Goal: Contribute content: Contribute content

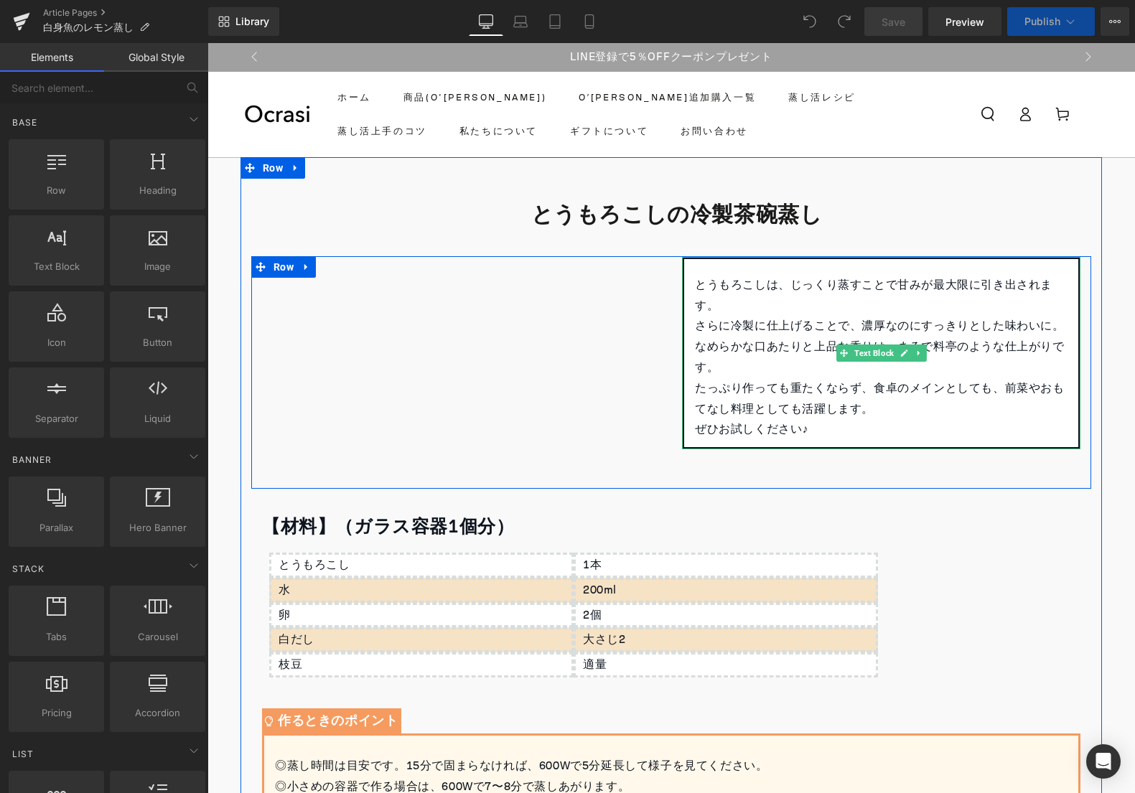
click at [777, 290] on p "とうもろこしは、じっくり蒸すことで甘みが最大限に引き出されます。" at bounding box center [881, 296] width 373 height 42
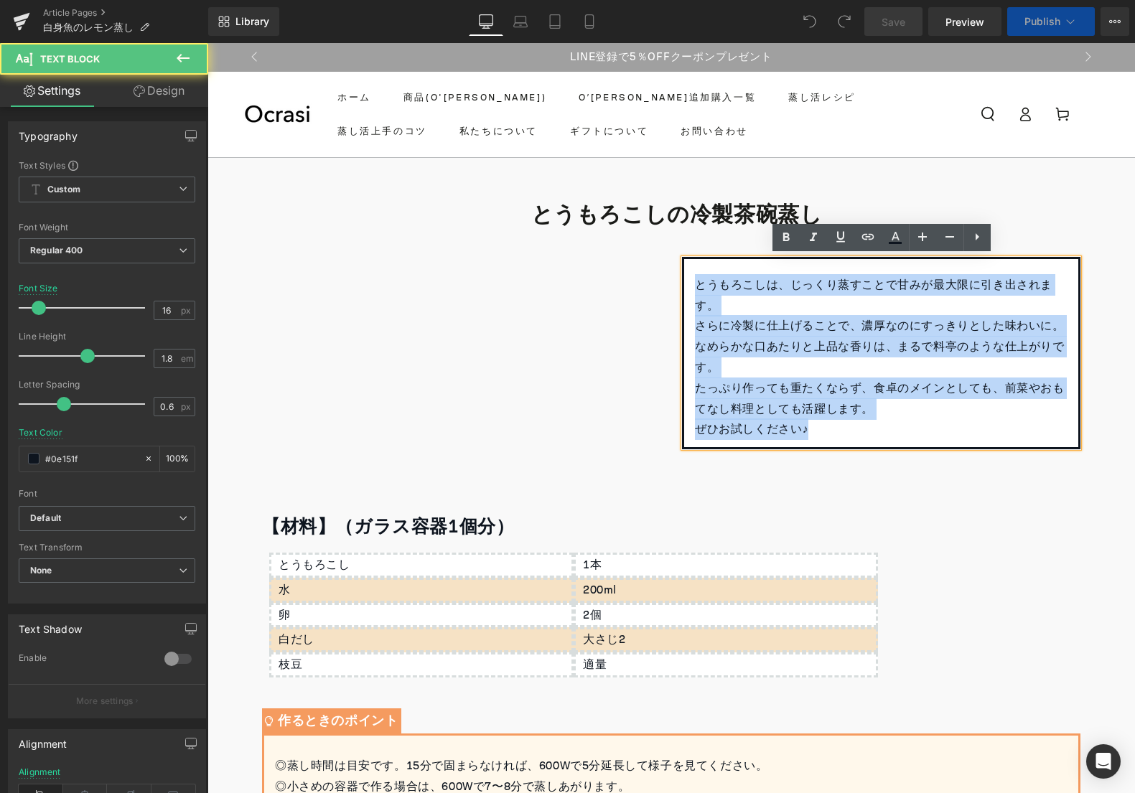
drag, startPoint x: 696, startPoint y: 283, endPoint x: 868, endPoint y: 435, distance: 229.3
click at [868, 435] on div "とうもろこしは、じっくり蒸すことで甘みが最大限に引き出されます。 さらに冷製に仕上げることで、濃厚なのにすっきりとした味わいに。 なめらかな口あたりと上品な香…" at bounding box center [881, 353] width 398 height 192
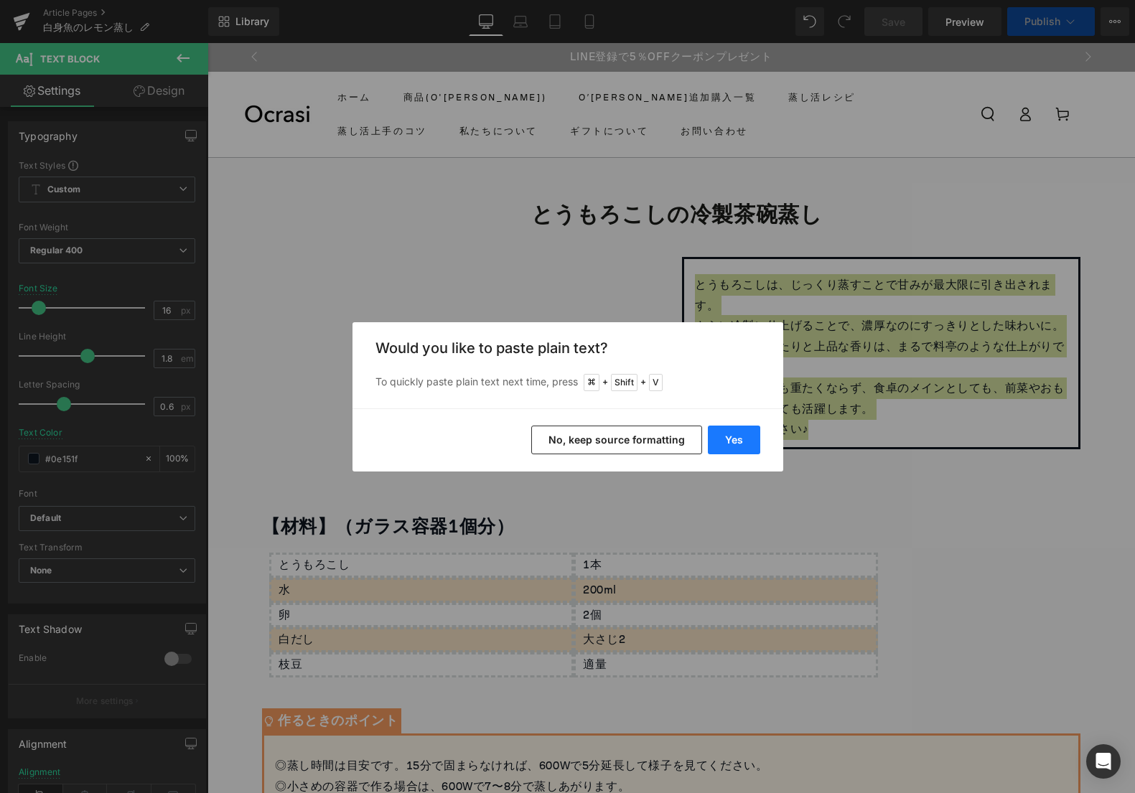
click at [742, 436] on button "Yes" at bounding box center [734, 440] width 52 height 29
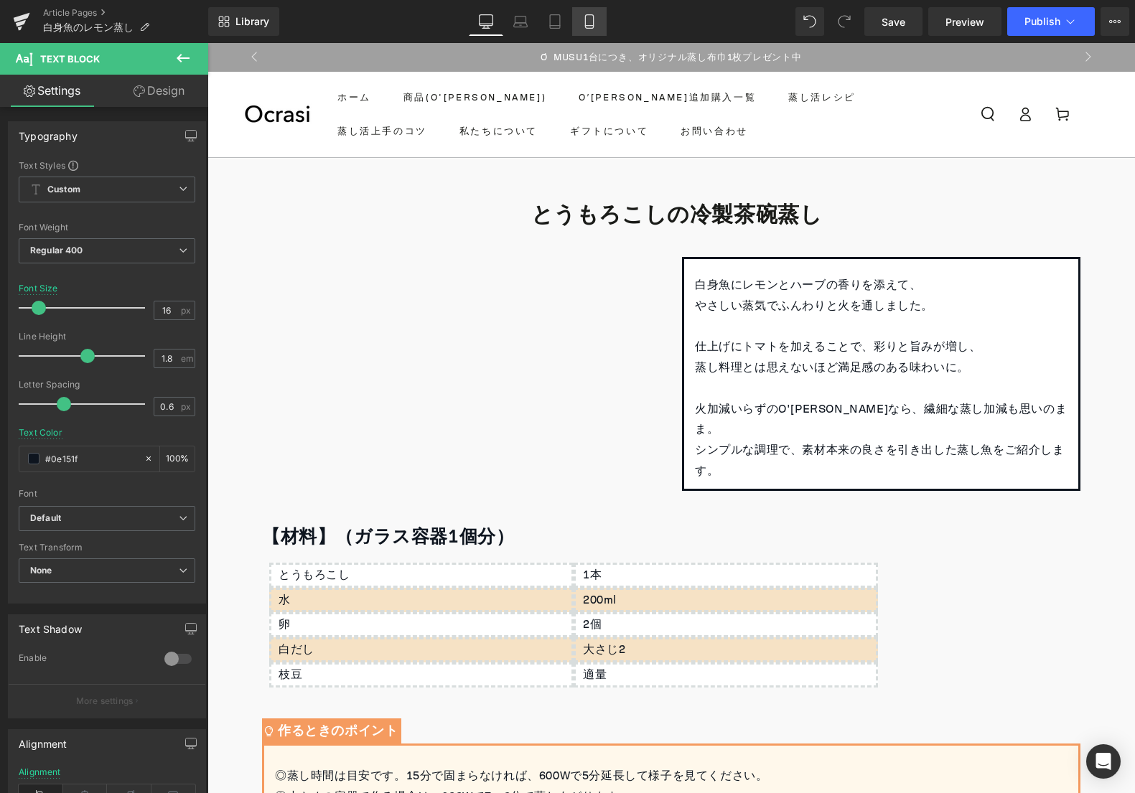
click at [593, 24] on icon at bounding box center [589, 21] width 14 height 14
type input "15"
type input "#000000"
type input "100"
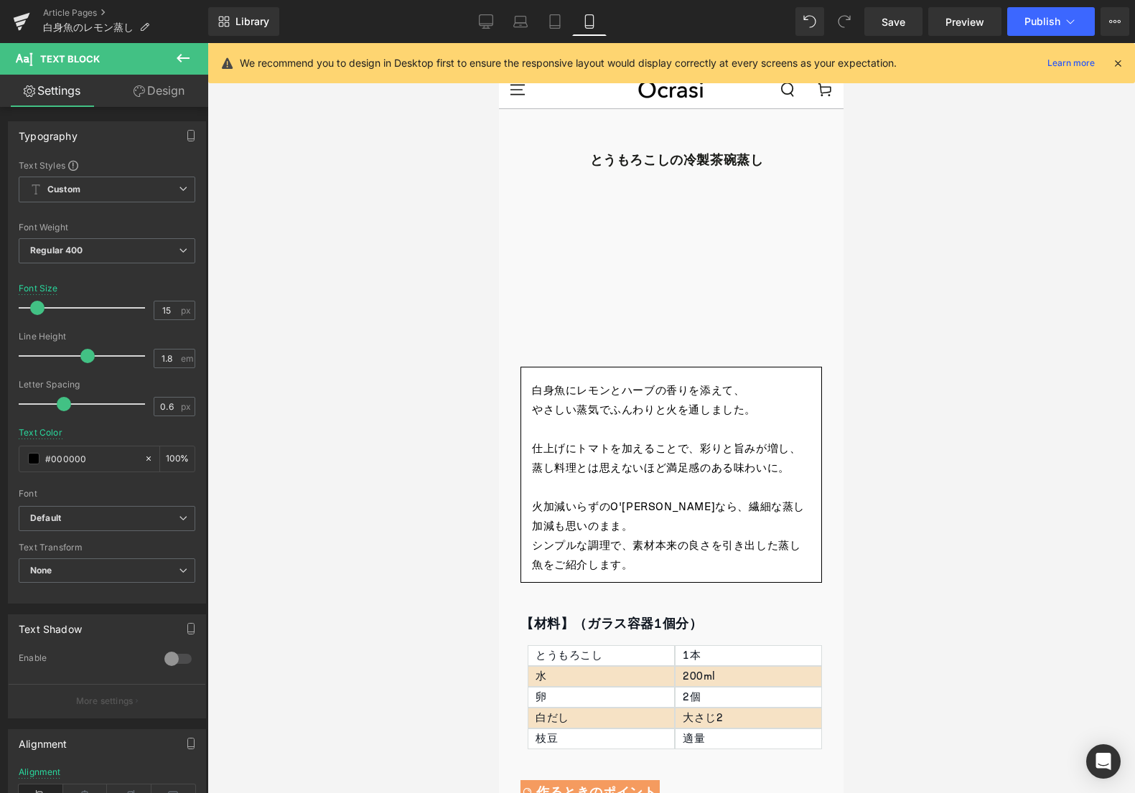
scroll to position [71, 0]
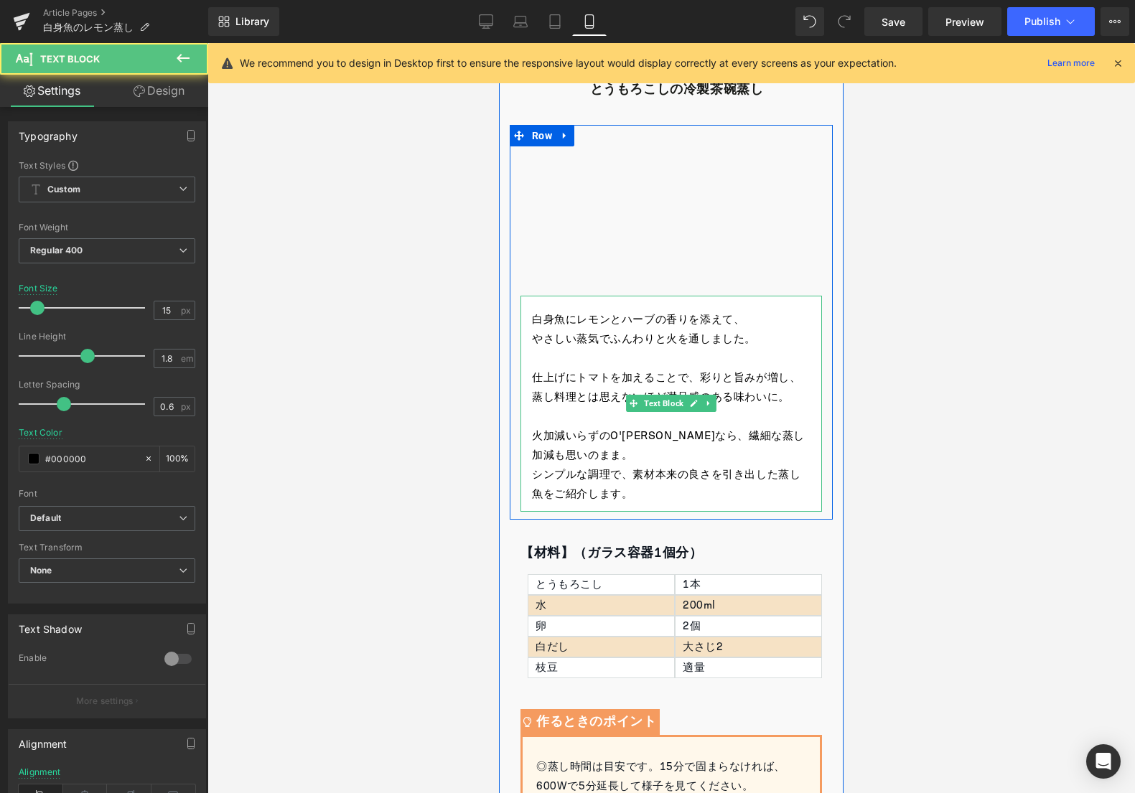
click at [579, 343] on p "やさしい蒸気でふんわりと火を通しました。" at bounding box center [671, 339] width 279 height 19
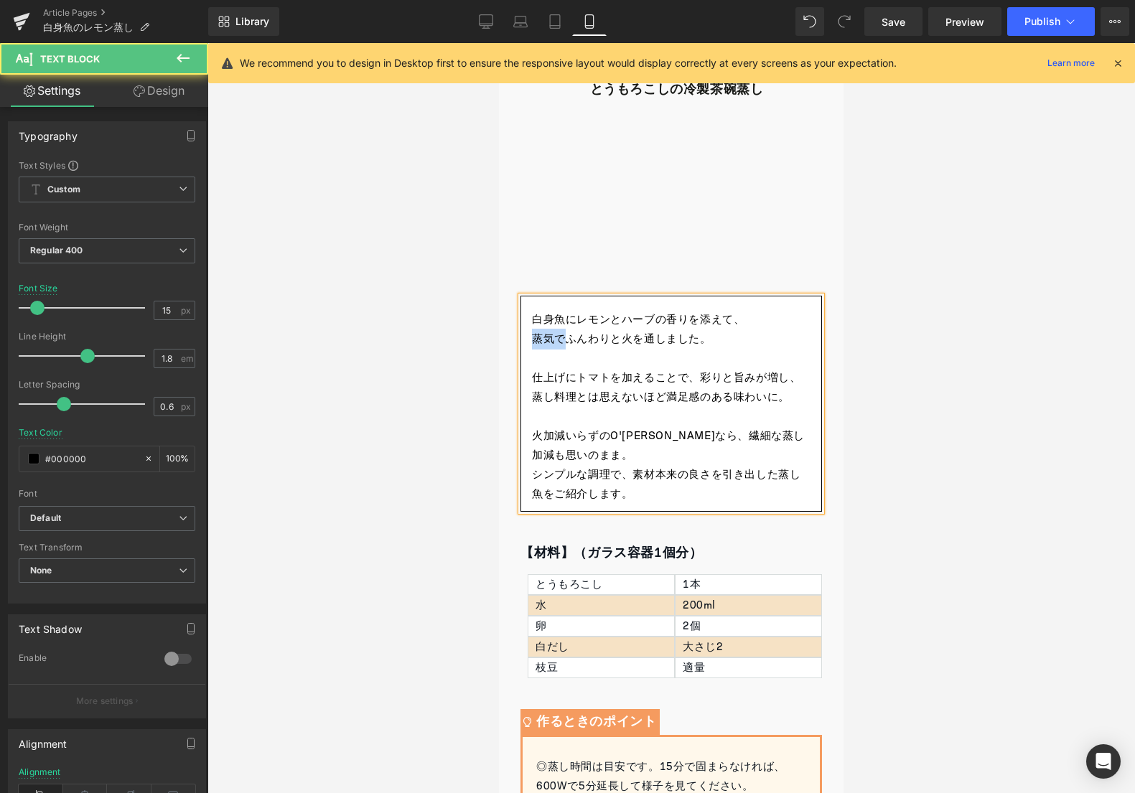
drag, startPoint x: 565, startPoint y: 340, endPoint x: 515, endPoint y: 339, distance: 49.6
click at [515, 339] on div "白身魚にレモンとハーブの香りを添えて、 蒸気でふんわりと火を通しました。 仕上げにトマトを加えることで、彩りと旨みが増し、 蒸し料理とは思えないほど満足感のあ…" at bounding box center [671, 404] width 323 height 216
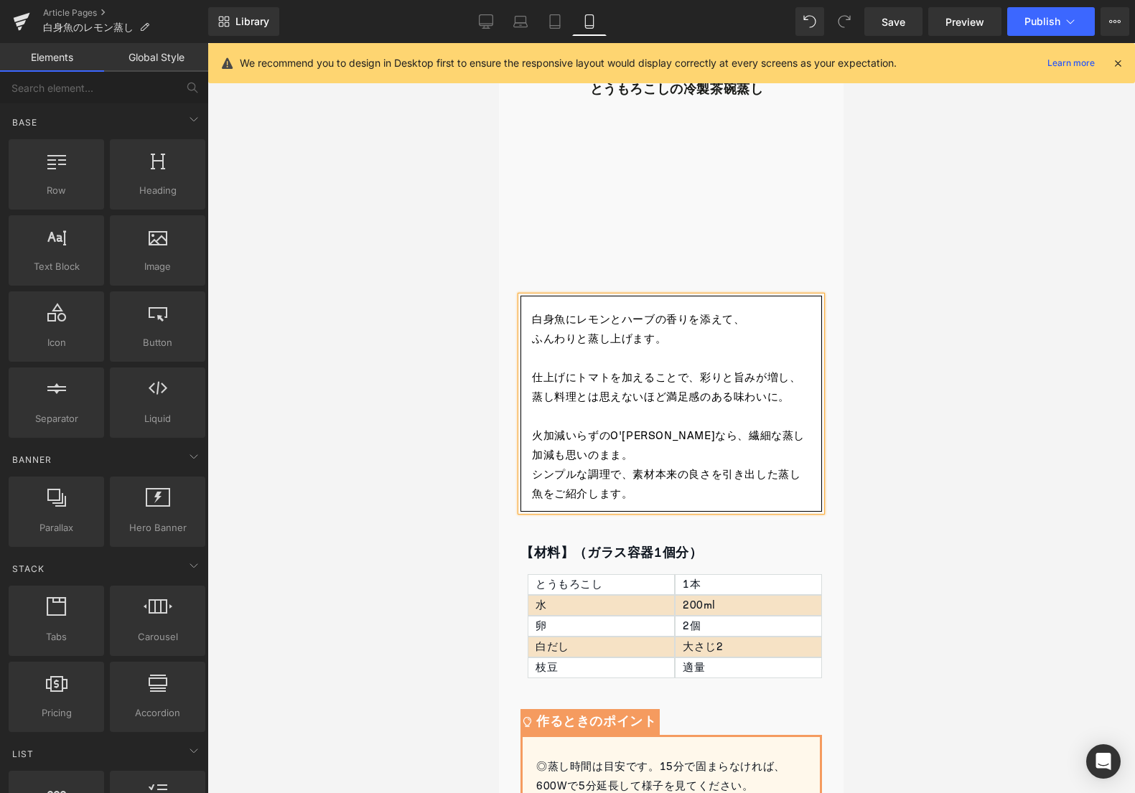
click at [884, 353] on div at bounding box center [670, 418] width 927 height 750
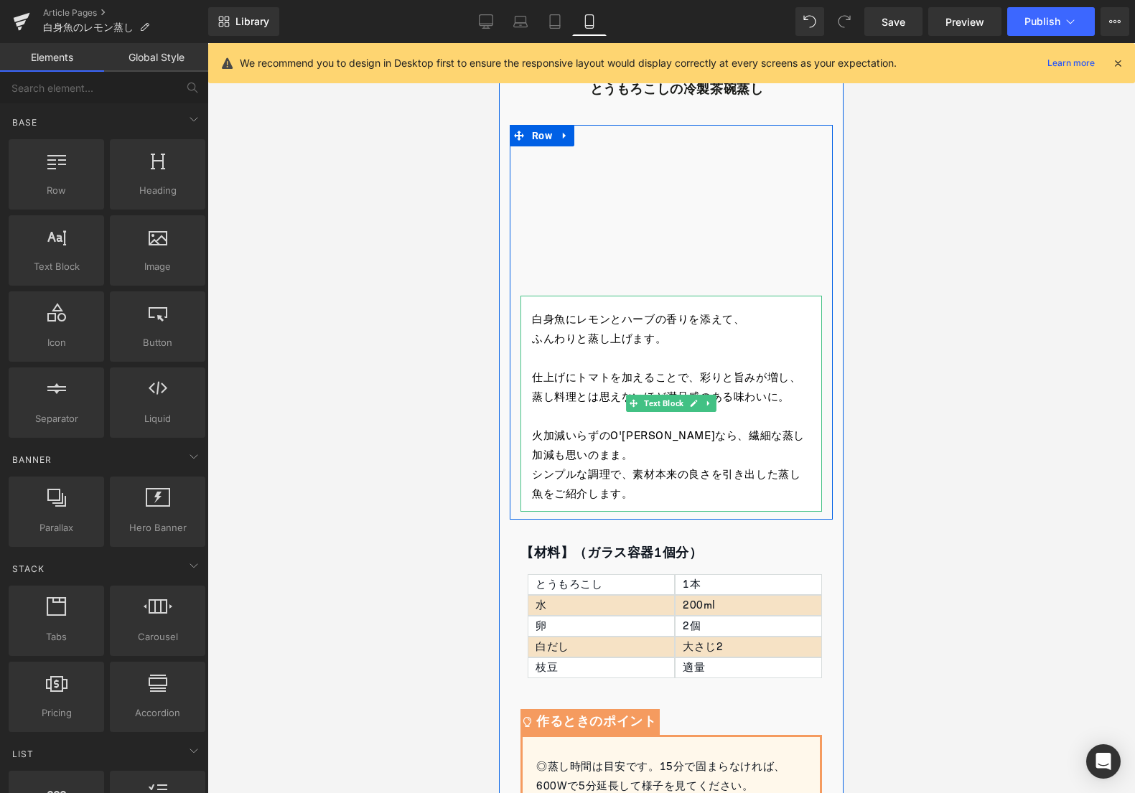
click at [601, 384] on p "仕上げにトマトを加えることで、彩りと旨みが増し、" at bounding box center [671, 377] width 279 height 19
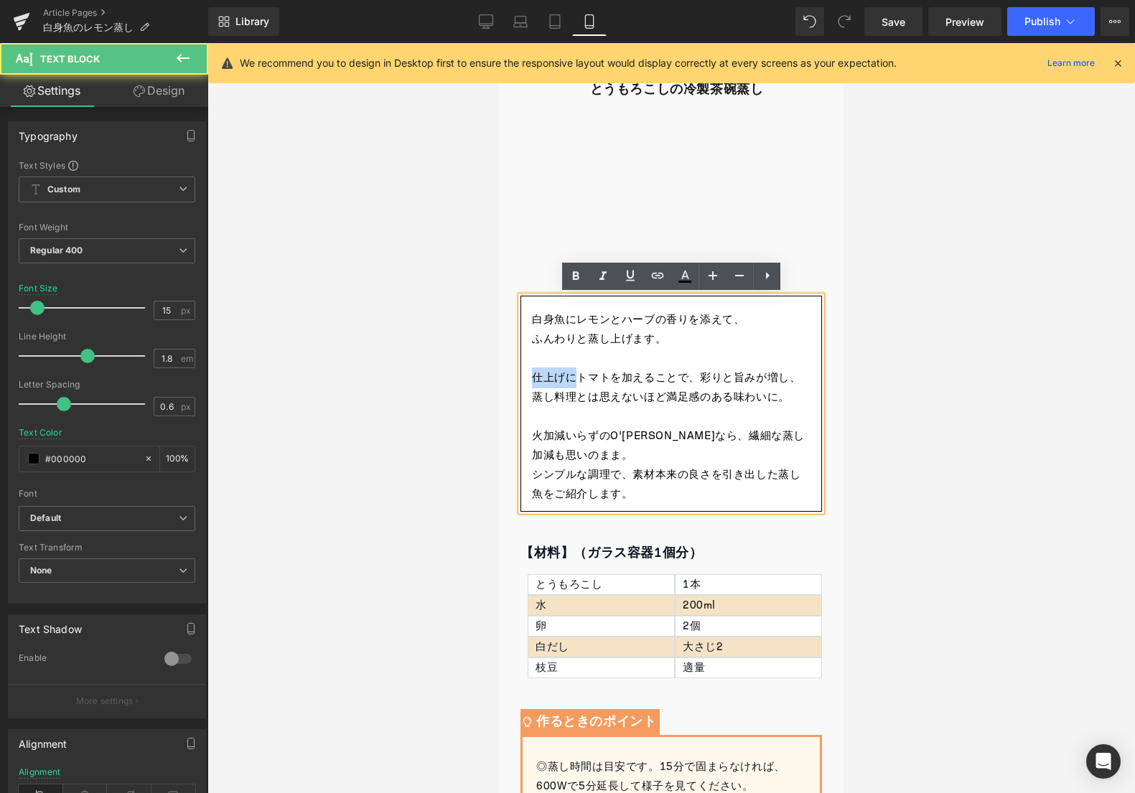
drag, startPoint x: 578, startPoint y: 378, endPoint x: 520, endPoint y: 377, distance: 57.4
click at [520, 377] on div "白身魚にレモンとハーブの香りを添えて、 ふんわりと蒸し上げます。 仕上げにトマトを加えることで、彩りと旨みが増し、 蒸し料理とは思えないほど満足感のある味わい…" at bounding box center [671, 404] width 302 height 216
click at [667, 441] on p "火加減いらずのO'[PERSON_NAME]なら、繊細な蒸し加減も思いのまま。" at bounding box center [671, 445] width 279 height 39
click at [627, 416] on p at bounding box center [671, 416] width 279 height 19
click at [619, 438] on p "火加減いらずのO'[PERSON_NAME]なら、繊細な蒸し加減も思いのまま。" at bounding box center [671, 445] width 279 height 39
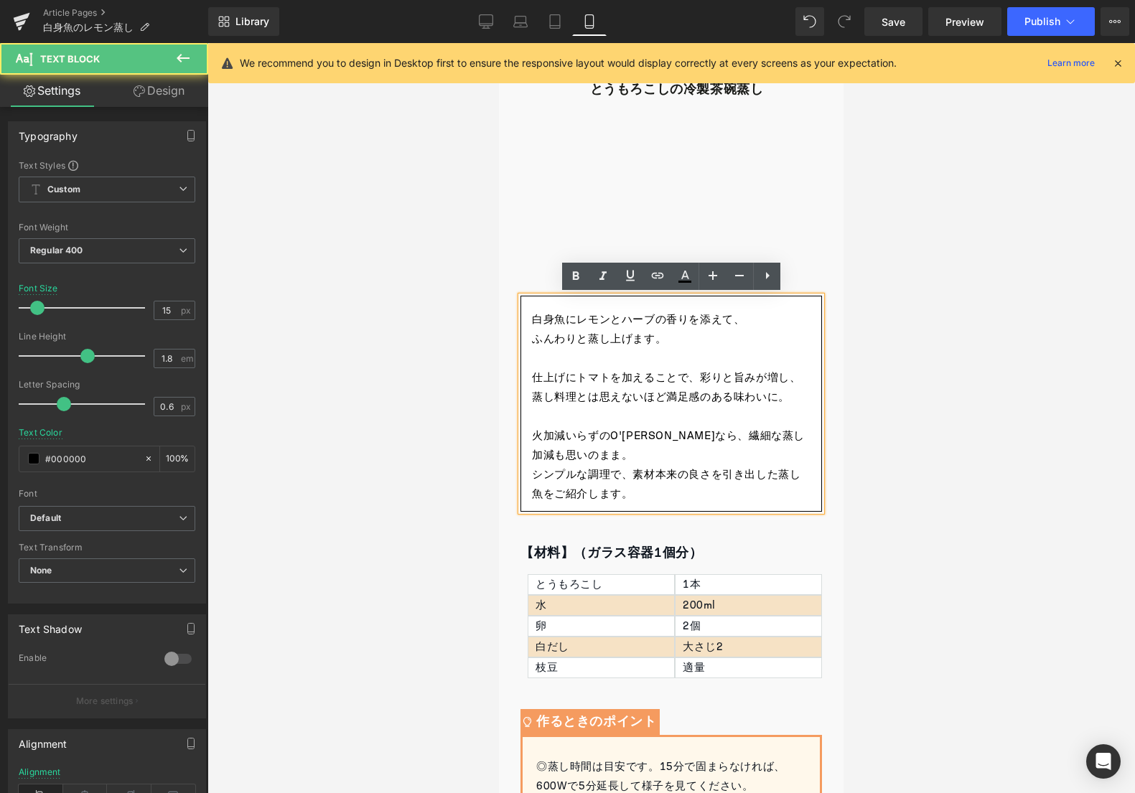
click at [619, 417] on p at bounding box center [671, 416] width 279 height 19
click at [525, 370] on div "白身魚にレモンとハーブの香りを添えて、 ふんわりと蒸し上げます。 仕上げにトマトを加えることで、彩りと旨みが増し、 蒸し料理とは思えないほど満足感のある味わい…" at bounding box center [671, 404] width 302 height 216
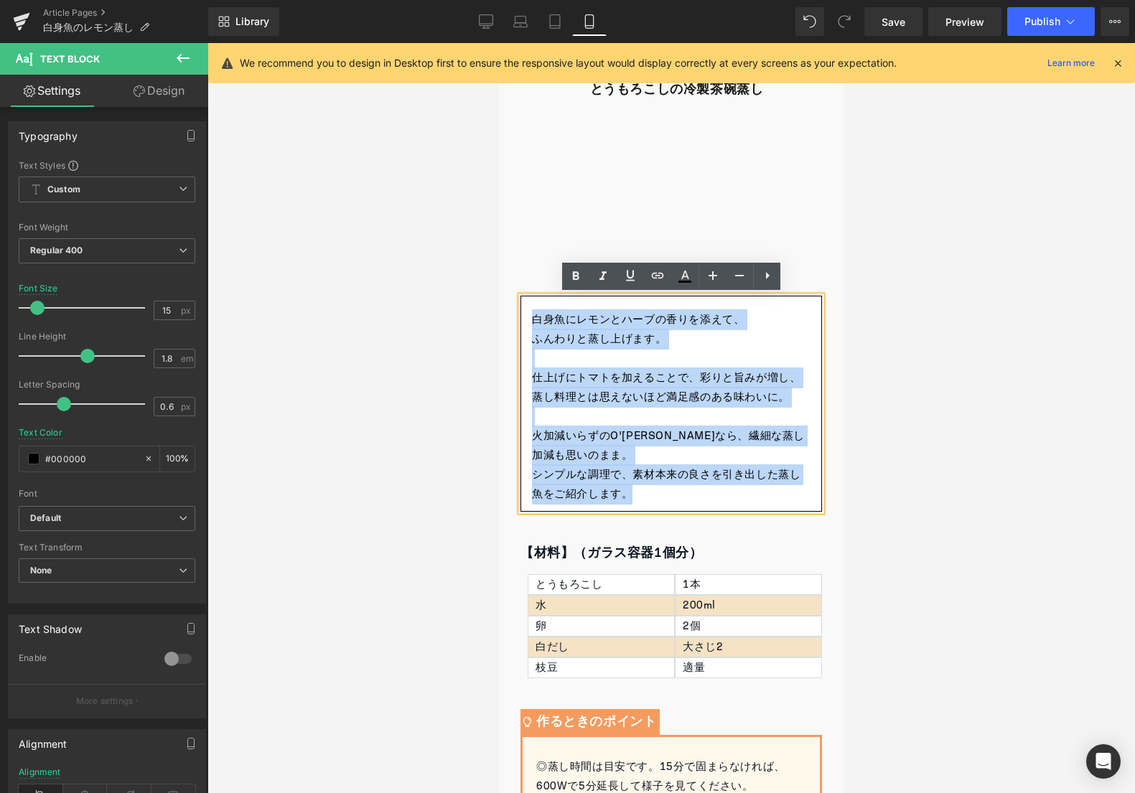
drag, startPoint x: 576, startPoint y: 354, endPoint x: 687, endPoint y: 491, distance: 176.6
click at [687, 491] on div "白身魚にレモンとハーブの香りを添えて、 ふんわりと蒸し上げます。 仕上げにトマトを加えることで、彩りと旨みが増し、 蒸し料理とは思えないほど満足感のある味わい…" at bounding box center [671, 404] width 302 height 216
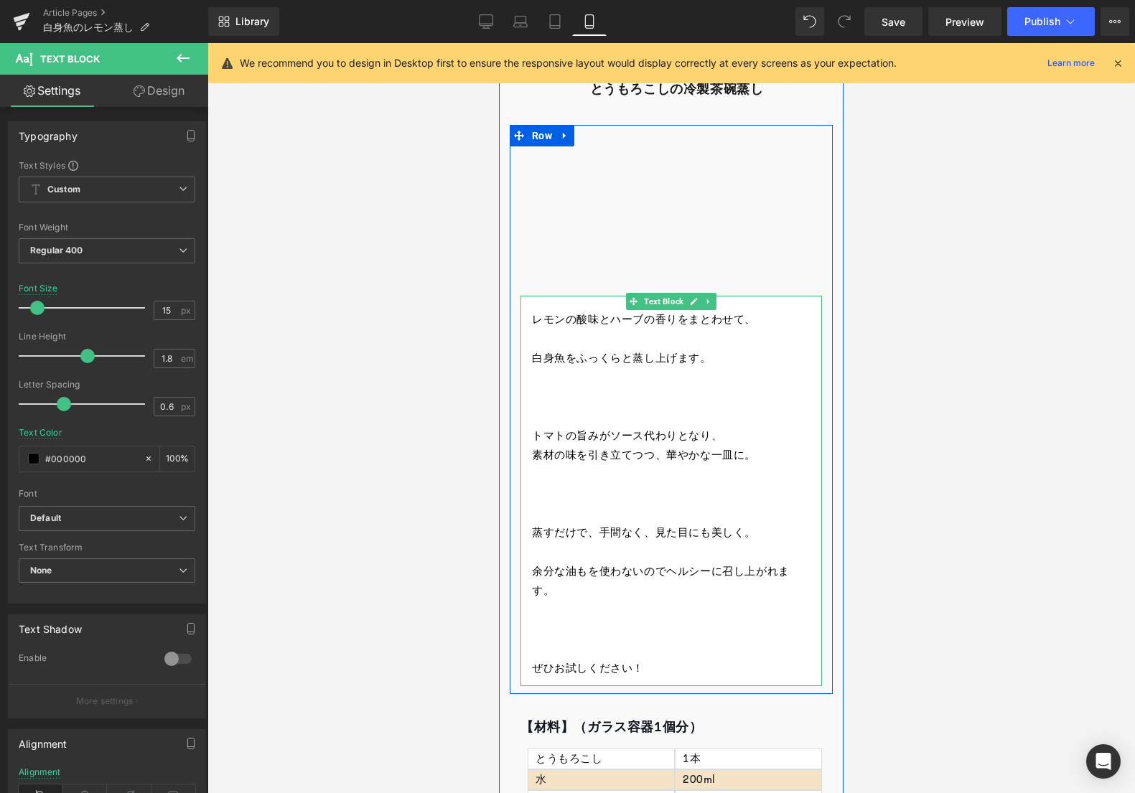
click at [641, 398] on p at bounding box center [671, 397] width 279 height 19
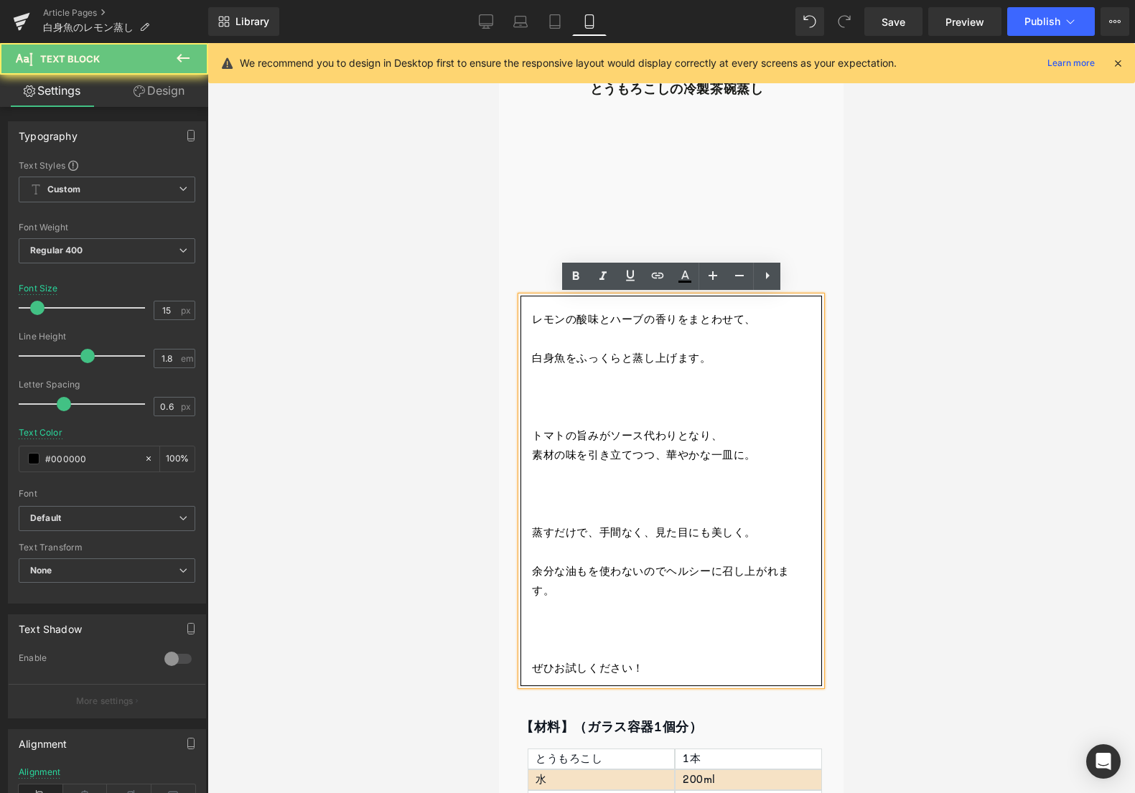
click at [632, 340] on p at bounding box center [671, 339] width 279 height 19
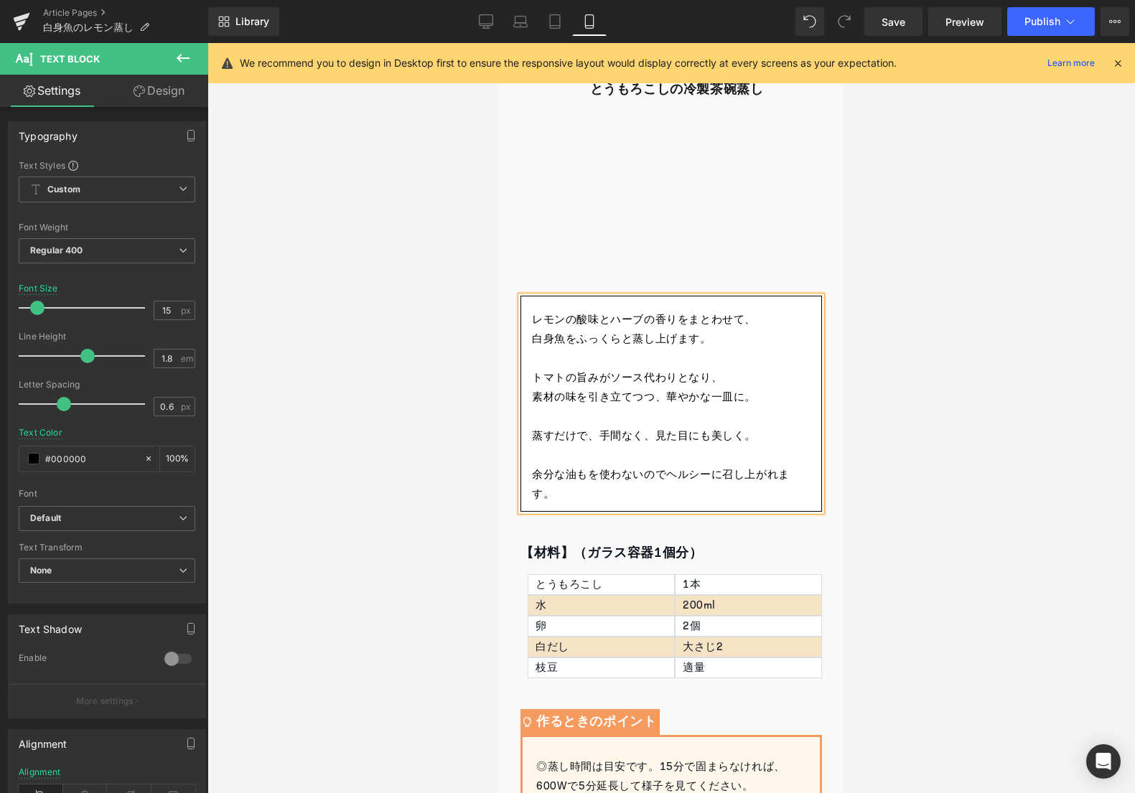
click at [671, 453] on p at bounding box center [671, 455] width 279 height 19
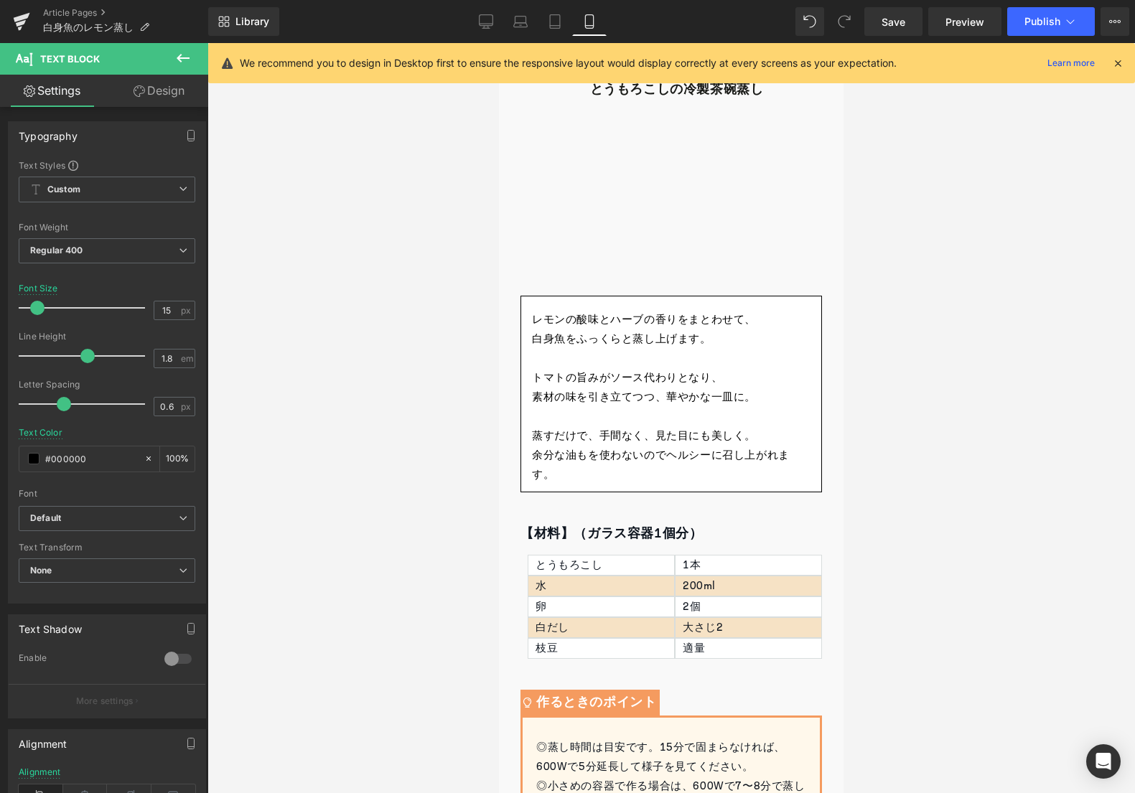
click at [868, 369] on div at bounding box center [670, 418] width 927 height 750
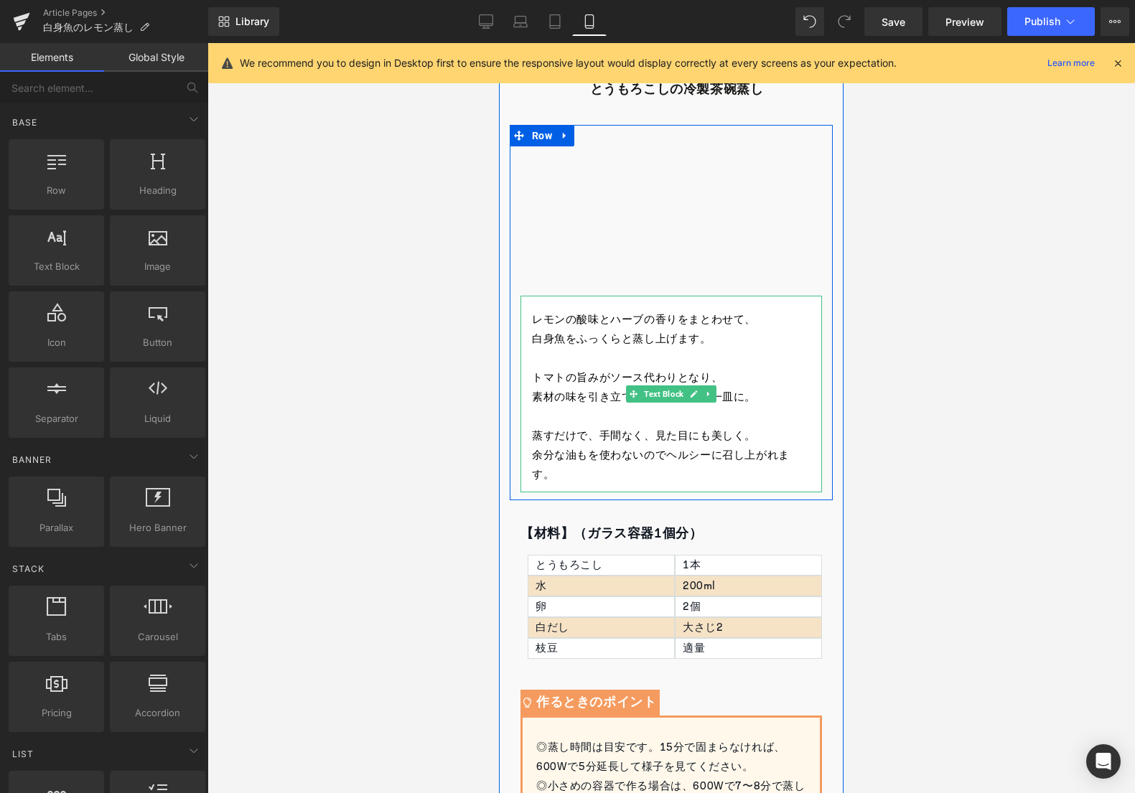
click at [698, 354] on p at bounding box center [671, 358] width 279 height 19
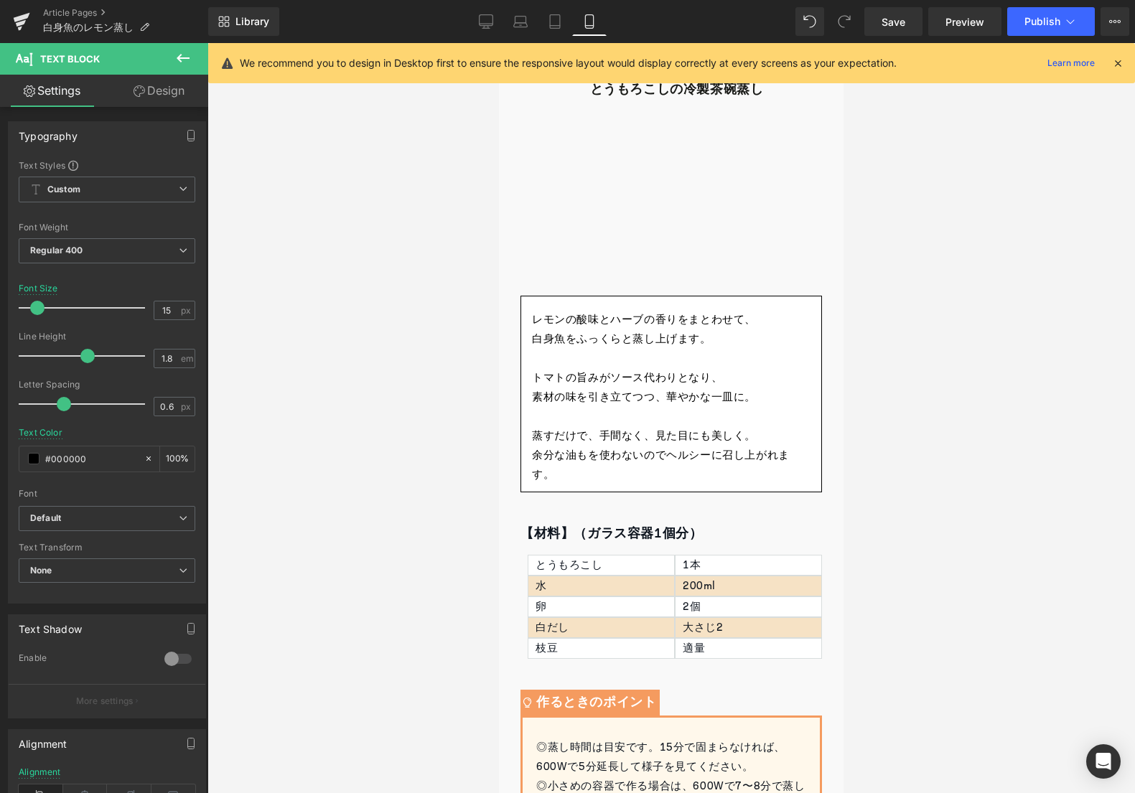
click at [950, 361] on div at bounding box center [670, 418] width 927 height 750
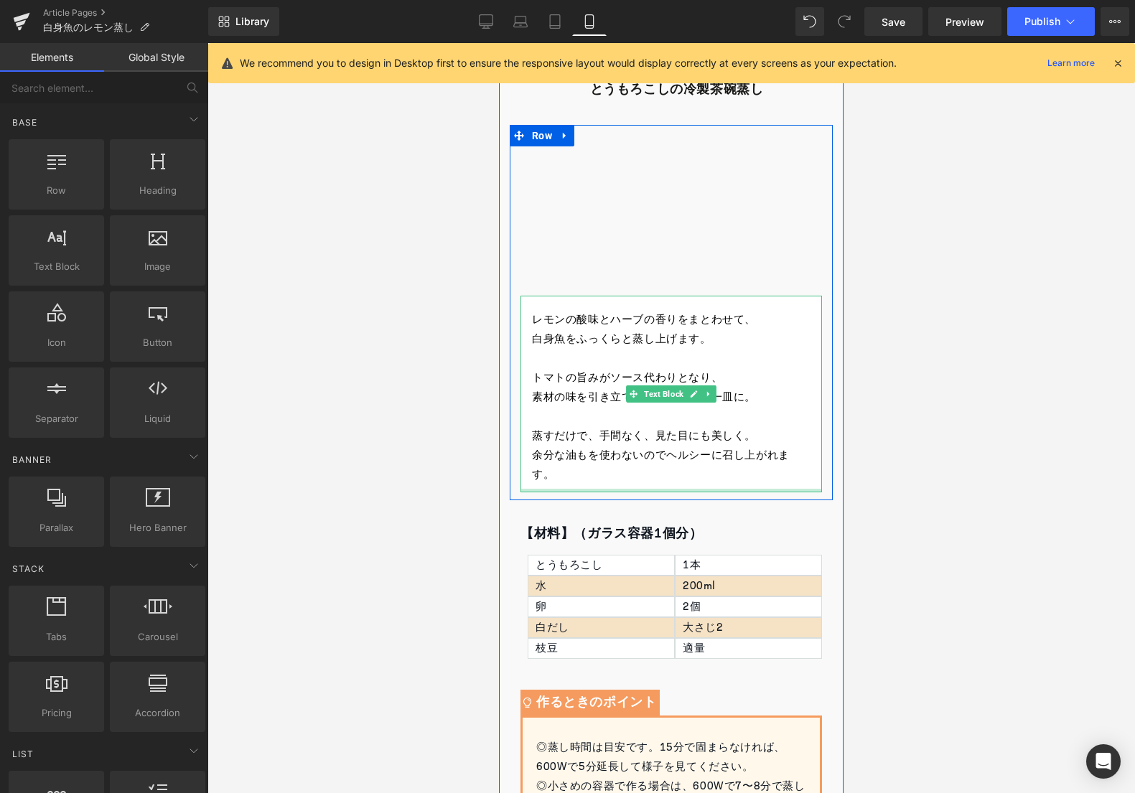
scroll to position [89, 0]
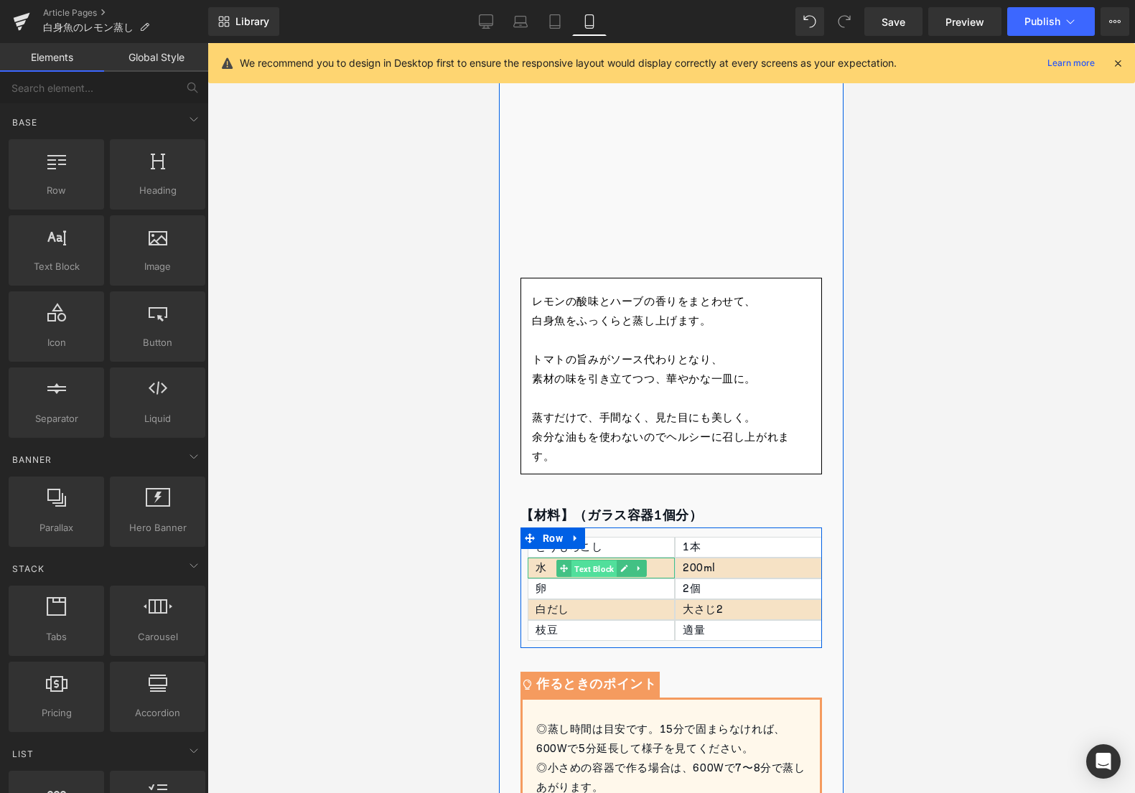
click at [584, 560] on span "Text Block" at bounding box center [593, 568] width 45 height 17
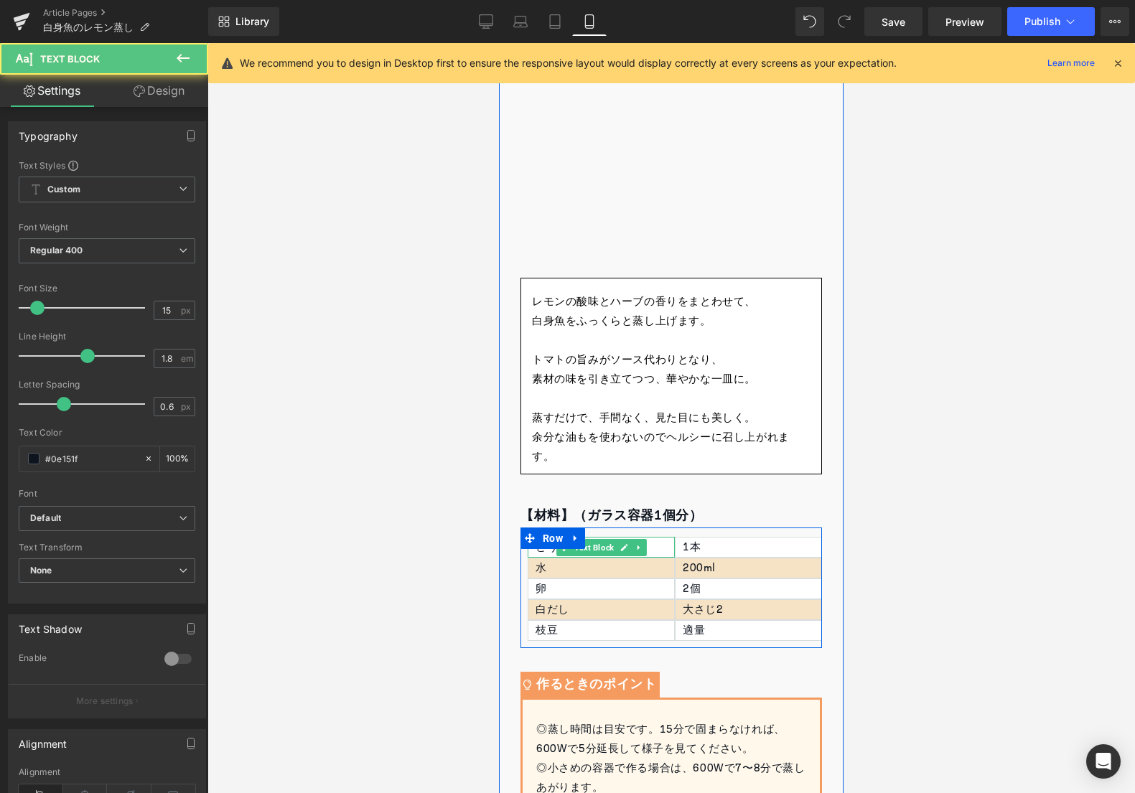
click at [586, 551] on span "Text Block" at bounding box center [593, 547] width 45 height 17
click at [540, 551] on div "とうもろこし" at bounding box center [601, 547] width 147 height 21
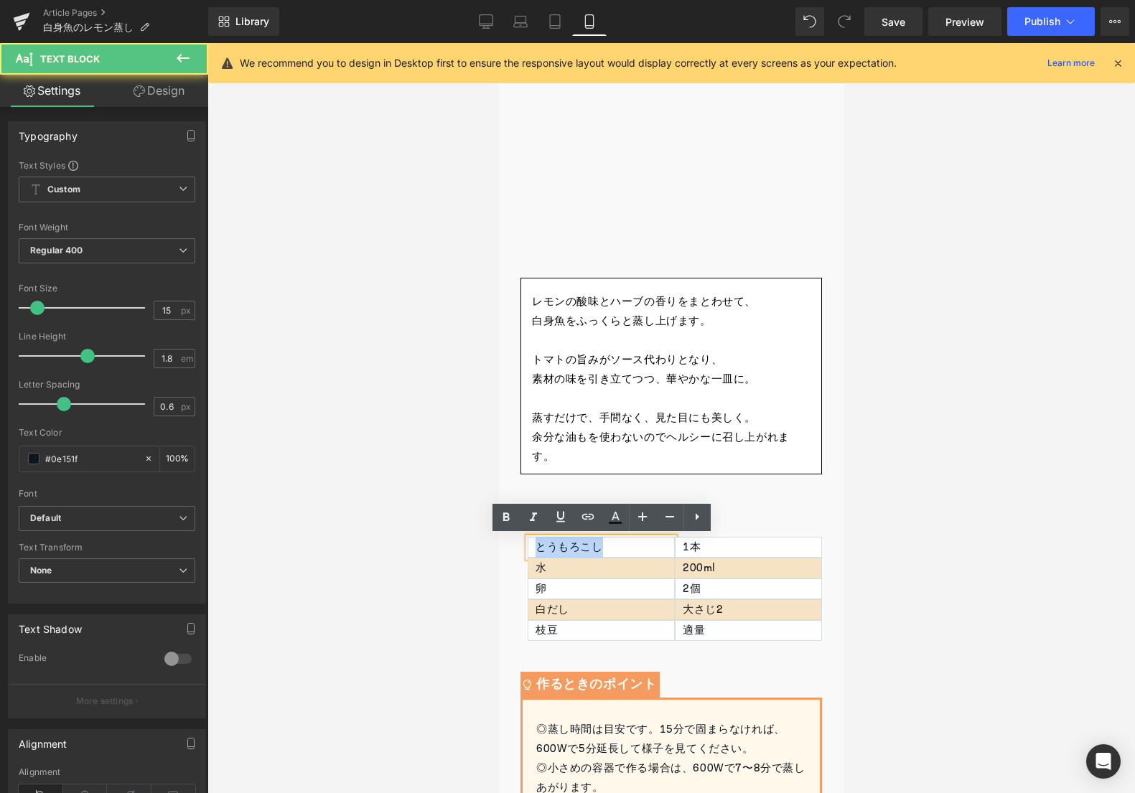
click at [540, 551] on div "とうもろこし" at bounding box center [601, 547] width 147 height 21
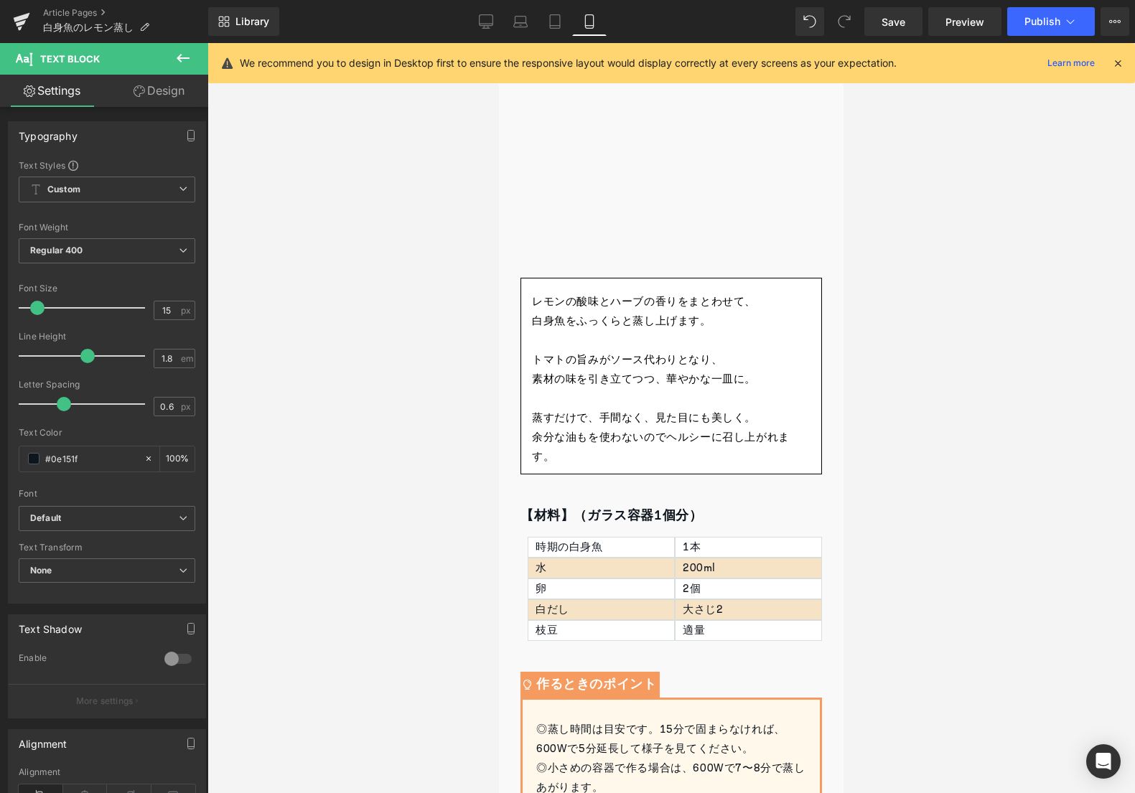
click at [400, 546] on div at bounding box center [670, 418] width 927 height 750
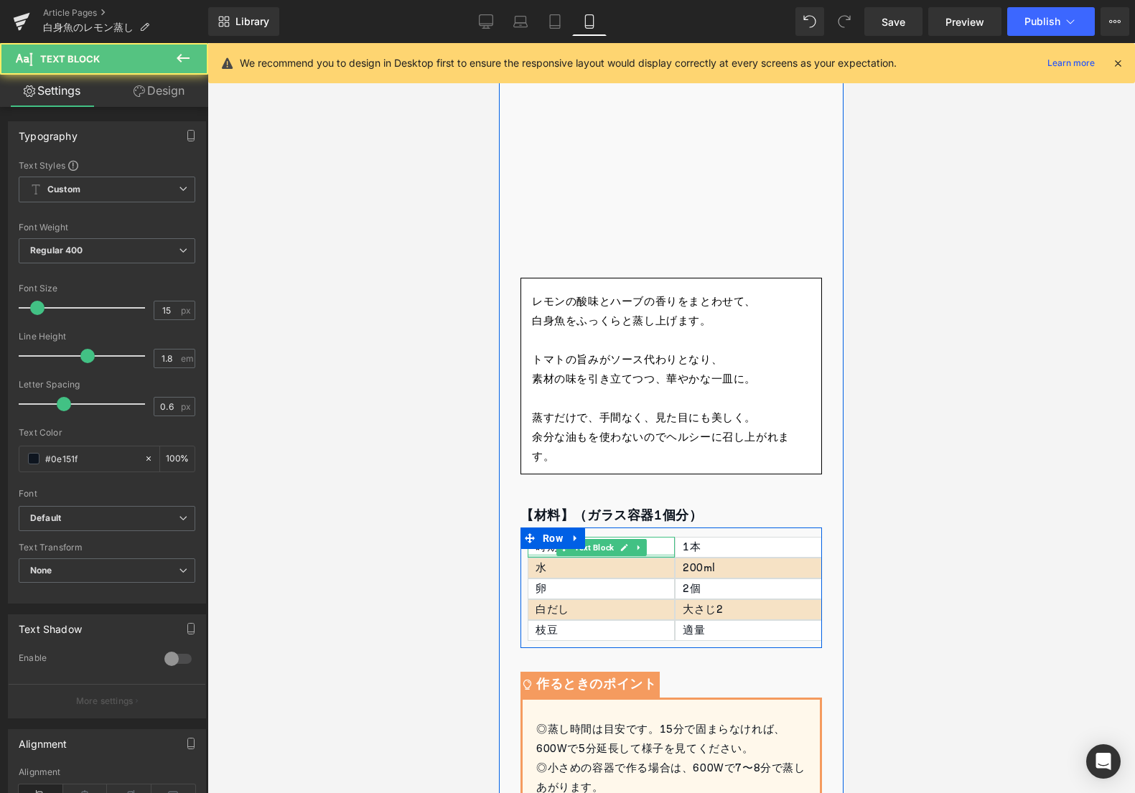
click at [546, 555] on div at bounding box center [601, 556] width 147 height 4
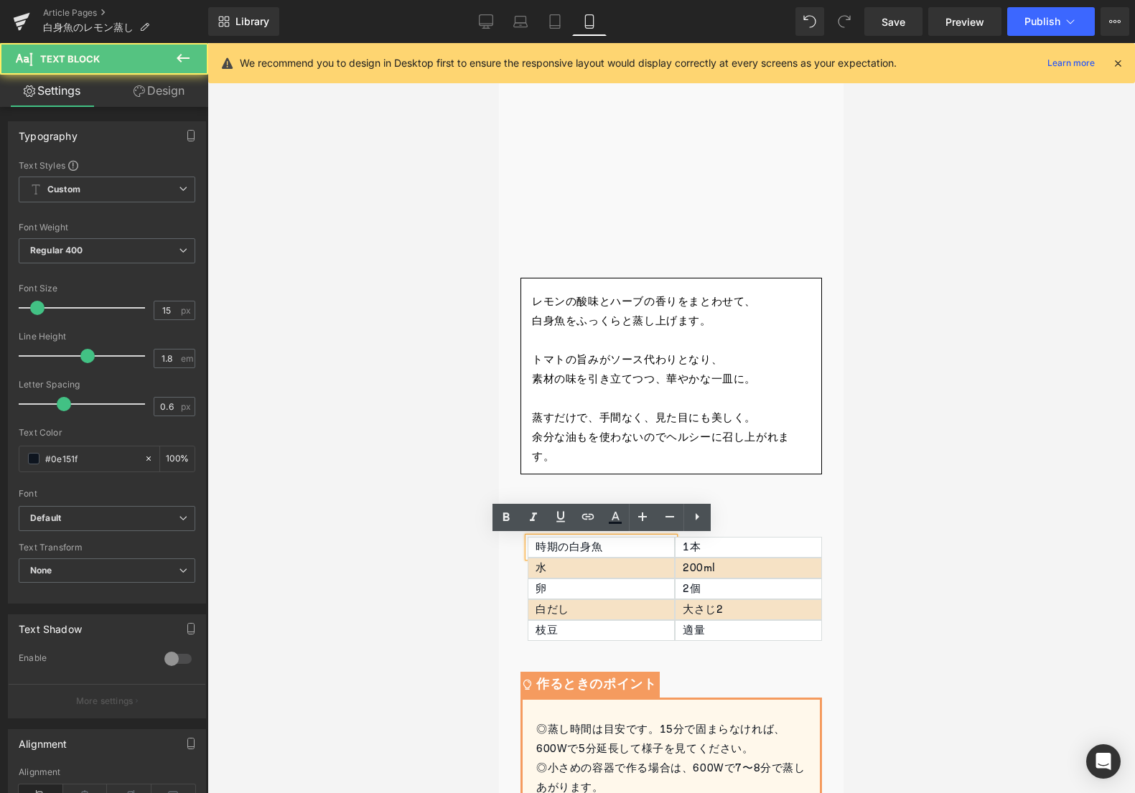
click at [553, 552] on div "時期の白身魚" at bounding box center [601, 547] width 147 height 21
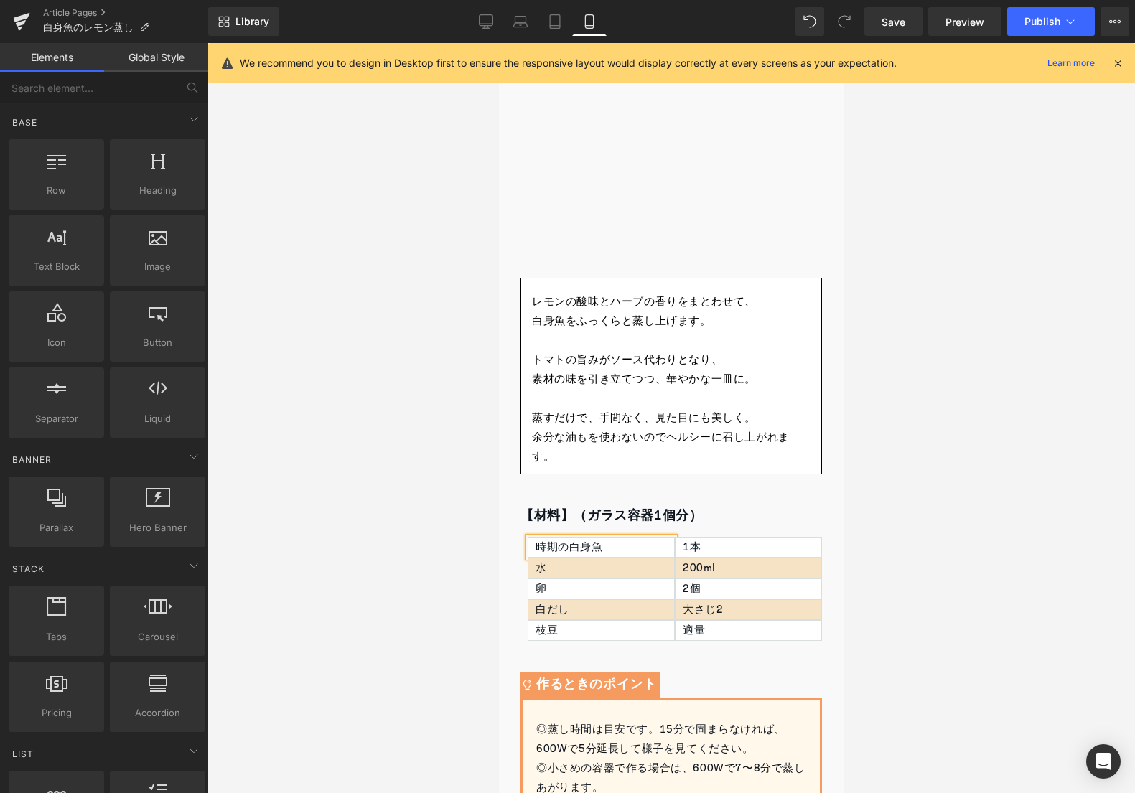
click at [385, 605] on div at bounding box center [670, 418] width 927 height 750
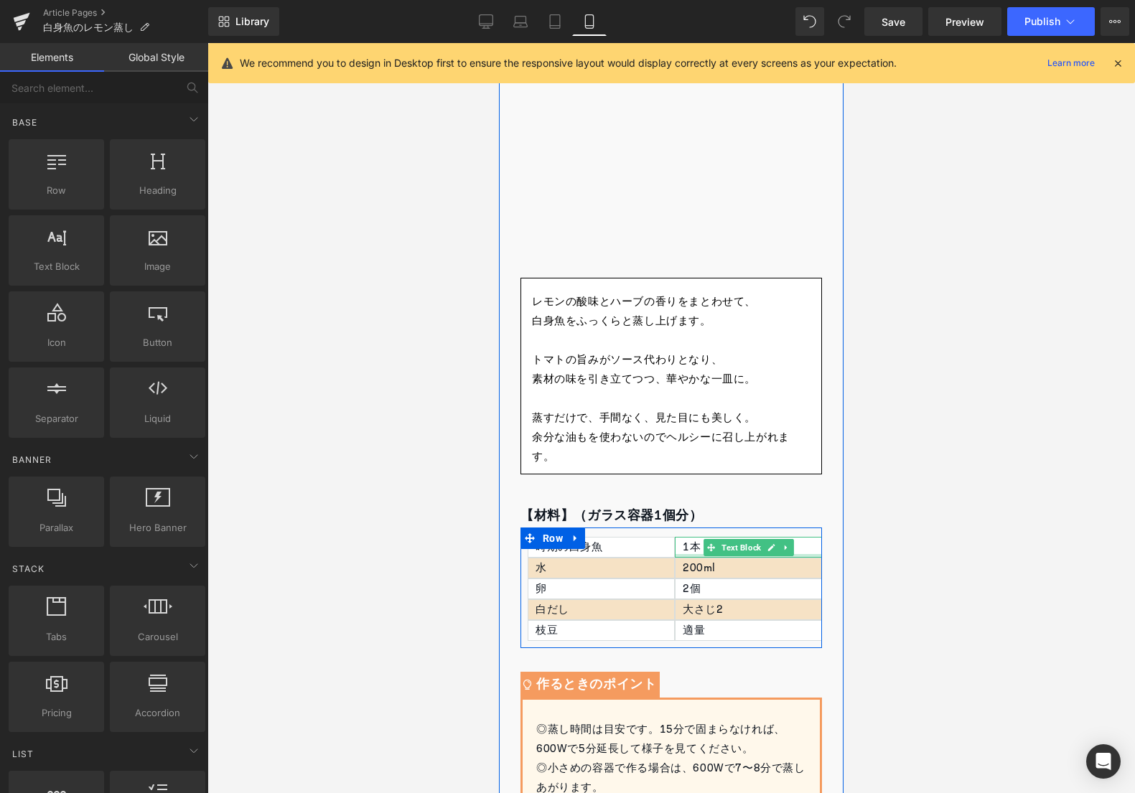
click at [698, 554] on div at bounding box center [748, 556] width 147 height 4
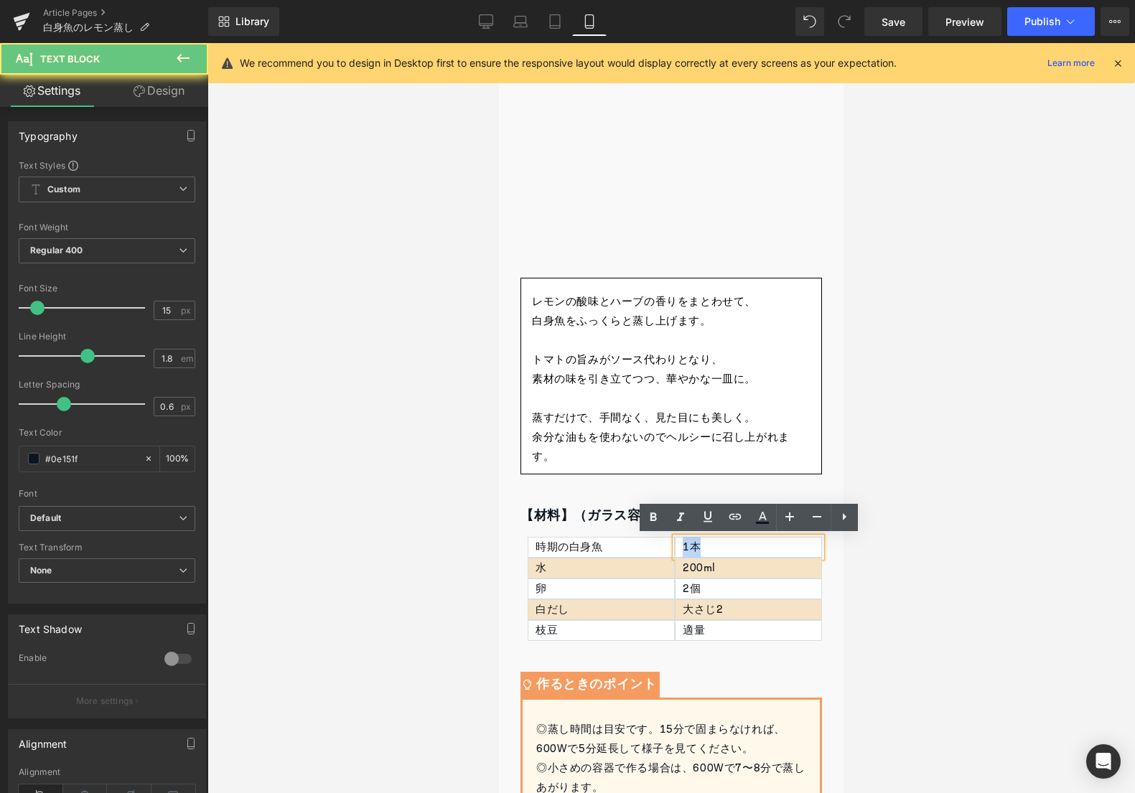
drag, startPoint x: 699, startPoint y: 550, endPoint x: 665, endPoint y: 548, distance: 33.8
click at [665, 548] on div "時期の白身魚 Text Block 水 Text Block 卵 Text Block 白だし Text Block 枝豆 Text Block 1本 Tex…" at bounding box center [671, 588] width 302 height 121
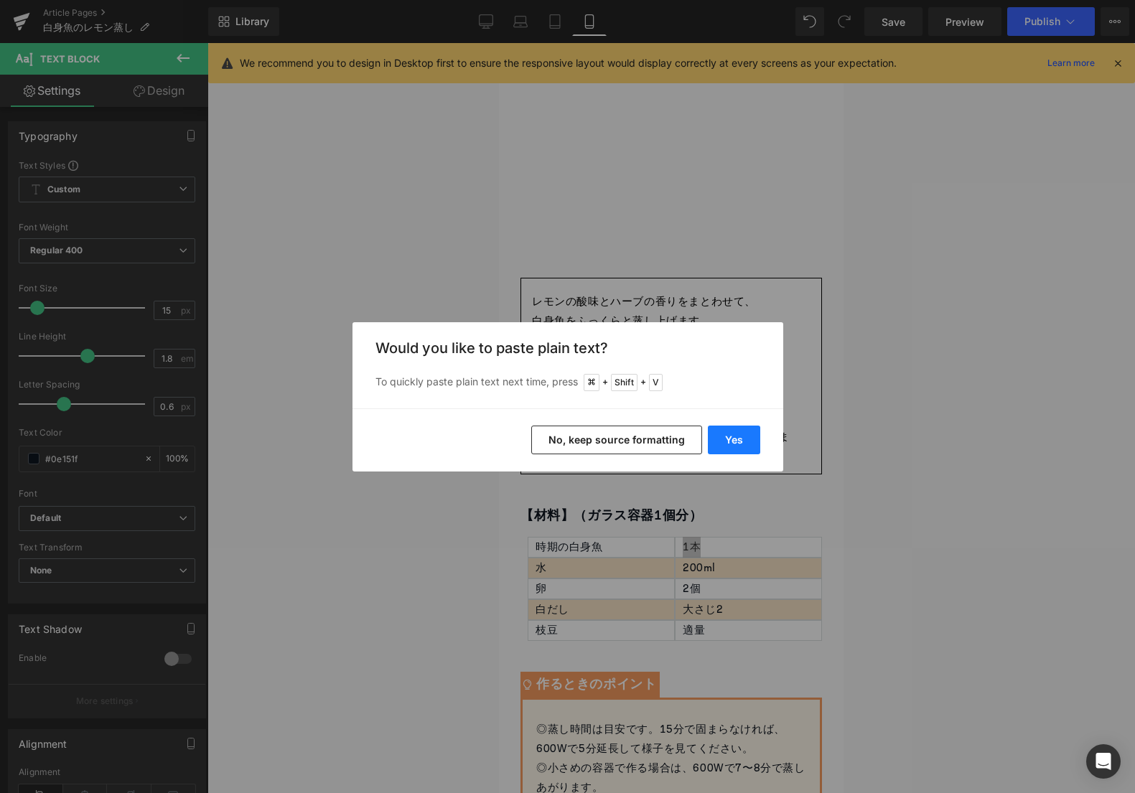
click at [746, 428] on button "Yes" at bounding box center [734, 440] width 52 height 29
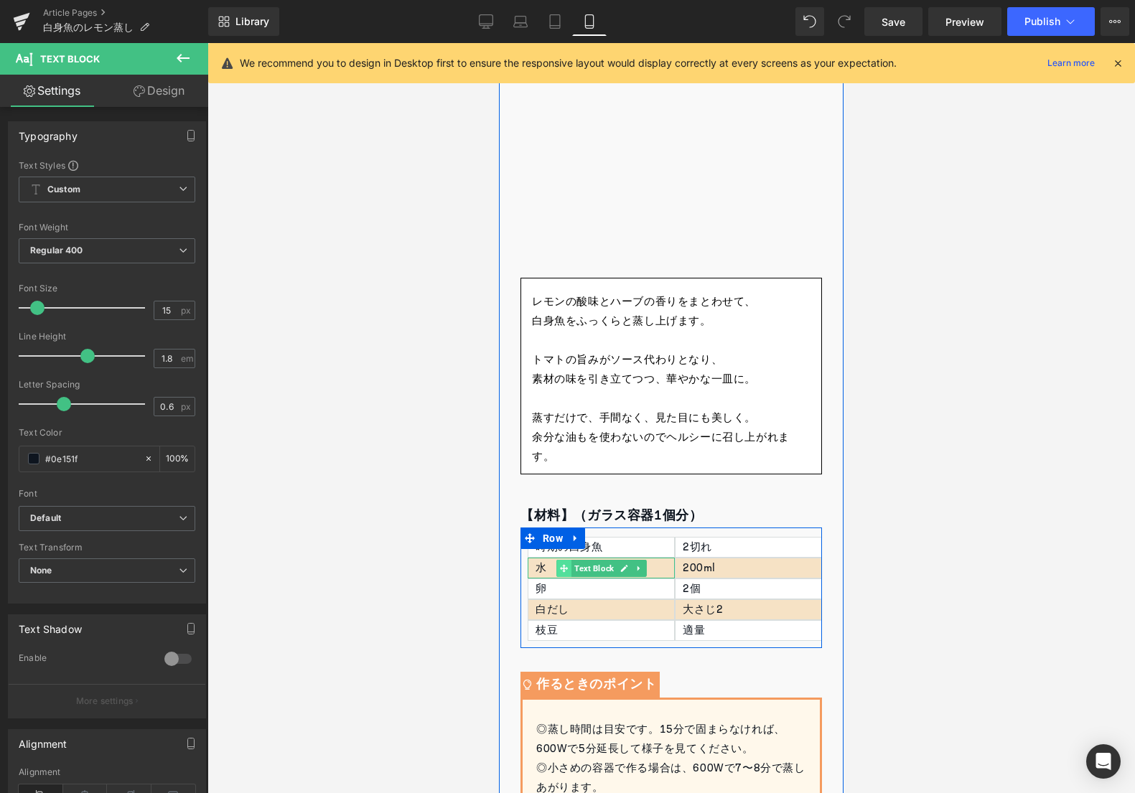
click at [562, 572] on span at bounding box center [563, 568] width 15 height 17
click at [549, 569] on p "水" at bounding box center [605, 568] width 139 height 19
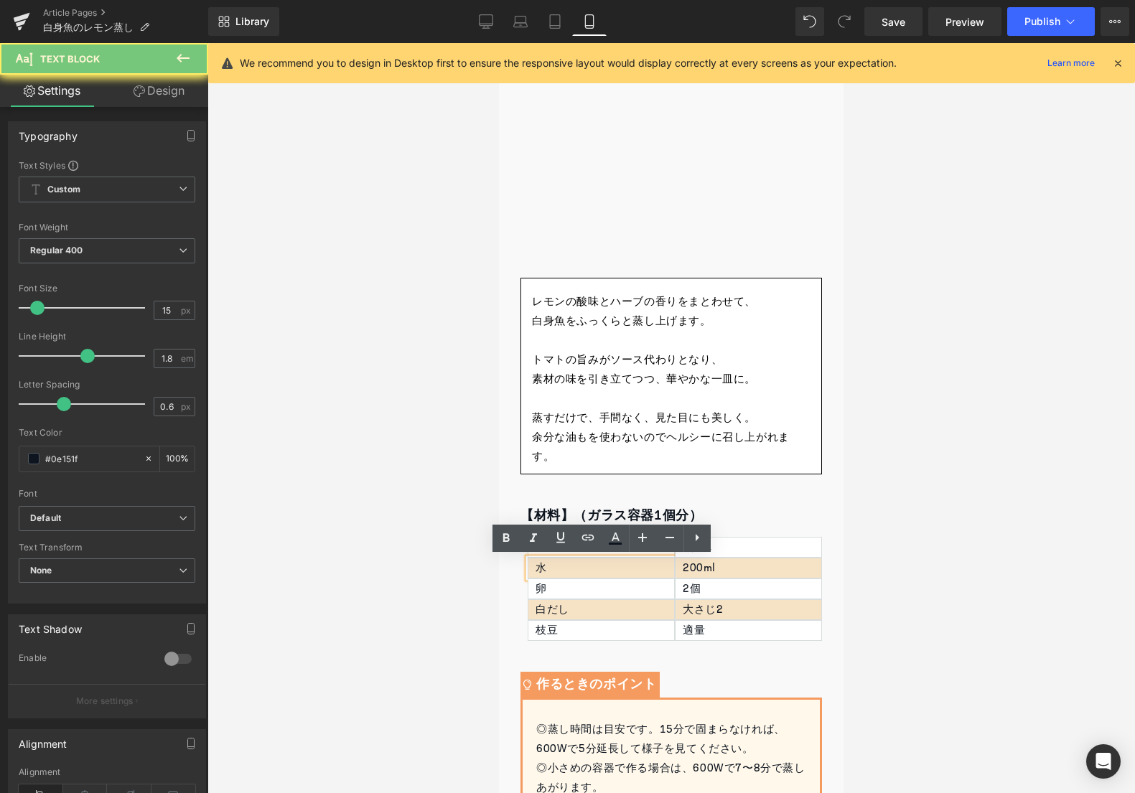
click at [549, 569] on p "水" at bounding box center [605, 568] width 139 height 19
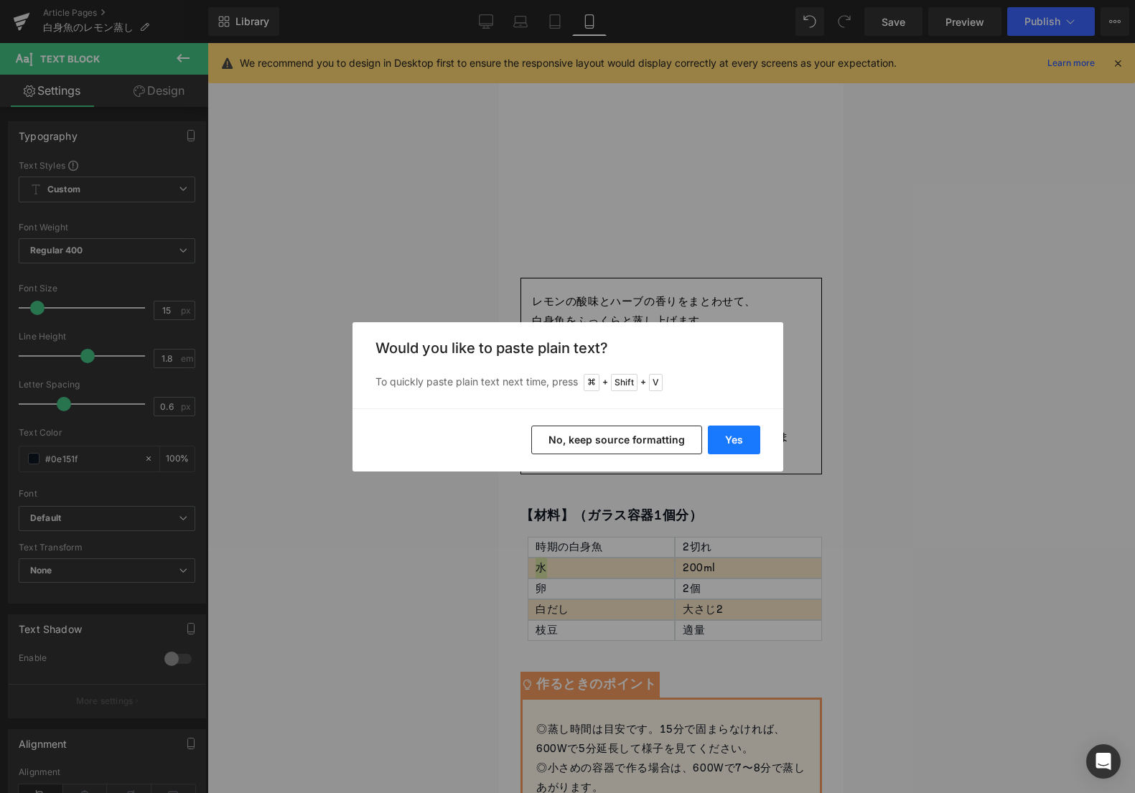
click at [734, 443] on button "Yes" at bounding box center [734, 440] width 52 height 29
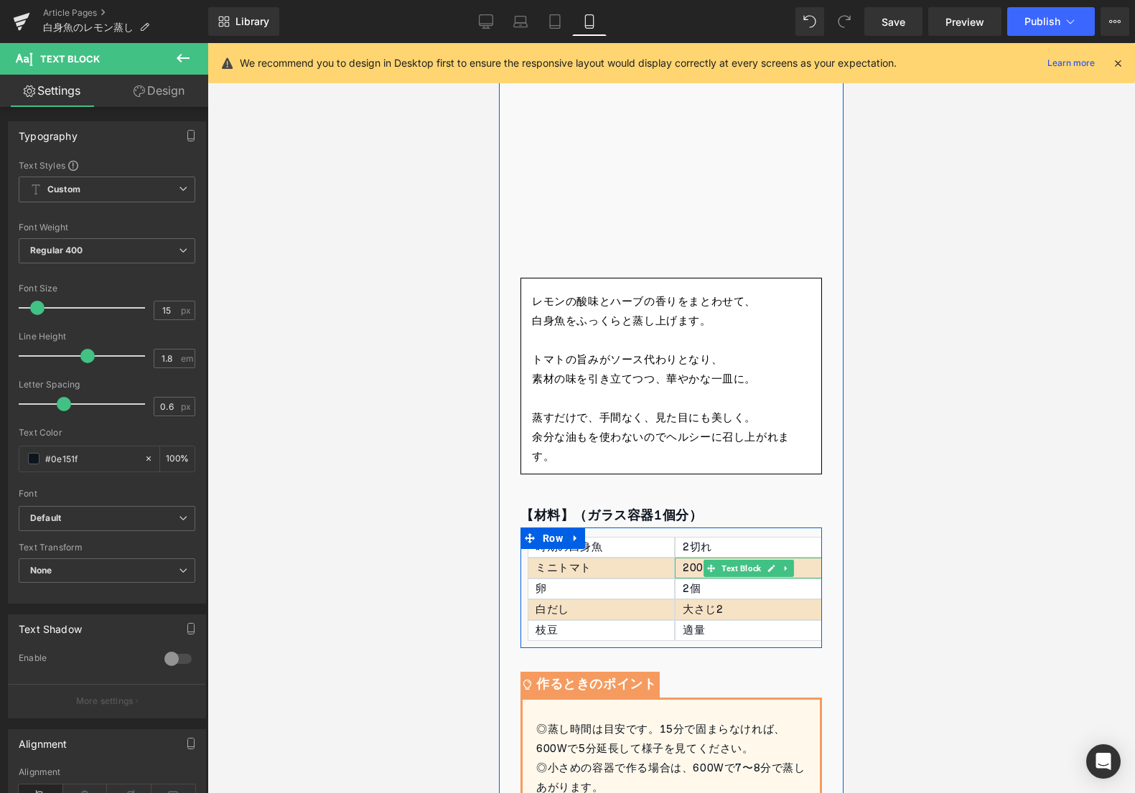
click at [691, 567] on p "200ml" at bounding box center [752, 568] width 139 height 19
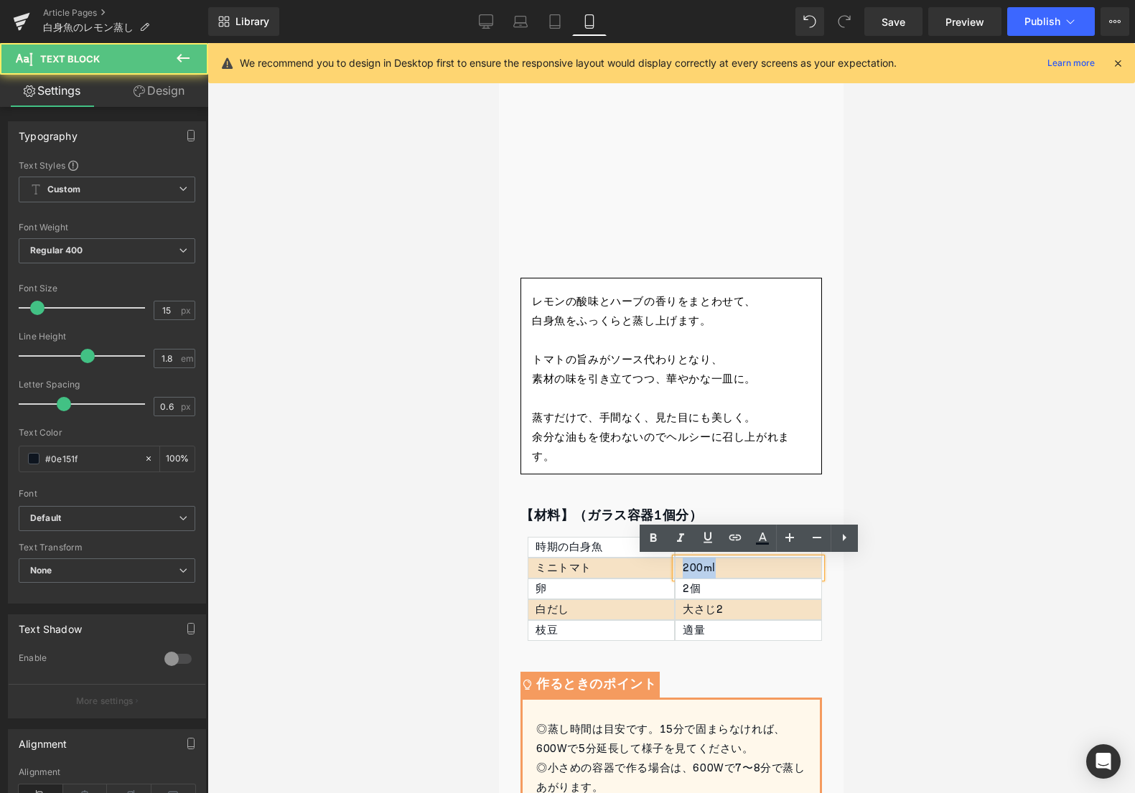
click at [691, 567] on p "200ml" at bounding box center [752, 568] width 139 height 19
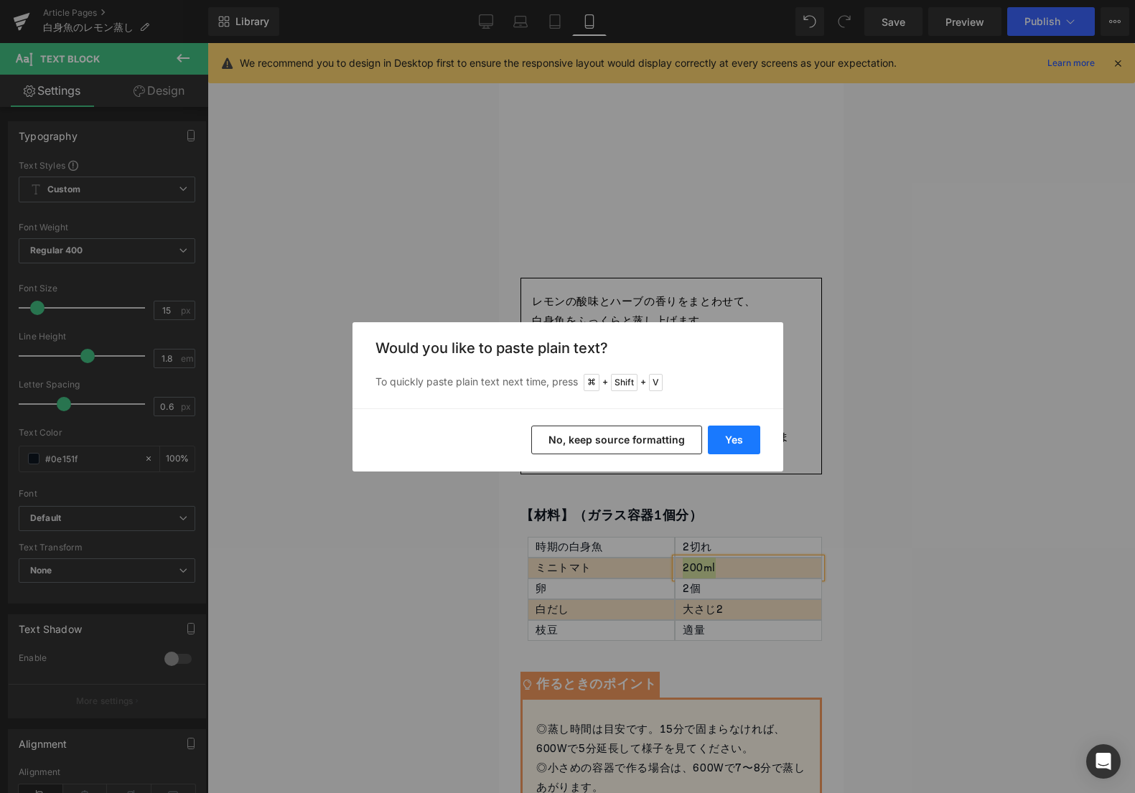
click at [732, 426] on button "Yes" at bounding box center [734, 440] width 52 height 29
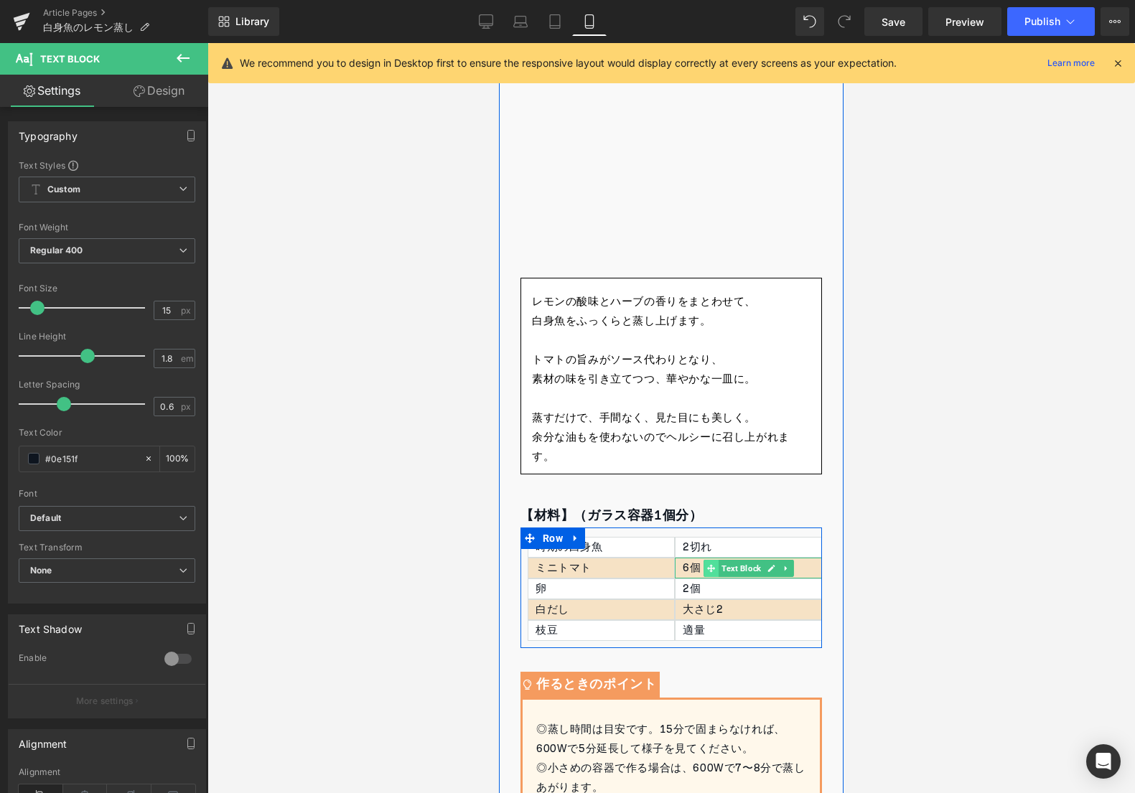
click at [717, 572] on span at bounding box center [711, 568] width 15 height 17
click at [698, 569] on p "6個" at bounding box center [752, 568] width 139 height 19
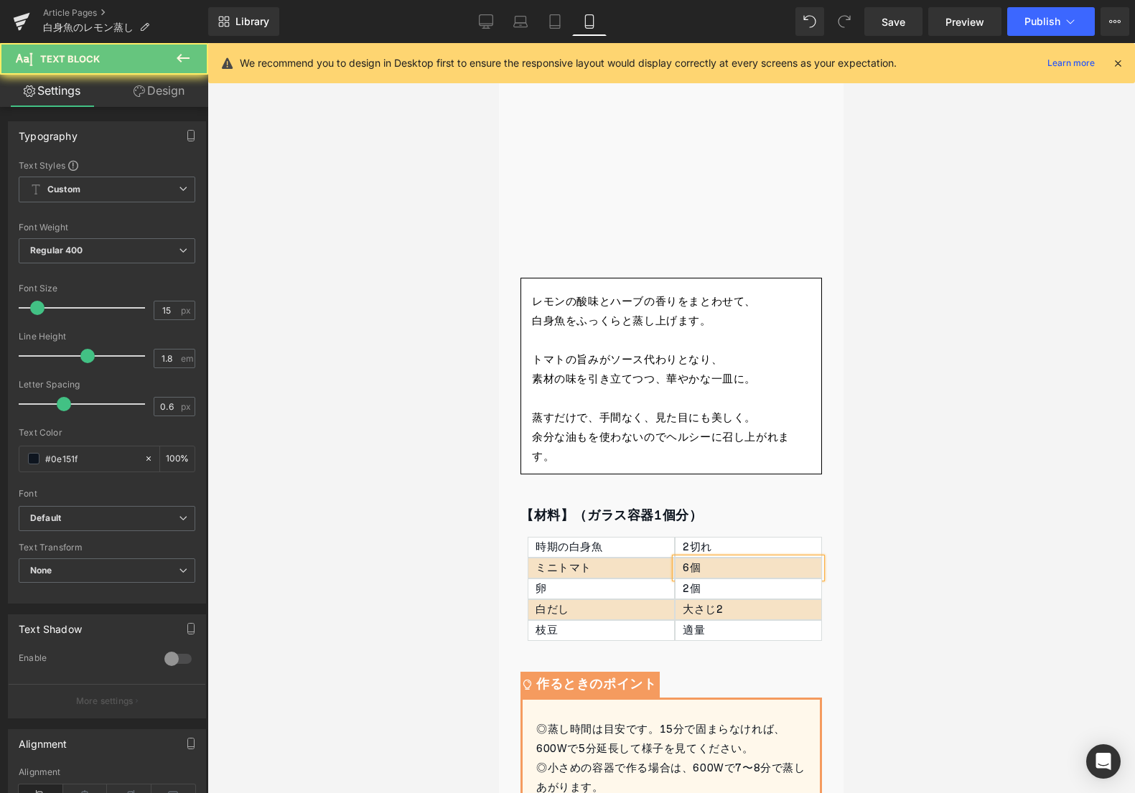
click at [698, 569] on p "6個" at bounding box center [752, 568] width 139 height 19
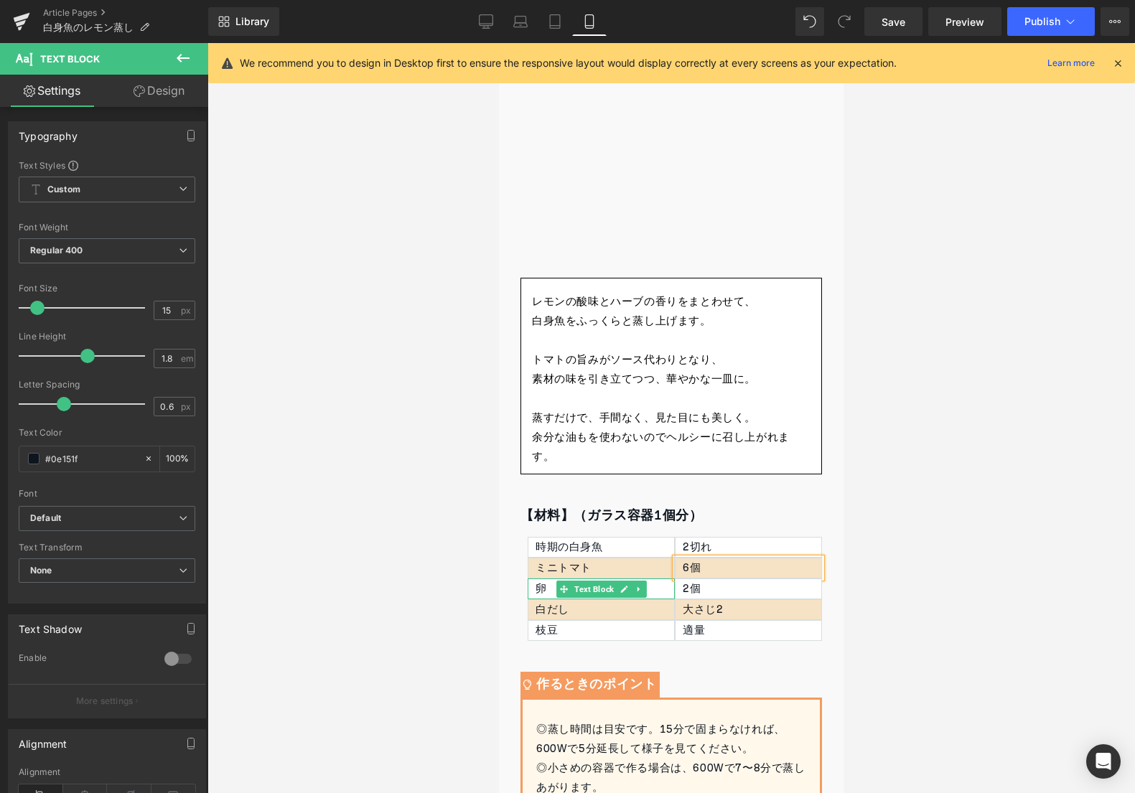
click at [552, 587] on div "卵" at bounding box center [601, 589] width 147 height 21
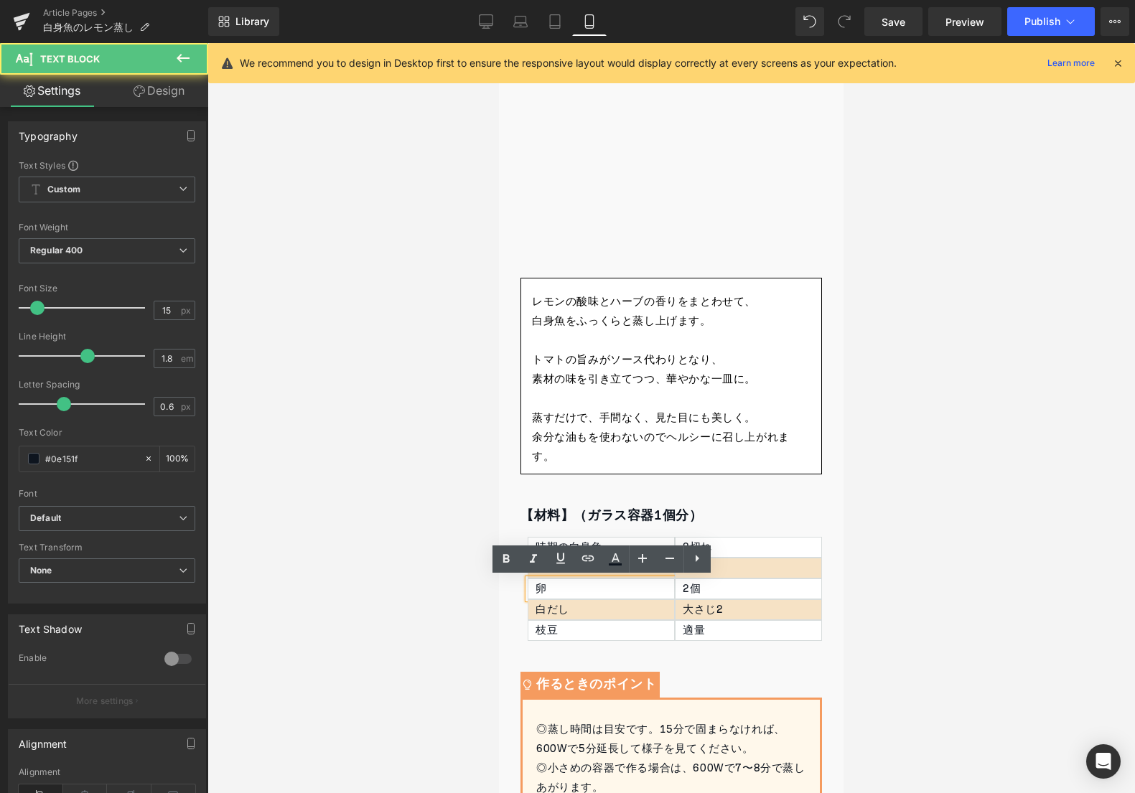
click at [541, 587] on div "卵" at bounding box center [601, 589] width 147 height 21
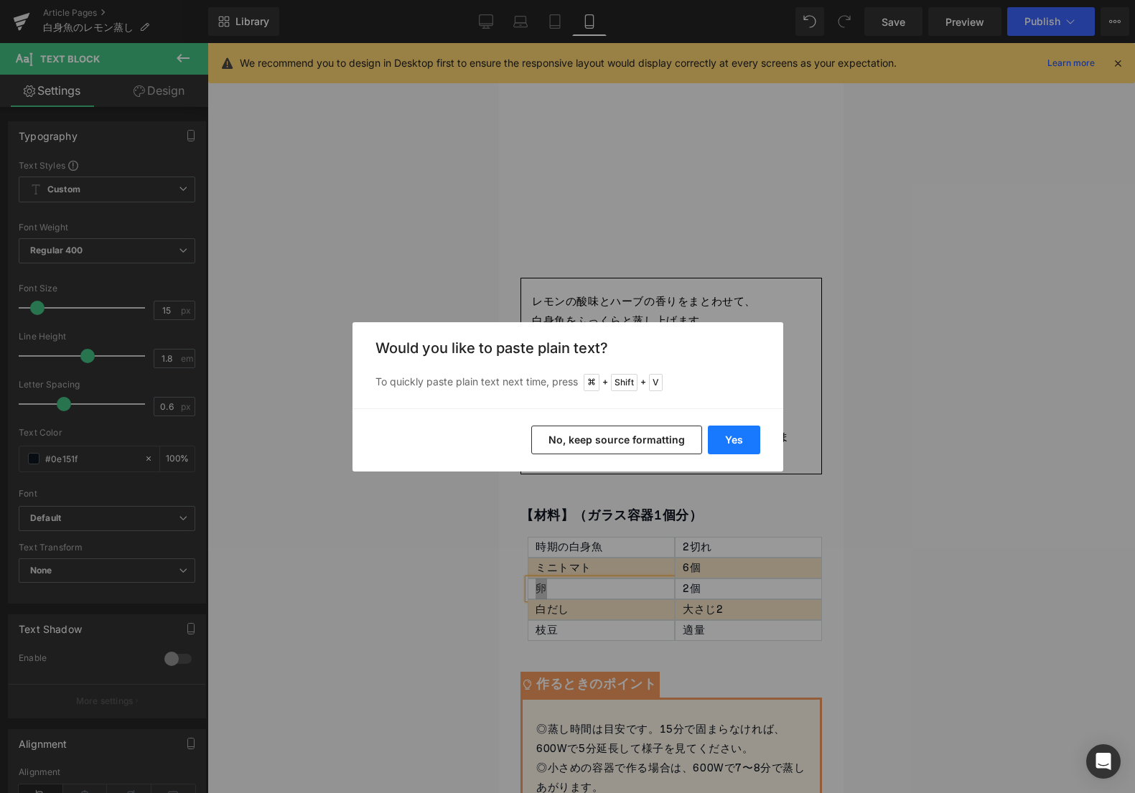
click at [743, 432] on button "Yes" at bounding box center [734, 440] width 52 height 29
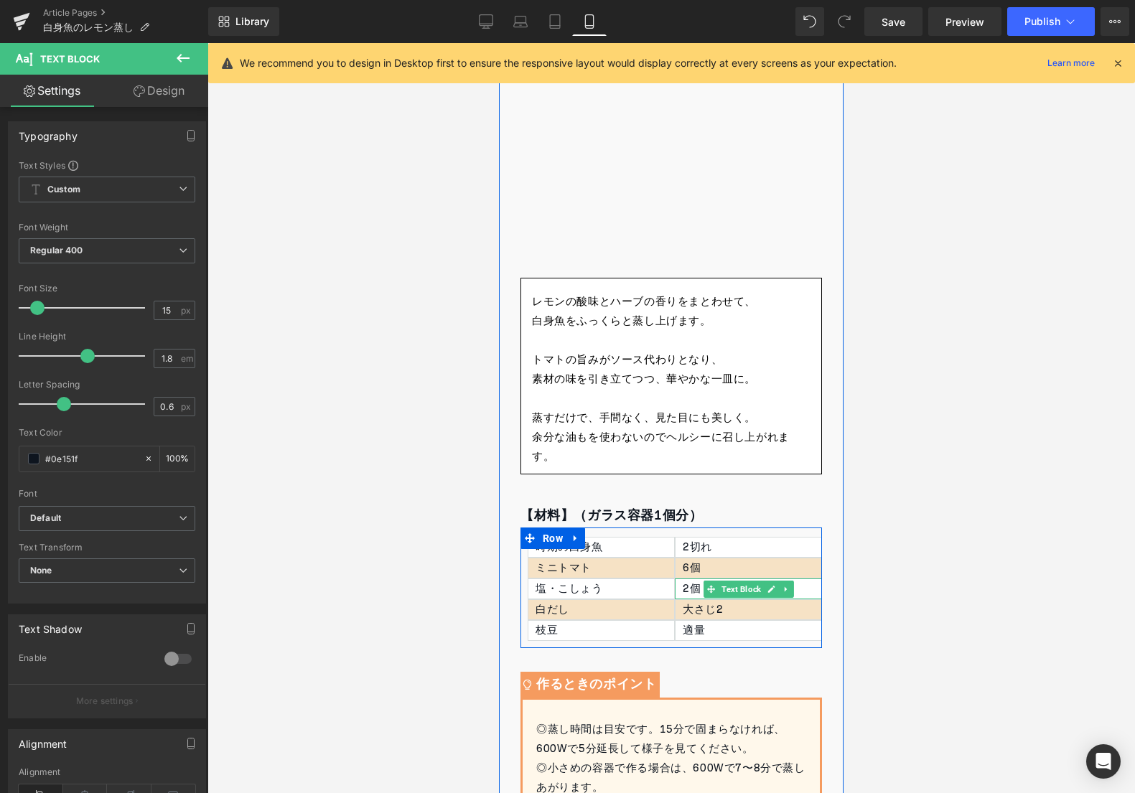
click at [688, 594] on div "2個" at bounding box center [748, 589] width 147 height 21
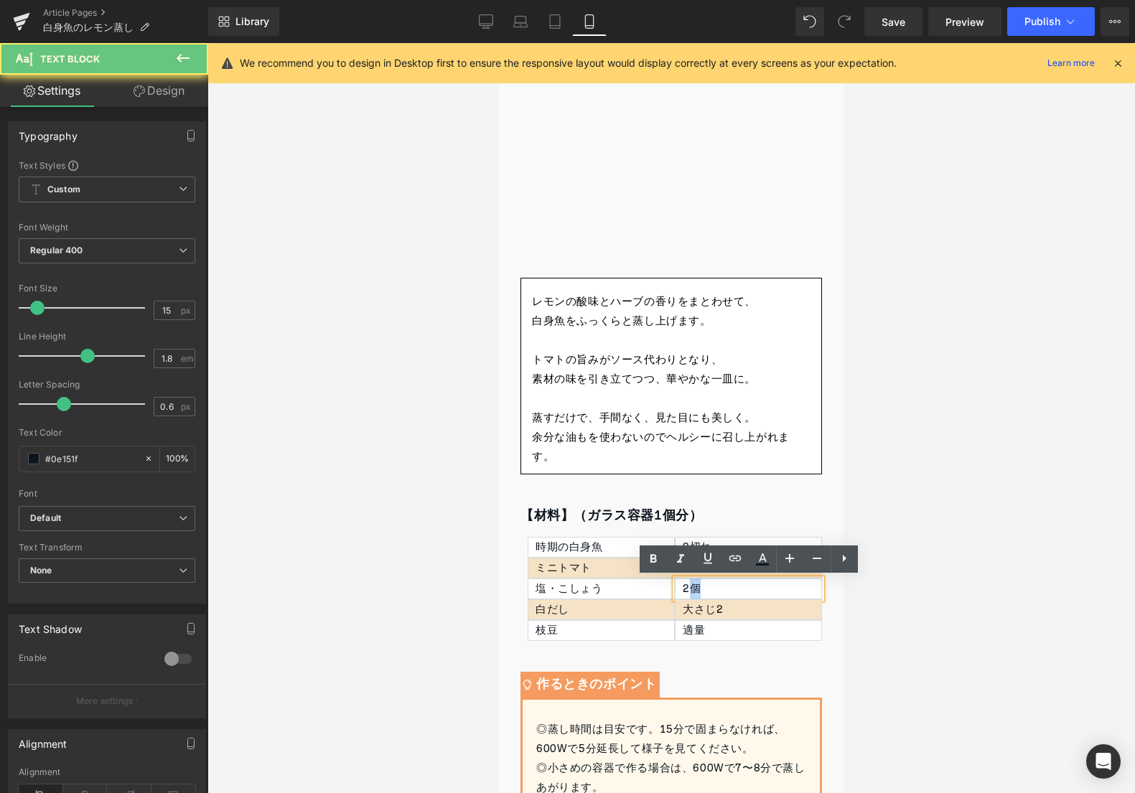
click at [688, 594] on div "2個" at bounding box center [748, 589] width 147 height 21
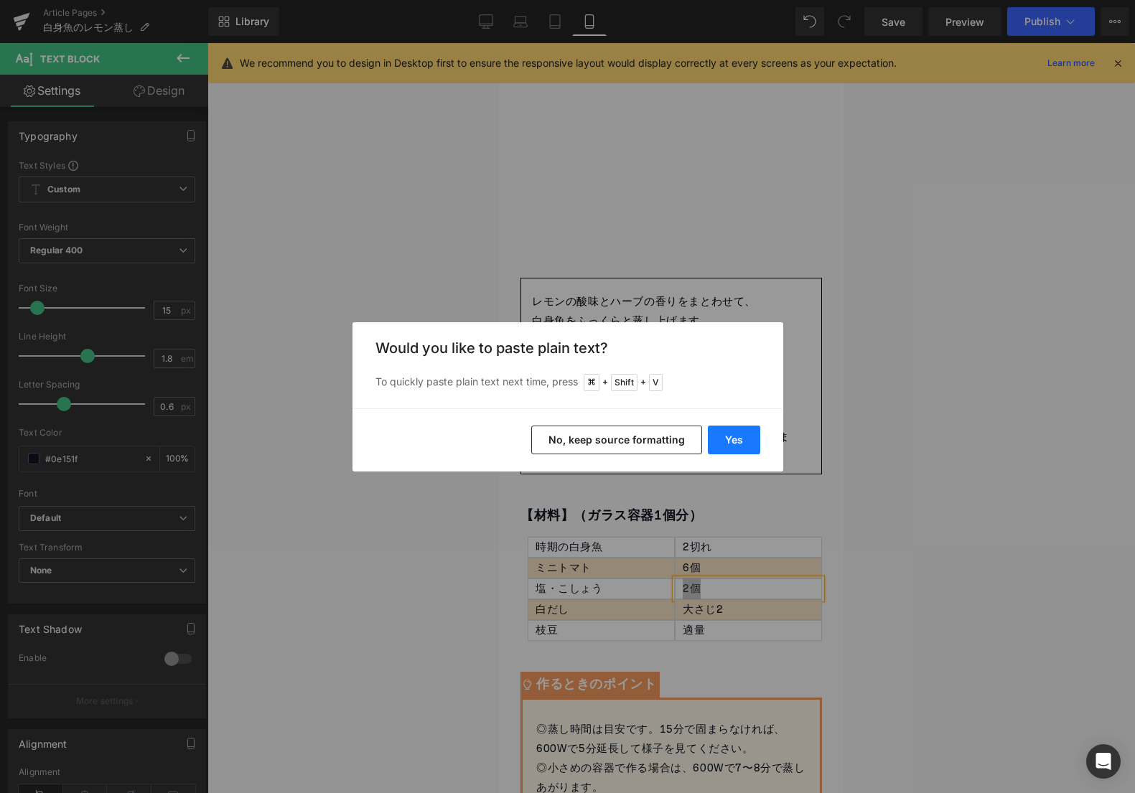
click at [736, 432] on button "Yes" at bounding box center [734, 440] width 52 height 29
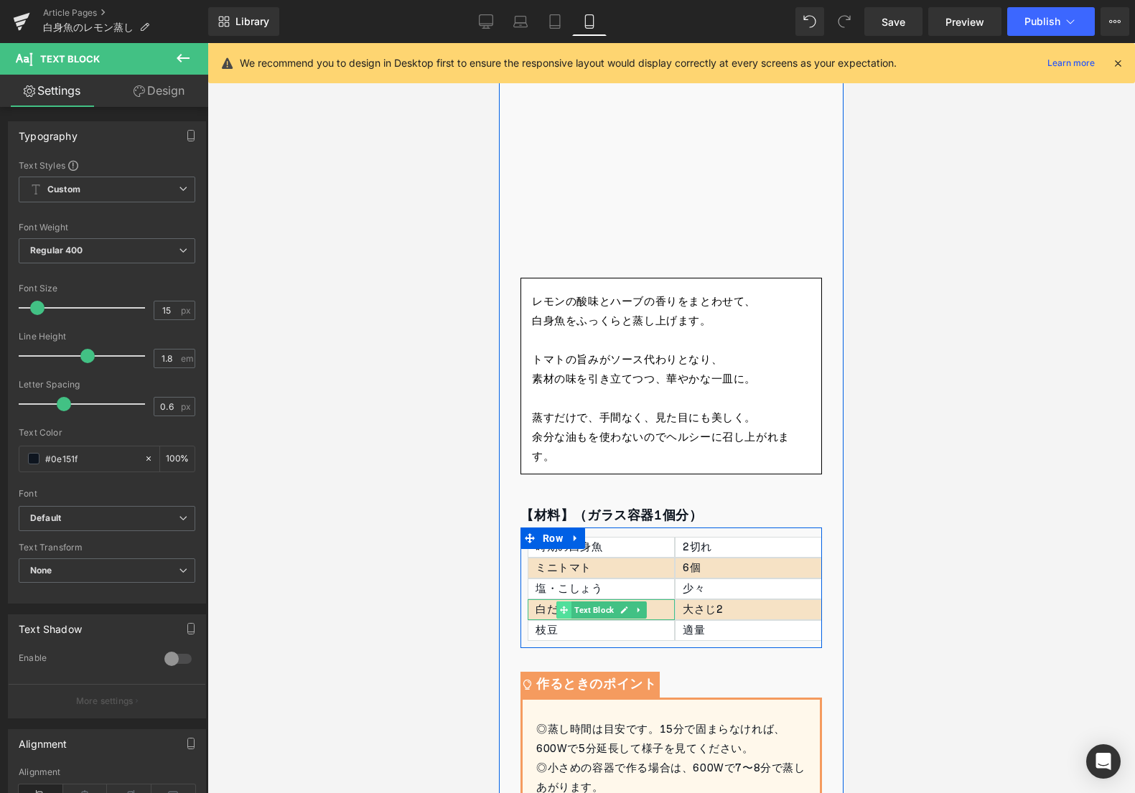
click at [560, 611] on icon at bounding box center [564, 610] width 8 height 9
click at [538, 615] on div "白だし" at bounding box center [601, 609] width 147 height 21
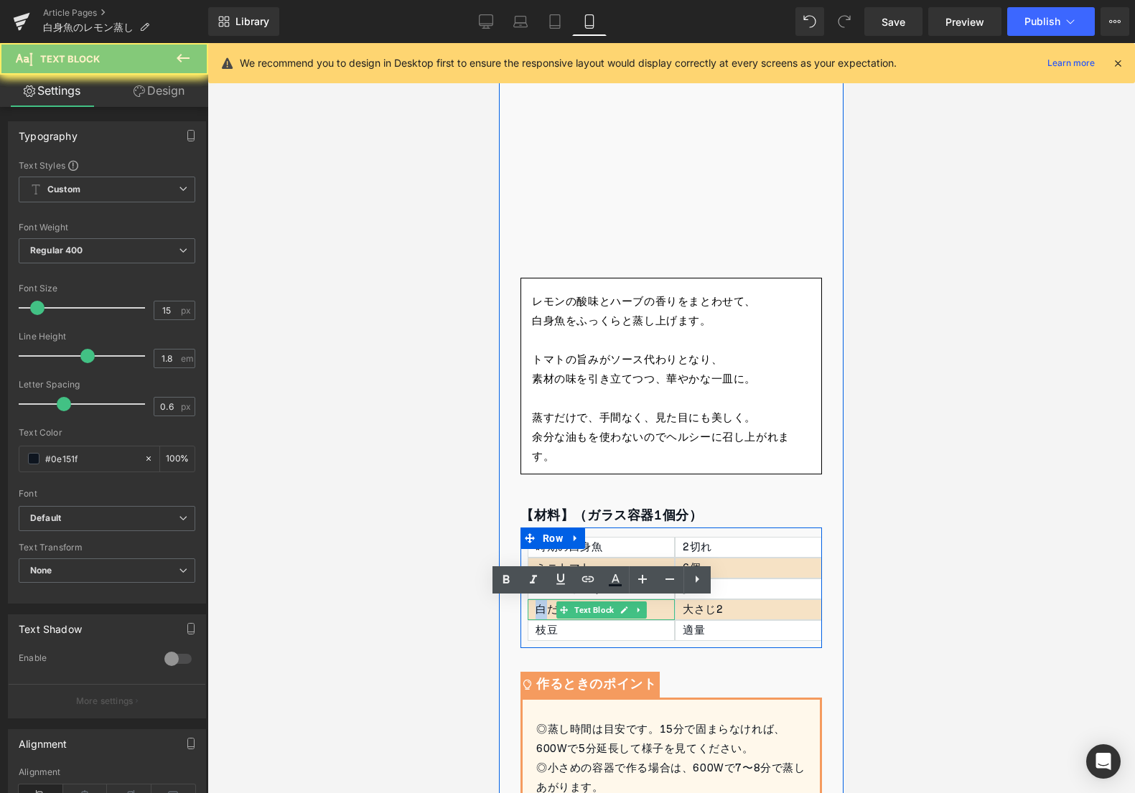
click at [538, 615] on div "白だし" at bounding box center [601, 609] width 147 height 21
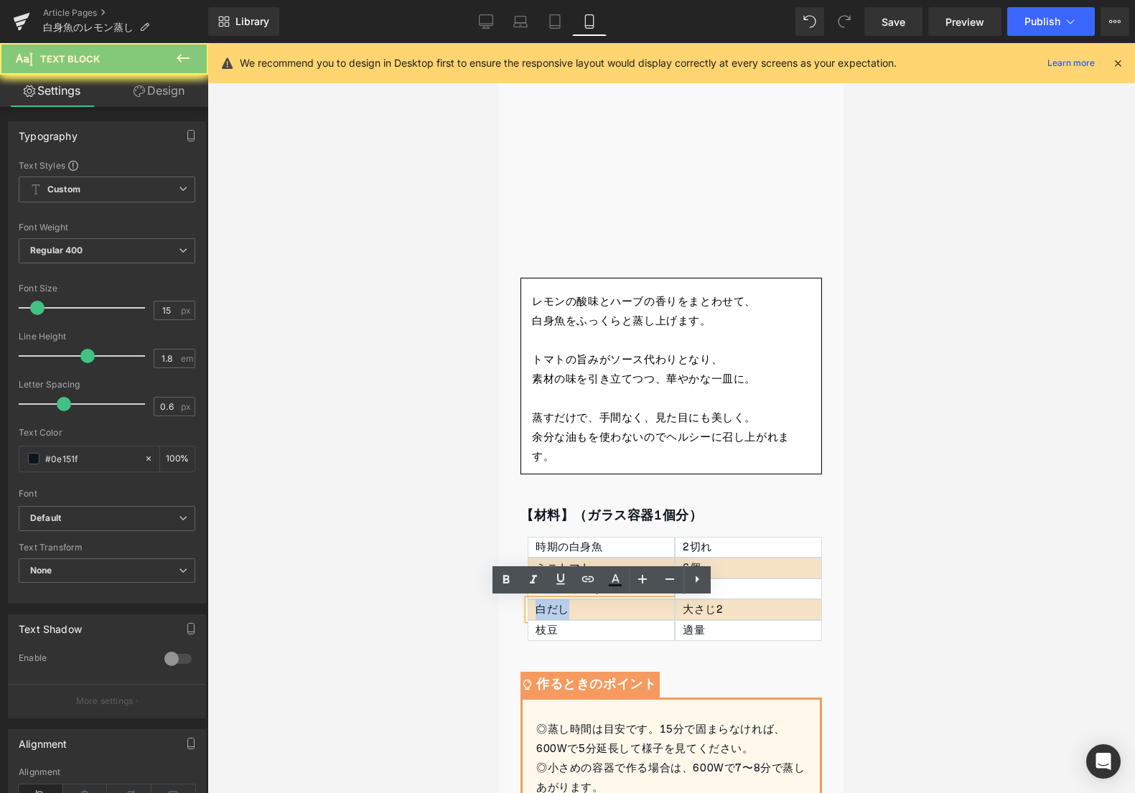
click at [538, 615] on div "白だし" at bounding box center [601, 609] width 147 height 21
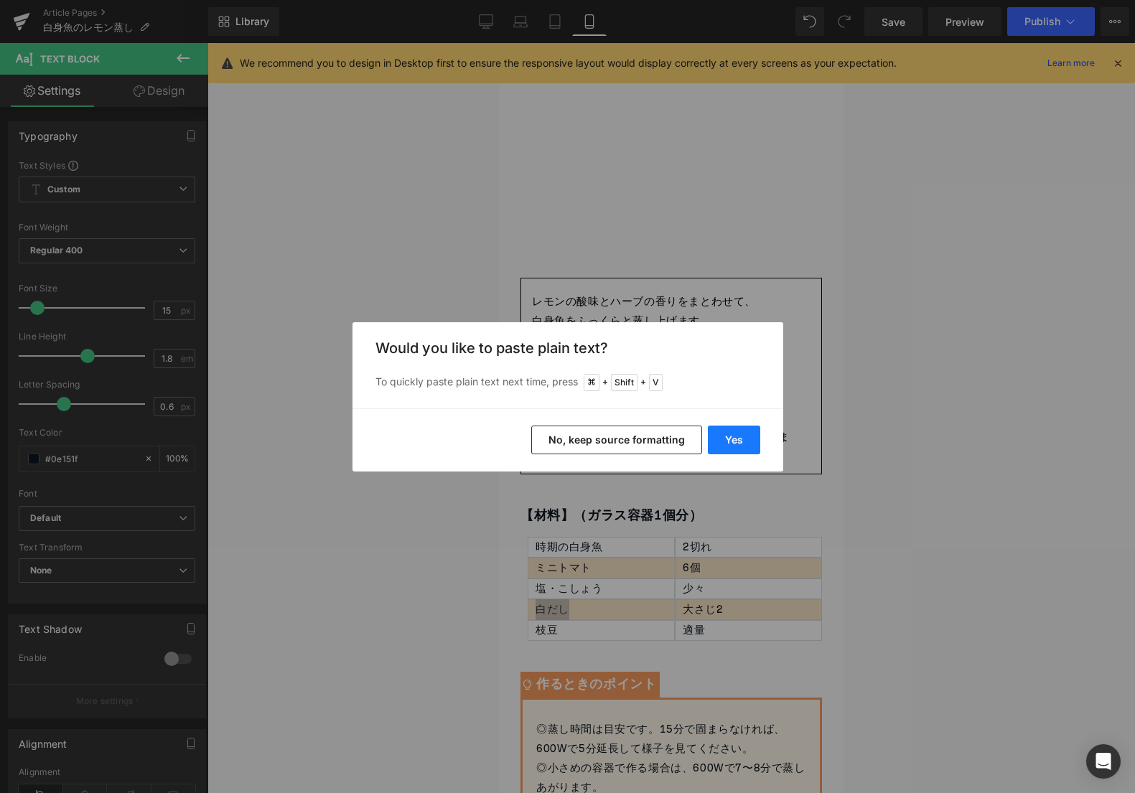
click at [716, 434] on button "Yes" at bounding box center [734, 440] width 52 height 29
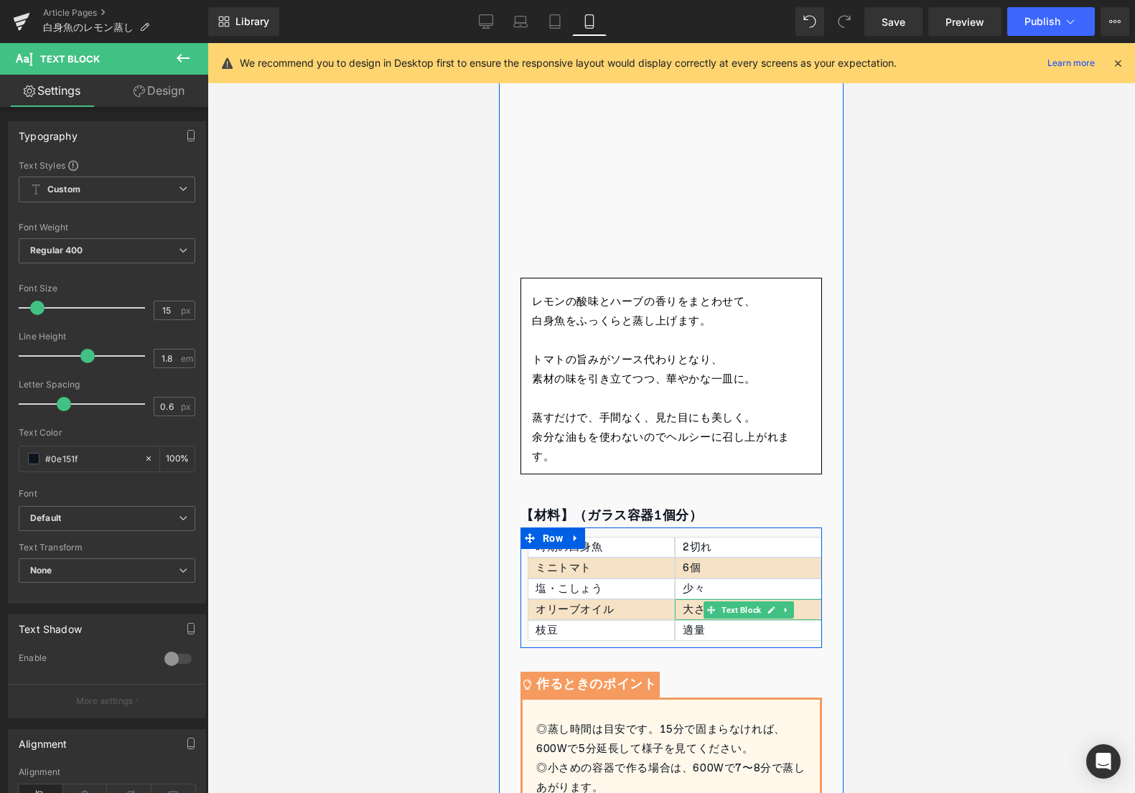
click at [679, 610] on div "大さじ2" at bounding box center [748, 609] width 147 height 21
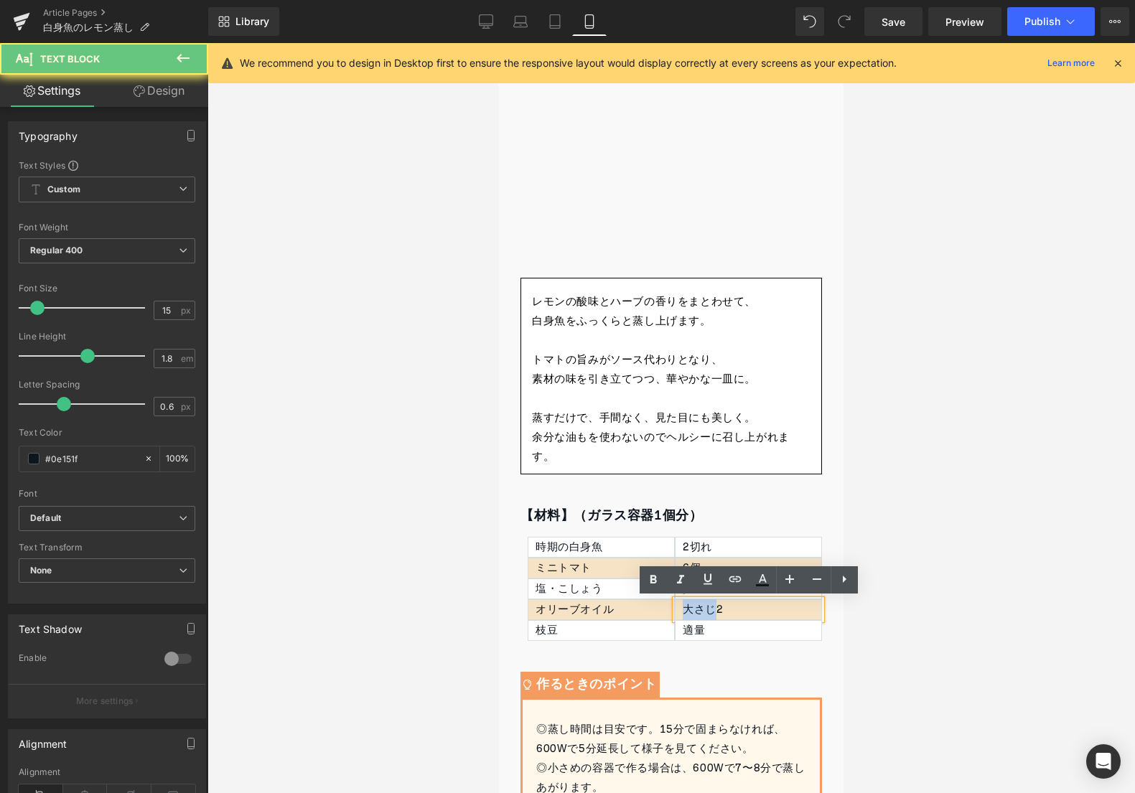
click at [679, 610] on div "大さじ2" at bounding box center [748, 609] width 147 height 21
click at [691, 610] on p "大さじ2" at bounding box center [752, 609] width 139 height 19
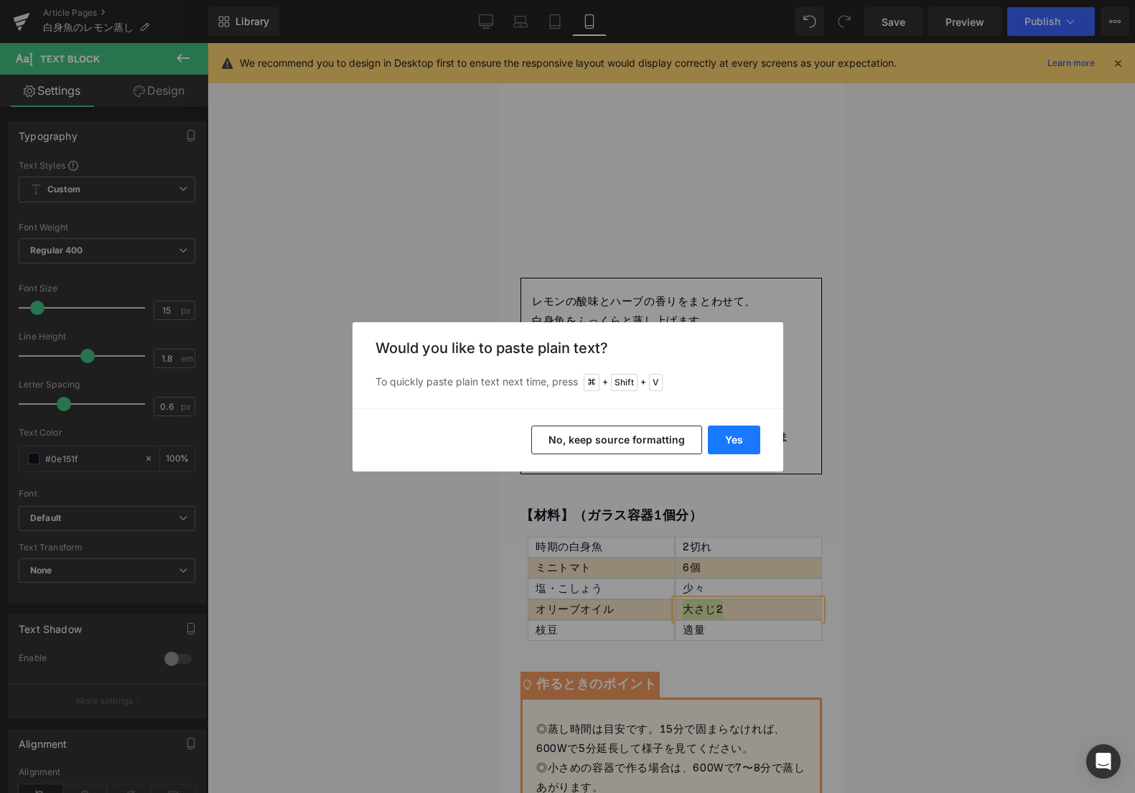
click at [731, 435] on button "Yes" at bounding box center [734, 440] width 52 height 29
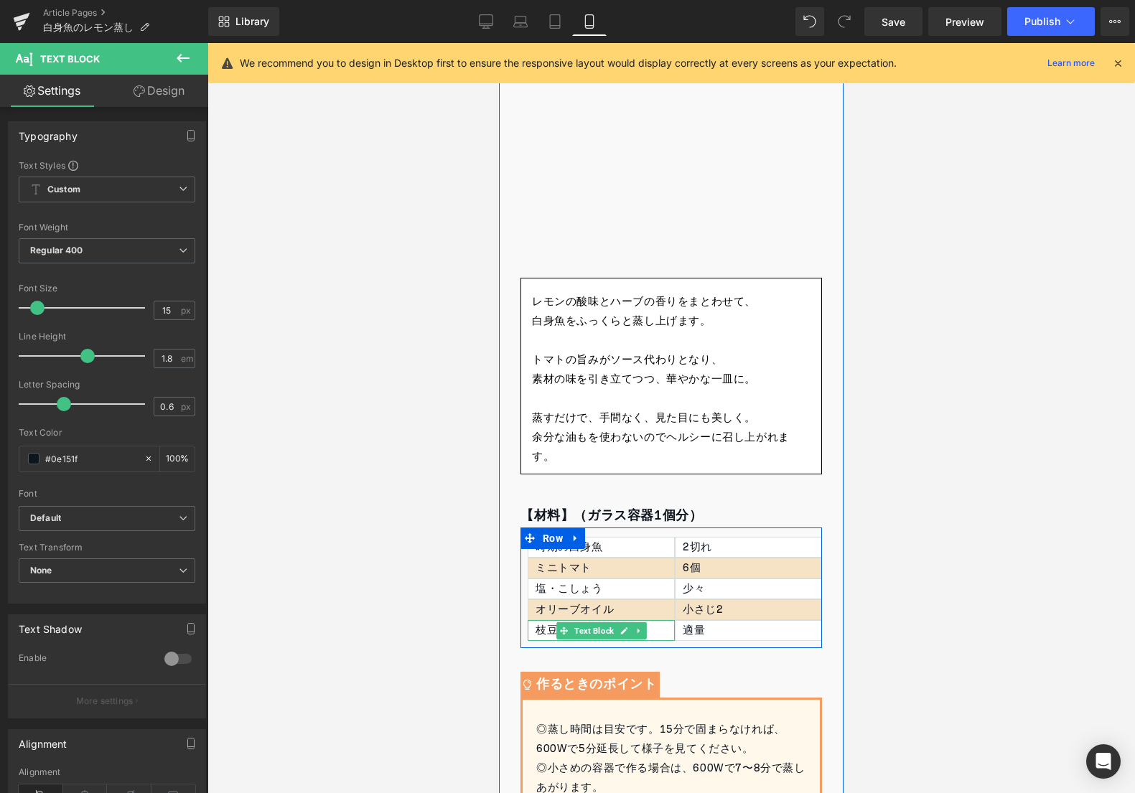
click at [536, 628] on div "枝豆" at bounding box center [601, 630] width 147 height 21
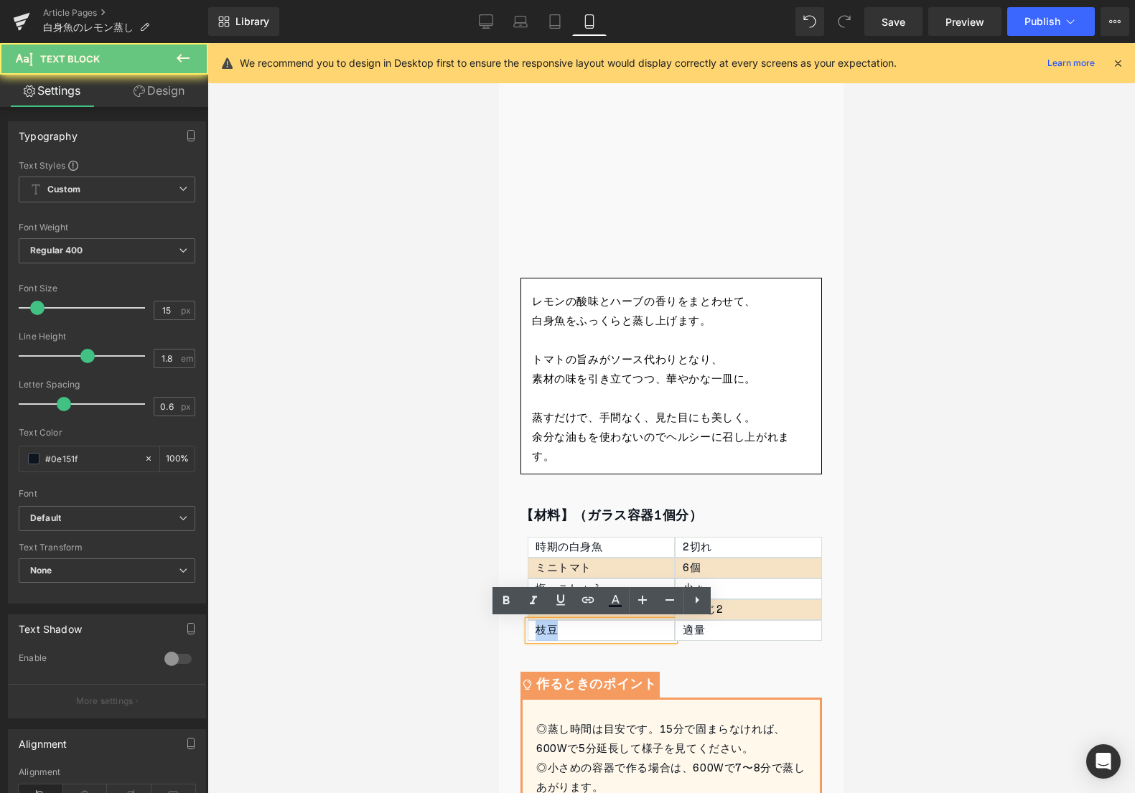
click at [536, 628] on div "枝豆" at bounding box center [601, 630] width 147 height 21
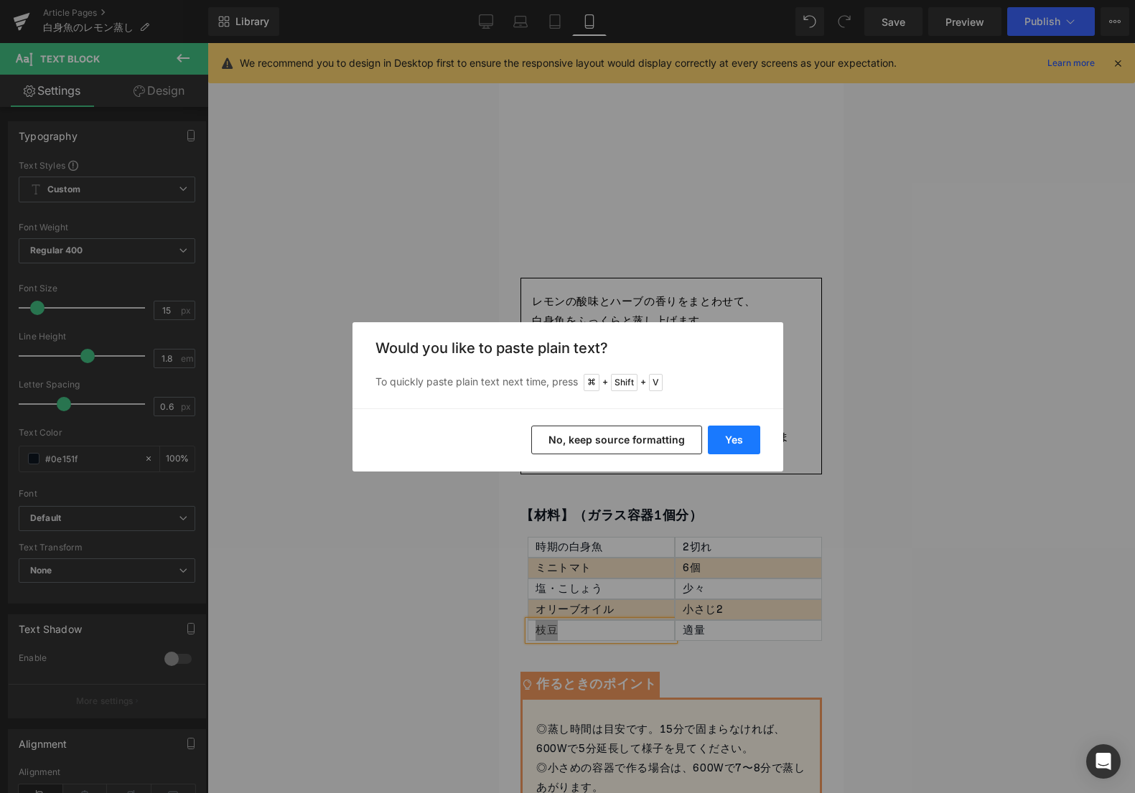
click at [739, 433] on button "Yes" at bounding box center [734, 440] width 52 height 29
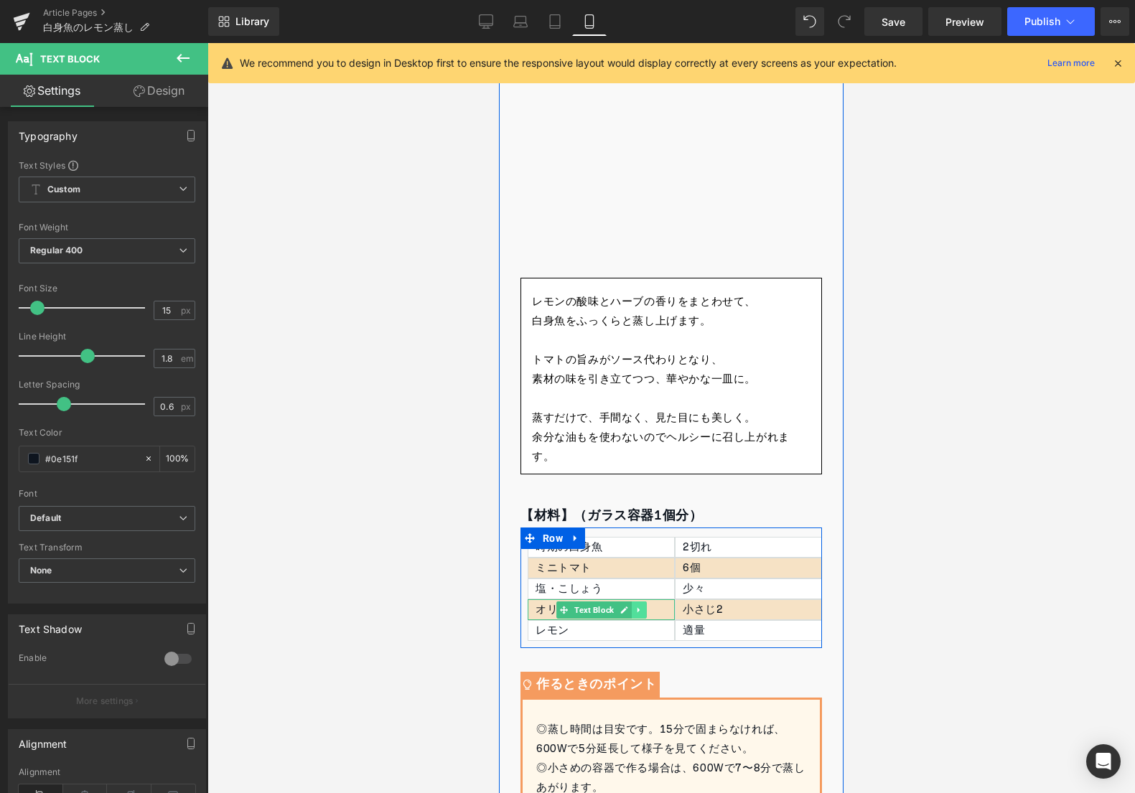
click at [635, 615] on link at bounding box center [639, 610] width 15 height 17
click at [635, 612] on icon at bounding box center [631, 610] width 8 height 8
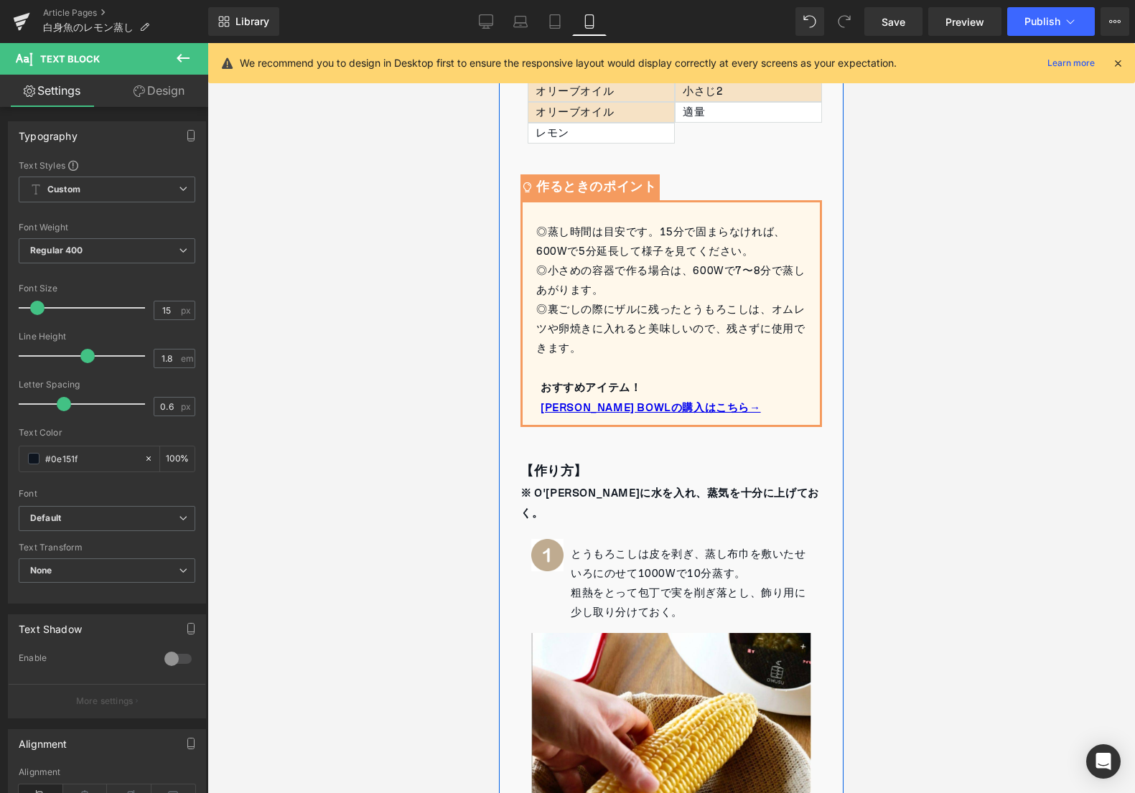
scroll to position [204, 0]
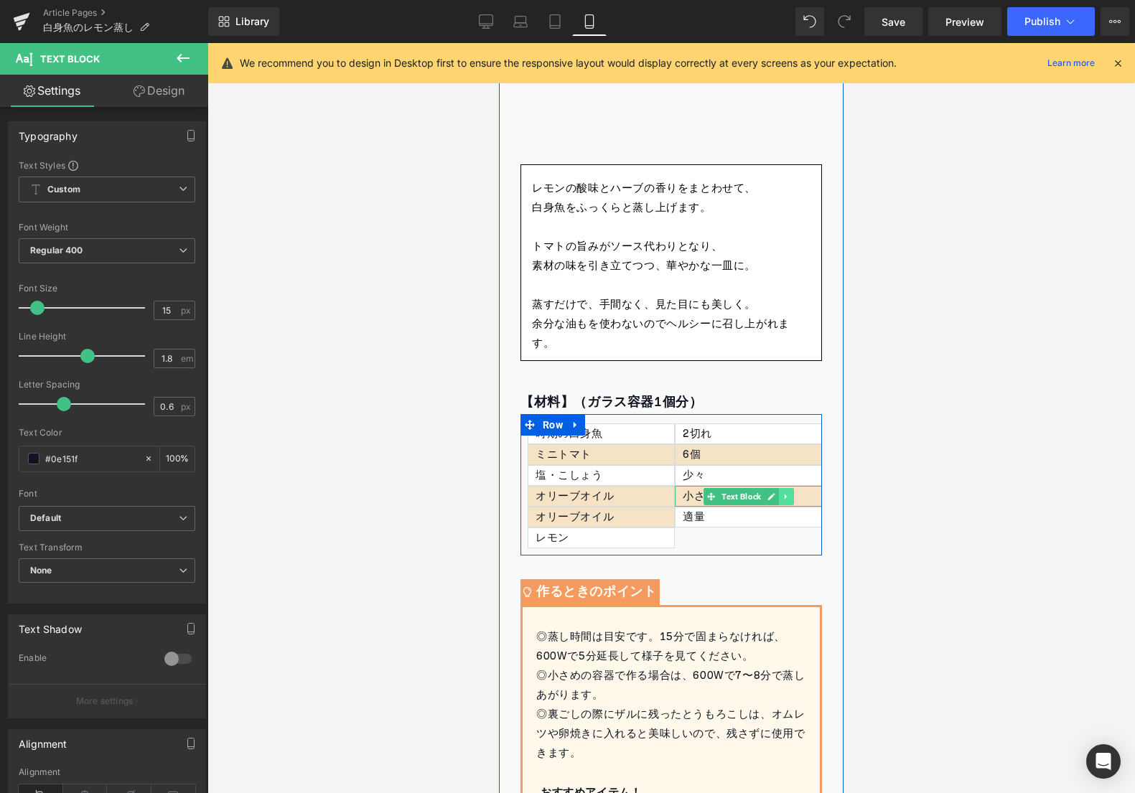
click at [790, 497] on link at bounding box center [786, 496] width 15 height 17
click at [776, 495] on icon at bounding box center [779, 496] width 8 height 8
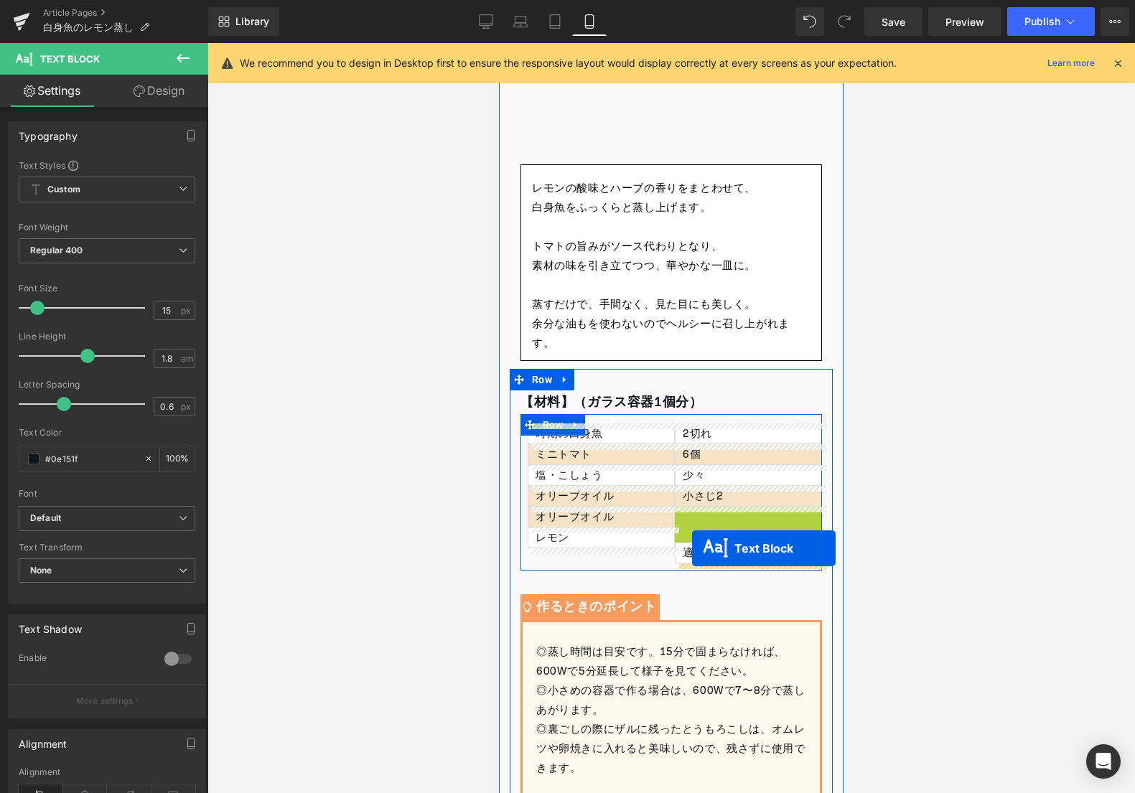
drag, startPoint x: 705, startPoint y: 518, endPoint x: 692, endPoint y: 548, distance: 33.5
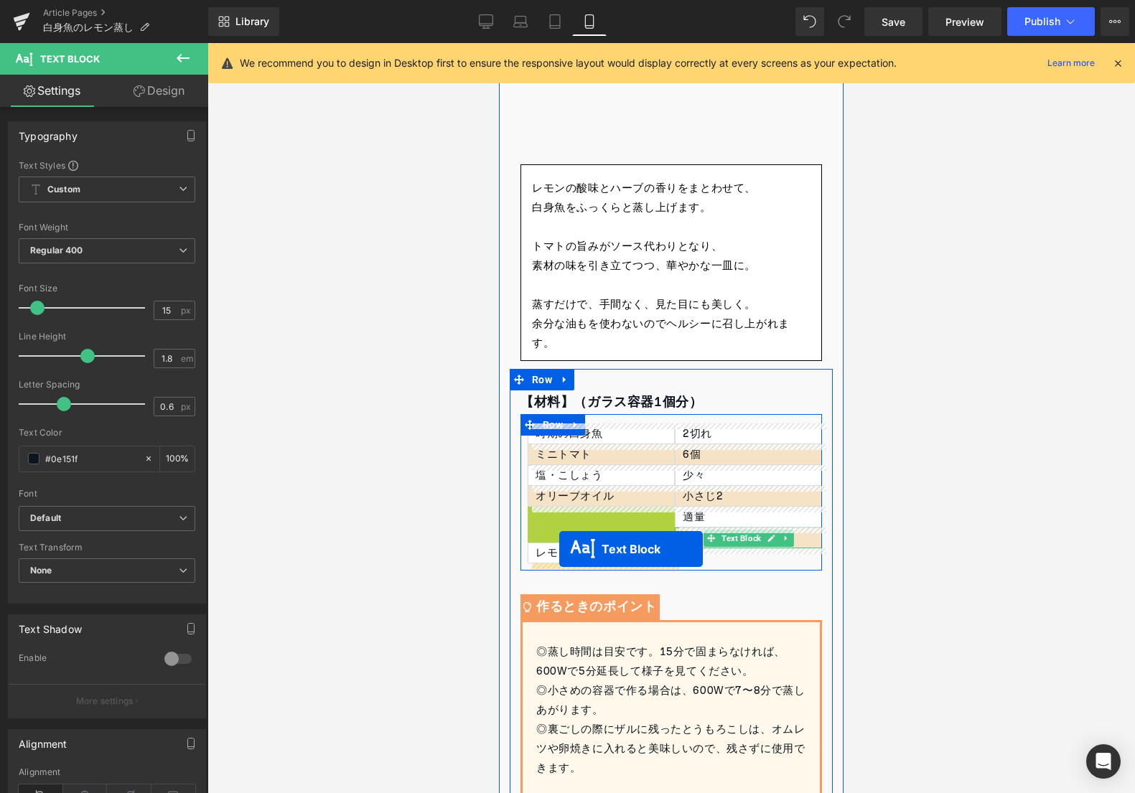
drag, startPoint x: 569, startPoint y: 518, endPoint x: 559, endPoint y: 549, distance: 33.1
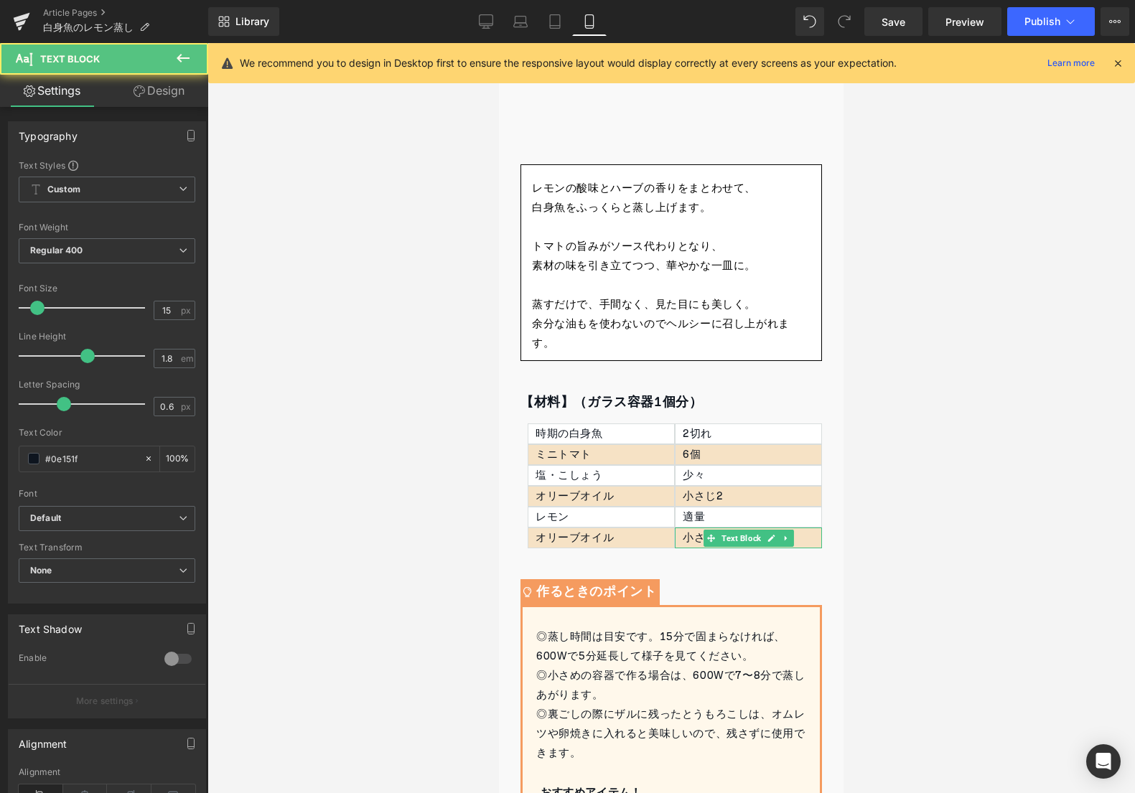
click at [421, 540] on div at bounding box center [670, 418] width 927 height 750
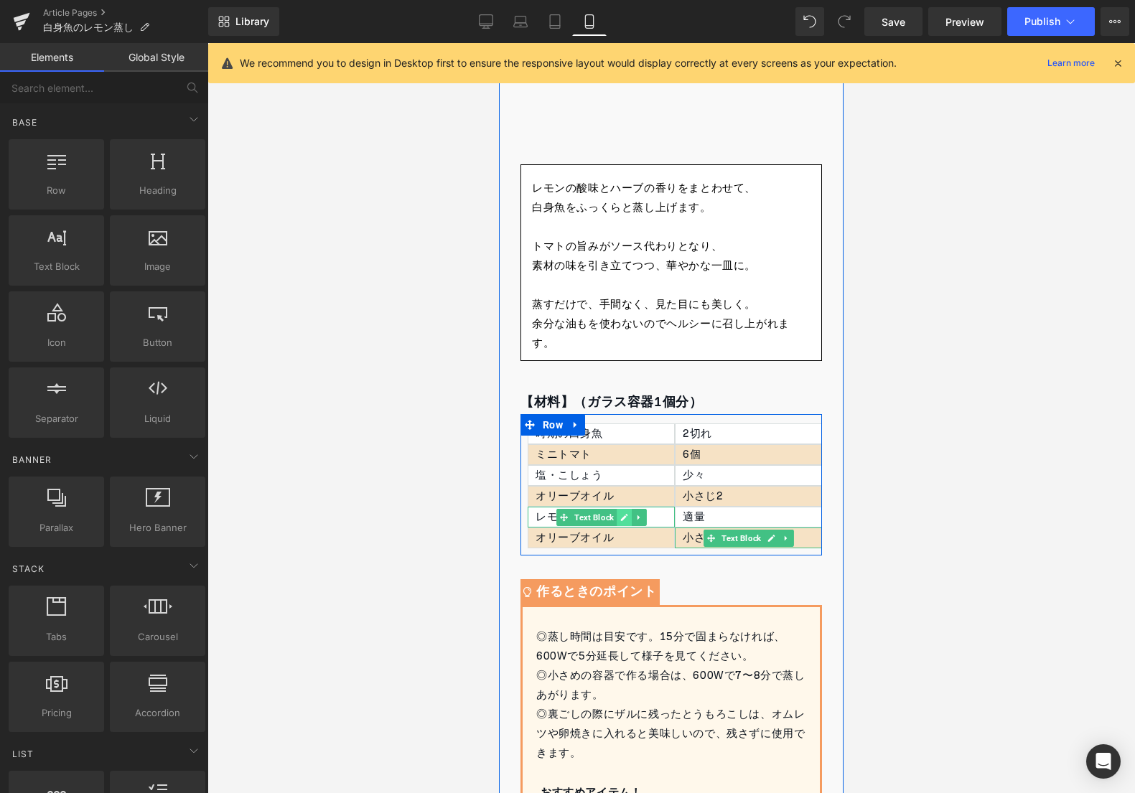
click at [627, 520] on icon at bounding box center [624, 517] width 8 height 9
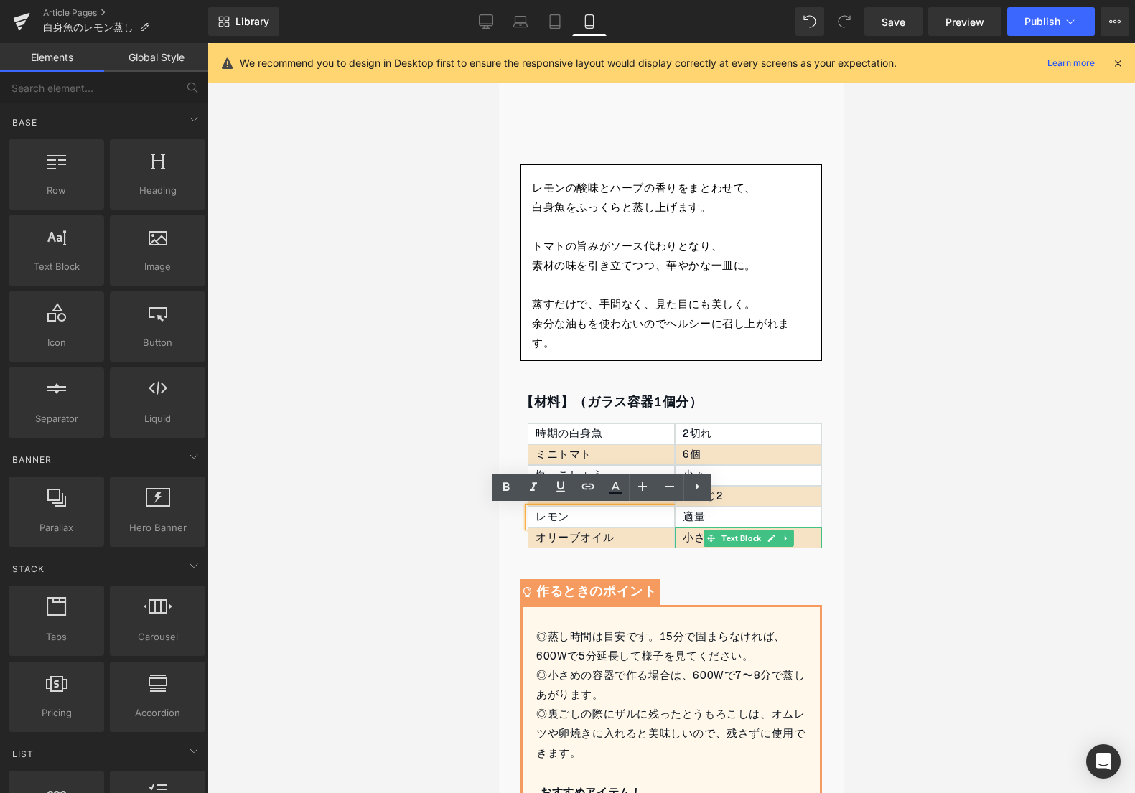
drag, startPoint x: 75, startPoint y: 480, endPoint x: 480, endPoint y: 536, distance: 408.7
click at [421, 545] on div at bounding box center [670, 418] width 927 height 750
click at [645, 520] on div "レモン" at bounding box center [601, 517] width 147 height 21
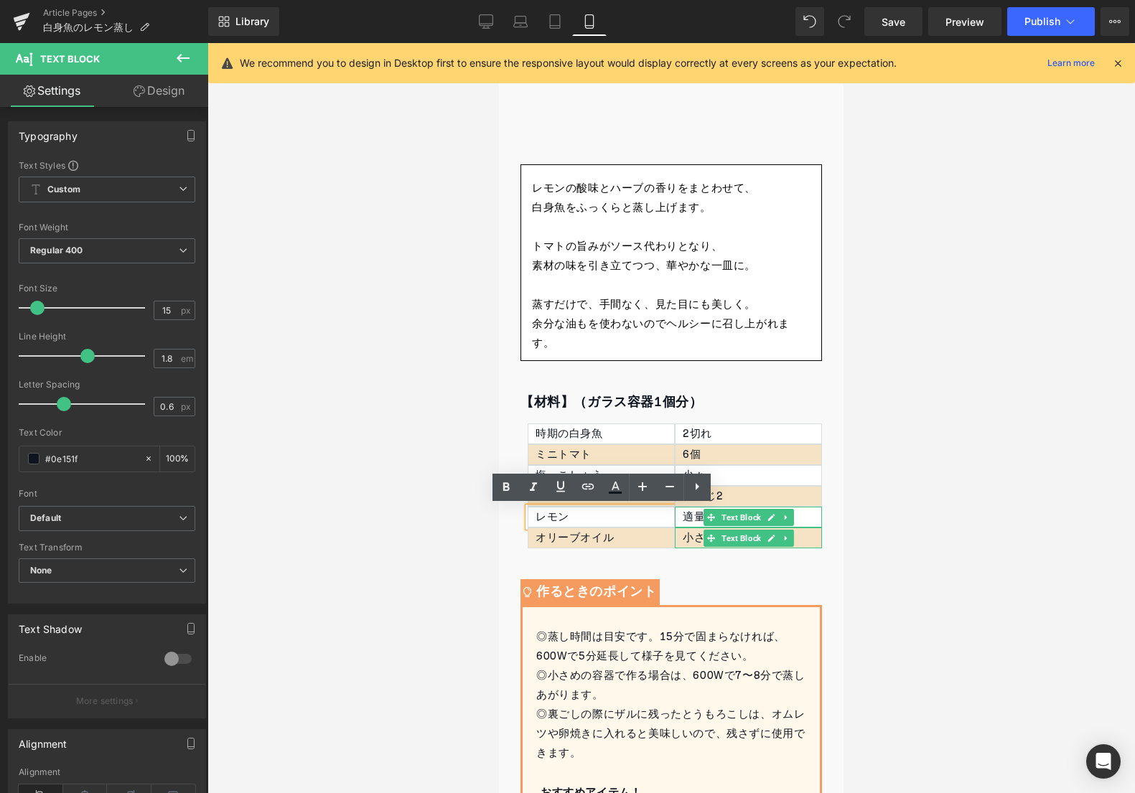
click at [698, 512] on div "適量" at bounding box center [748, 517] width 147 height 21
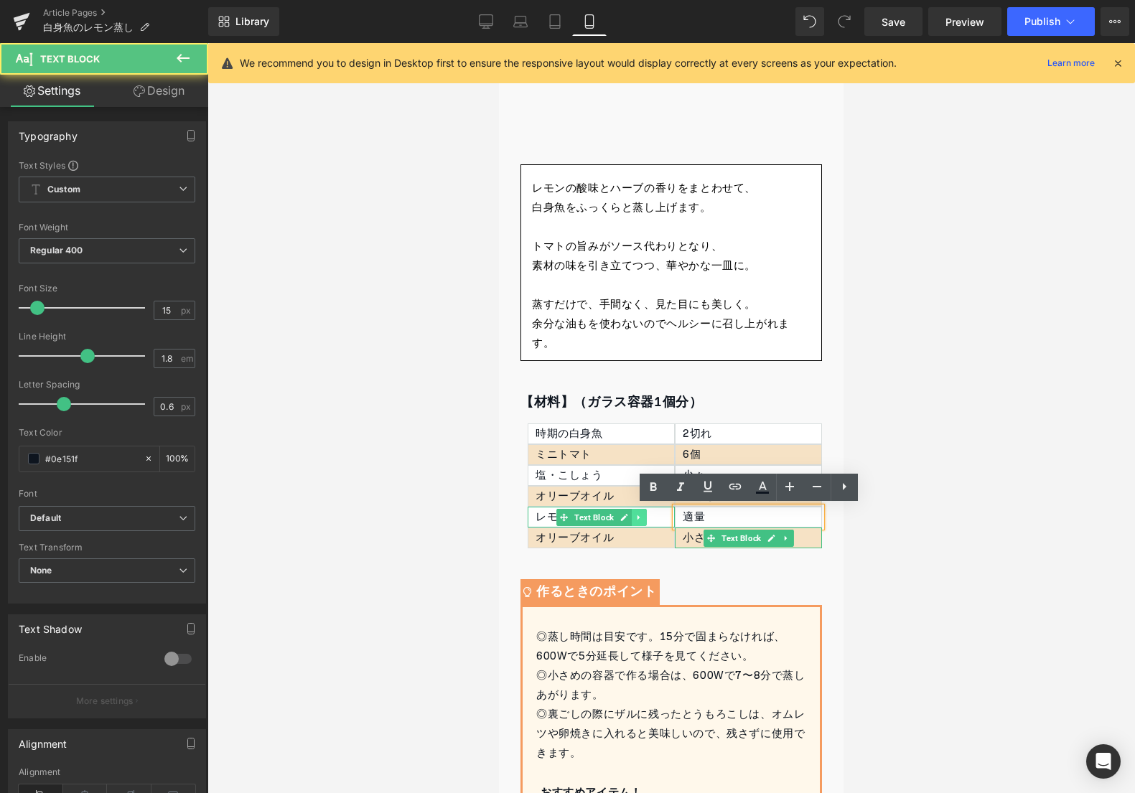
click at [643, 522] on link at bounding box center [639, 517] width 15 height 17
click at [629, 518] on icon at bounding box center [631, 517] width 8 height 8
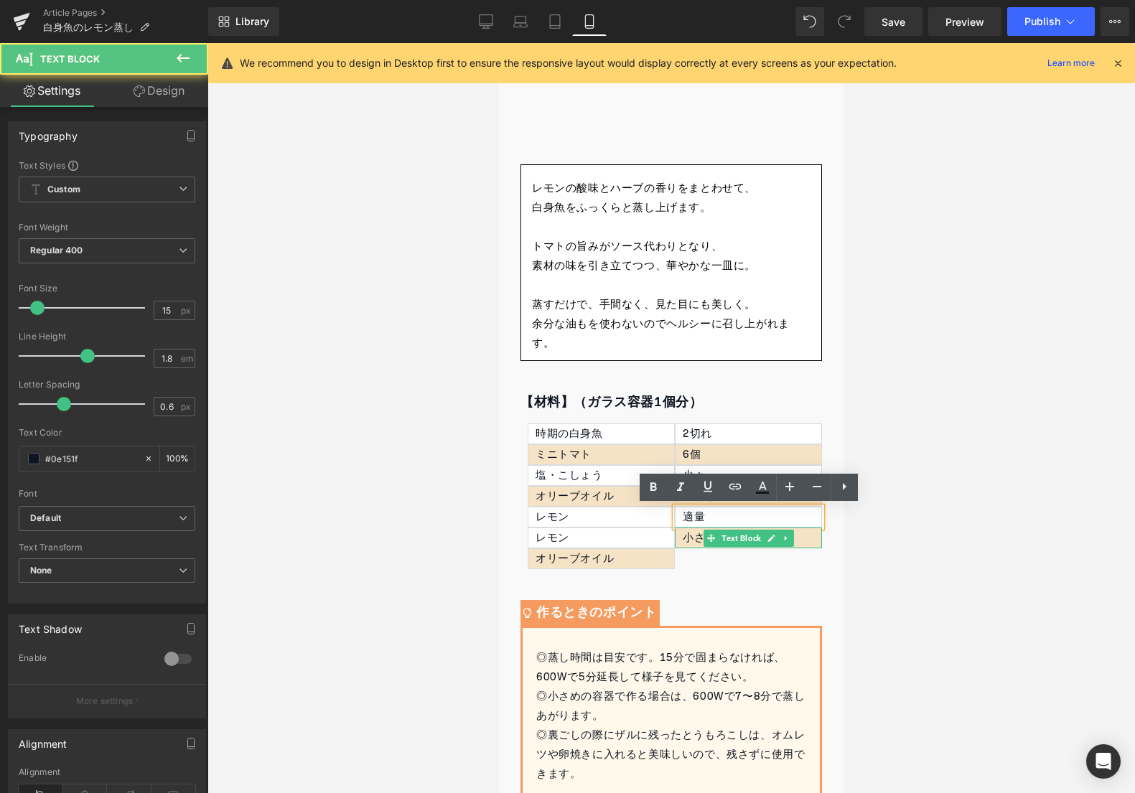
click at [798, 518] on div "適量" at bounding box center [748, 517] width 147 height 21
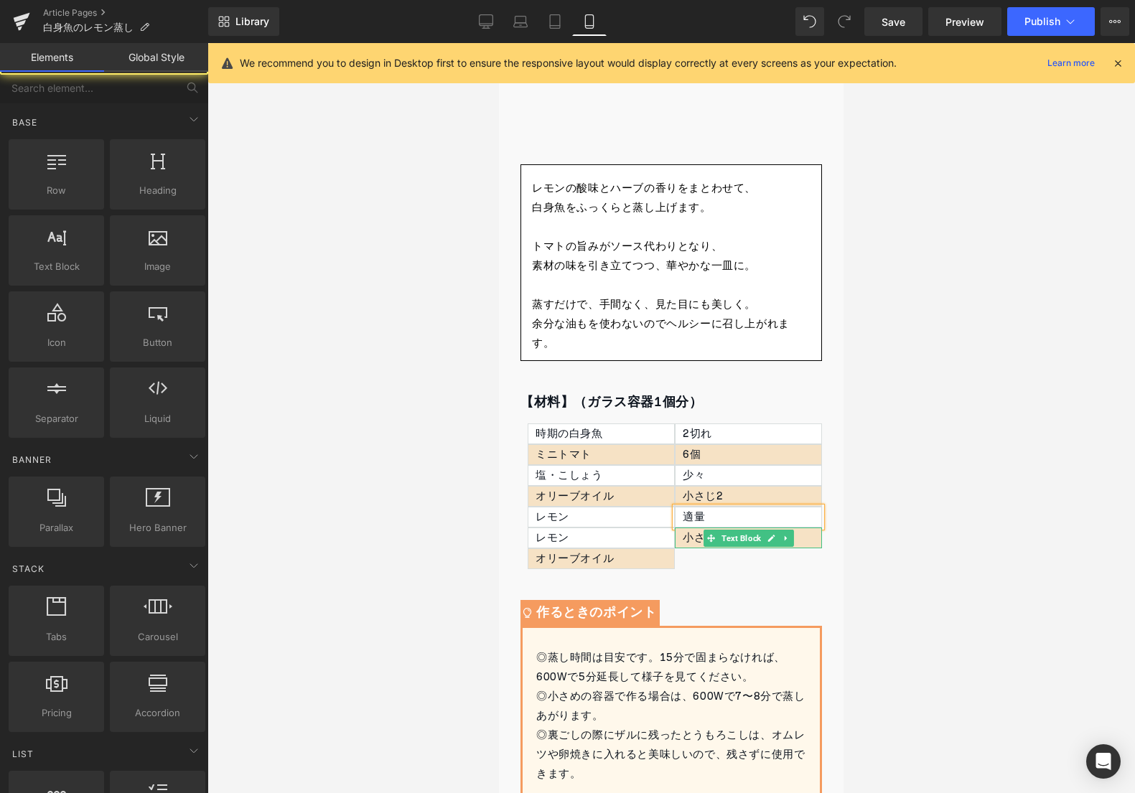
drag, startPoint x: 882, startPoint y: 518, endPoint x: 844, endPoint y: 518, distance: 38.8
click at [878, 518] on div at bounding box center [670, 418] width 927 height 750
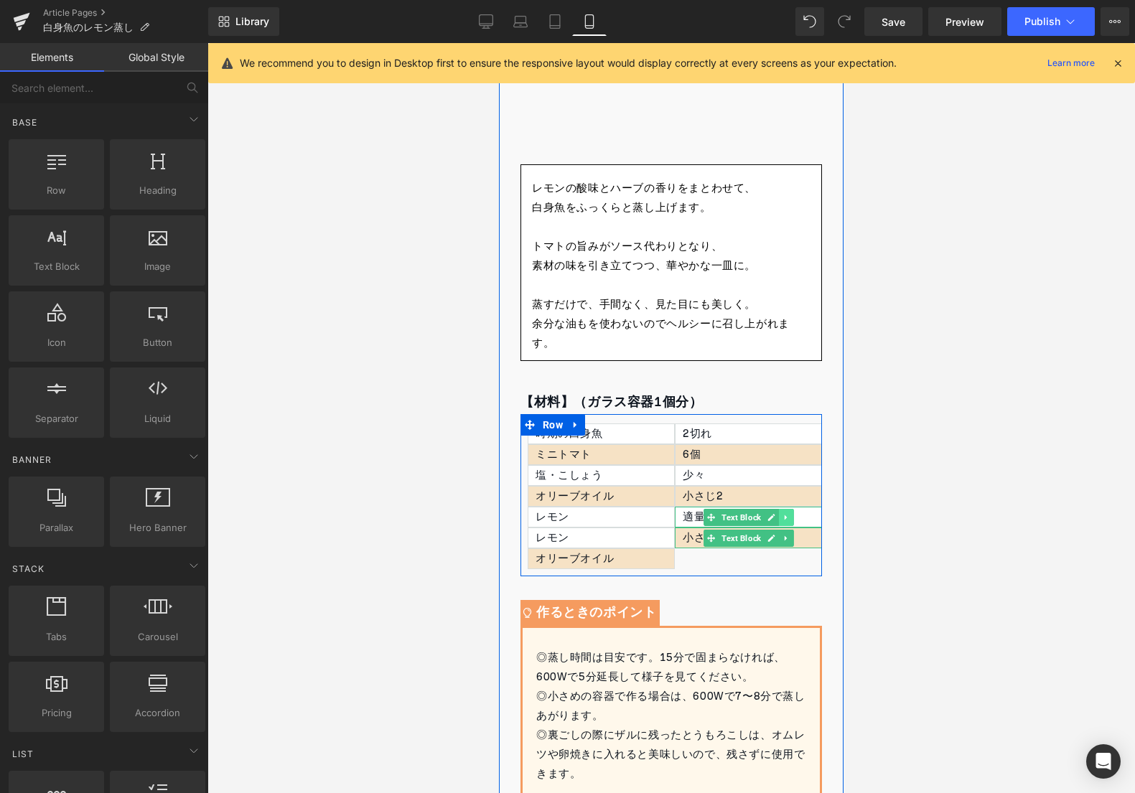
click at [788, 518] on icon at bounding box center [786, 517] width 8 height 9
click at [780, 518] on icon at bounding box center [779, 517] width 8 height 8
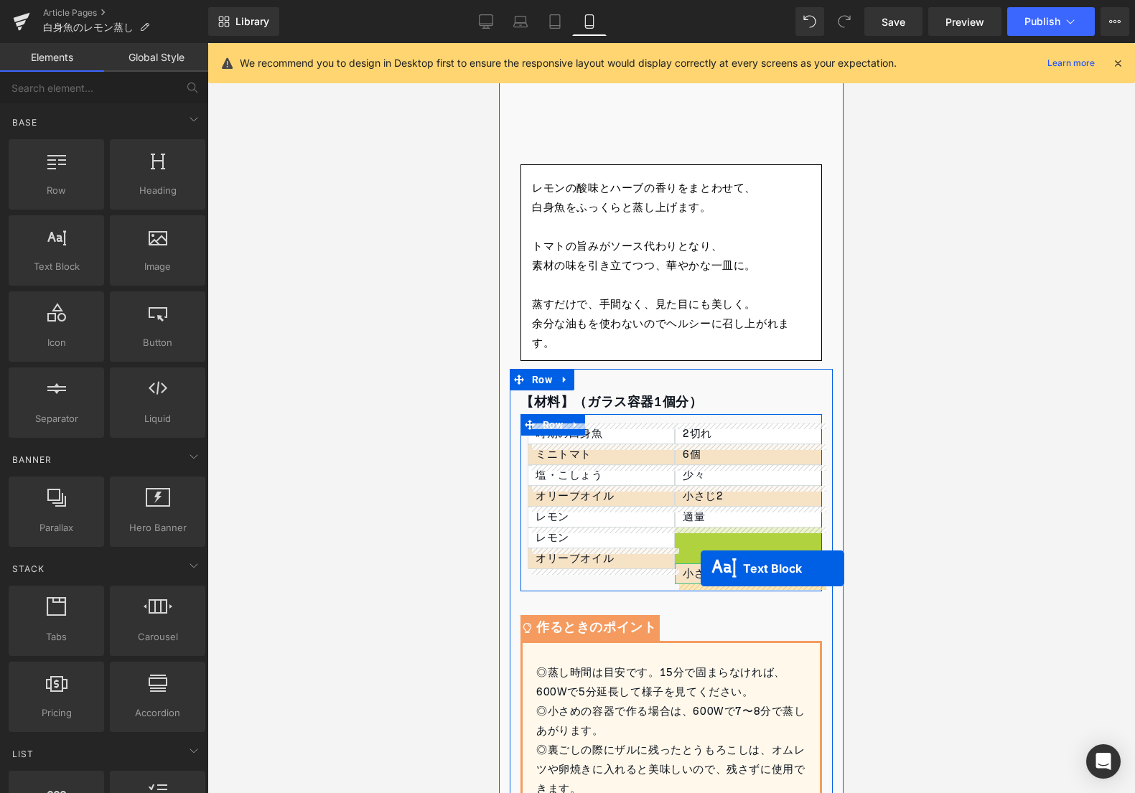
drag, startPoint x: 708, startPoint y: 538, endPoint x: 701, endPoint y: 569, distance: 31.0
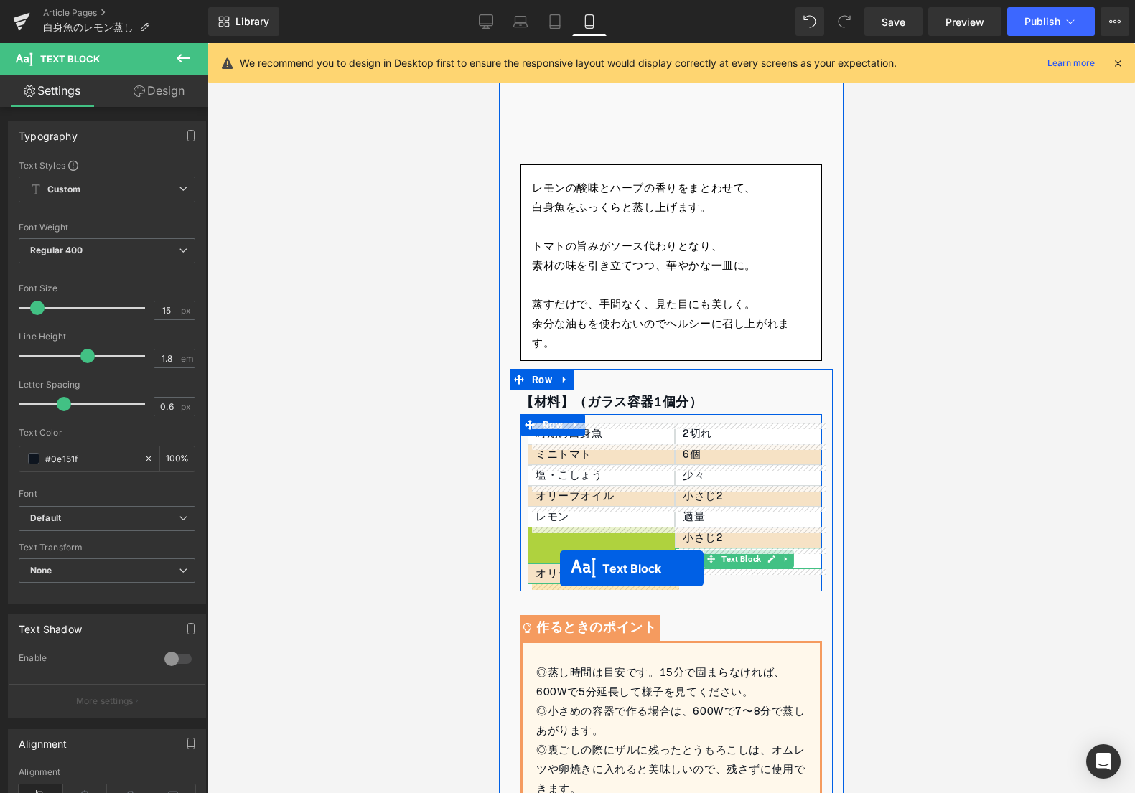
drag, startPoint x: 560, startPoint y: 541, endPoint x: 560, endPoint y: 569, distance: 28.0
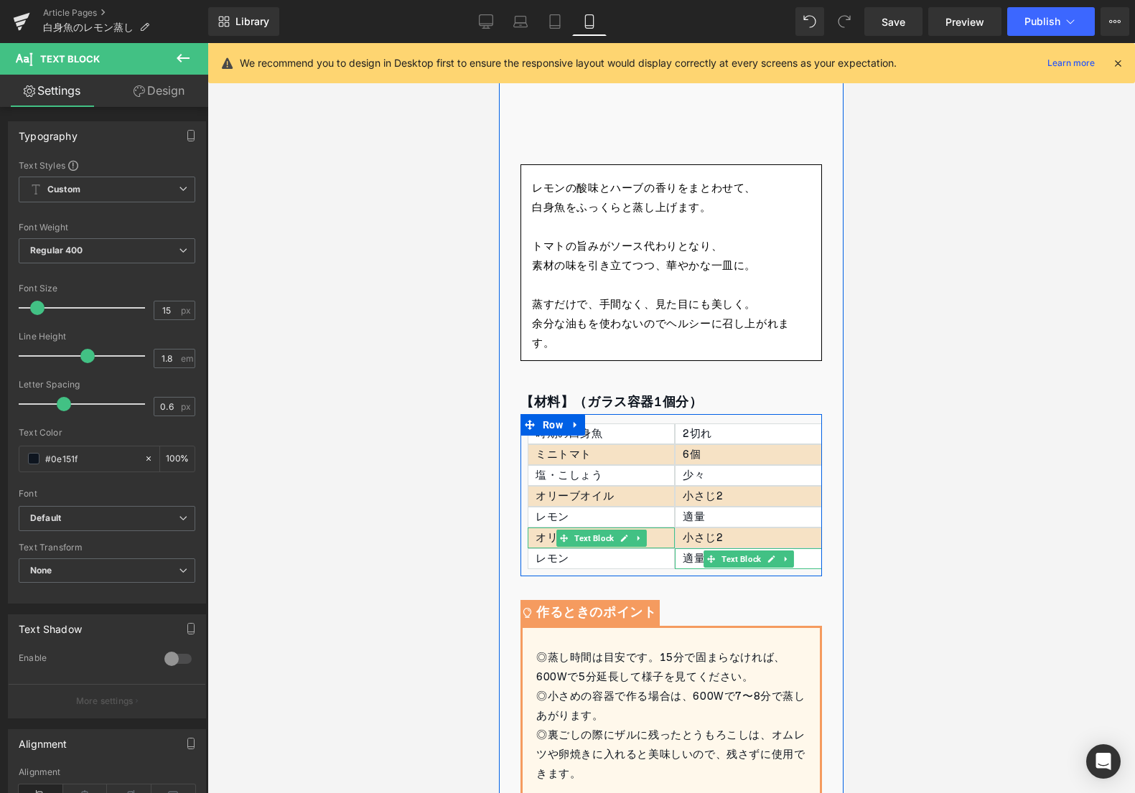
click at [551, 540] on div "オリーブオイル" at bounding box center [601, 538] width 147 height 21
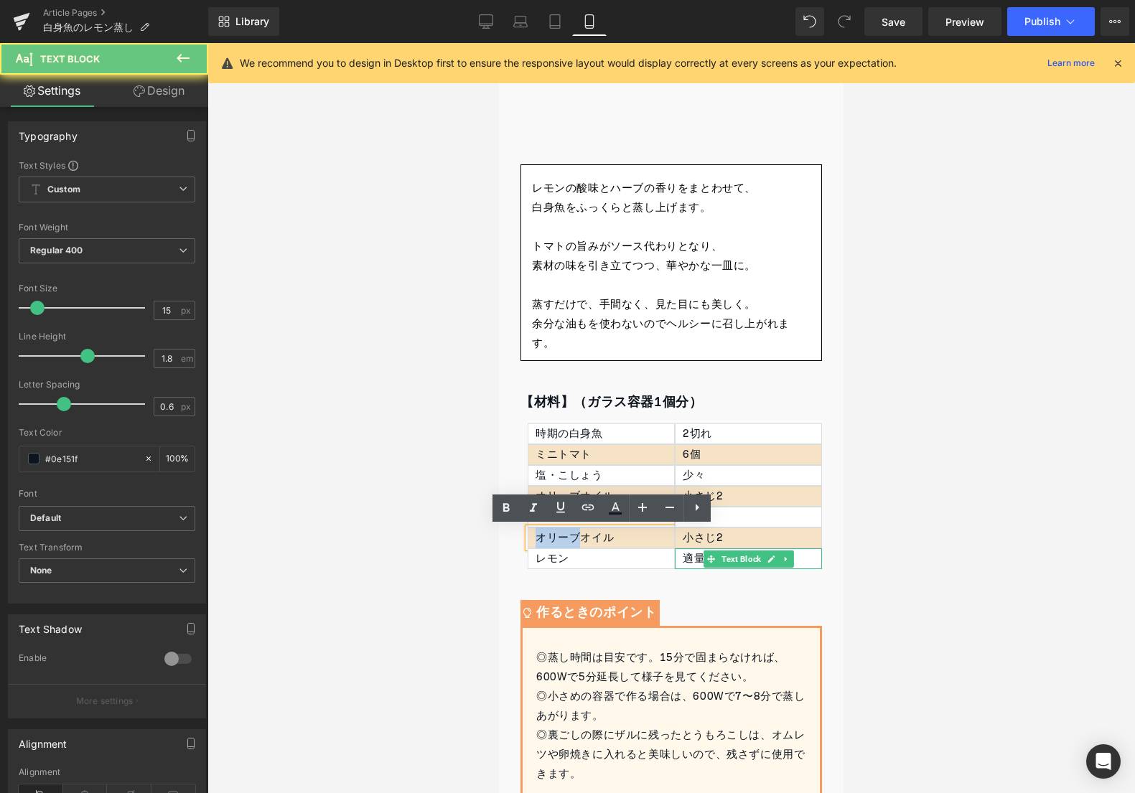
click at [551, 540] on div "オリーブオイル" at bounding box center [601, 538] width 147 height 21
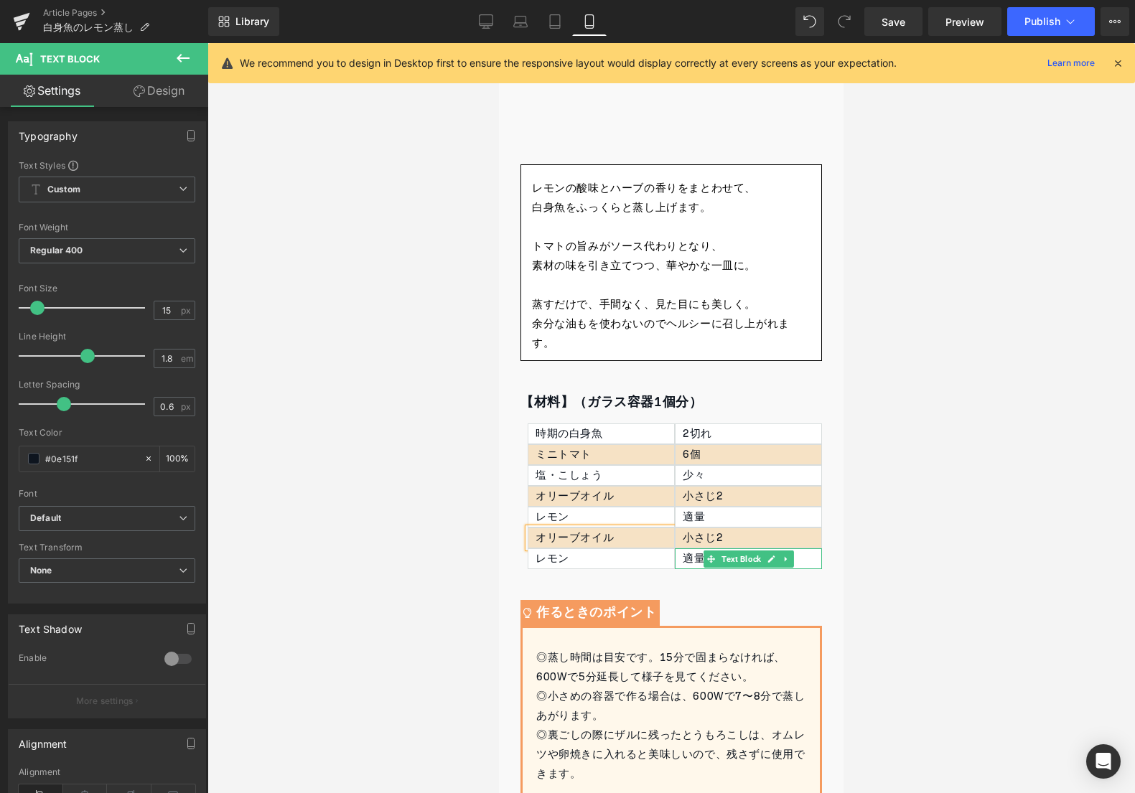
click at [551, 540] on div "オリーブオイル" at bounding box center [601, 538] width 147 height 21
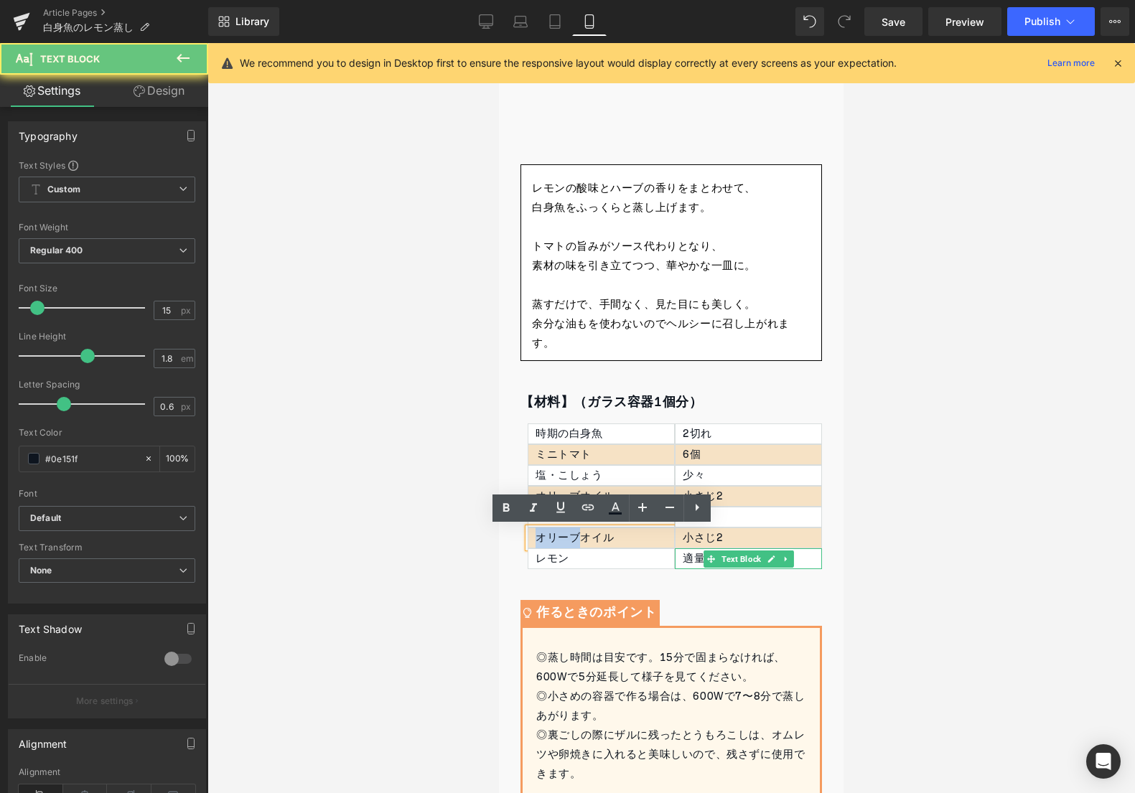
click at [551, 540] on div "オリーブオイル" at bounding box center [601, 538] width 147 height 21
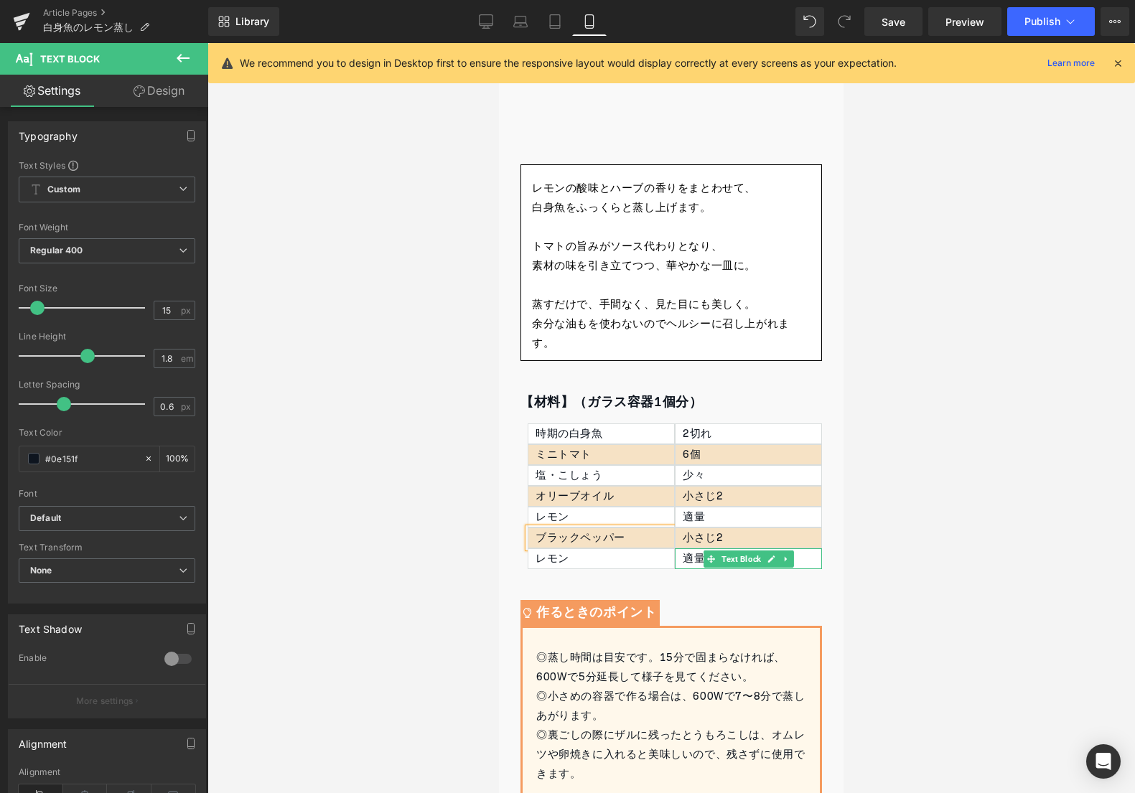
click at [563, 541] on div "ブラックペッパー" at bounding box center [601, 538] width 147 height 21
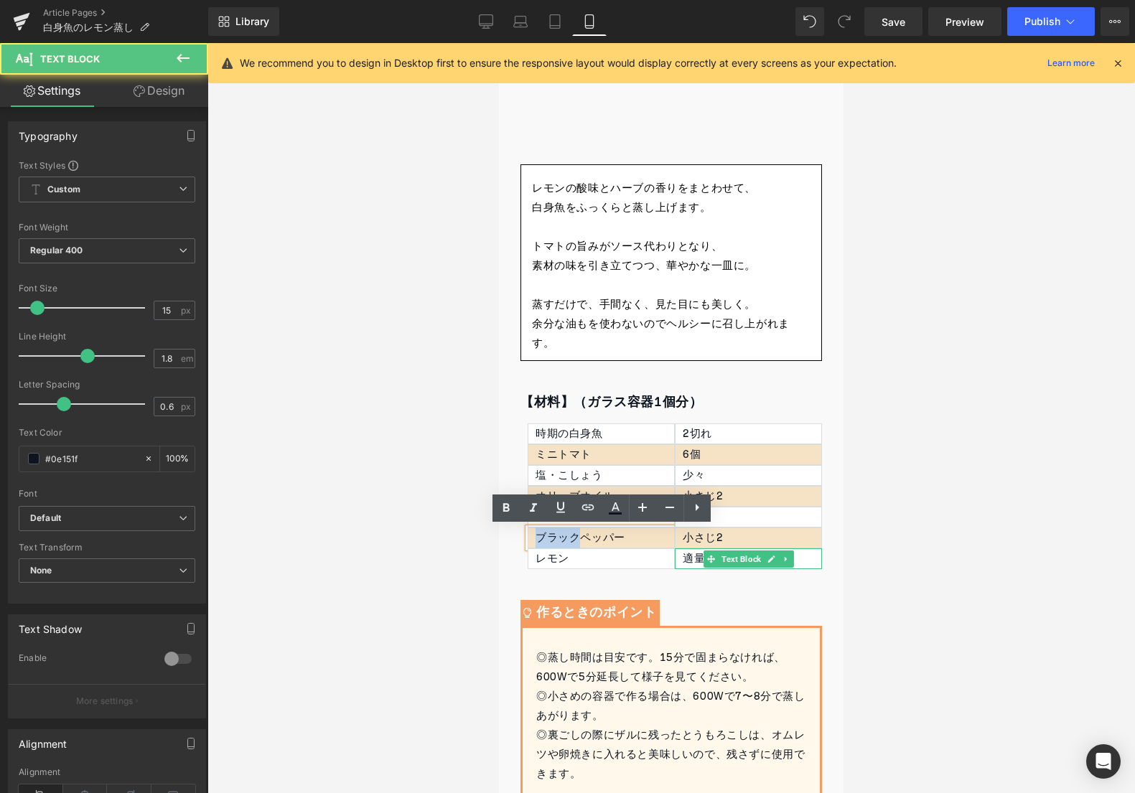
click at [563, 541] on div "ブラックペッパー" at bounding box center [601, 538] width 147 height 21
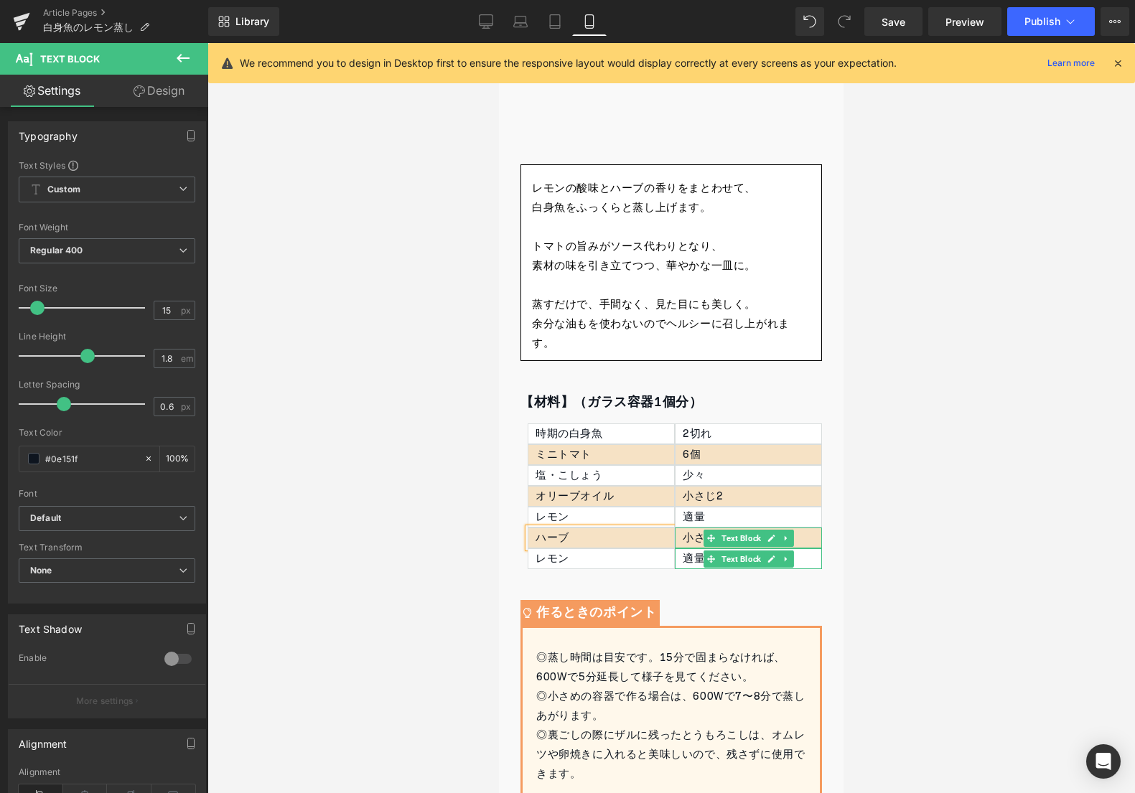
click at [678, 539] on div "小さじ2" at bounding box center [748, 538] width 147 height 21
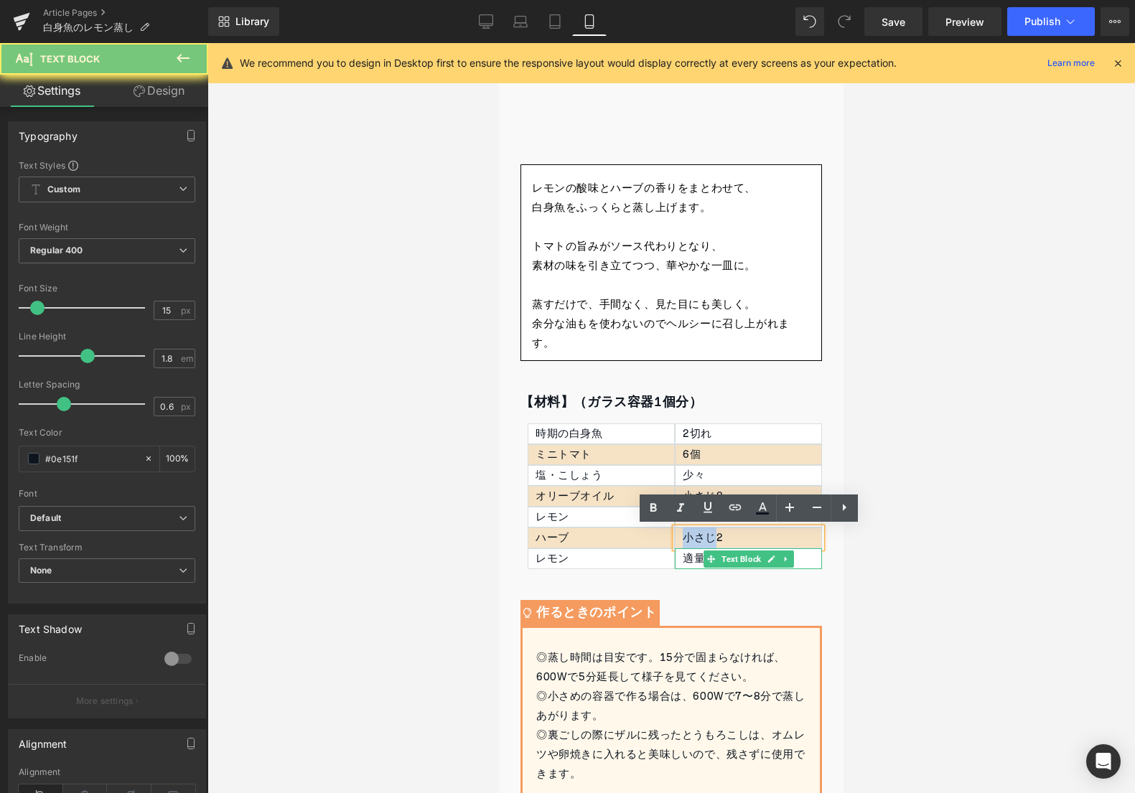
click at [701, 536] on p "小さじ2" at bounding box center [752, 537] width 139 height 19
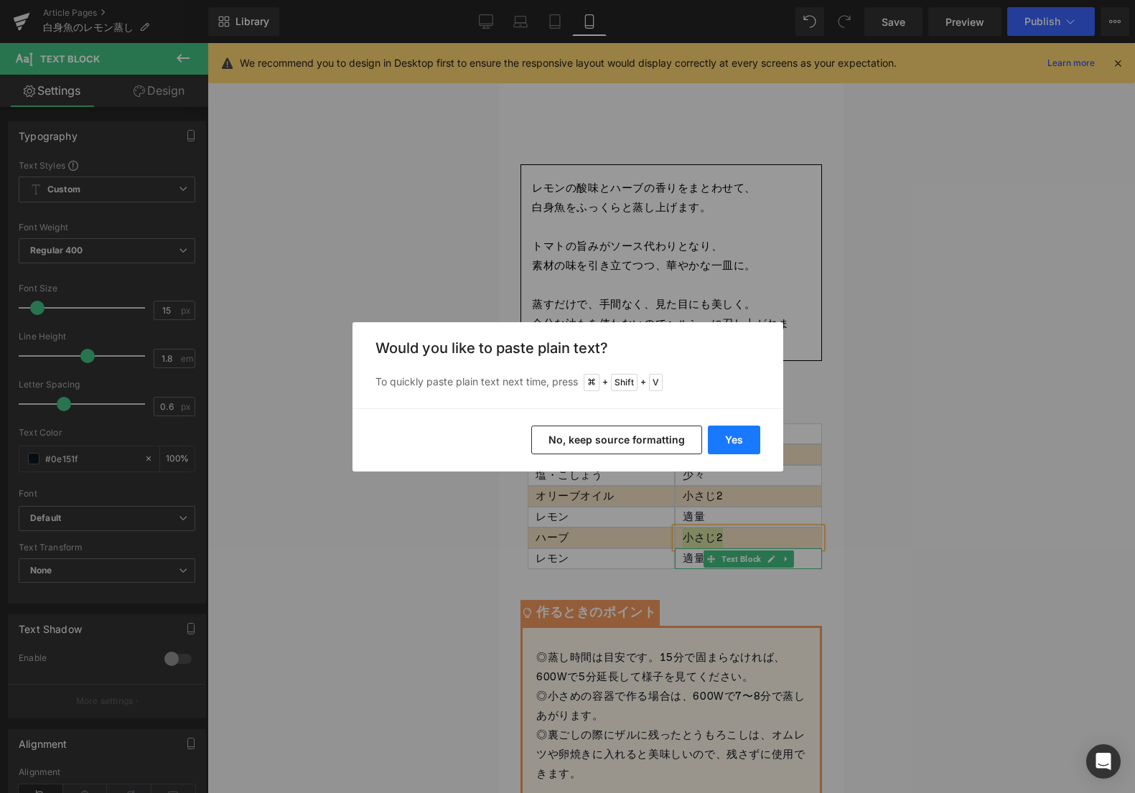
click at [739, 447] on button "Yes" at bounding box center [734, 440] width 52 height 29
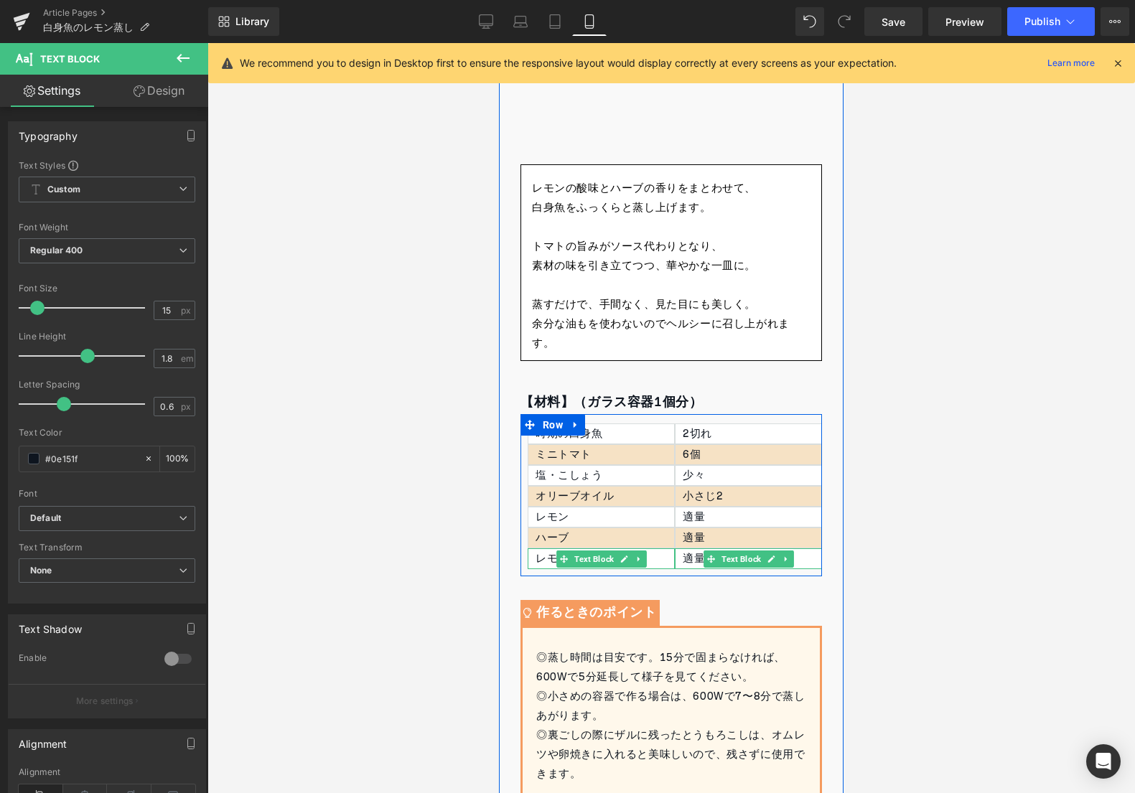
click at [553, 561] on div "レモン" at bounding box center [601, 558] width 147 height 21
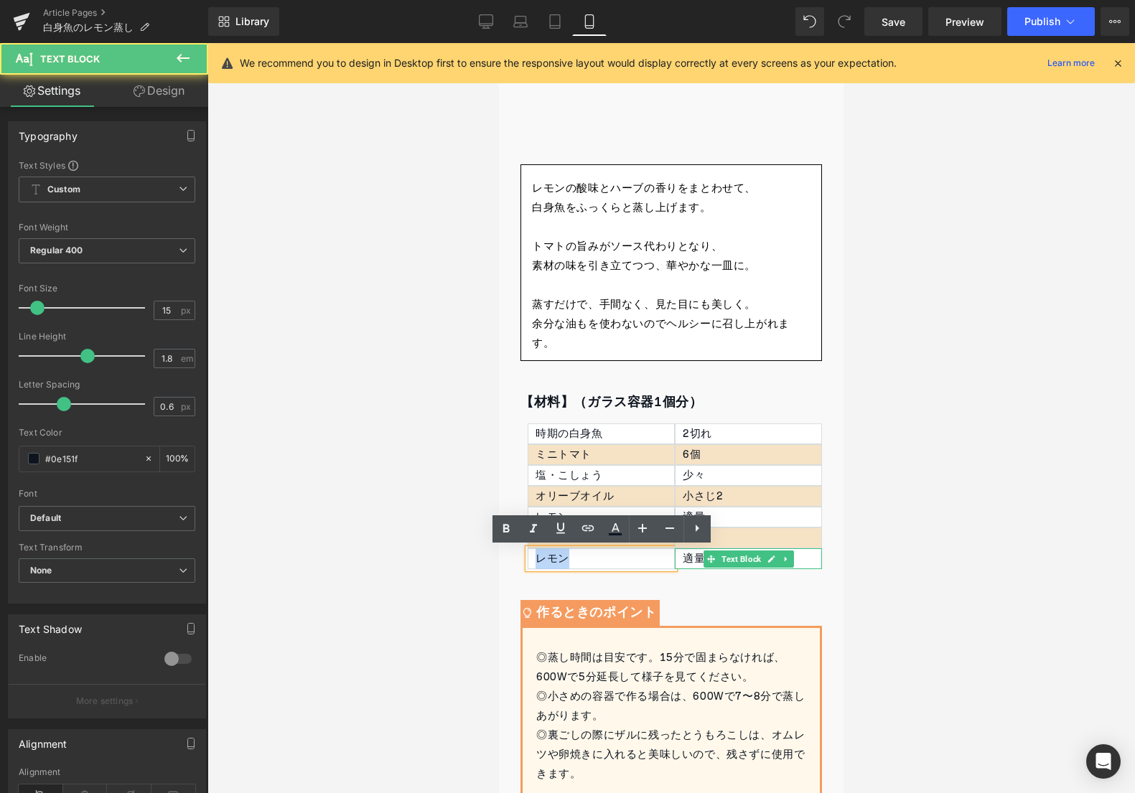
click at [553, 561] on div "レモン" at bounding box center [601, 558] width 147 height 21
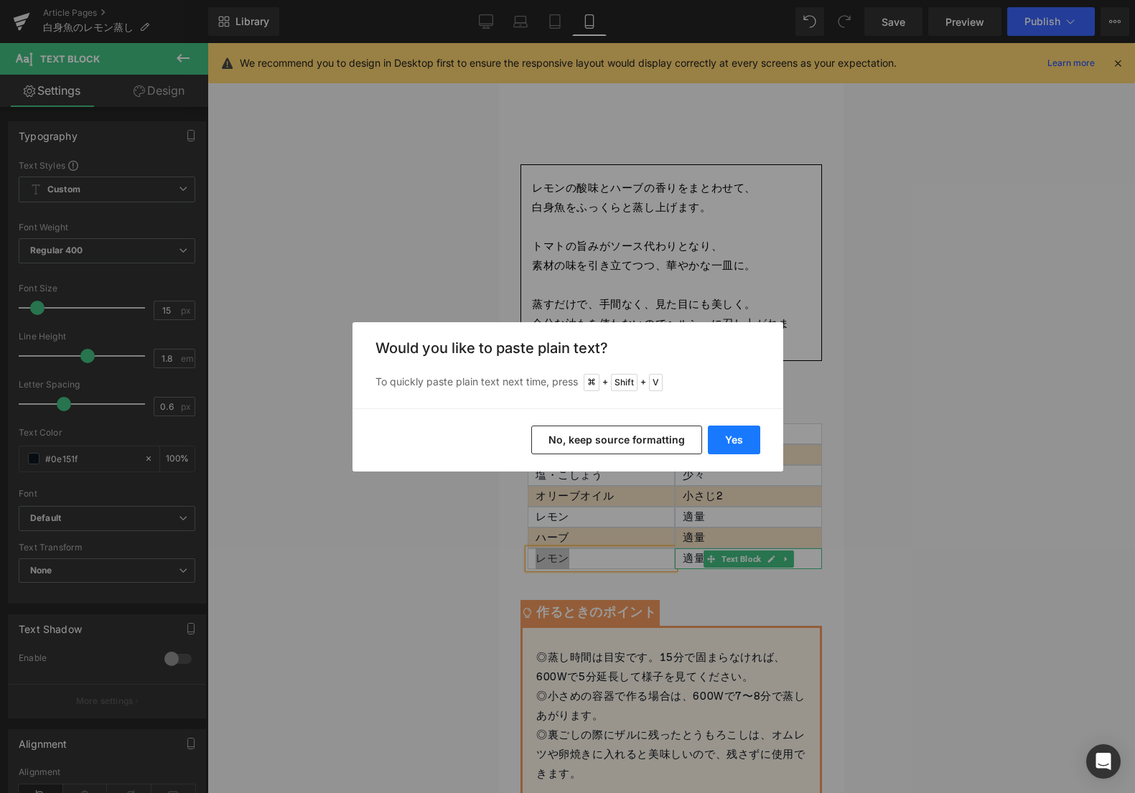
click at [754, 447] on button "Yes" at bounding box center [734, 440] width 52 height 29
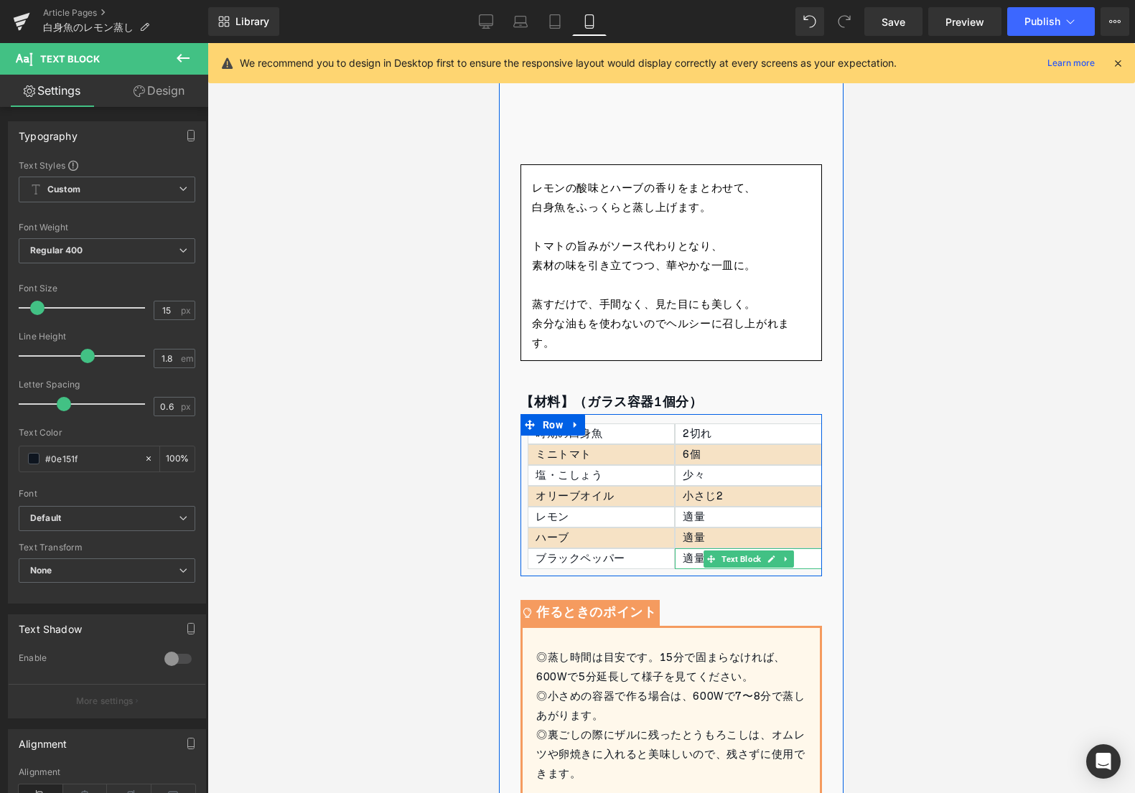
click at [689, 556] on div "適量" at bounding box center [748, 558] width 147 height 21
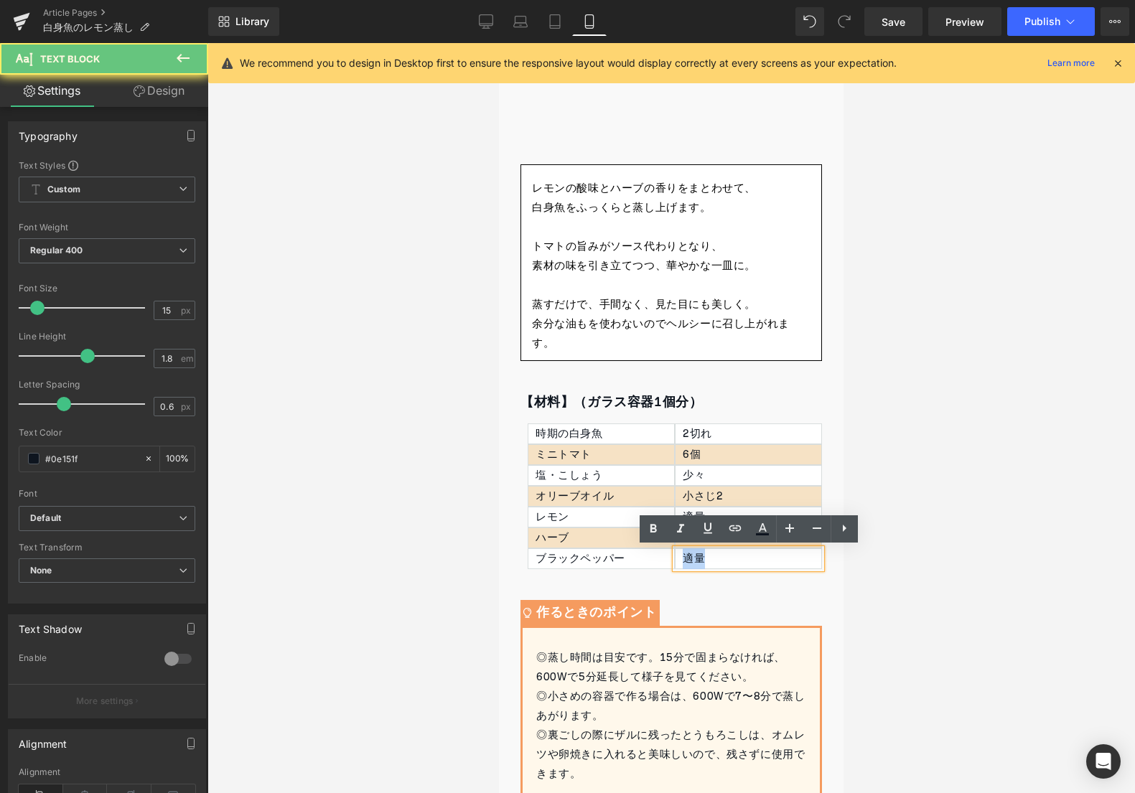
click at [689, 556] on div "適量" at bounding box center [748, 558] width 147 height 21
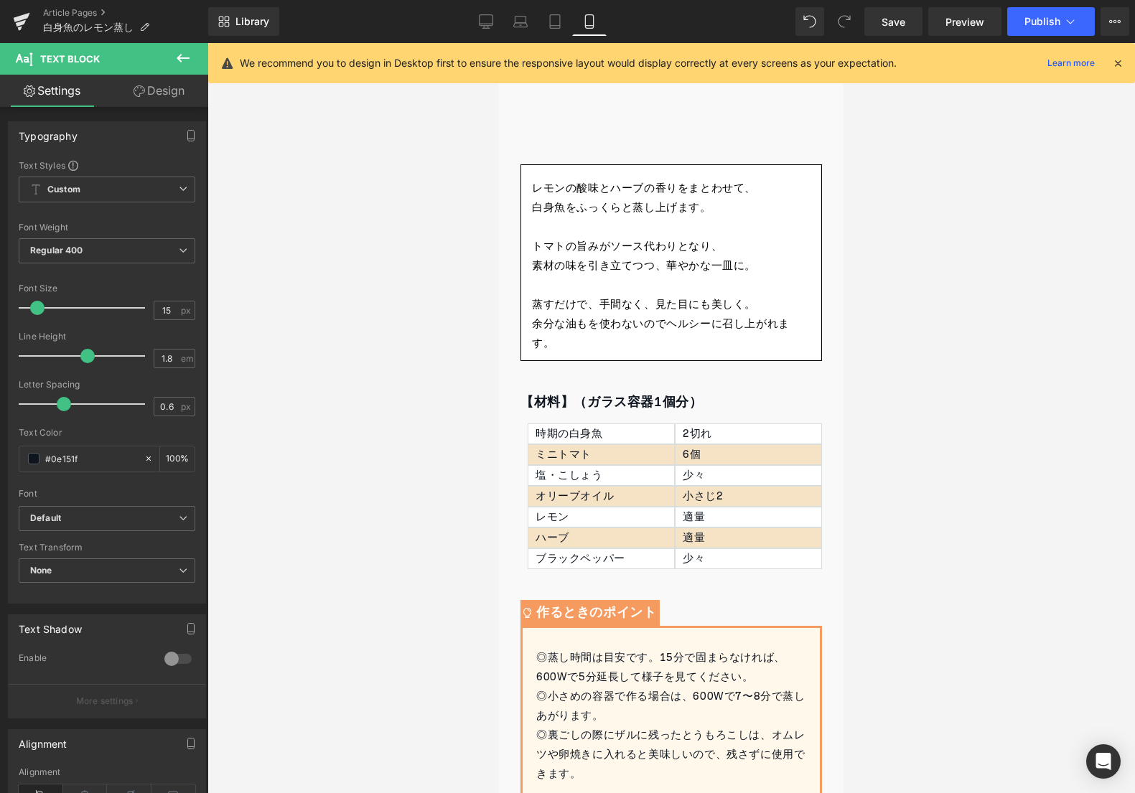
click at [1003, 406] on div at bounding box center [670, 418] width 927 height 750
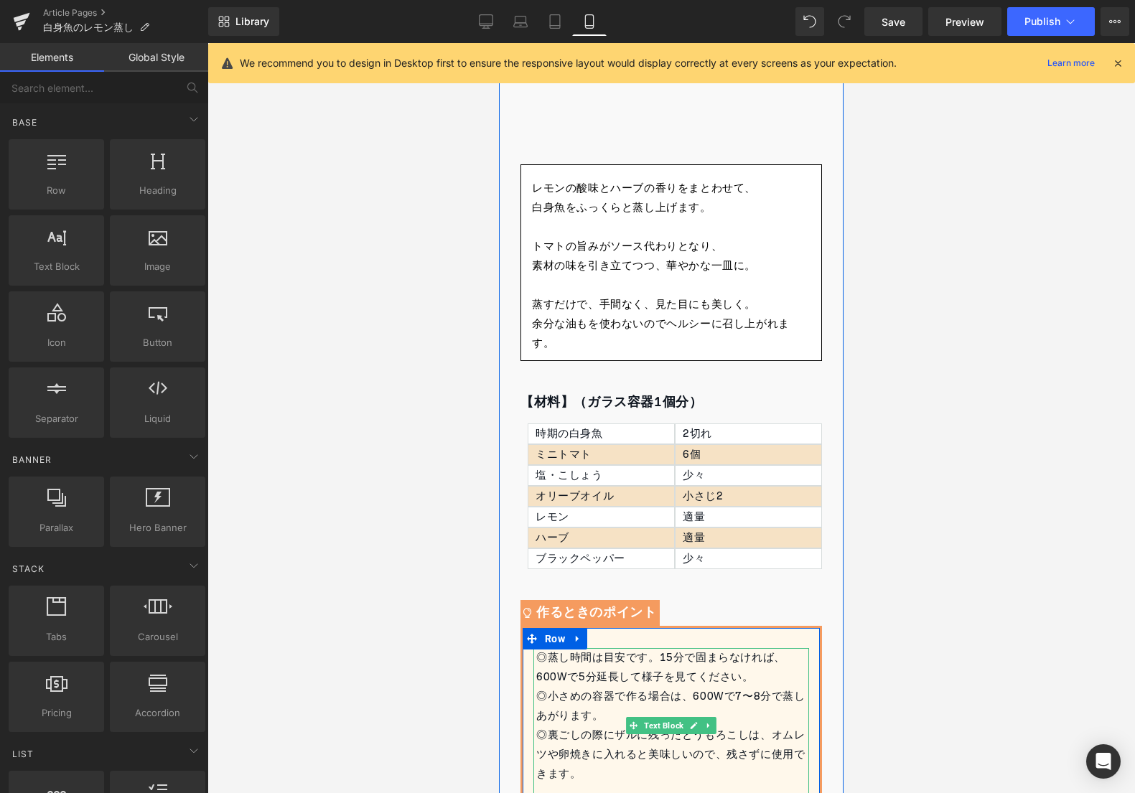
click at [574, 676] on div "◎蒸し時間は目安です。15分で固まらなければ、600Wで5分延長して様子を見てください。" at bounding box center [672, 667] width 273 height 39
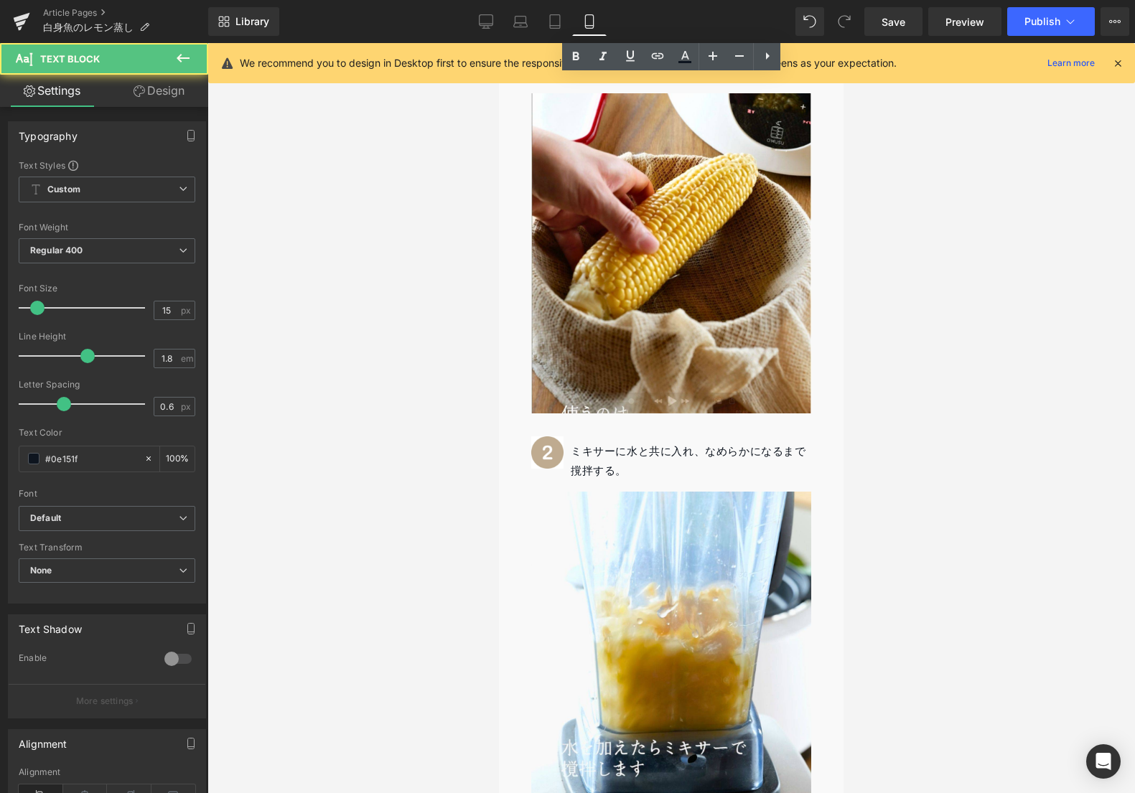
drag, startPoint x: 534, startPoint y: 660, endPoint x: 610, endPoint y: 427, distance: 244.7
click at [640, 421] on div "とうもろこしの冷製茶碗蒸し Heading Youtube レモンの酸味とハーブの香りをまとわせて、 白身魚をふっくらと蒸し上げます。 トマトの旨みがソース代…" at bounding box center [671, 690] width 345 height 3457
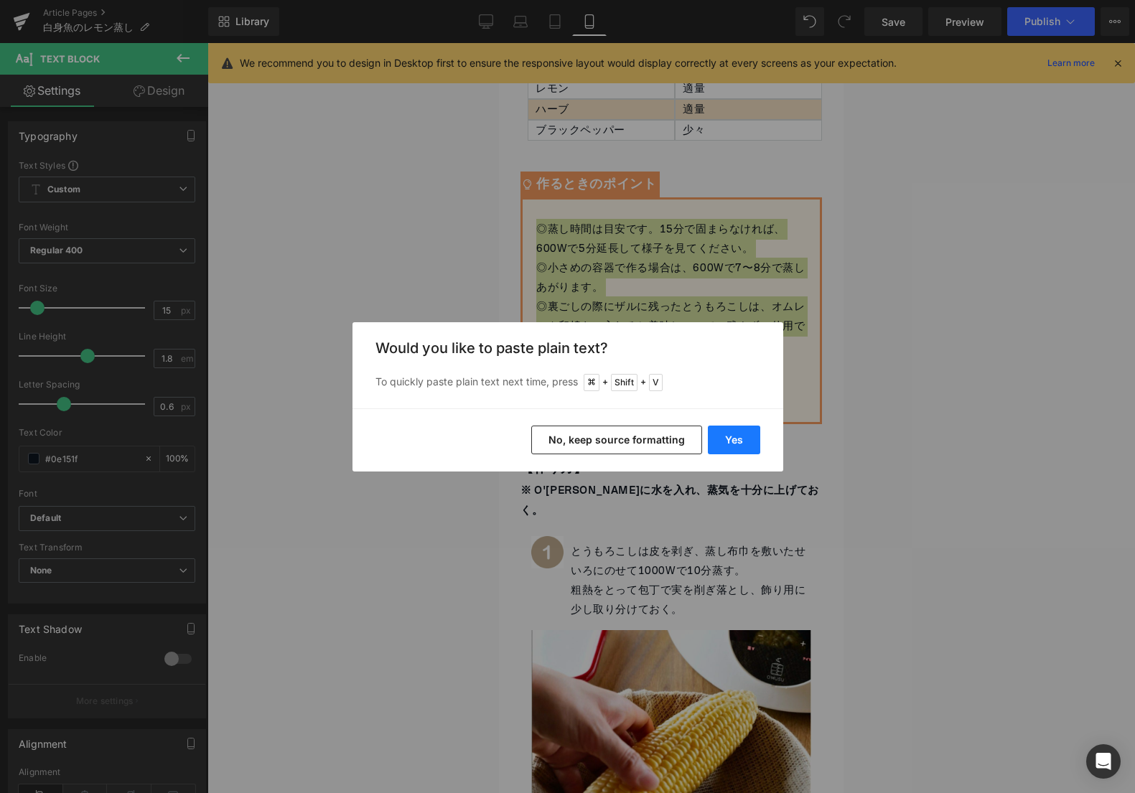
click at [729, 439] on button "Yes" at bounding box center [734, 440] width 52 height 29
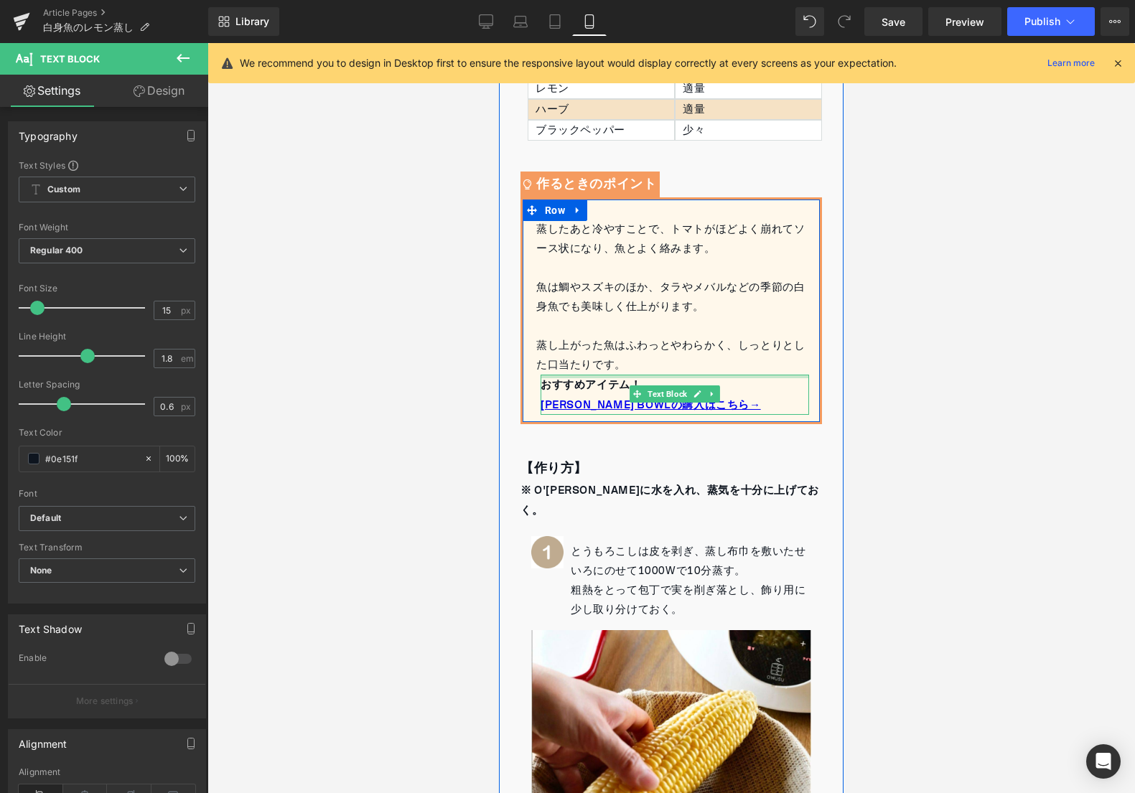
scroll to position [623, 0]
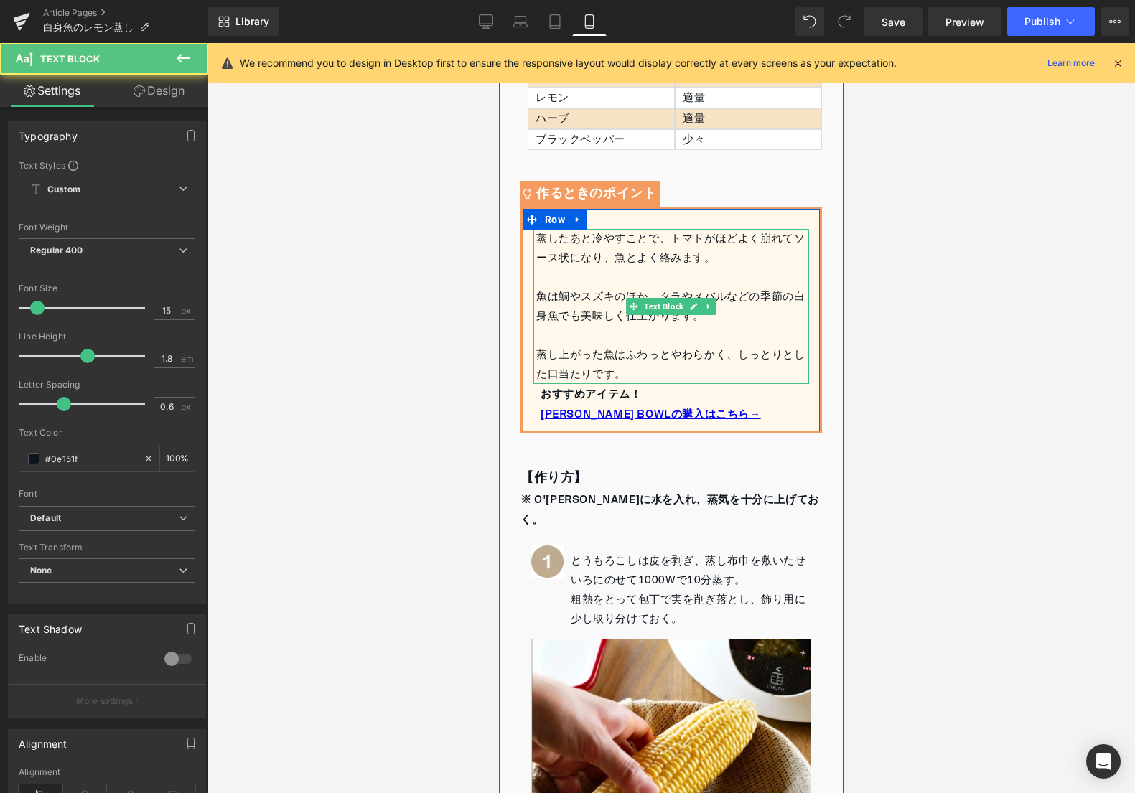
click at [542, 240] on div "蒸したあと冷やすことで、トマトがほどよく崩れてソース状になり、魚とよく絡みます。" at bounding box center [672, 248] width 273 height 39
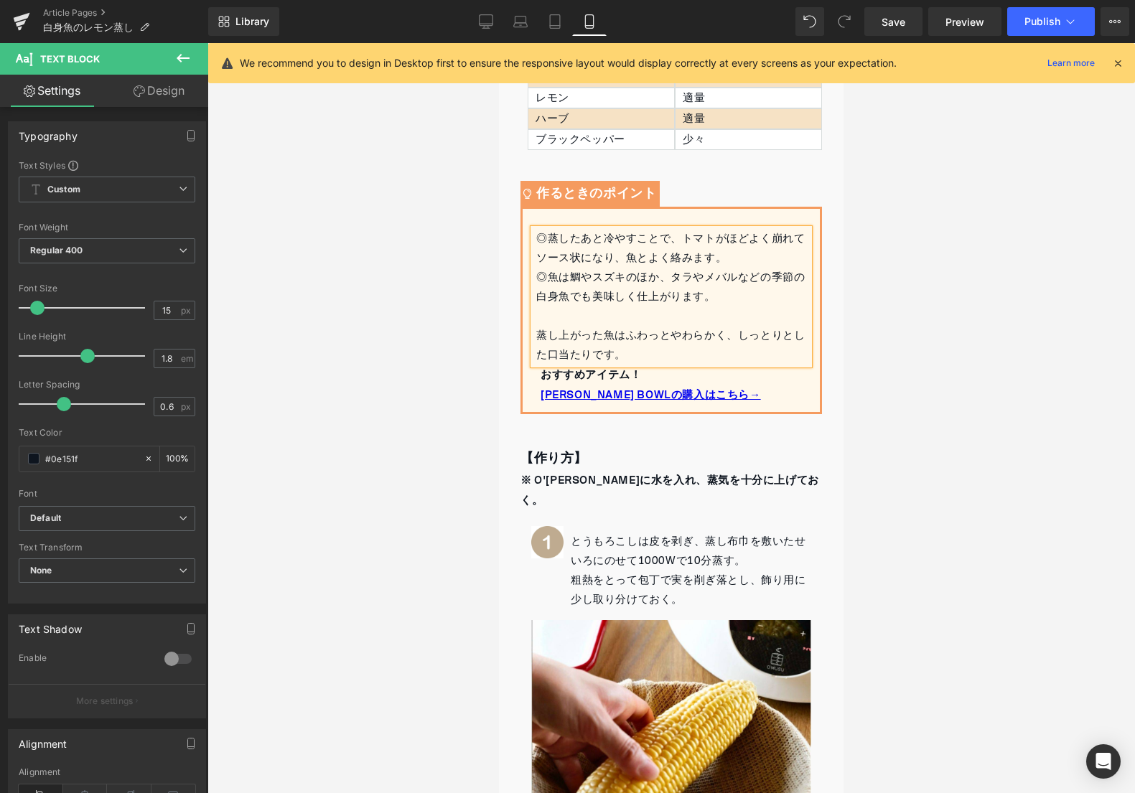
click at [726, 258] on div "◎蒸したあと冷やすことで、トマトがほどよく崩れてソース状になり、魚とよく絡みます。" at bounding box center [672, 248] width 273 height 39
click at [604, 240] on div "◎蒸したあと冷やすことで、トマトがほどよく崩れてソース状になり、魚とよく絡みます。" at bounding box center [672, 248] width 273 height 39
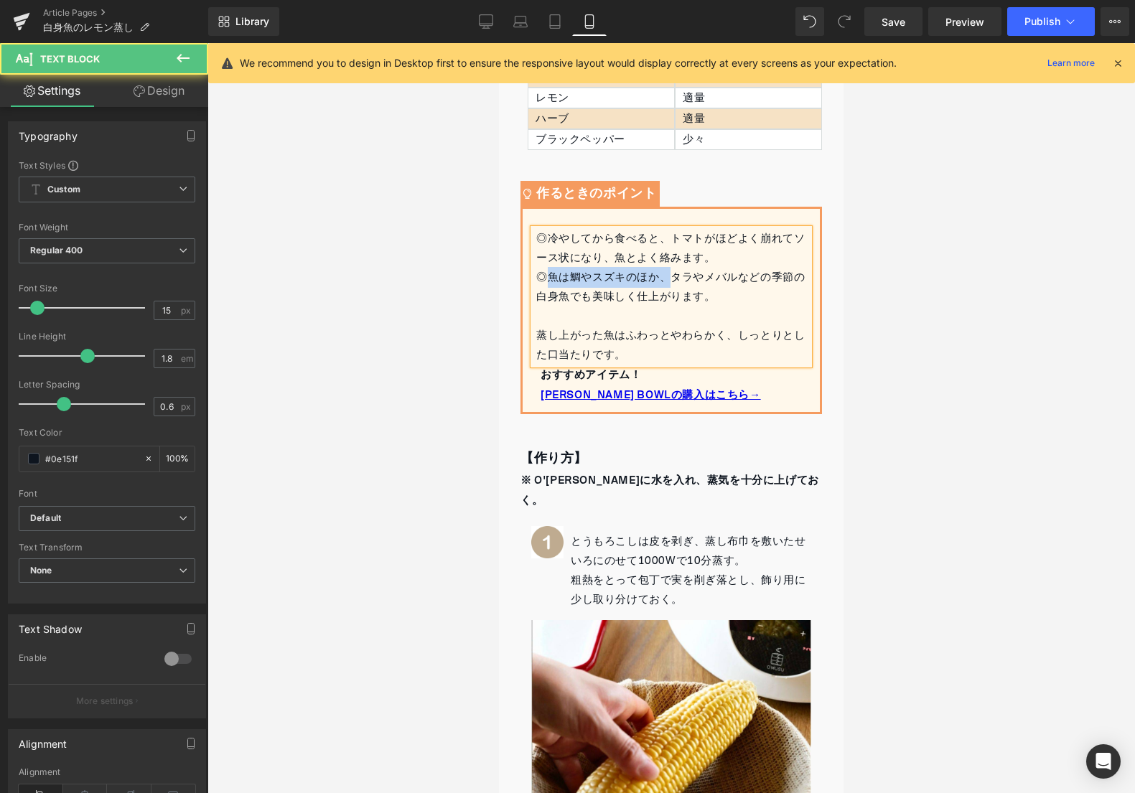
drag, startPoint x: 668, startPoint y: 279, endPoint x: 545, endPoint y: 281, distance: 123.5
click at [545, 281] on div "◎魚は鯛やスズキのほか、タラやメバルなどの季節の白身魚でも美味しく仕上がります。" at bounding box center [672, 287] width 273 height 39
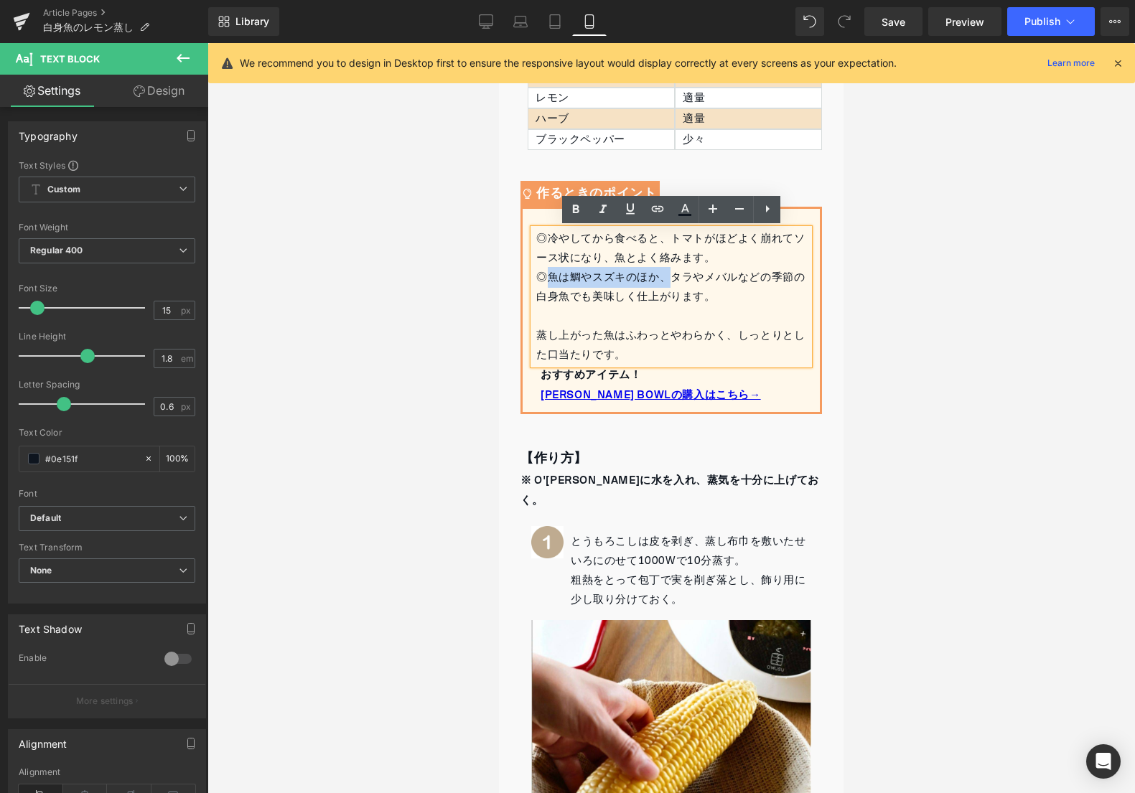
click at [550, 280] on div "◎魚は鯛やスズキのほか、タラやメバルなどの季節の白身魚でも美味しく仕上がります。" at bounding box center [672, 287] width 273 height 39
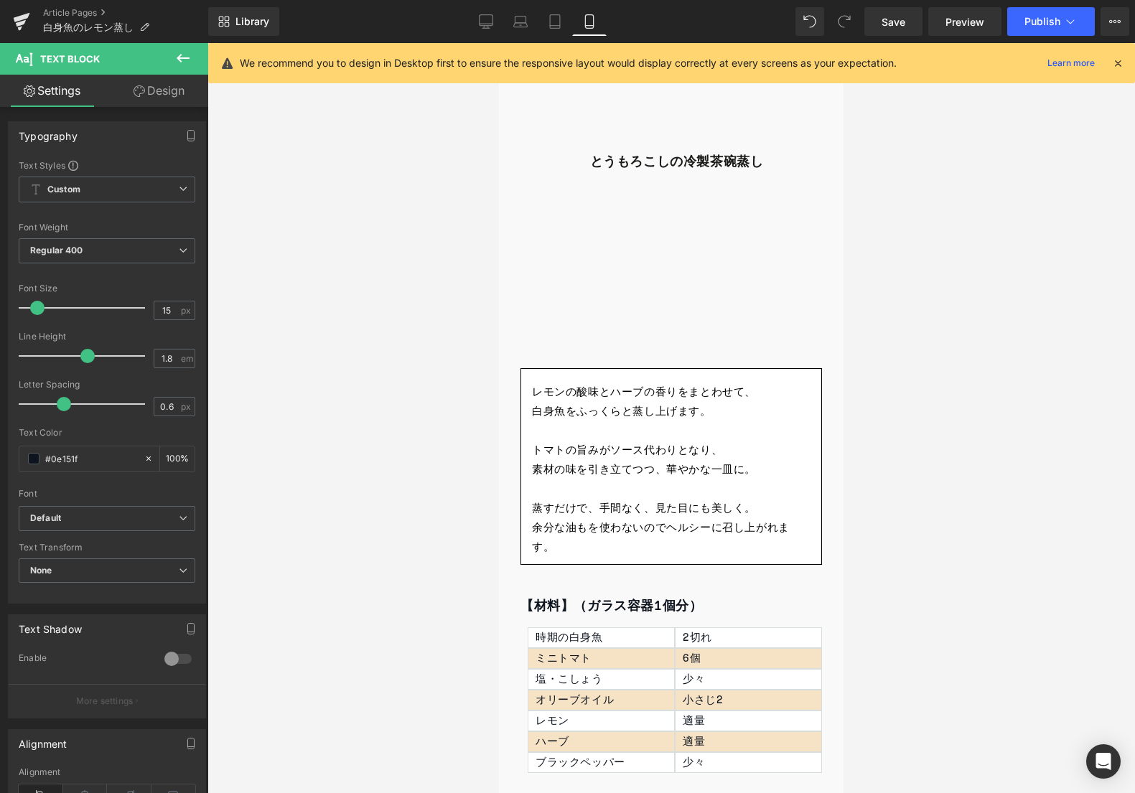
scroll to position [256, 0]
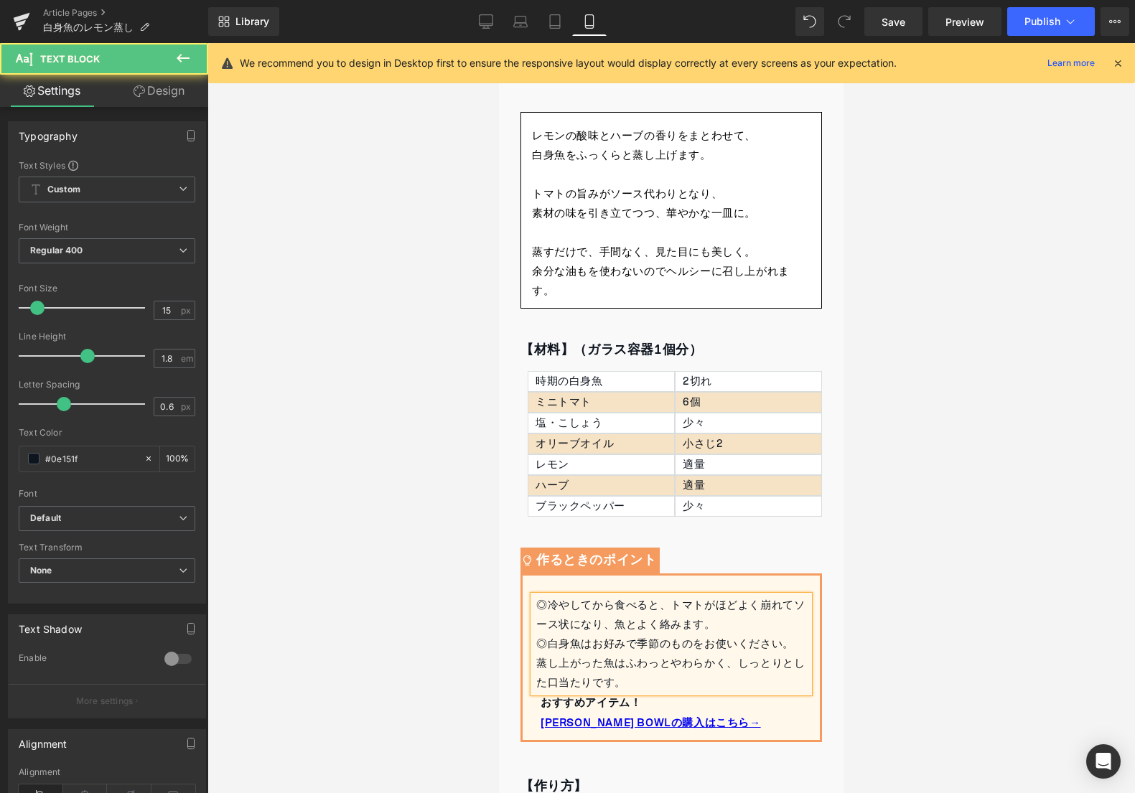
click at [567, 681] on div "蒸し上がった魚はふわっとやわらかく、しっとりとした口当たりです。" at bounding box center [672, 673] width 273 height 39
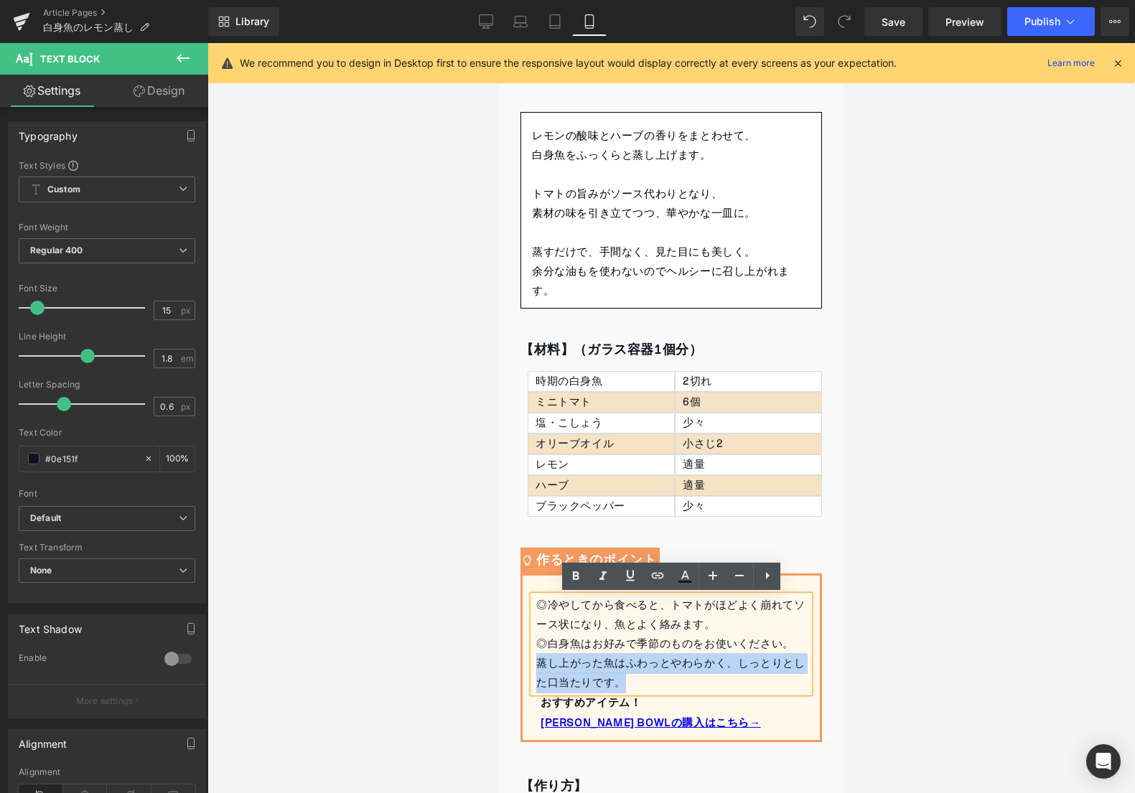
drag, startPoint x: 539, startPoint y: 663, endPoint x: 640, endPoint y: 676, distance: 102.0
click at [640, 676] on div "蒸し上がった魚はふわっとやわらかく、しっとりとした口当たりです。" at bounding box center [672, 673] width 273 height 39
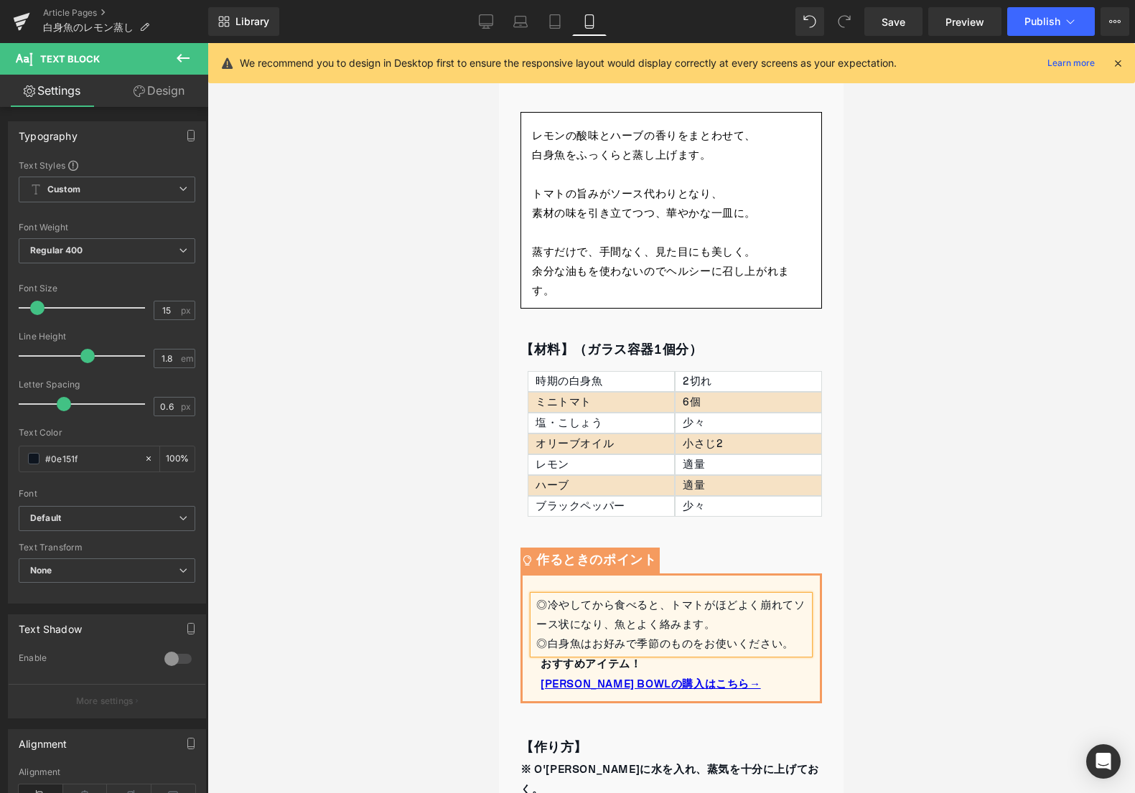
click at [936, 559] on div at bounding box center [670, 418] width 927 height 750
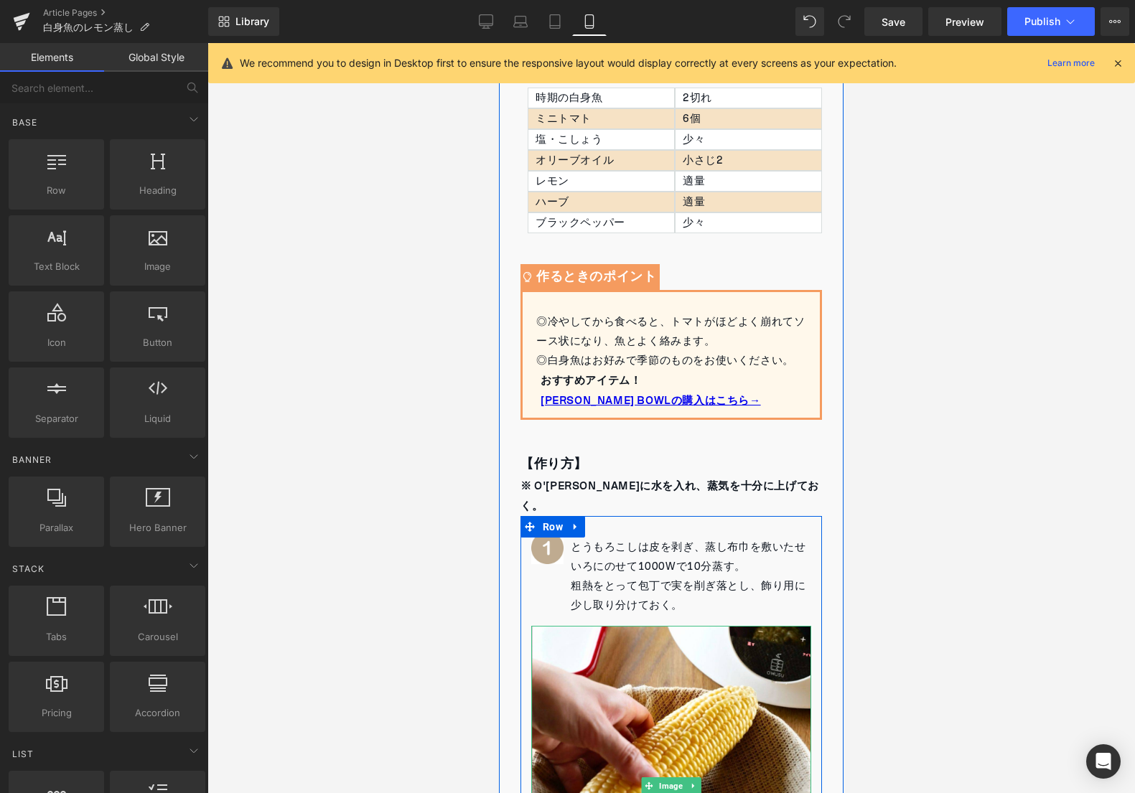
scroll to position [408, 0]
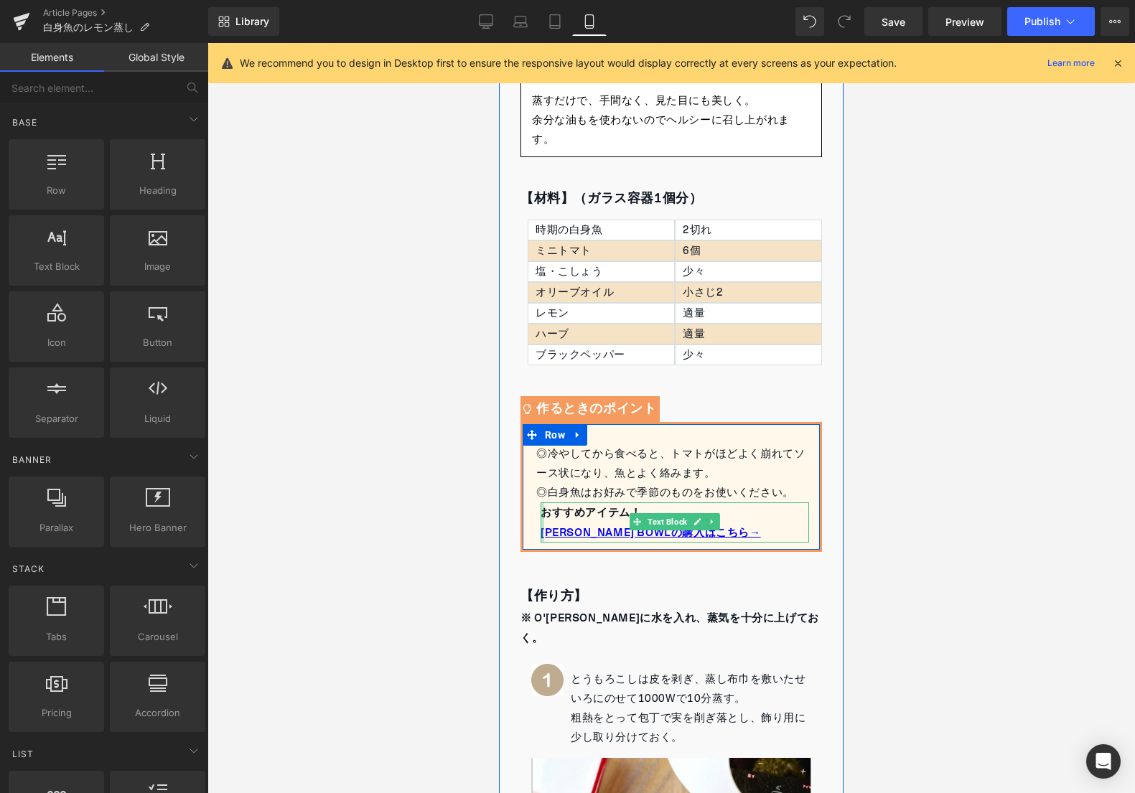
click at [541, 511] on div at bounding box center [543, 523] width 4 height 40
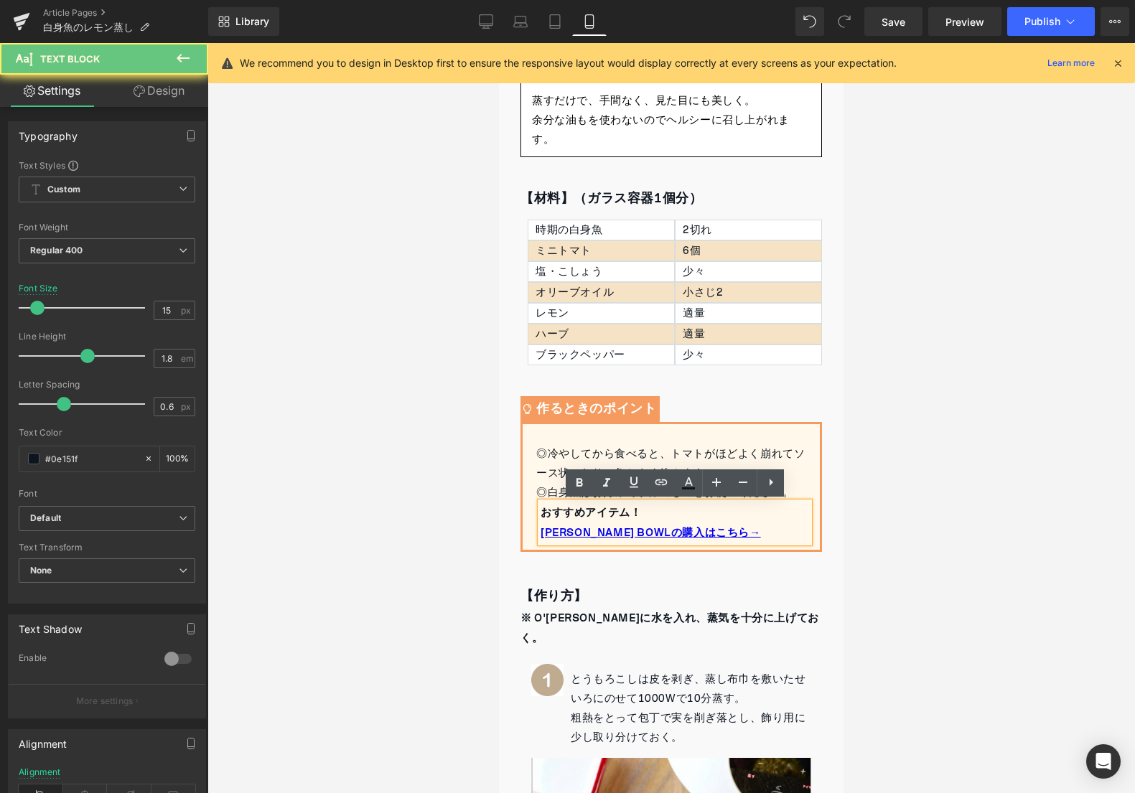
click at [551, 511] on strong "おすすめアイテム！" at bounding box center [591, 512] width 101 height 21
click at [541, 511] on div "おすすめアイテム！ [PERSON_NAME] BOWLの購入はこちら→" at bounding box center [675, 523] width 268 height 40
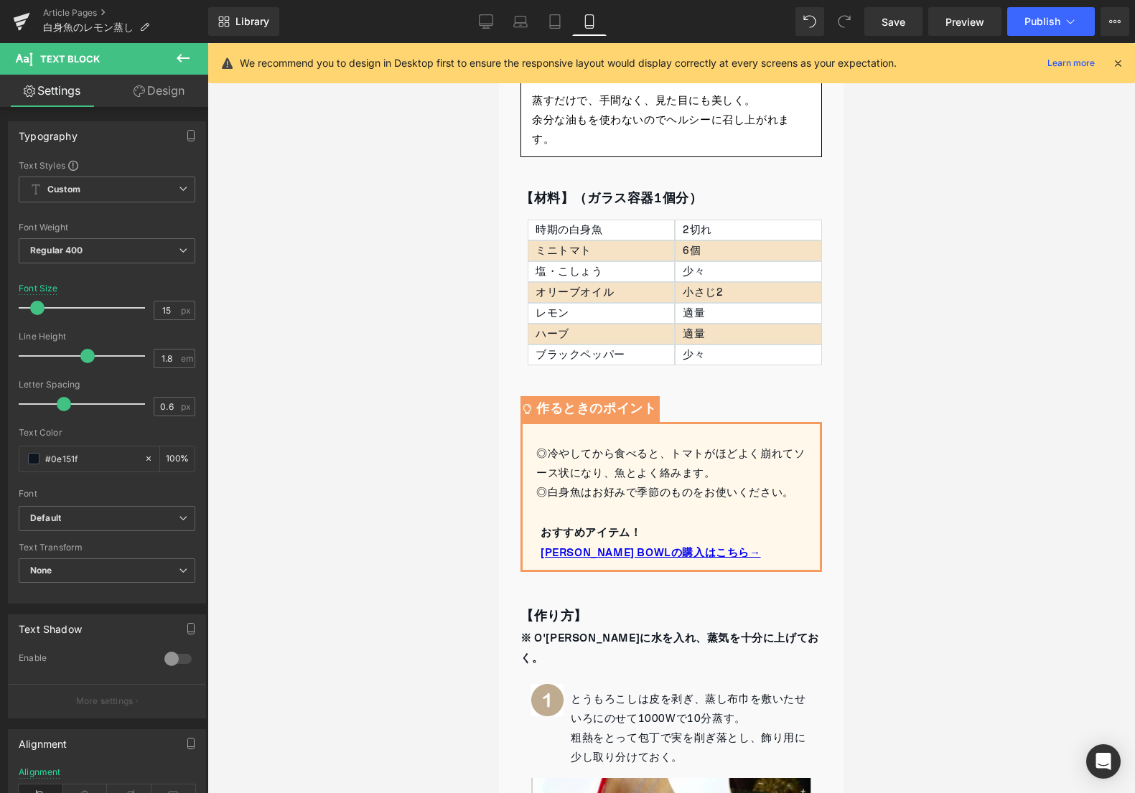
click at [916, 439] on div at bounding box center [670, 418] width 927 height 750
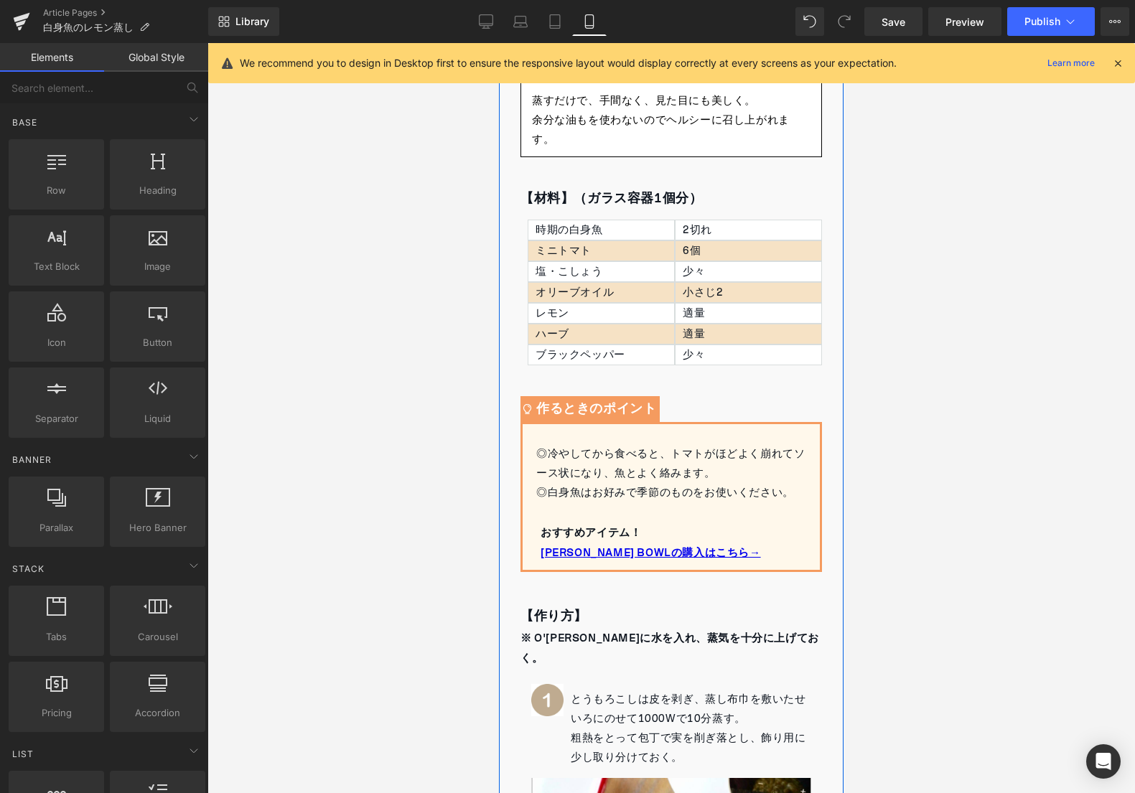
scroll to position [794, 0]
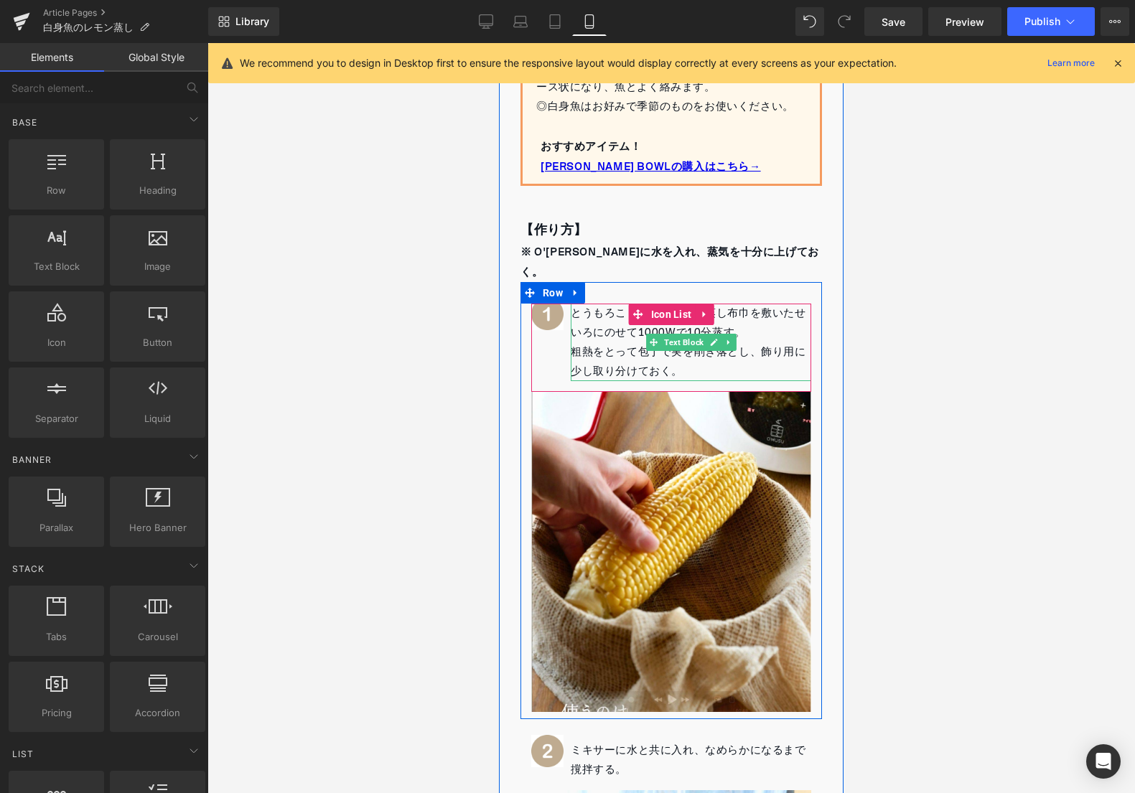
click at [596, 304] on p "とうもろこしは皮を剥ぎ、蒸し布巾を敷いたせいろにのせて1000Wで10分蒸す。" at bounding box center [691, 323] width 240 height 39
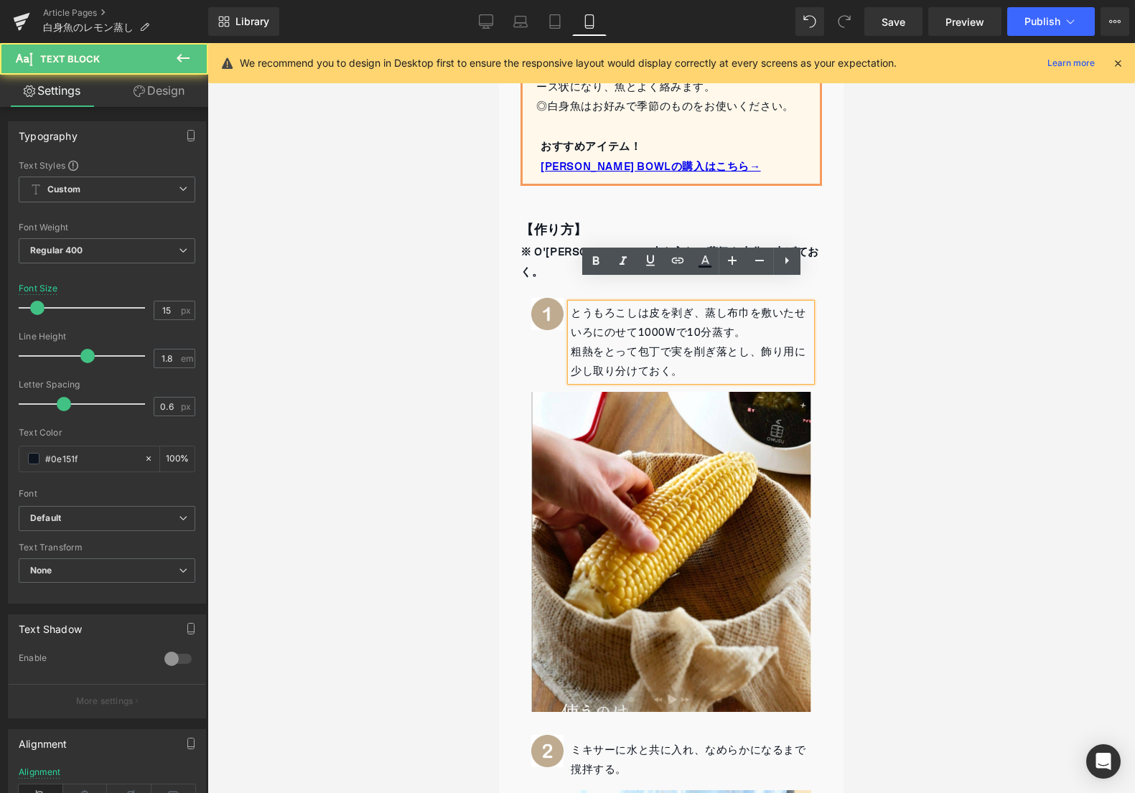
click at [579, 304] on p "とうもろこしは皮を剥ぎ、蒸し布巾を敷いたせいろにのせて1000Wで10分蒸す。" at bounding box center [691, 323] width 240 height 39
click at [572, 304] on p "とうもろこしは皮を剥ぎ、蒸し布巾を敷いたせいろにのせて1000Wで10分蒸す。" at bounding box center [691, 323] width 240 height 39
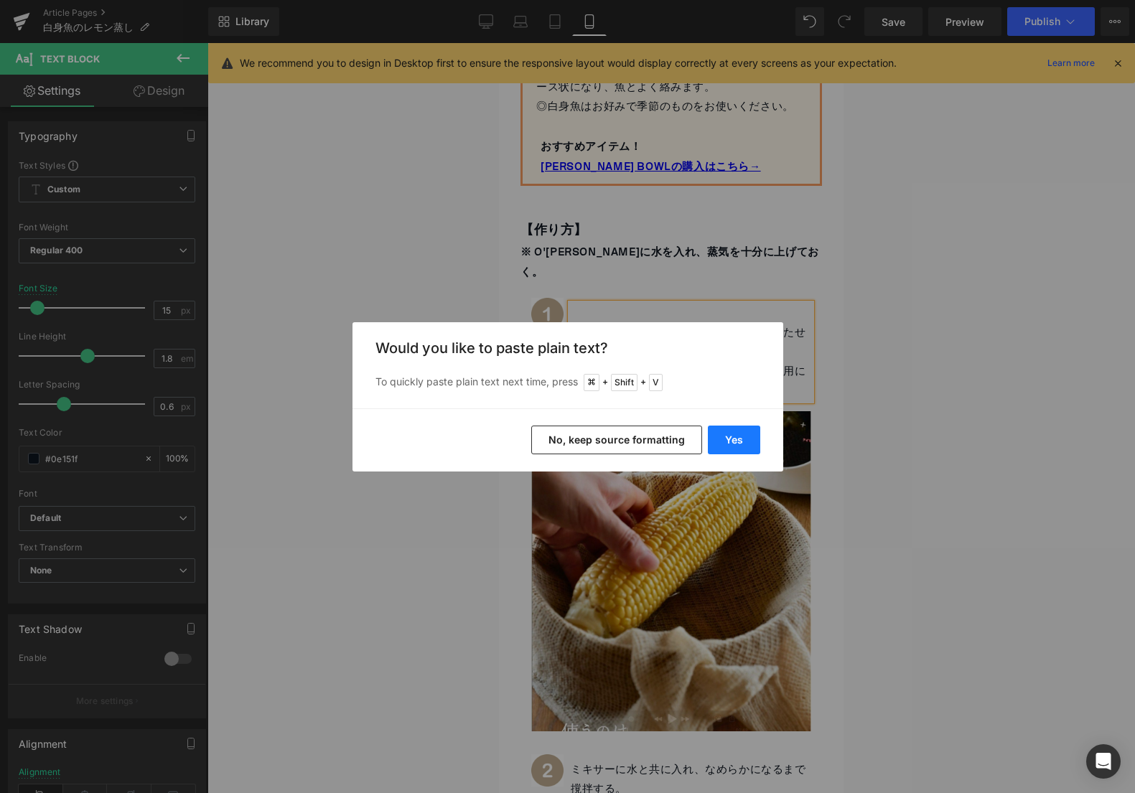
click at [734, 429] on button "Yes" at bounding box center [734, 440] width 52 height 29
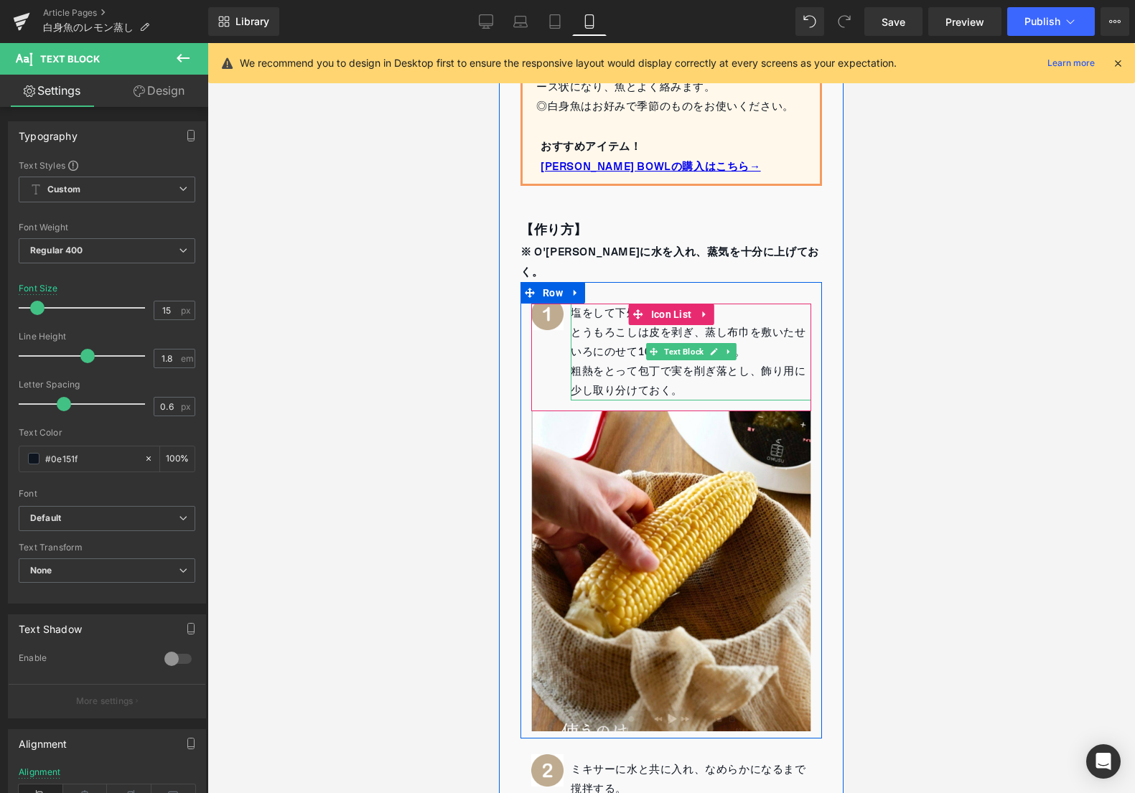
click at [615, 304] on p "塩をして下処理" at bounding box center [691, 313] width 240 height 19
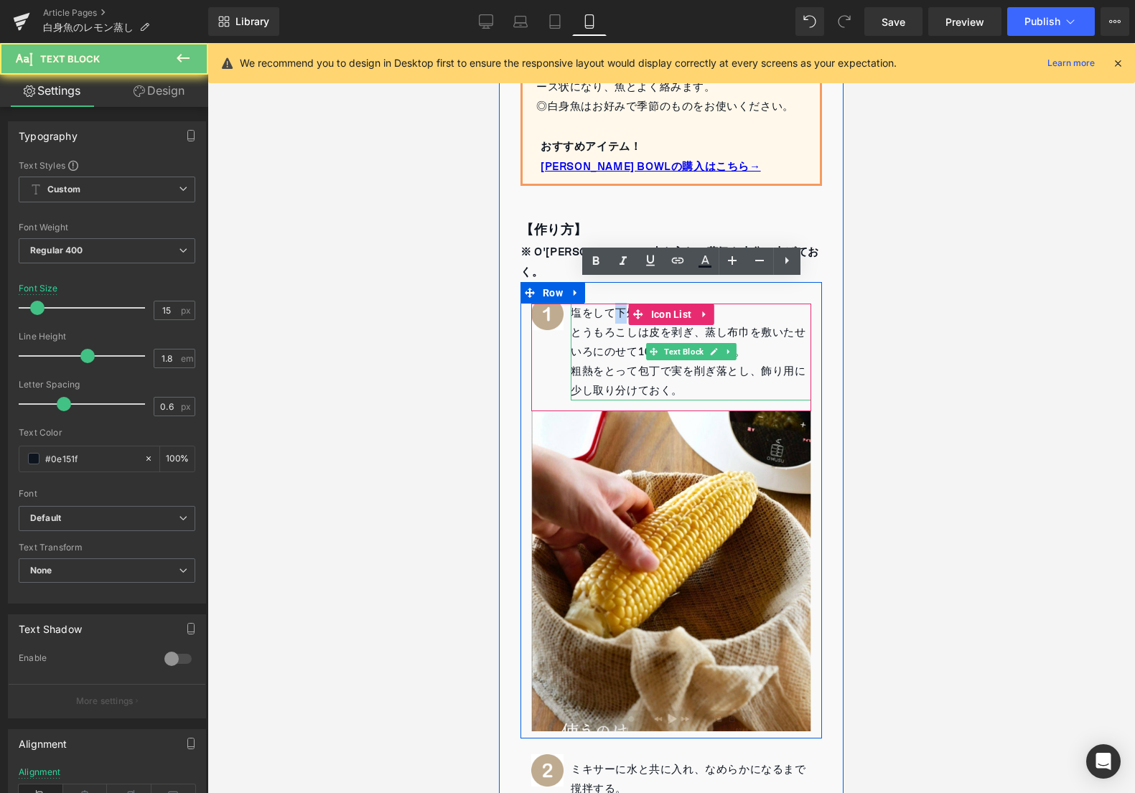
click at [615, 304] on p "塩をして下処理" at bounding box center [691, 313] width 240 height 19
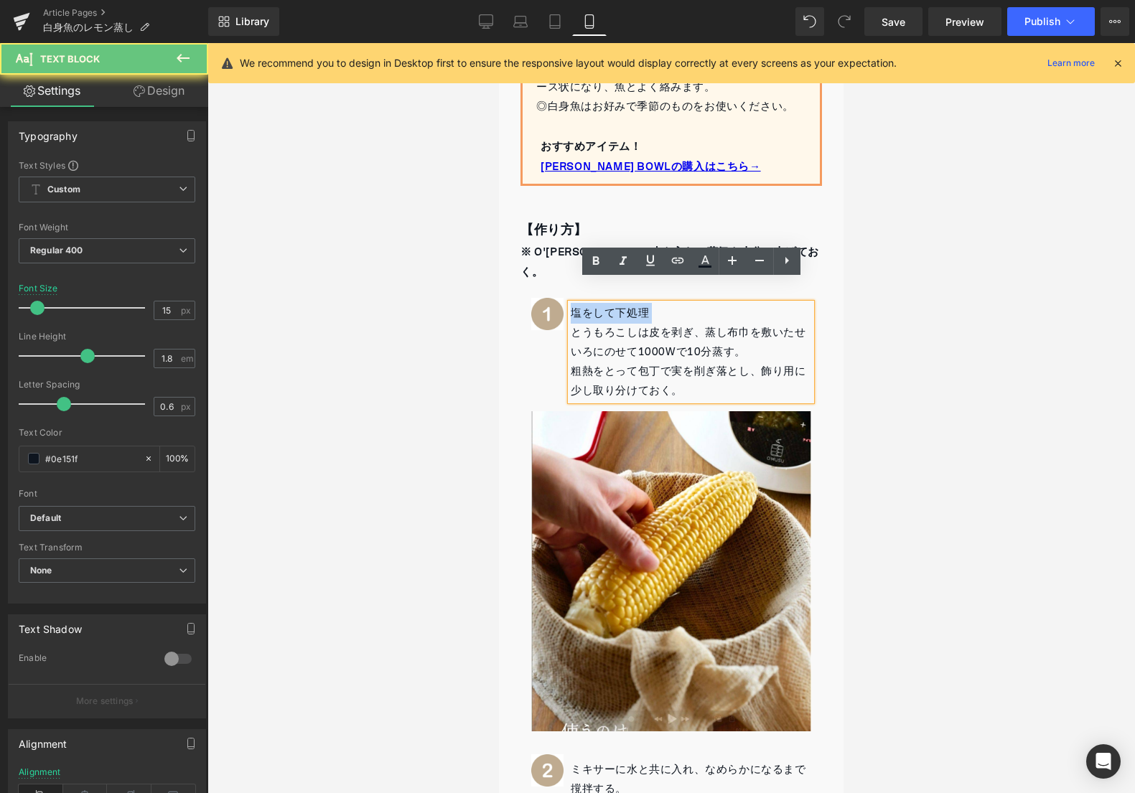
click at [615, 304] on p "塩をして下処理" at bounding box center [691, 313] width 240 height 19
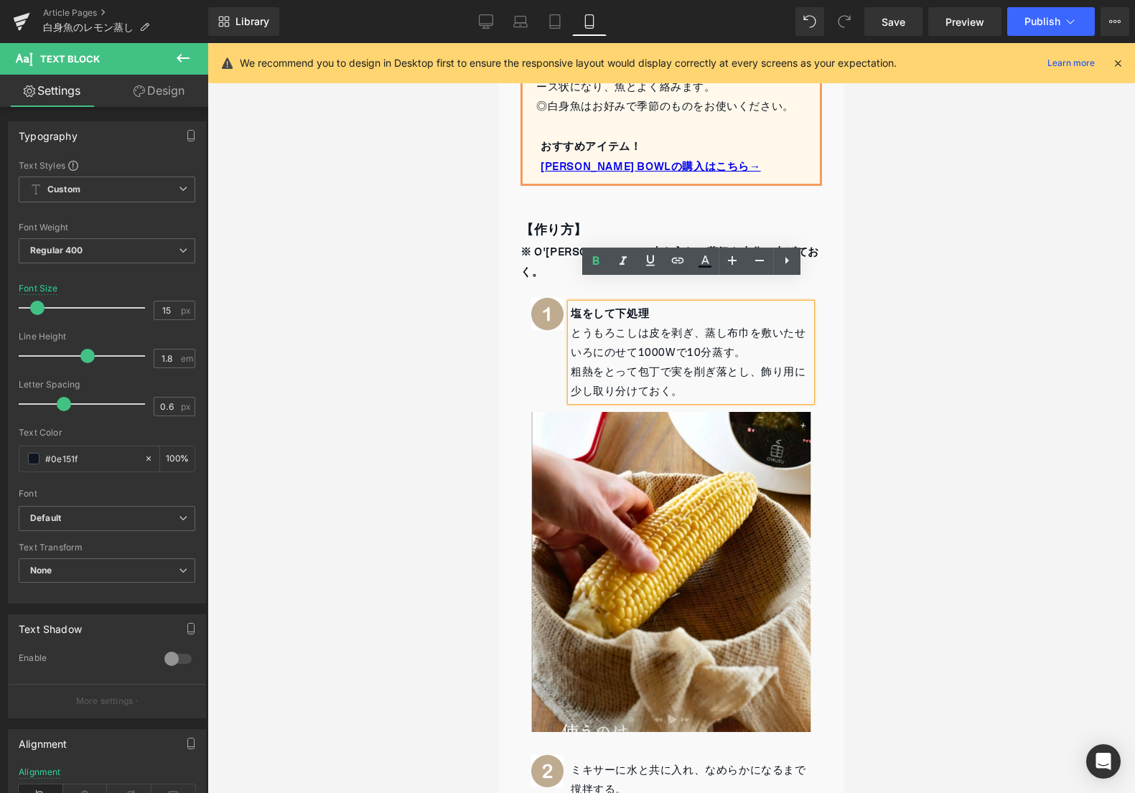
click at [599, 324] on p "とうもろこしは皮を剥ぎ、蒸し布巾を敷いたせいろにのせて1000Wで10分蒸す。" at bounding box center [691, 343] width 240 height 39
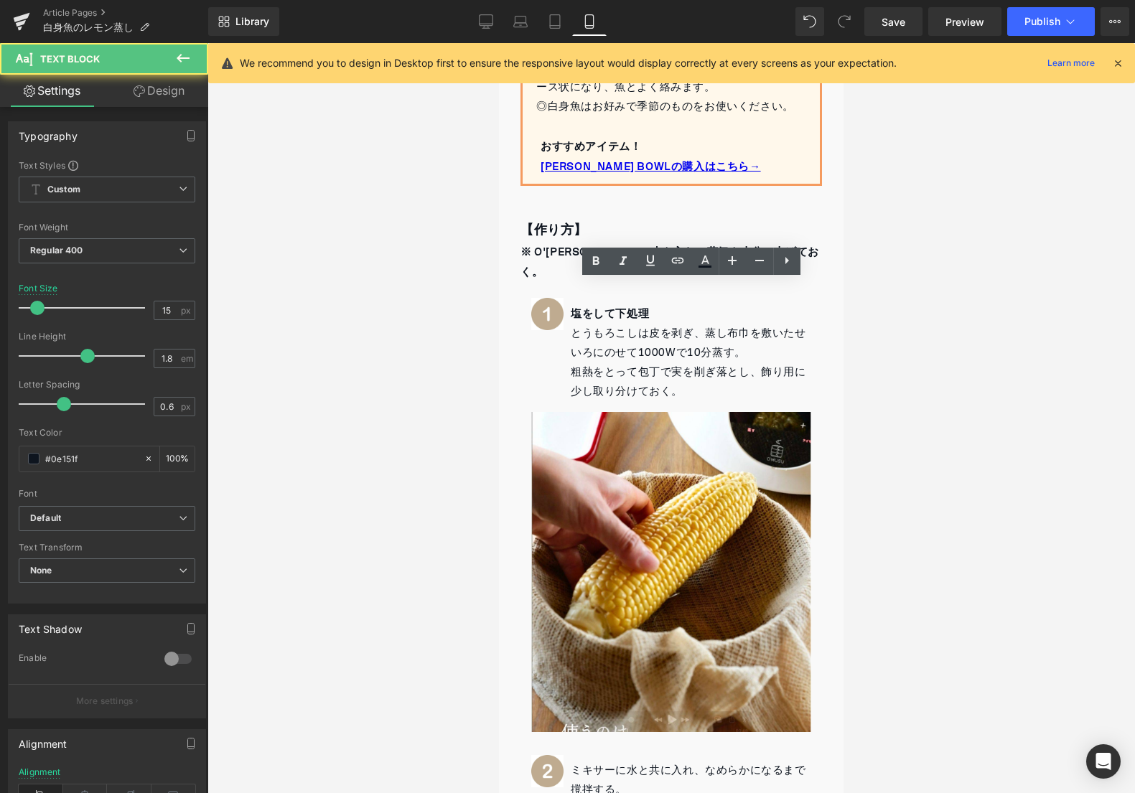
click at [450, 333] on div at bounding box center [670, 418] width 927 height 750
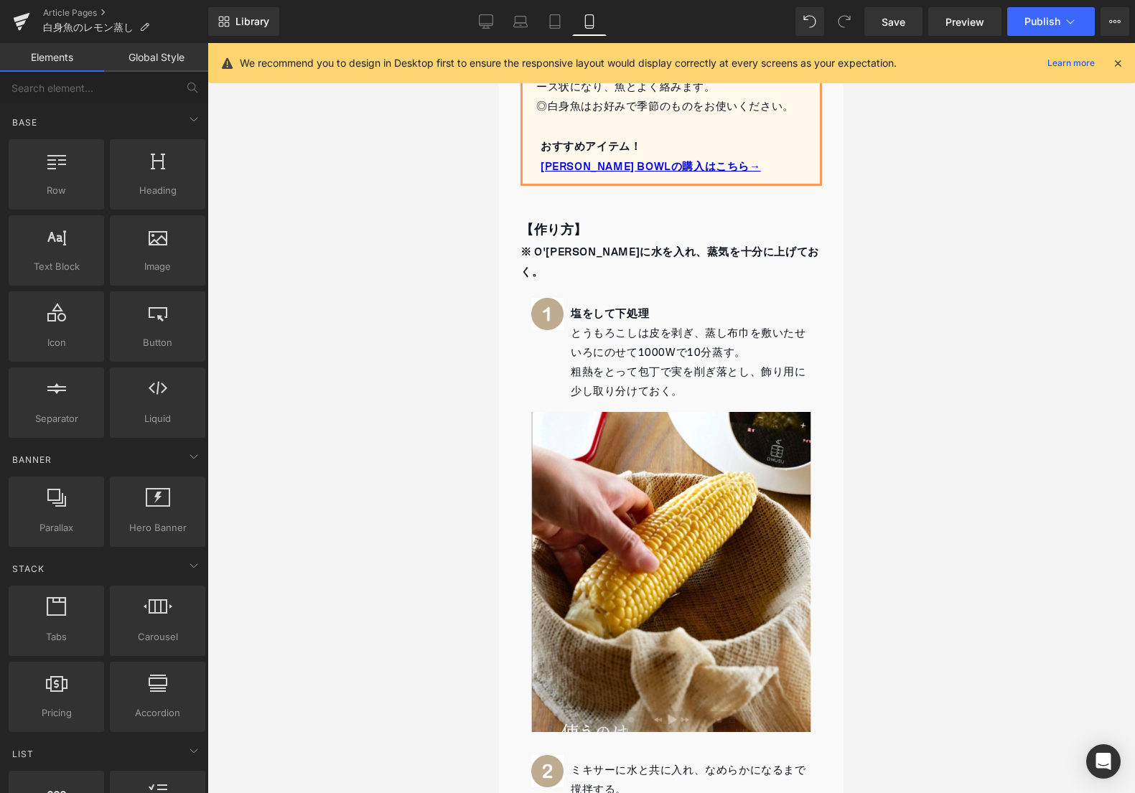
click at [628, 304] on div "Image 塩をして下処理 とうもろこしは皮を剥ぎ、蒸し布巾を敷いたせいろにのせて1000Wで10分蒸す。 粗熱をとって包丁で実を削ぎ落とし、飾り用に少し取り…" at bounding box center [671, 358] width 280 height 108
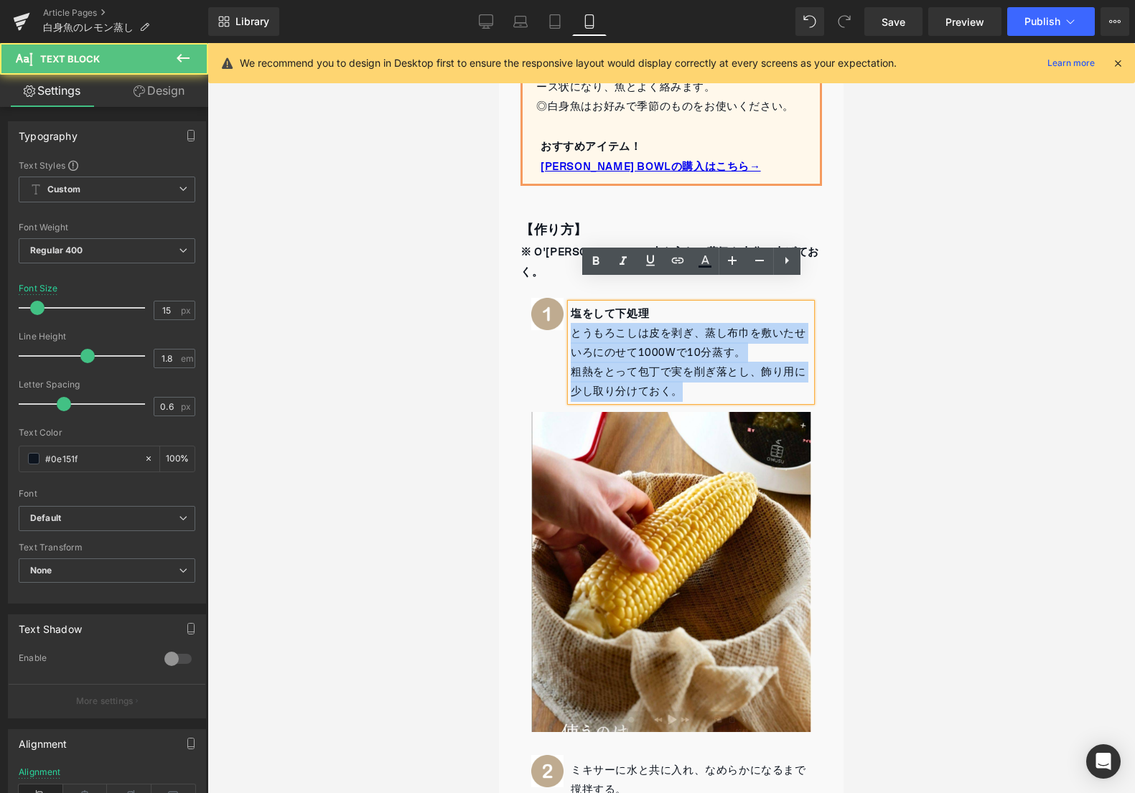
drag, startPoint x: 571, startPoint y: 312, endPoint x: 693, endPoint y: 371, distance: 134.8
click at [693, 371] on div "塩をして下処理 とうもろこしは皮を剥ぎ、蒸し布巾を敷いたせいろにのせて1000Wで10分蒸す。 粗熱をとって包丁で実を削ぎ落とし、飾り用に少し取り分けておく。" at bounding box center [691, 353] width 240 height 98
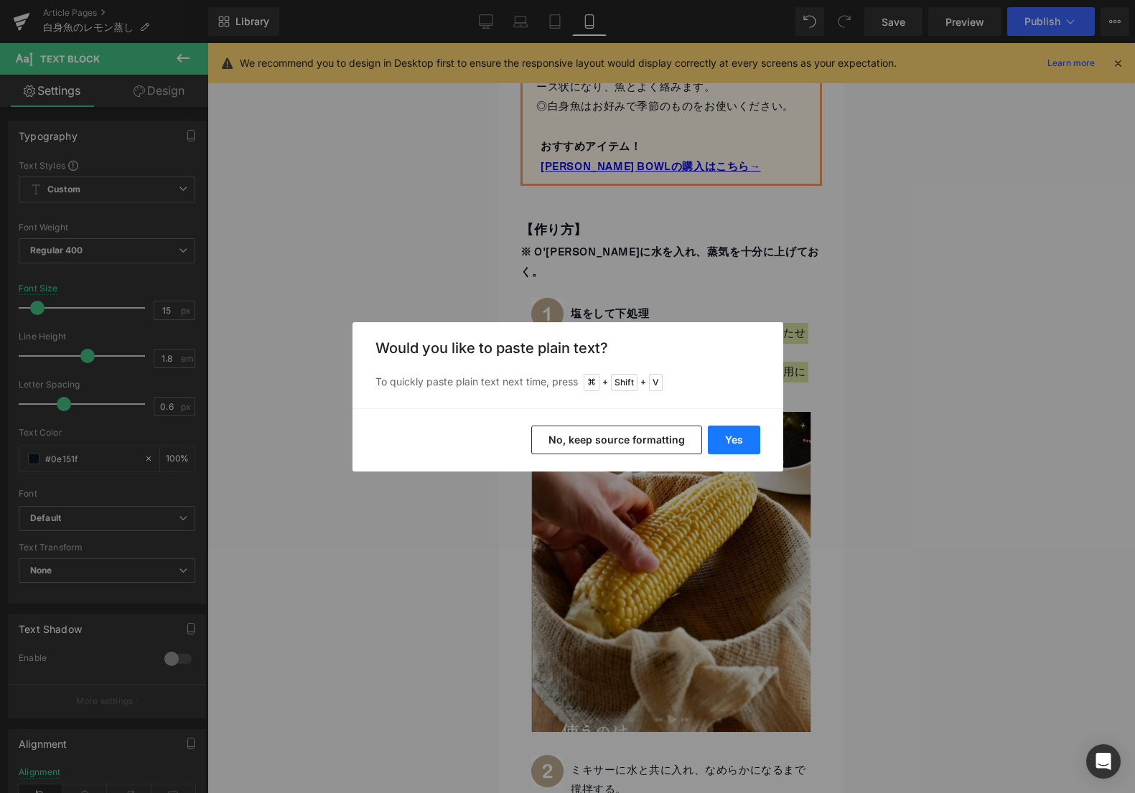
click at [729, 439] on button "Yes" at bounding box center [734, 440] width 52 height 29
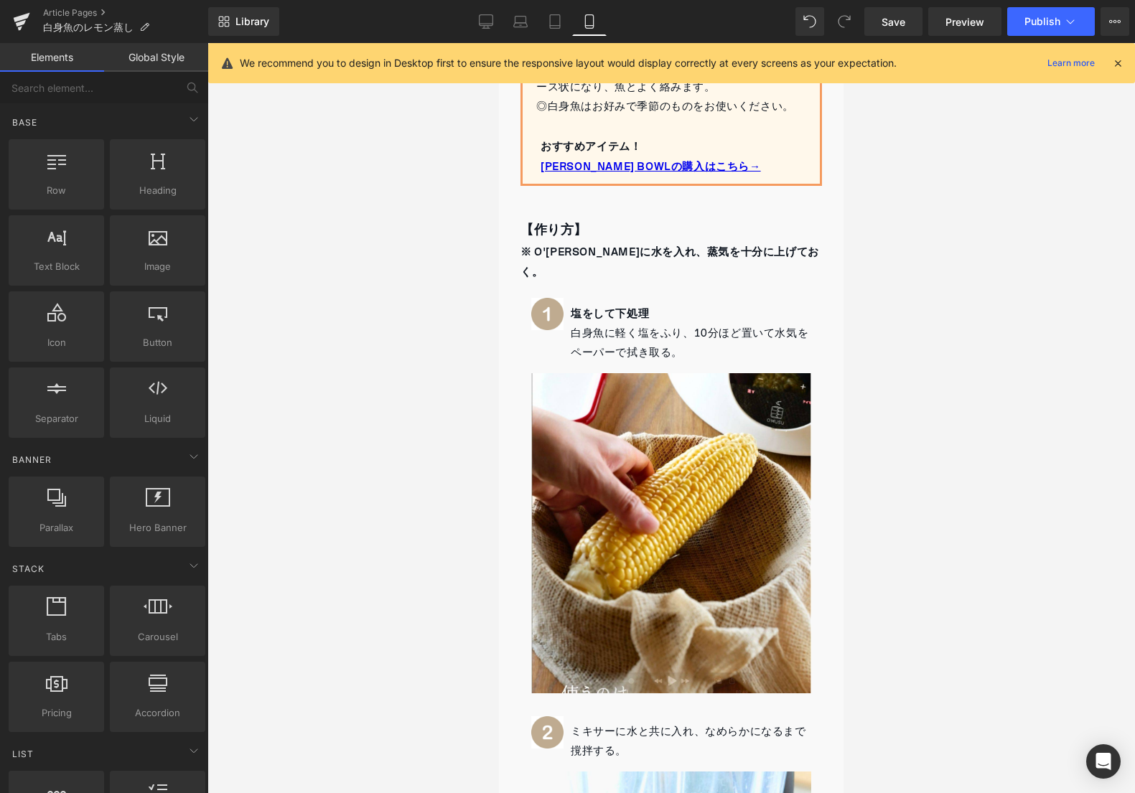
click at [922, 352] on div at bounding box center [670, 418] width 927 height 750
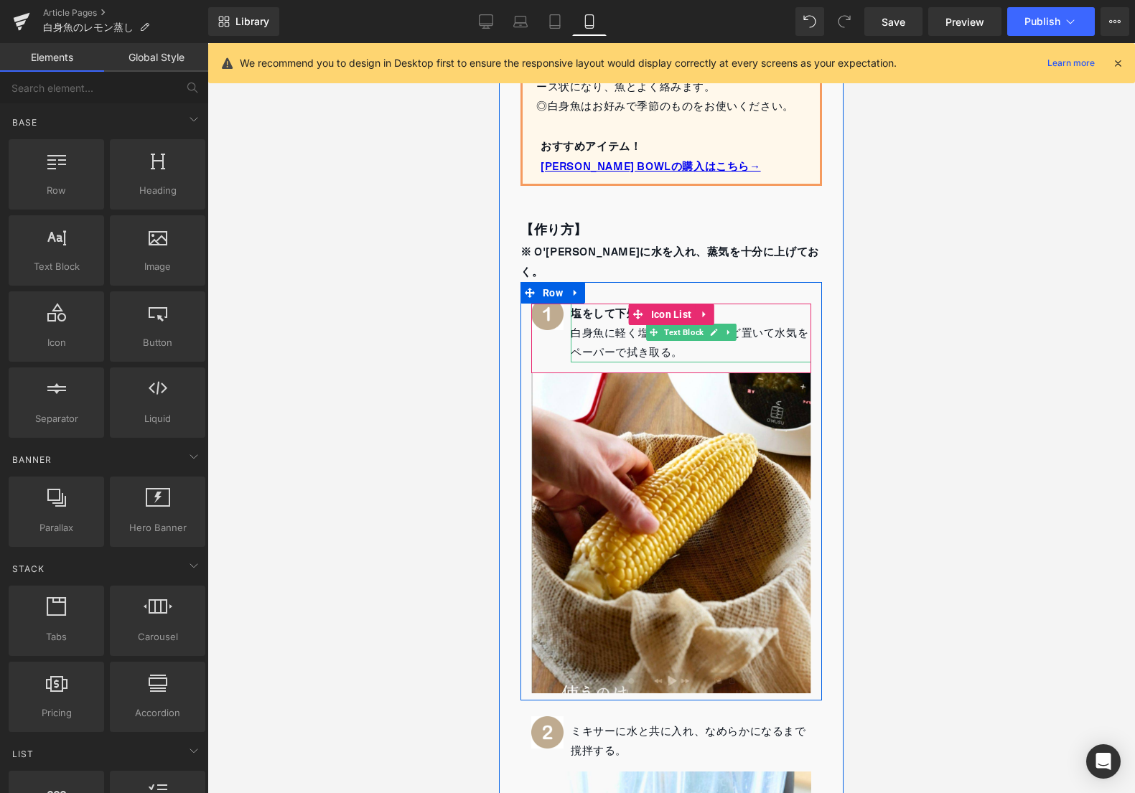
click at [625, 324] on p "白身魚に軽く塩をふり、10分ほど置いて水気をペーパーで拭き取る。" at bounding box center [691, 343] width 240 height 39
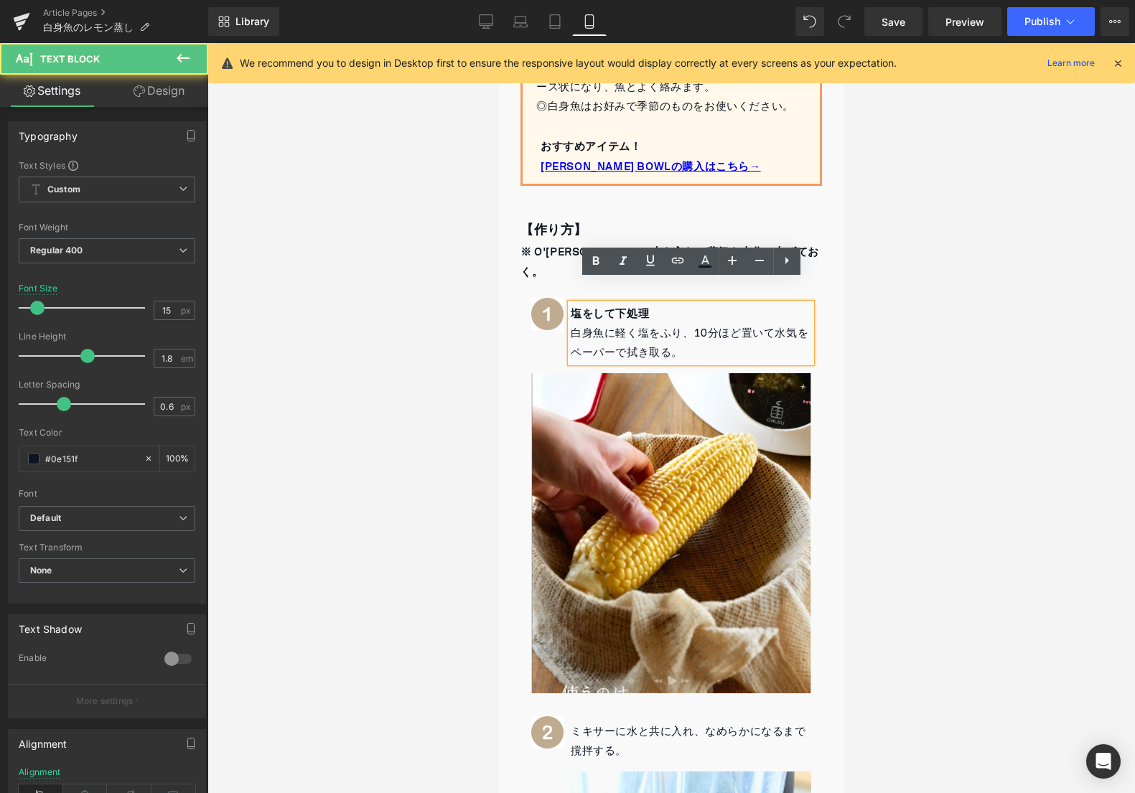
click at [617, 329] on p "白身魚に軽く塩をふり、10分ほど置いて水気をペーパーで拭き取る。" at bounding box center [691, 343] width 240 height 39
click at [622, 330] on p "白身魚に軽く塩をふり、10分ほど置いて水気をペーパーで拭き取る。" at bounding box center [691, 343] width 240 height 39
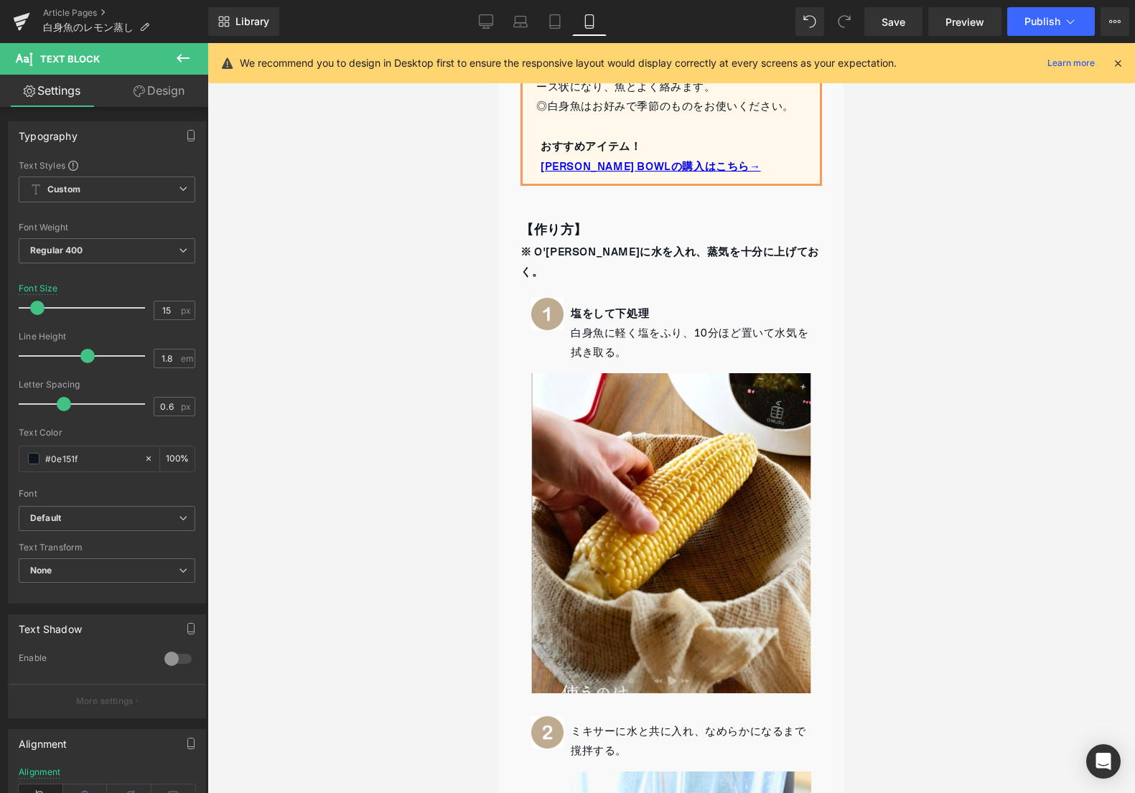
click at [494, 403] on div at bounding box center [670, 418] width 927 height 750
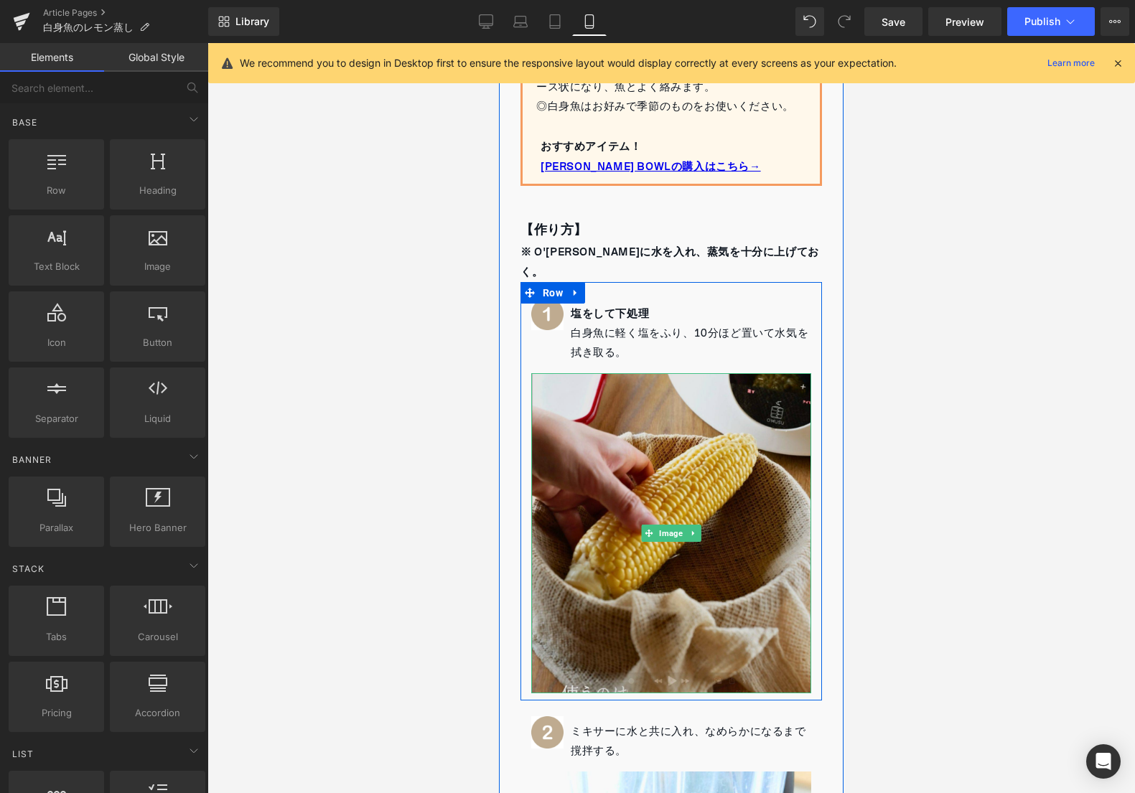
scroll to position [812, 0]
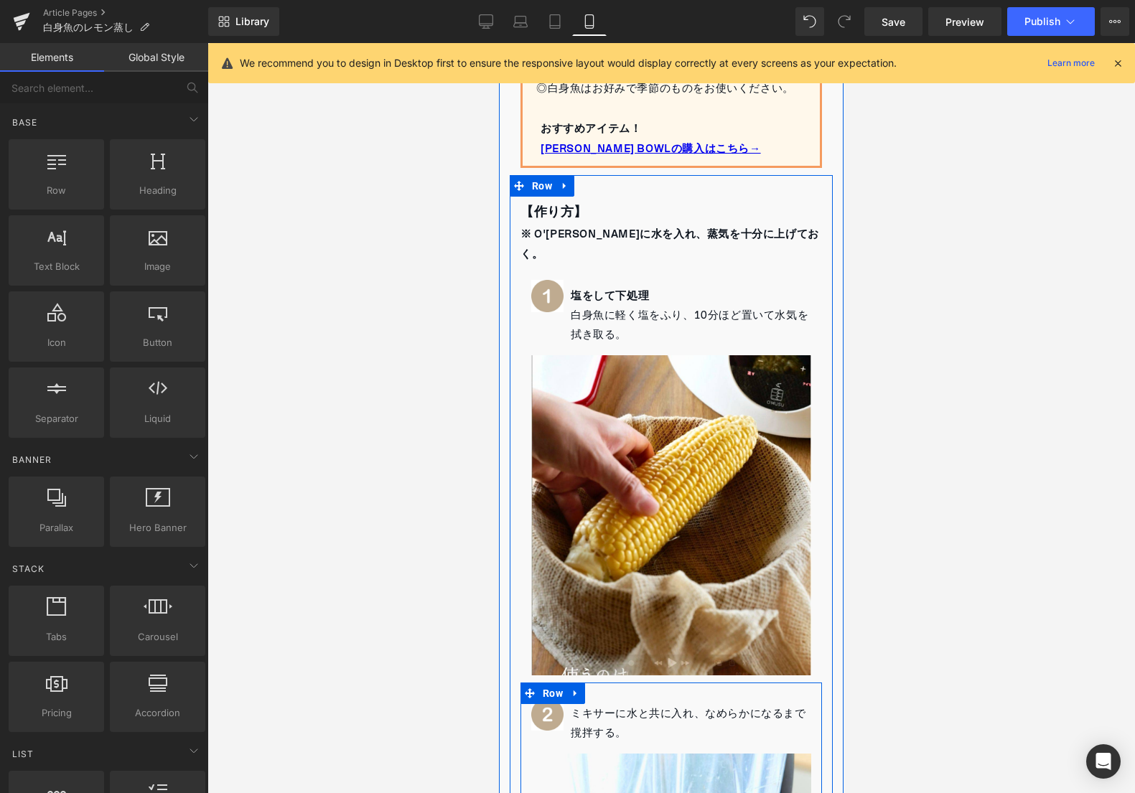
click at [617, 704] on p "ミキサーに水と共に入れ、なめらかになるまで撹拌する。" at bounding box center [691, 723] width 240 height 39
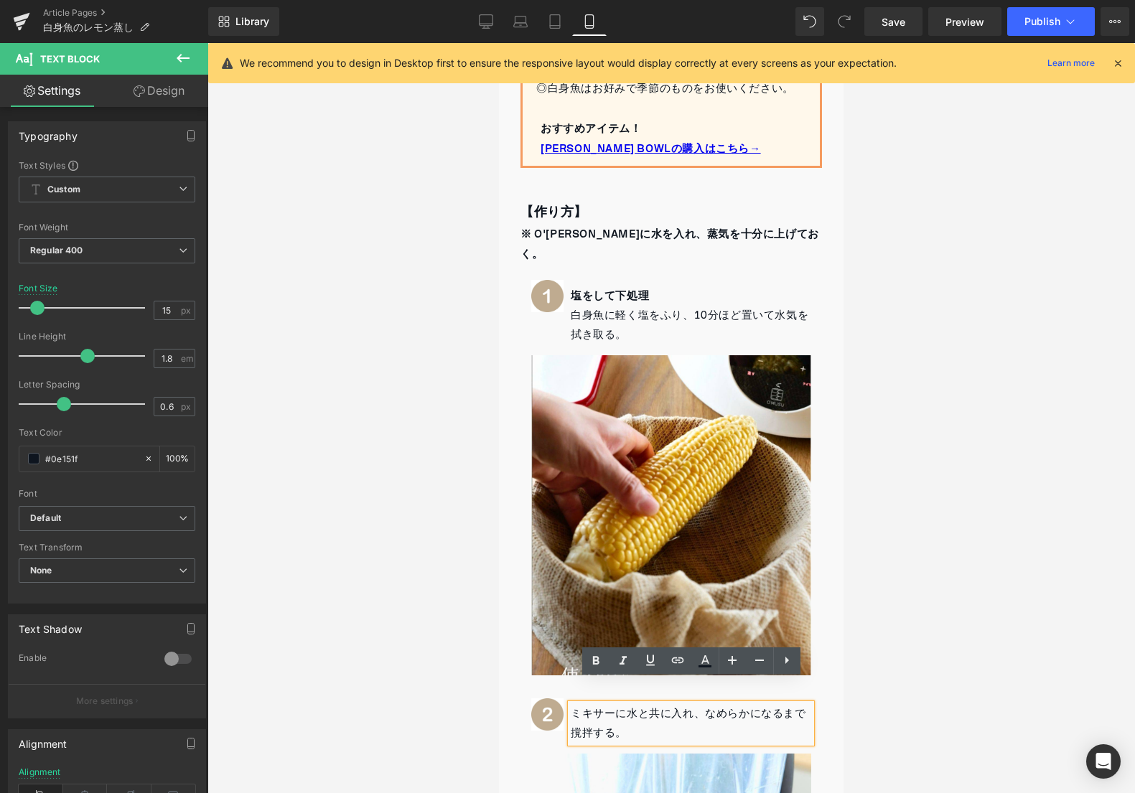
click at [573, 704] on p "ミキサーに水と共に入れ、なめらかになるまで撹拌する。" at bounding box center [691, 723] width 240 height 39
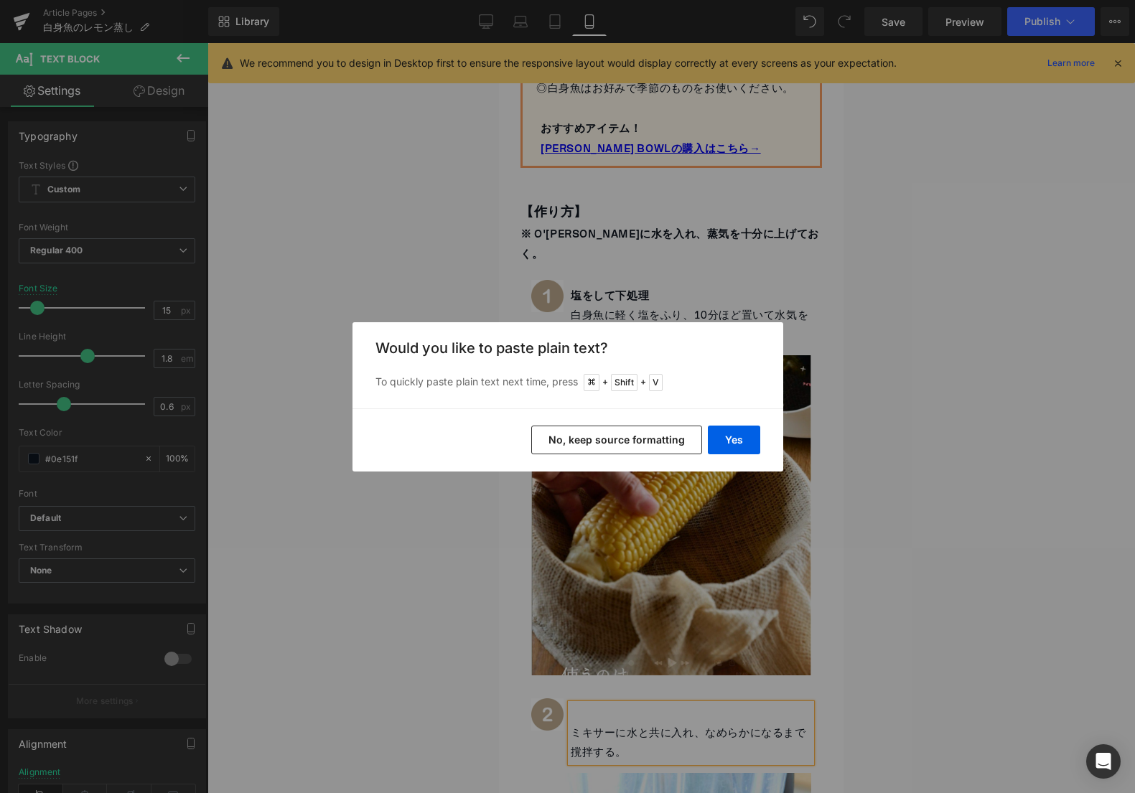
click at [636, 444] on button "No, keep source formatting" at bounding box center [616, 440] width 171 height 29
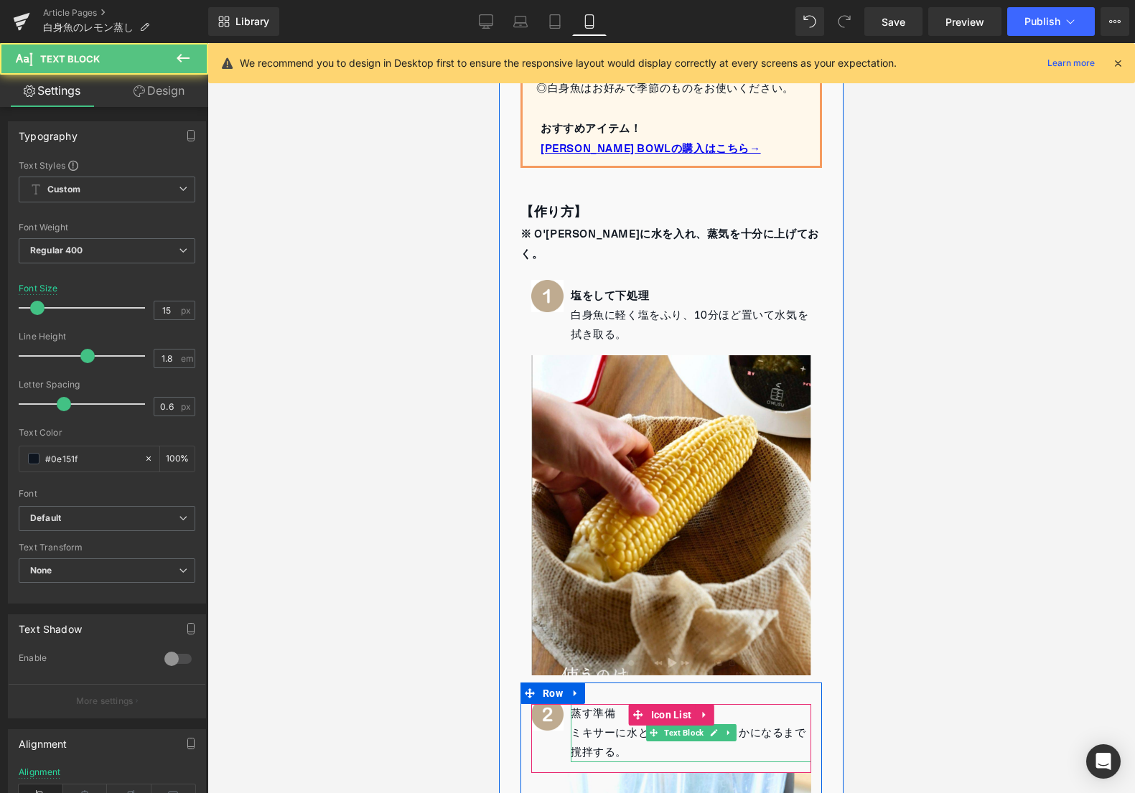
click at [584, 704] on p "蒸す準備" at bounding box center [691, 713] width 240 height 19
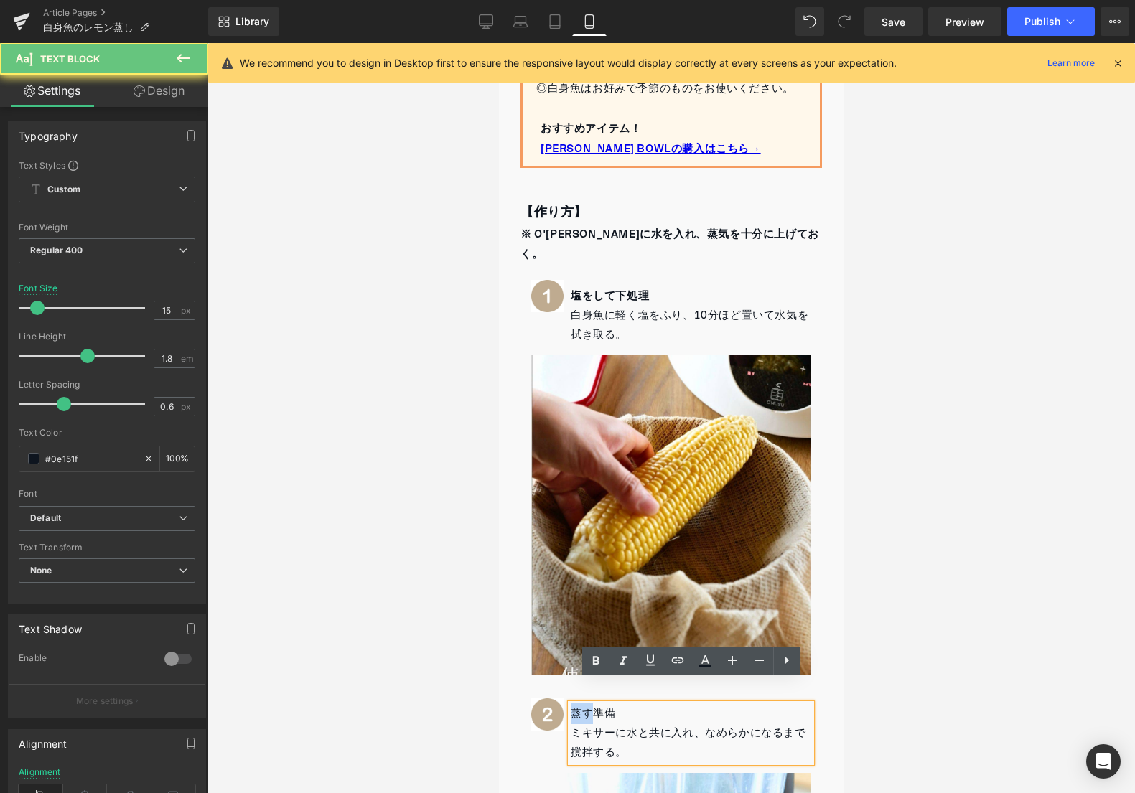
click at [584, 704] on p "蒸す準備" at bounding box center [691, 713] width 240 height 19
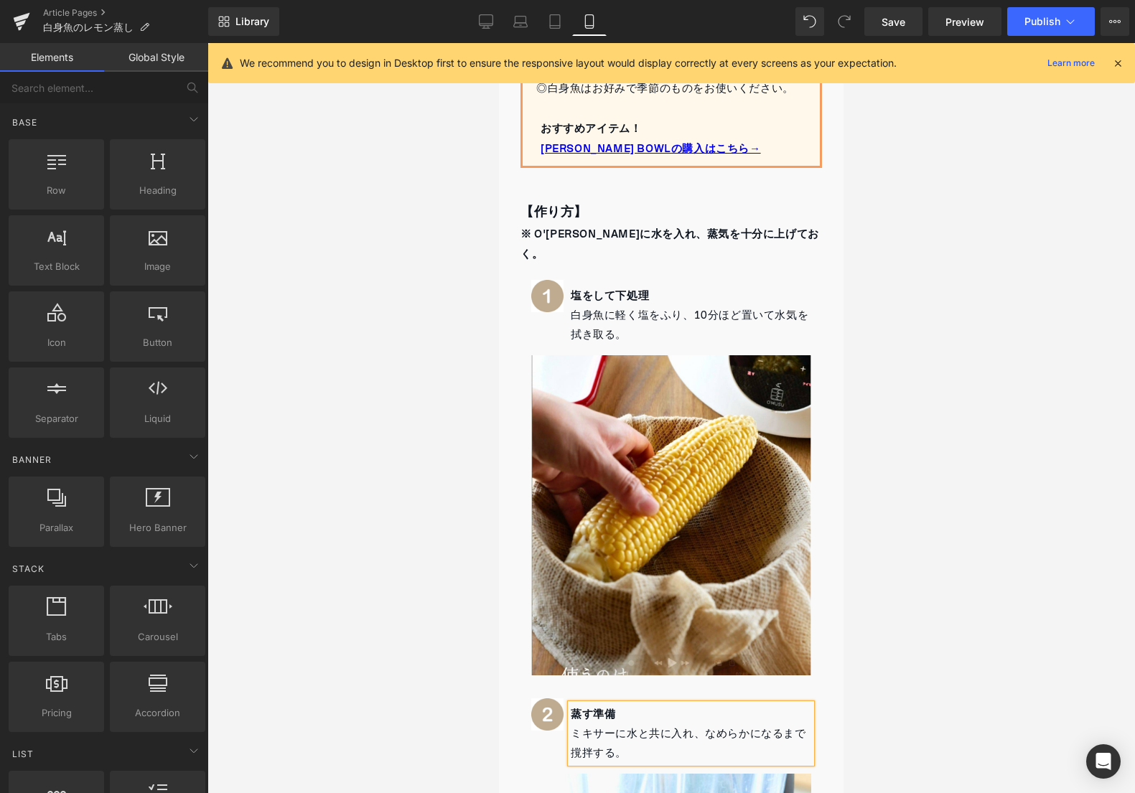
click at [427, 700] on div at bounding box center [670, 418] width 927 height 750
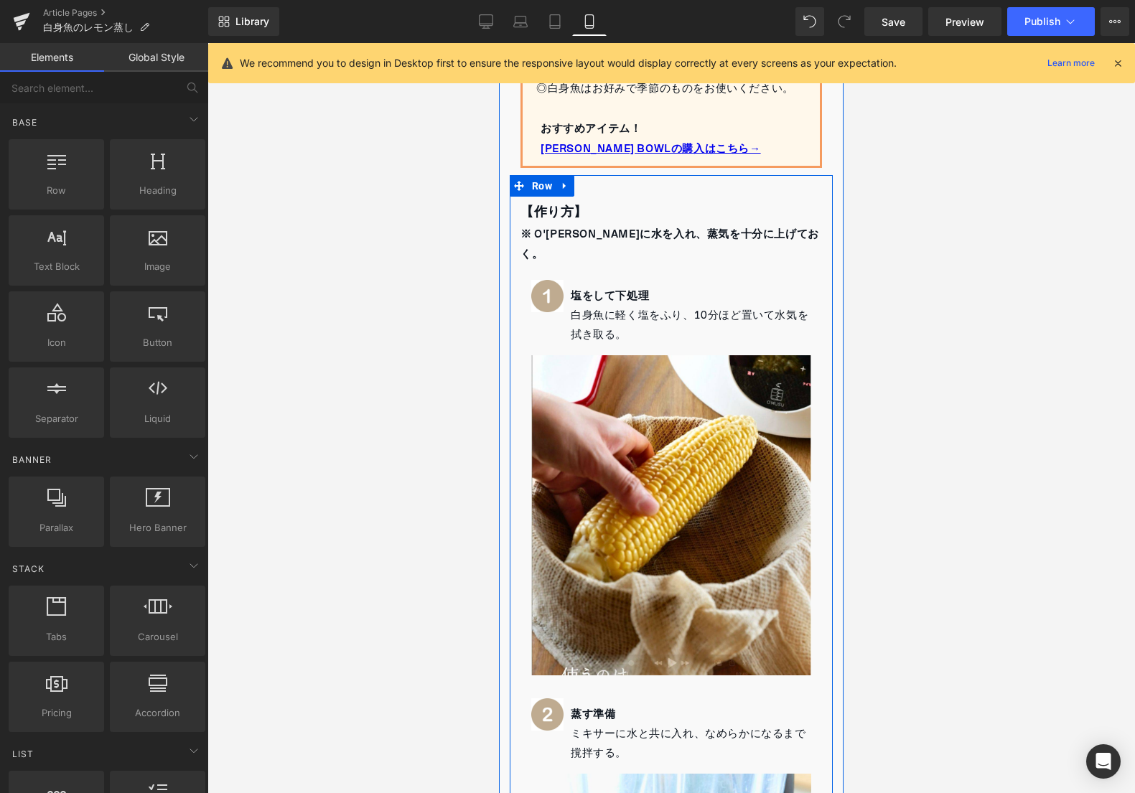
click at [602, 724] on p "ミキサーに水と共に入れ、なめらかになるまで撹拌する。" at bounding box center [691, 743] width 240 height 39
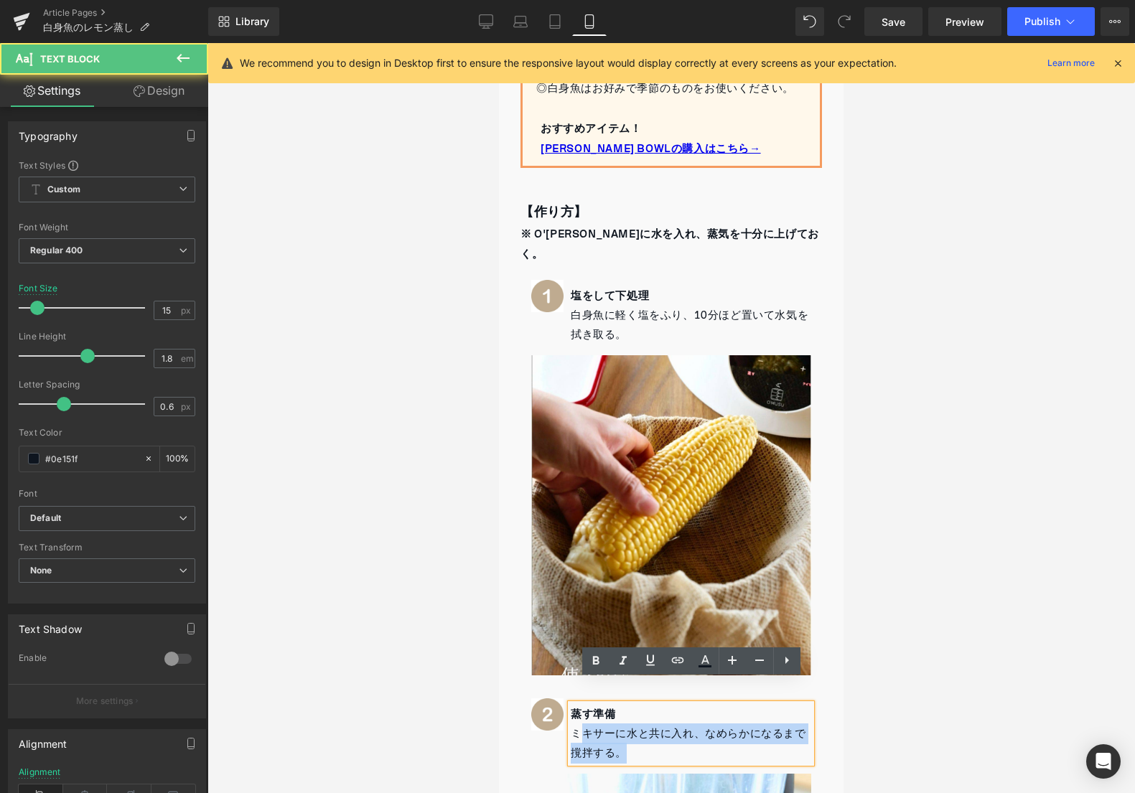
drag, startPoint x: 576, startPoint y: 710, endPoint x: 622, endPoint y: 733, distance: 51.4
click at [622, 733] on p "ミキサーに水と共に入れ、なめらかになるまで撹拌する。" at bounding box center [691, 743] width 240 height 39
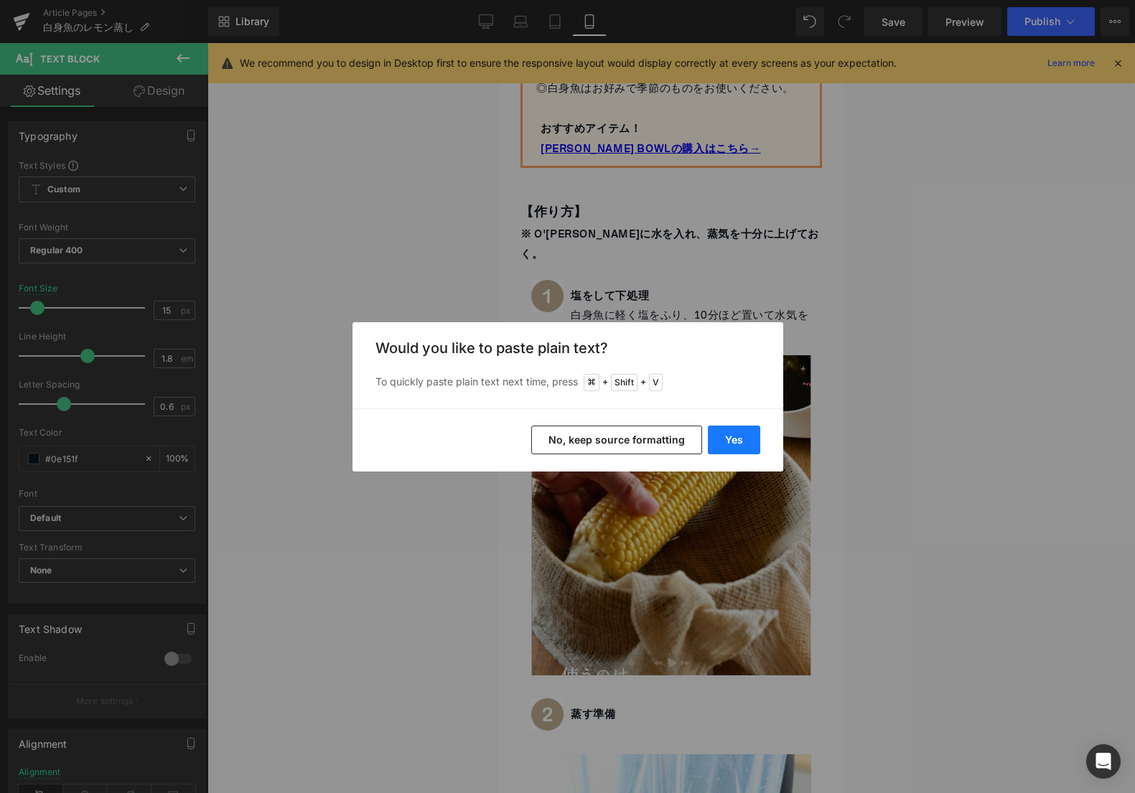
click at [729, 453] on button "Yes" at bounding box center [734, 440] width 52 height 29
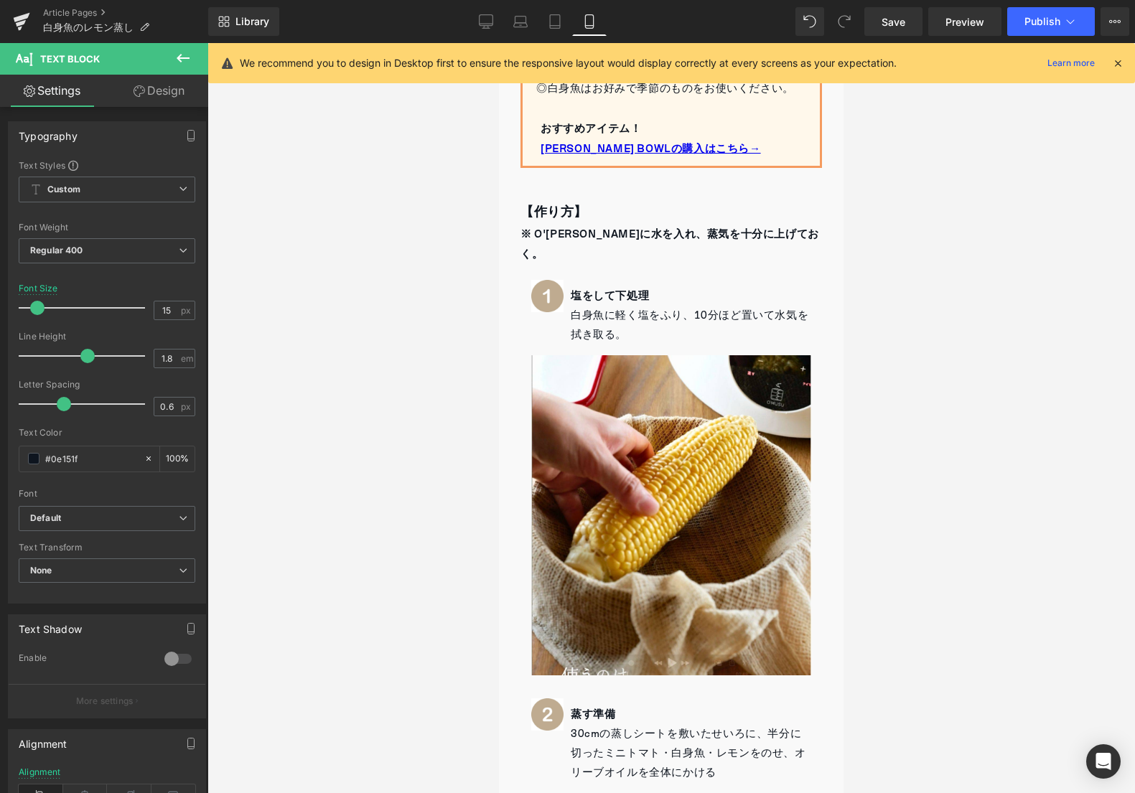
click at [499, 43] on div at bounding box center [499, 43] width 0 height 0
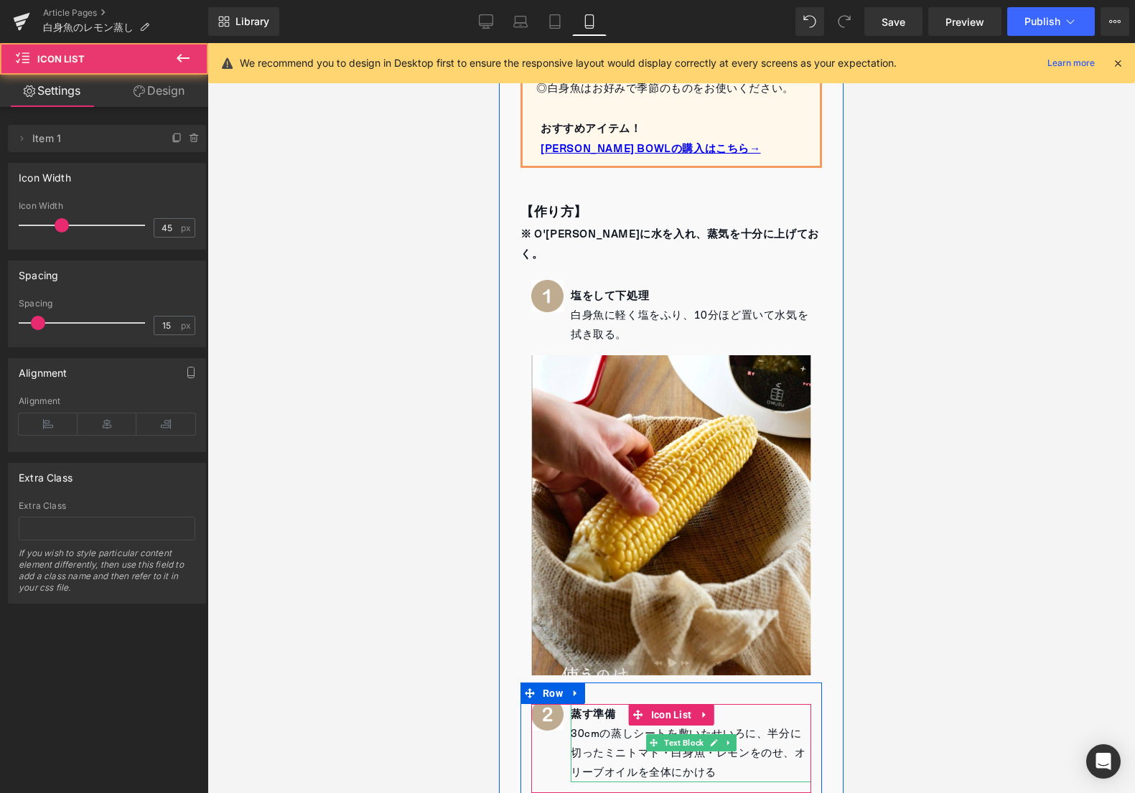
click at [734, 747] on p "30cmの蒸しシートを敷いたせいろに、半分に切ったミニトマト・白身魚・レモンをのせ、オリーブオイルを全体にかける" at bounding box center [691, 753] width 240 height 58
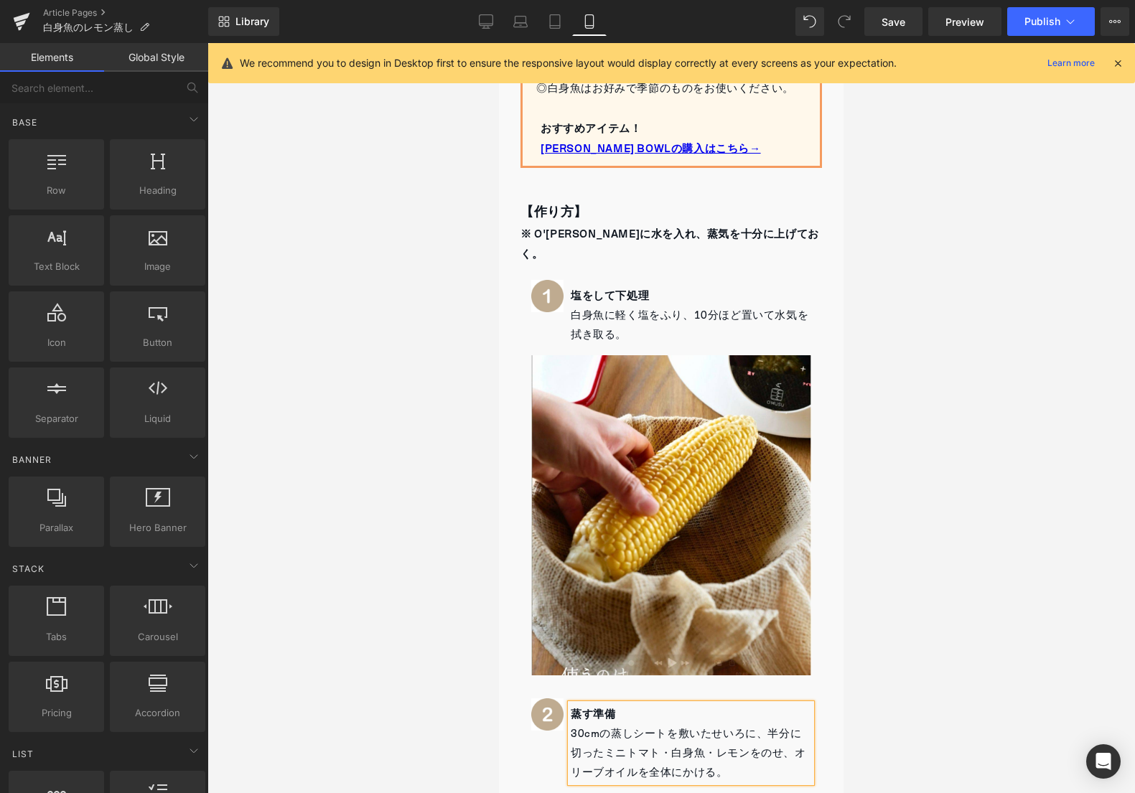
click at [912, 567] on div at bounding box center [670, 418] width 927 height 750
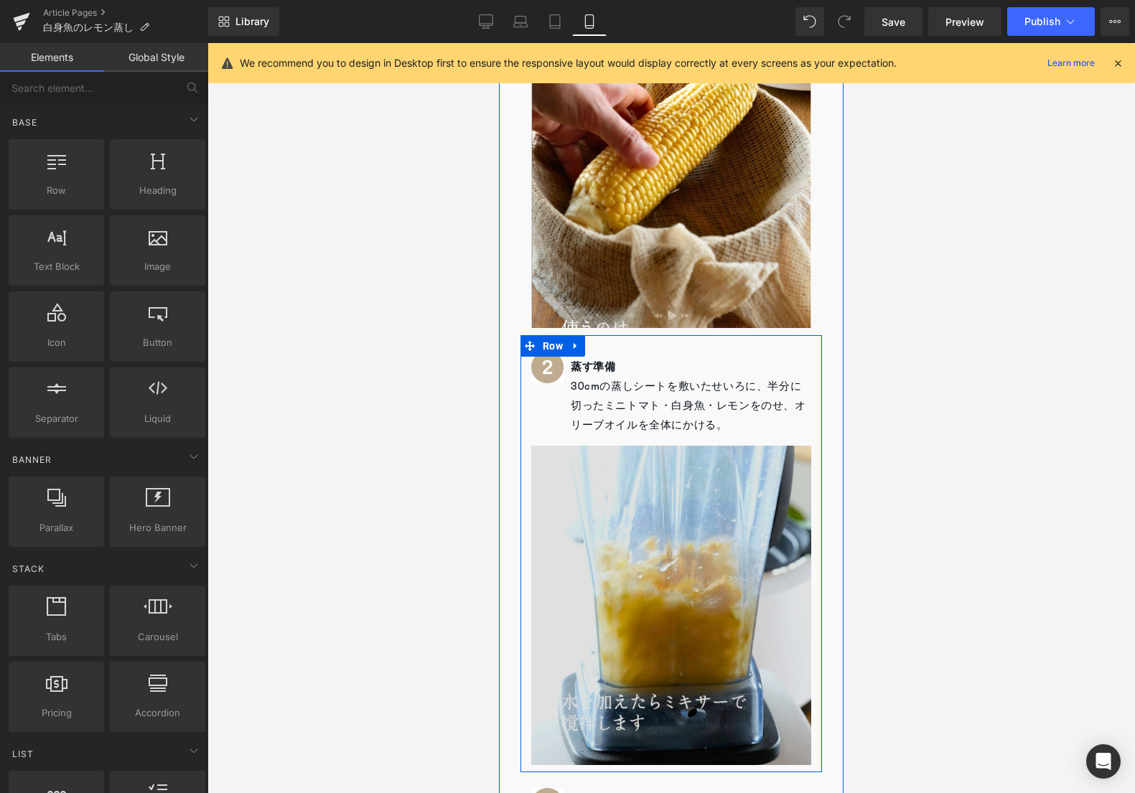
scroll to position [1369, 0]
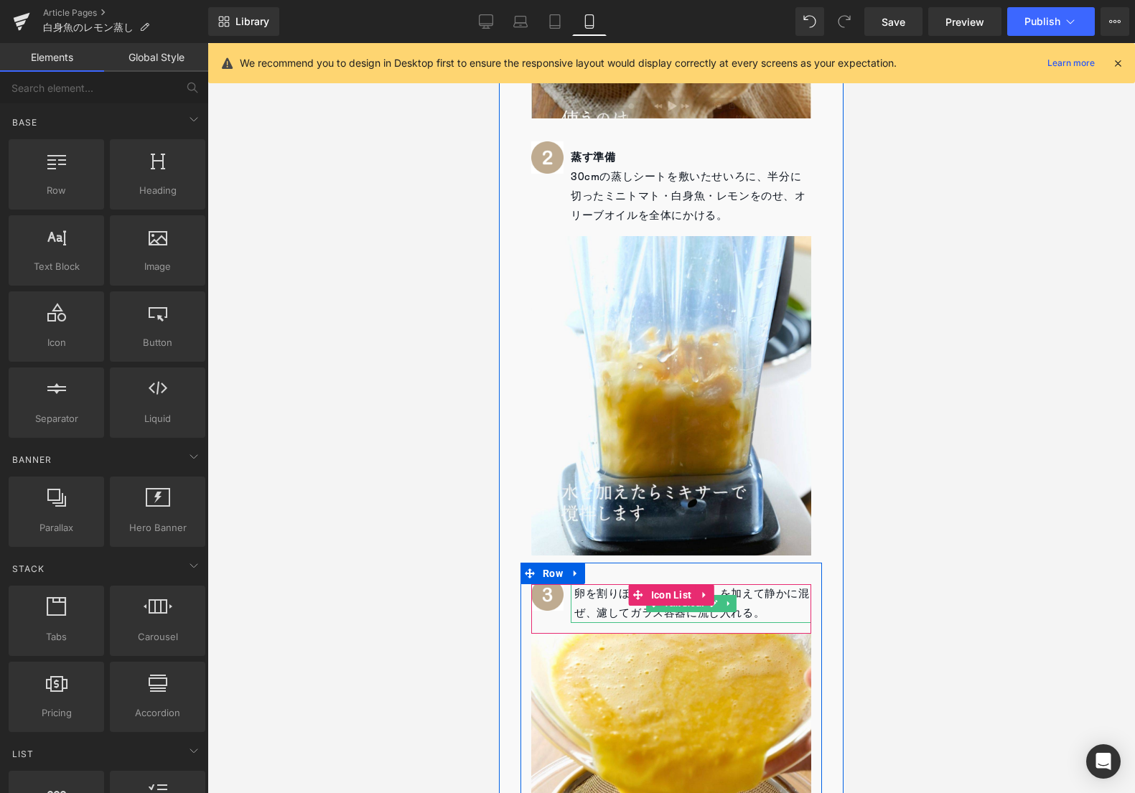
click at [572, 584] on div at bounding box center [573, 603] width 4 height 39
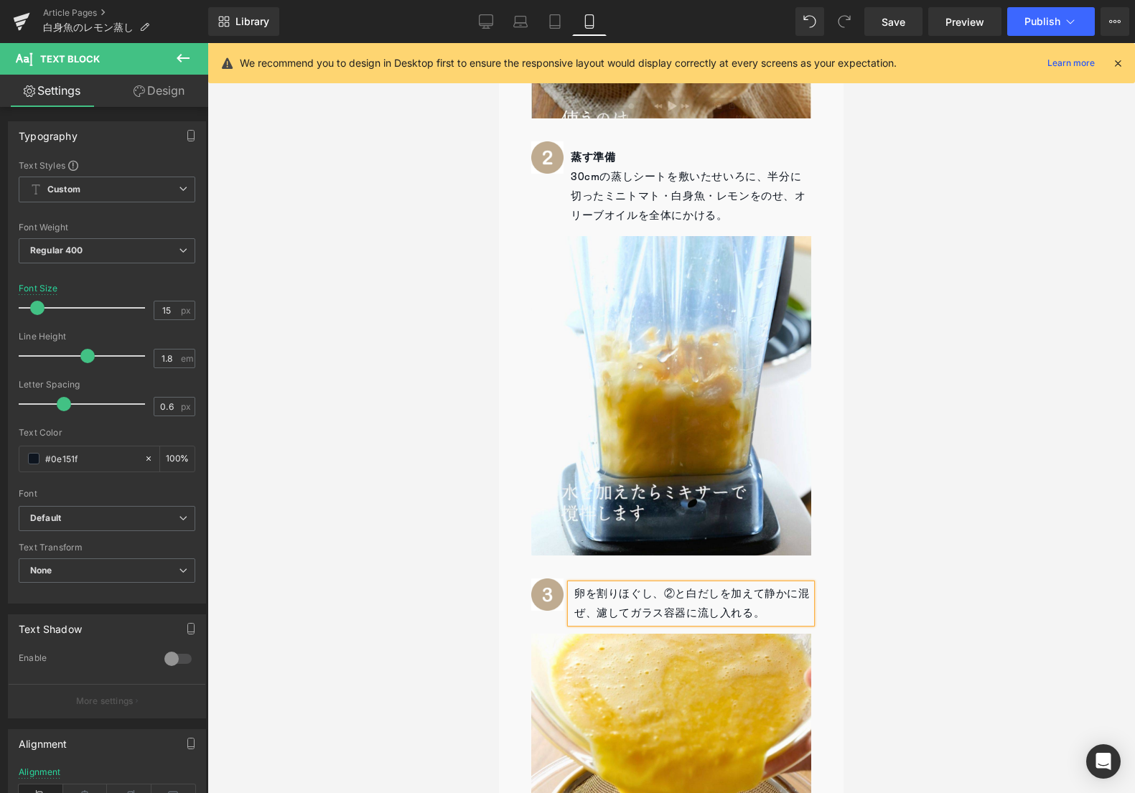
click at [612, 584] on p "卵を割りほぐし、②と白だしを加えて静かに混ぜ、濾してガラス容器に流し入れる。" at bounding box center [692, 603] width 237 height 39
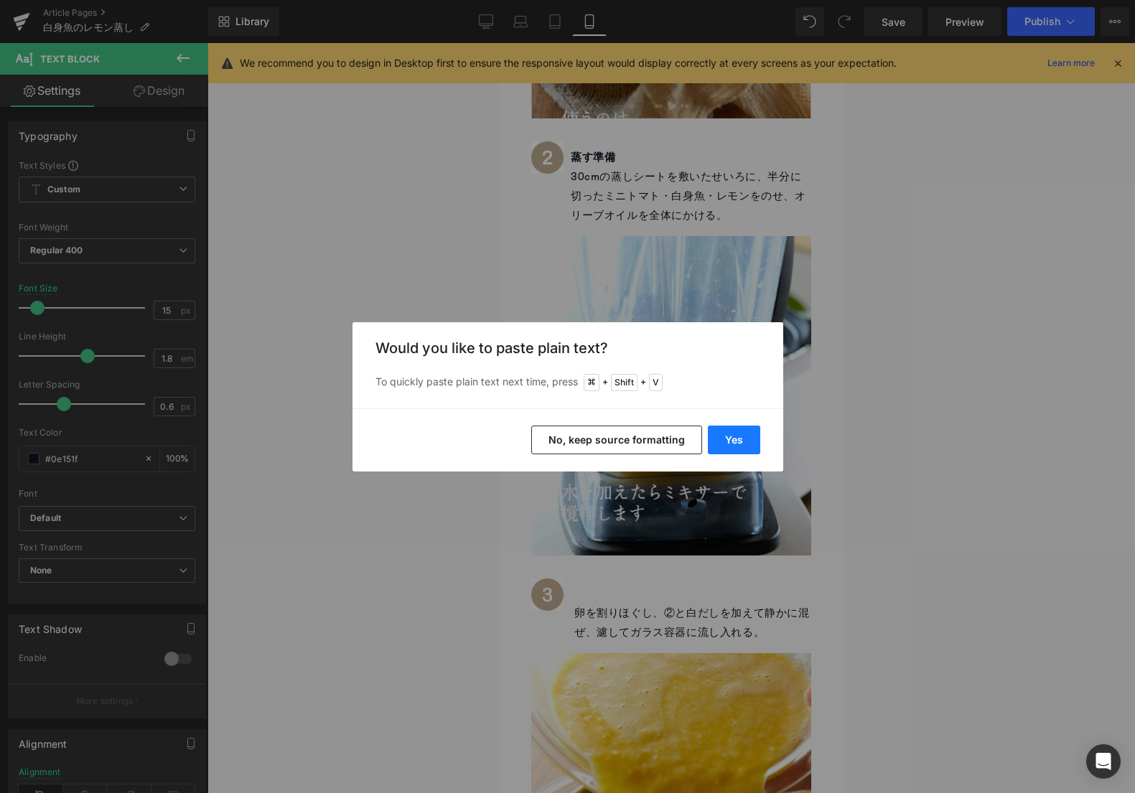
click at [713, 438] on button "Yes" at bounding box center [734, 440] width 52 height 29
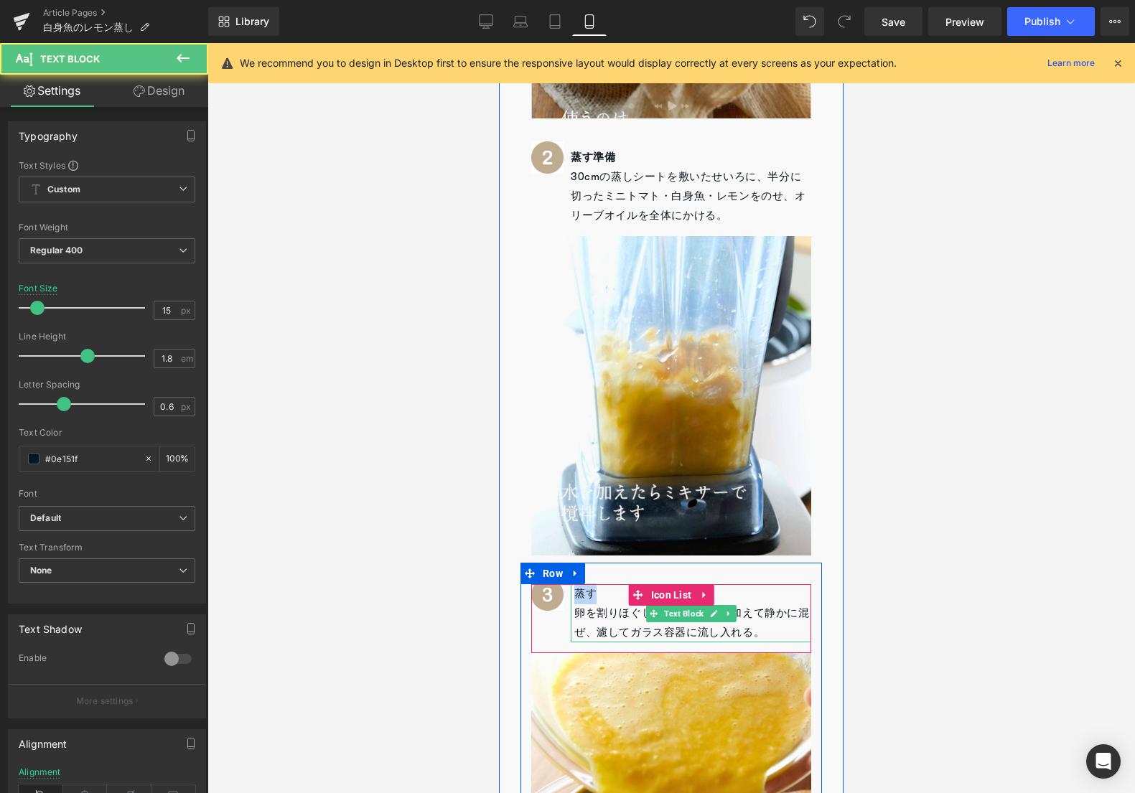
drag, startPoint x: 610, startPoint y: 576, endPoint x: 559, endPoint y: 563, distance: 52.8
click at [559, 584] on div "Image 蒸す 卵を割りほぐし、②と白だしを加えて静かに混ぜ、濾してガラス容器に流し入れる。 Text Block Icon List" at bounding box center [671, 618] width 280 height 69
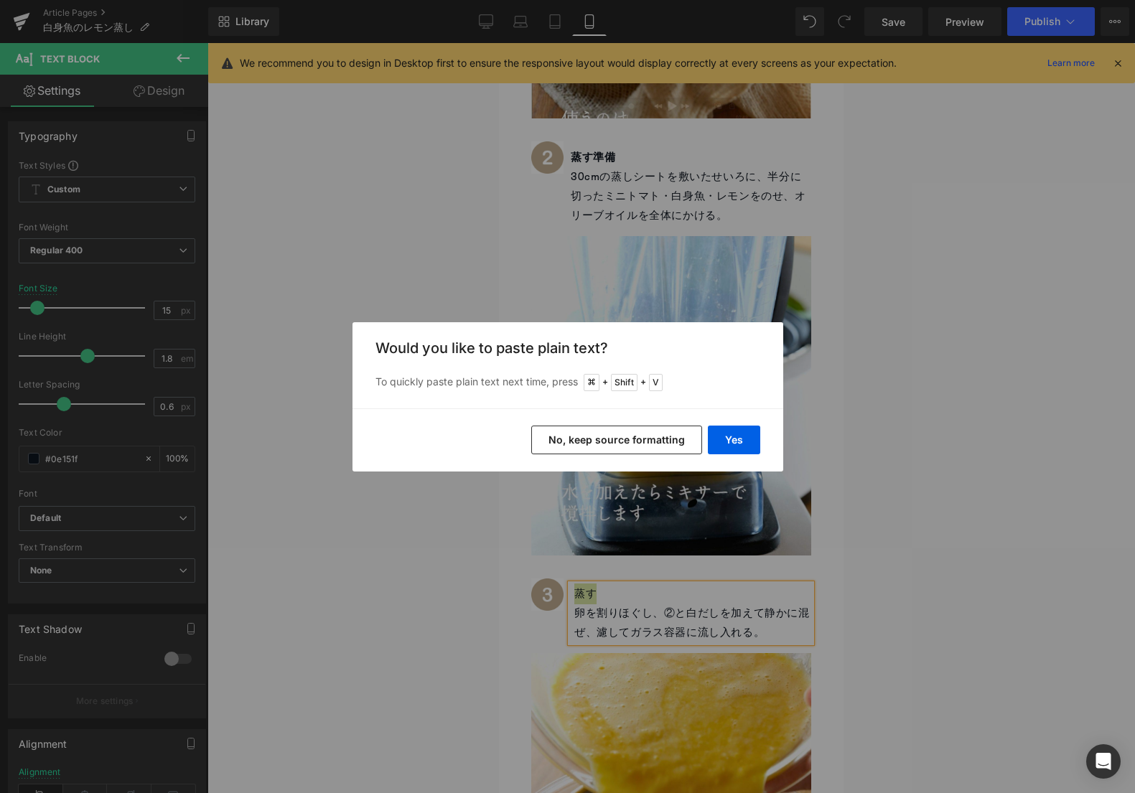
click at [737, 518] on div "Back to Library Insert Would you like to paste plain text? To quickly paste pla…" at bounding box center [567, 396] width 1135 height 793
click at [733, 446] on button "Yes" at bounding box center [734, 440] width 52 height 29
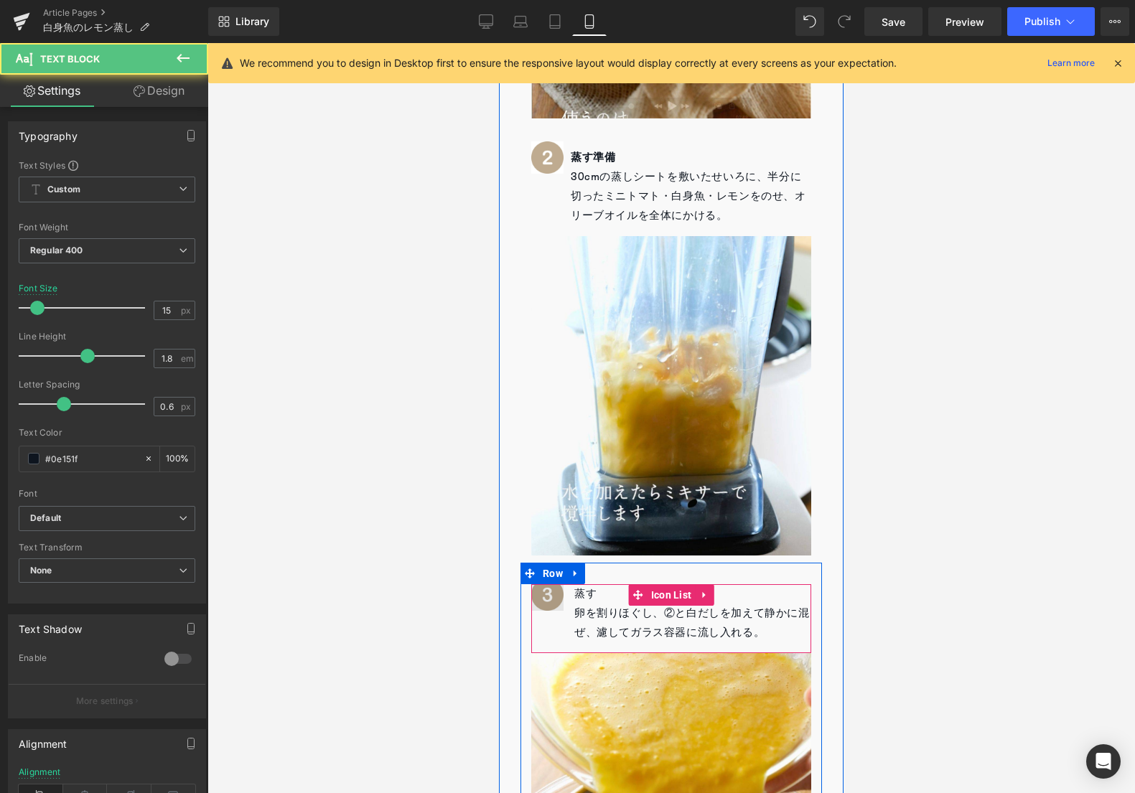
drag, startPoint x: 609, startPoint y: 571, endPoint x: 561, endPoint y: 567, distance: 49.0
click at [561, 584] on li "Image 蒸す 卵を割りほぐし、②と白だしを加えて静かに混ぜ、濾してガラス容器に流し入れる。 Text Block" at bounding box center [671, 613] width 280 height 58
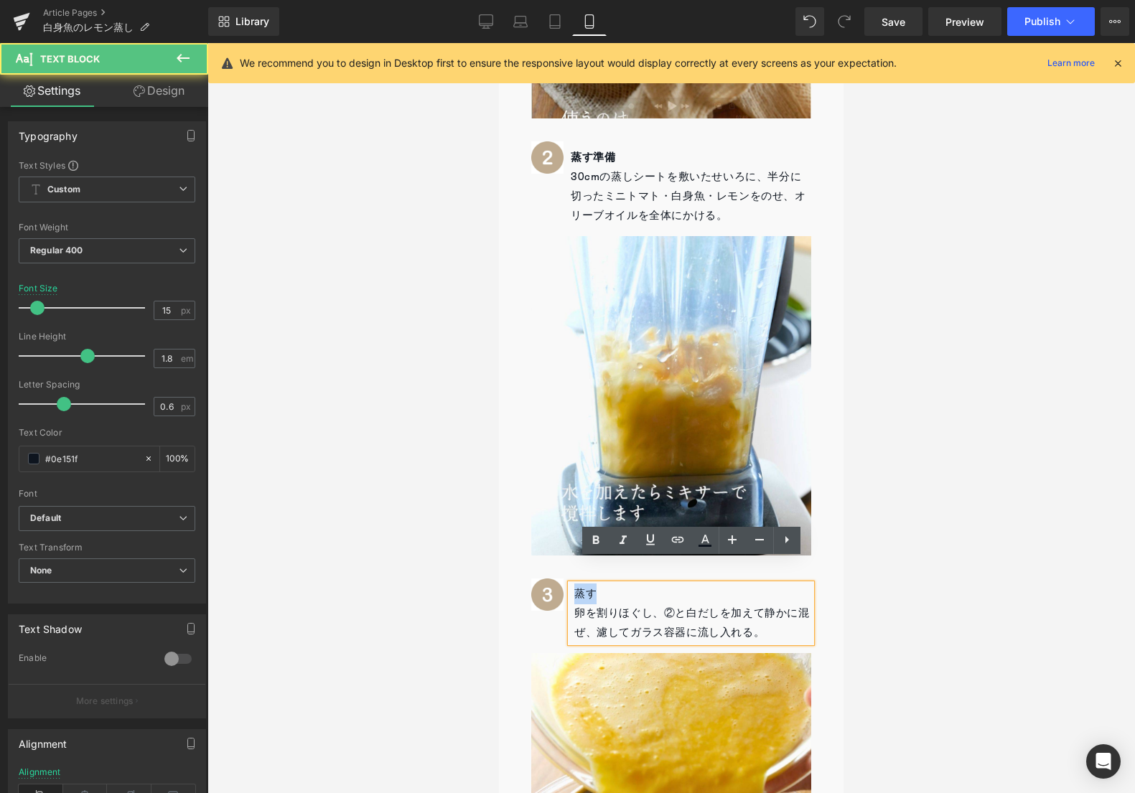
drag, startPoint x: 605, startPoint y: 569, endPoint x: 573, endPoint y: 567, distance: 32.4
click at [573, 584] on div "蒸す 卵を割りほぐし、②と白だしを加えて静かに混ぜ、濾してガラス容器に流し入れる。" at bounding box center [691, 613] width 240 height 58
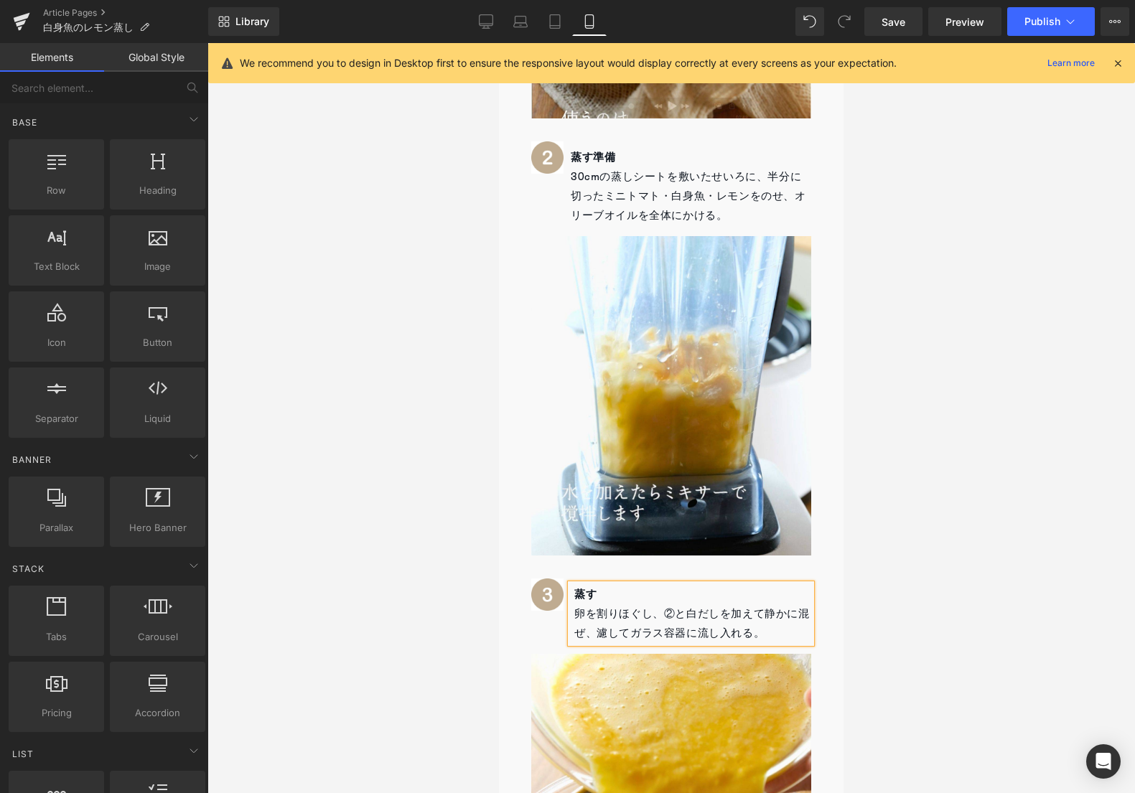
click at [436, 594] on div at bounding box center [670, 418] width 927 height 750
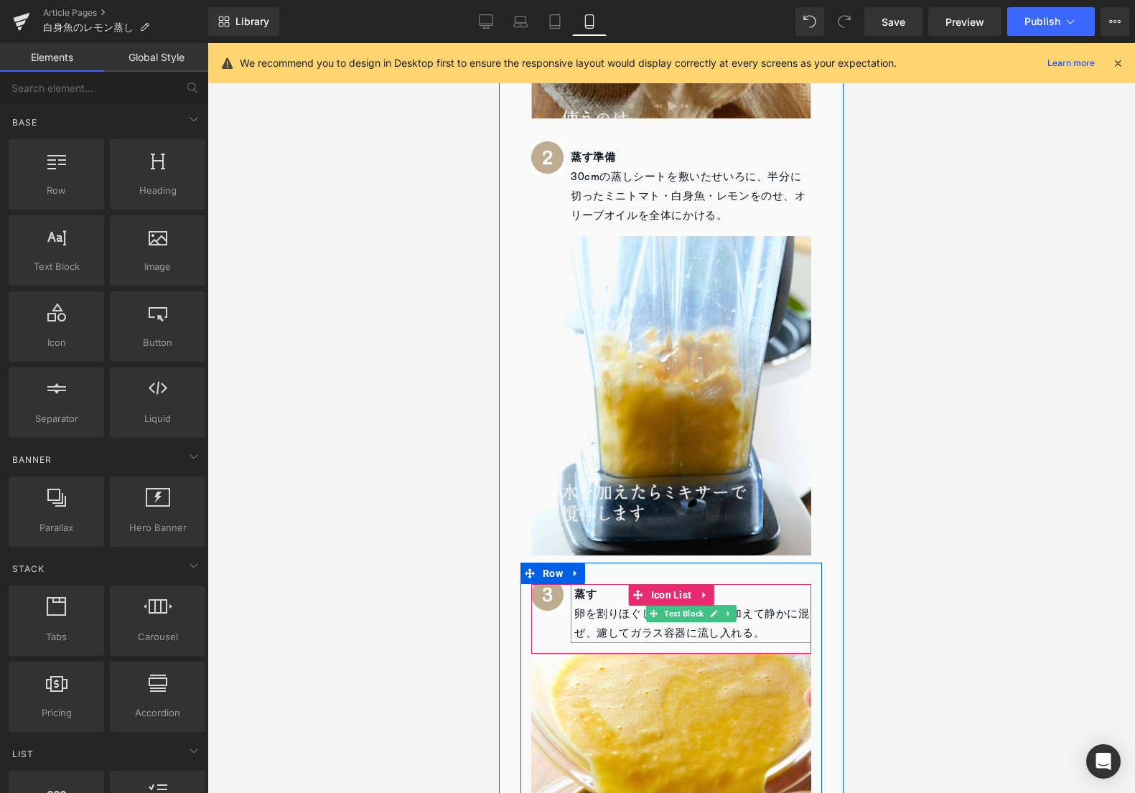
click at [591, 604] on p "卵を割りほぐし、②と白だしを加えて静かに混ぜ、濾してガラス容器に流し入れる。" at bounding box center [692, 623] width 237 height 39
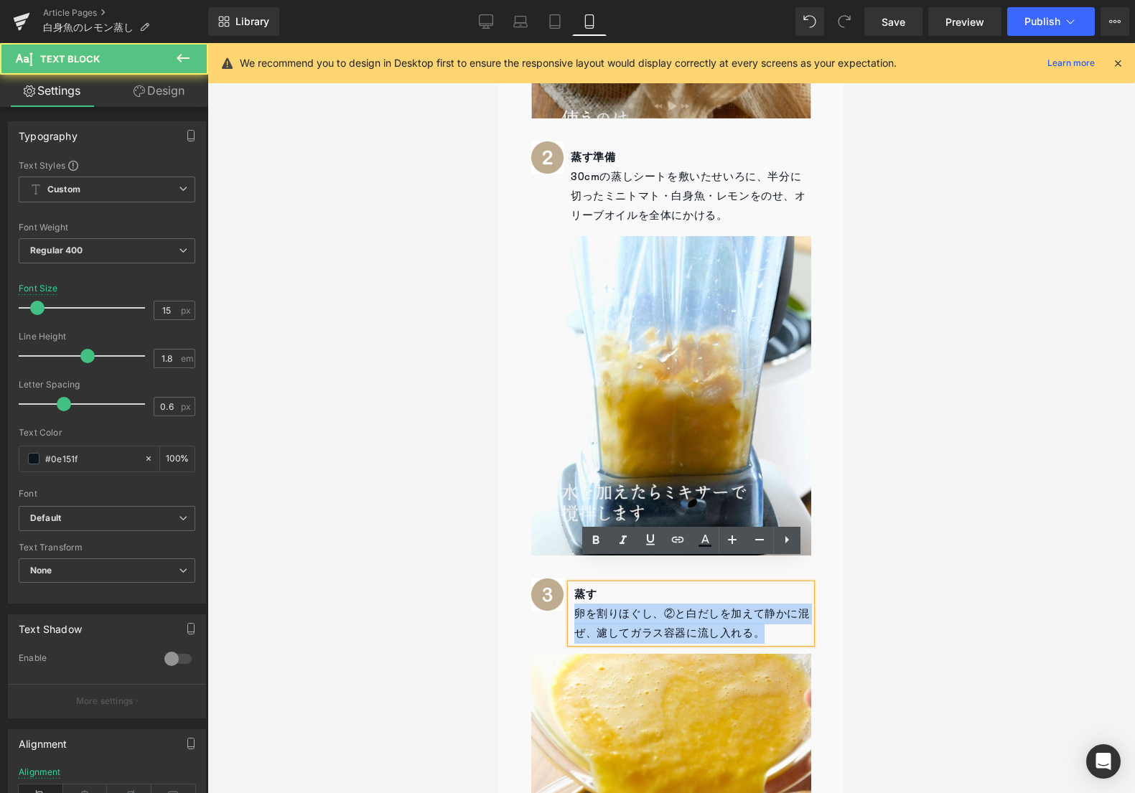
drag, startPoint x: 571, startPoint y: 585, endPoint x: 781, endPoint y: 600, distance: 210.2
click at [781, 600] on div "蒸す 卵を割りほぐし、②と白だしを加えて静かに混ぜ、濾してガラス容器に流し入れる。" at bounding box center [691, 613] width 240 height 59
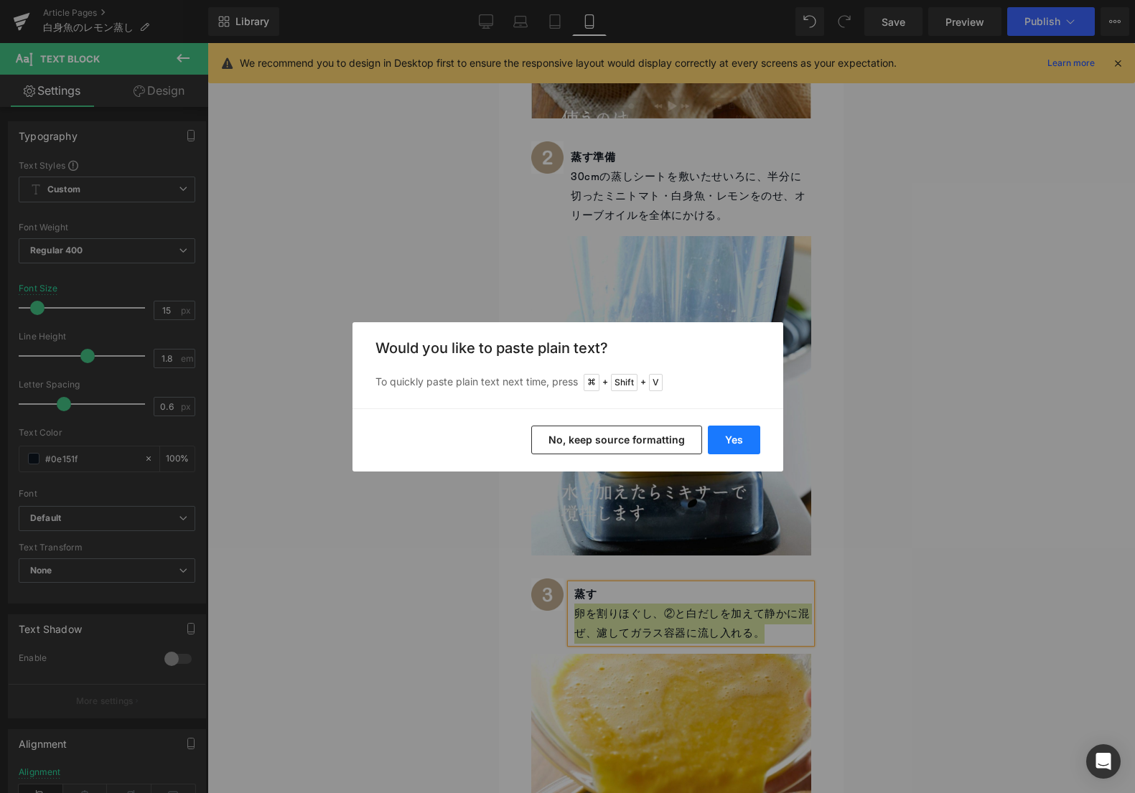
click at [736, 440] on button "Yes" at bounding box center [734, 440] width 52 height 29
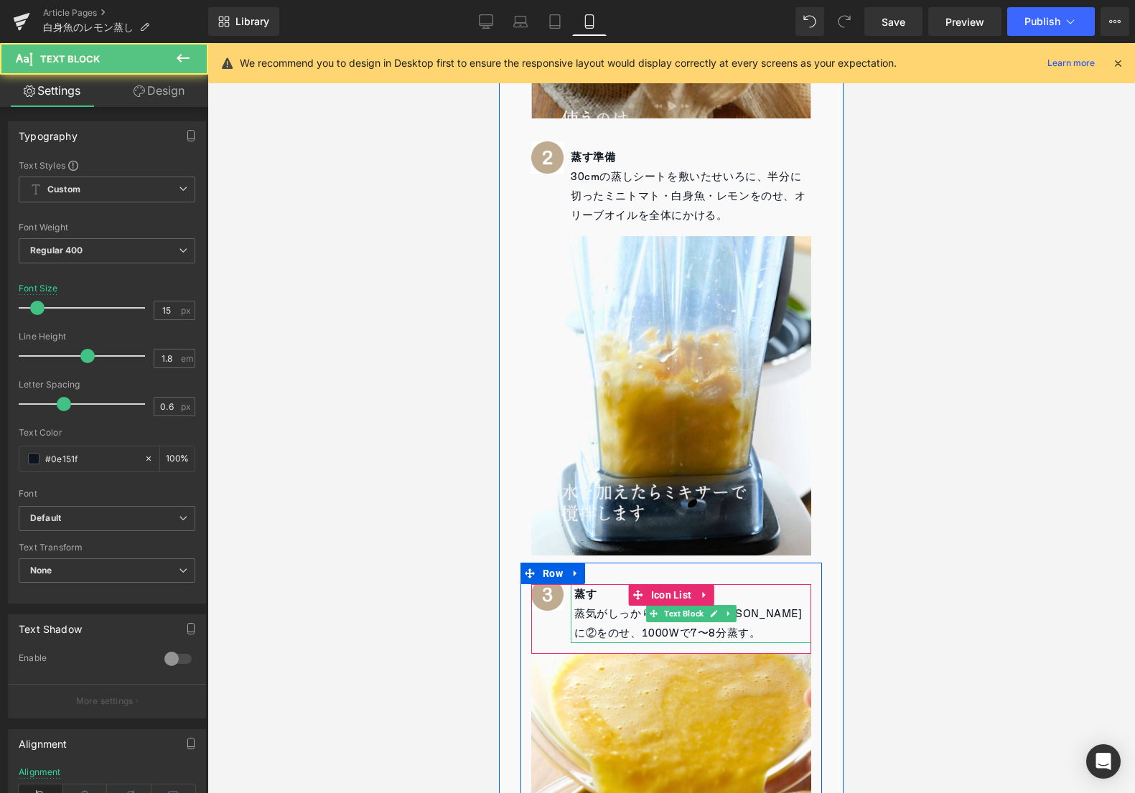
click at [770, 604] on p "蒸気がしっかり上がったO'[PERSON_NAME]に②をのせ、1000Wで7〜8分蒸す。" at bounding box center [692, 623] width 237 height 39
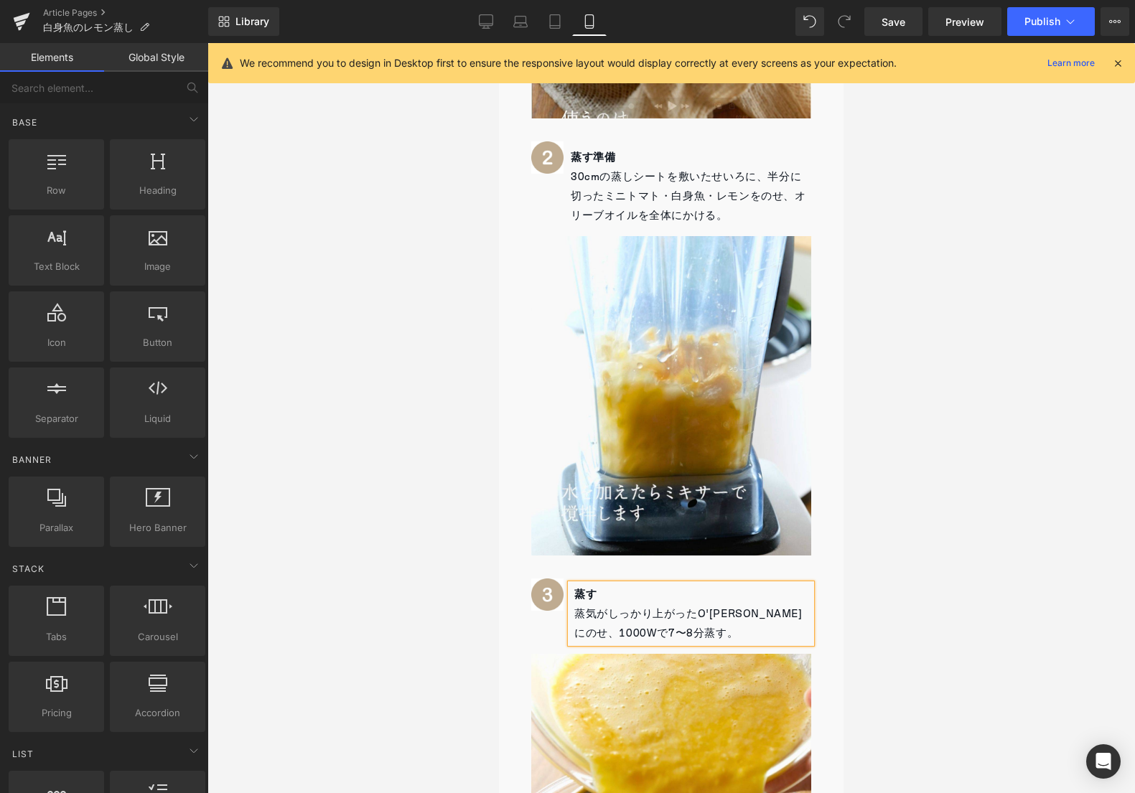
click at [1059, 438] on div at bounding box center [670, 418] width 927 height 750
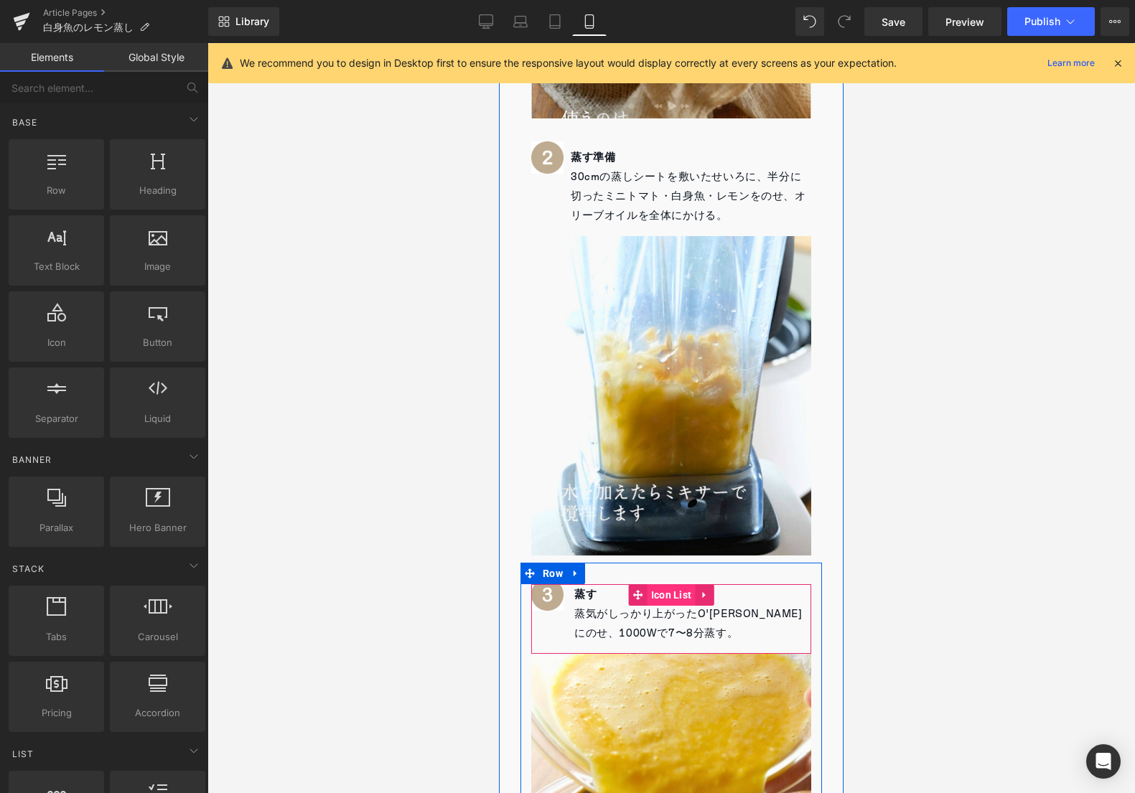
scroll to position [1800, 0]
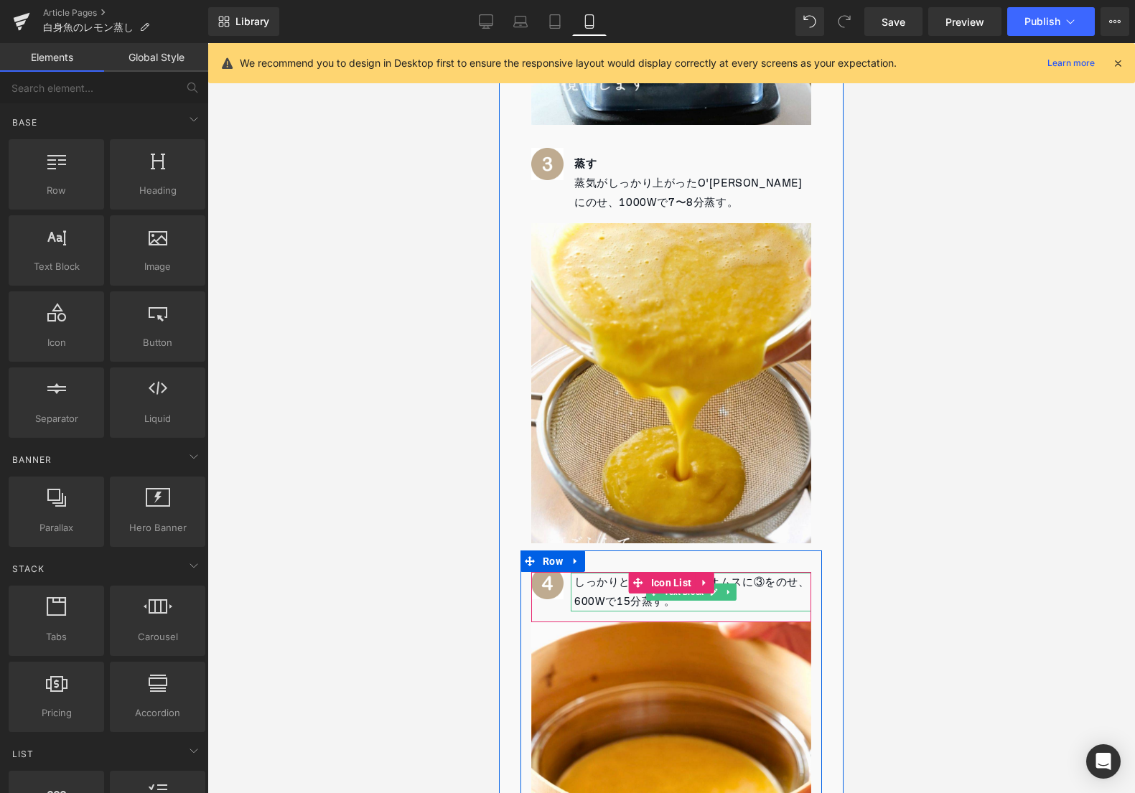
click at [589, 573] on p "しっかりと蒸気が上がったオムスに③をのせ、600Wで15分蒸す。" at bounding box center [692, 592] width 237 height 39
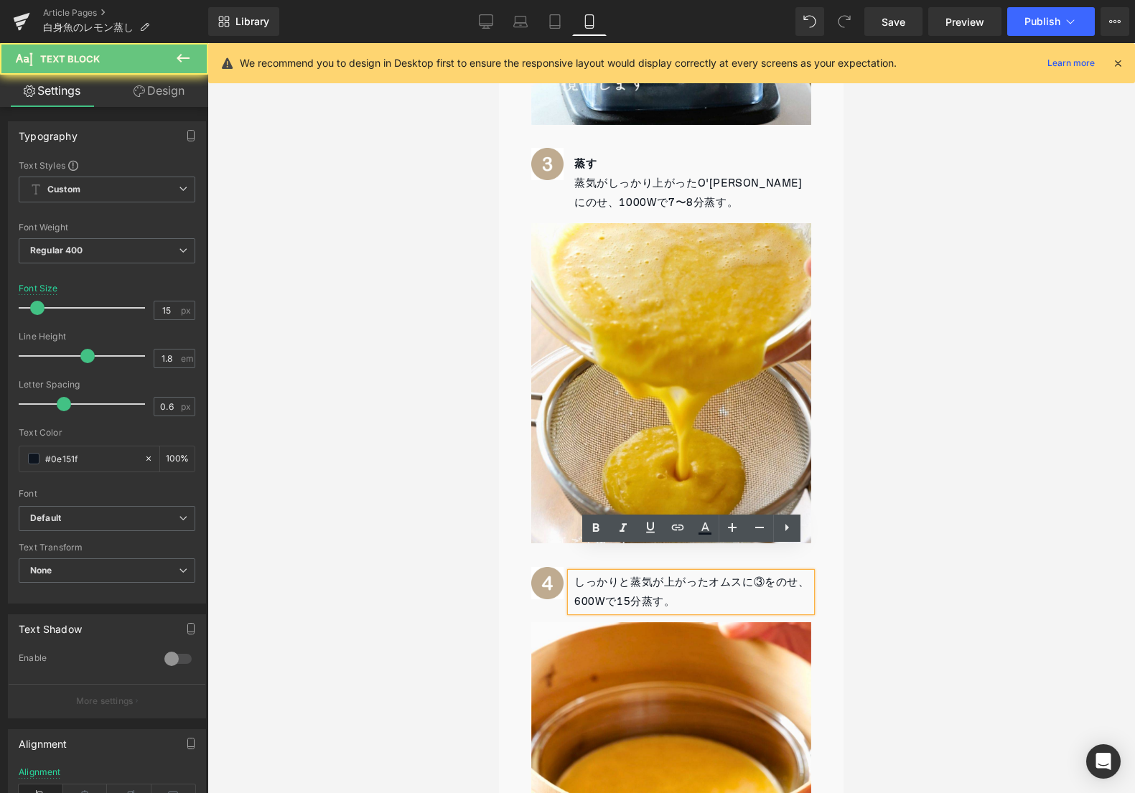
click at [579, 573] on p "しっかりと蒸気が上がったオムスに③をのせ、600Wで15分蒸す。" at bounding box center [692, 592] width 237 height 39
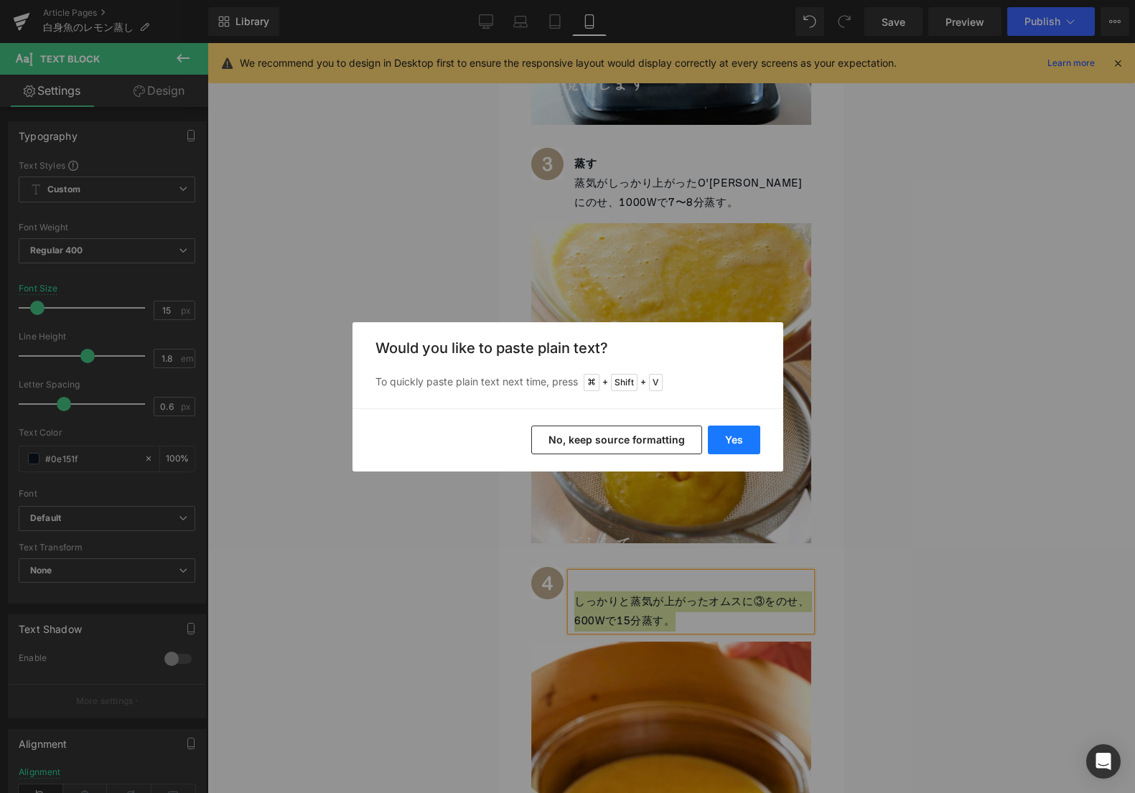
click at [714, 447] on button "Yes" at bounding box center [734, 440] width 52 height 29
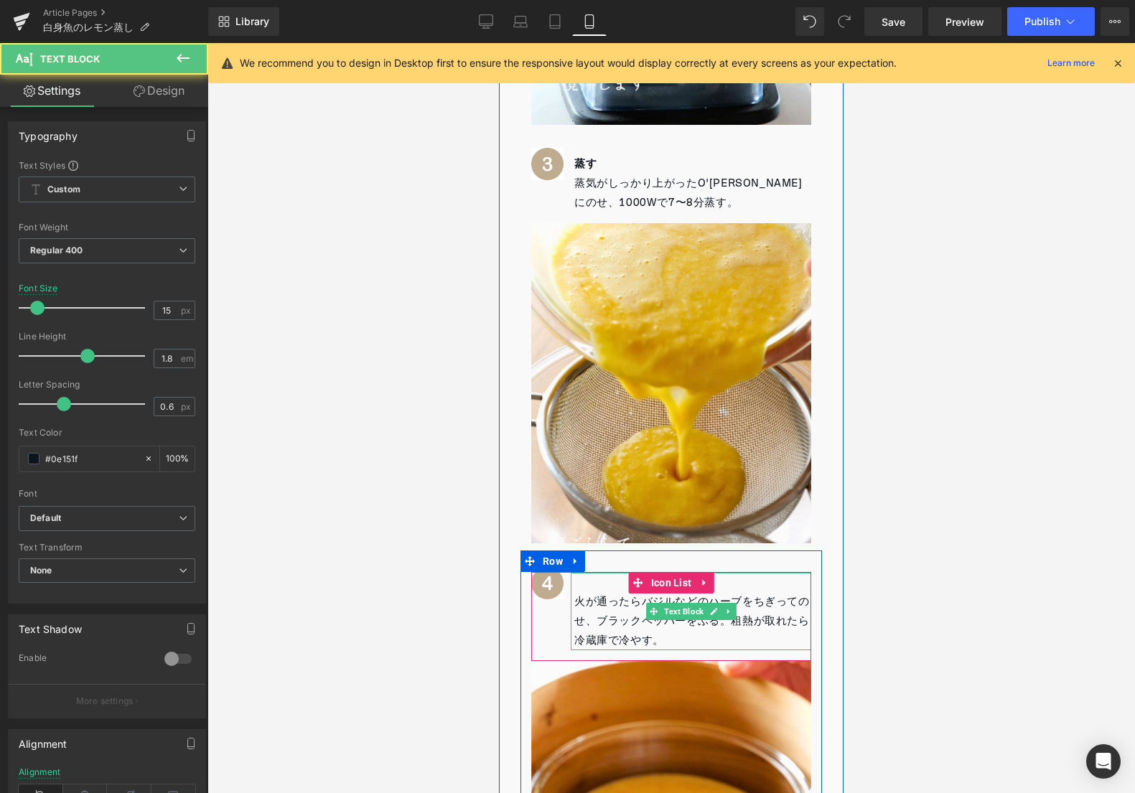
click at [607, 573] on p at bounding box center [692, 582] width 237 height 19
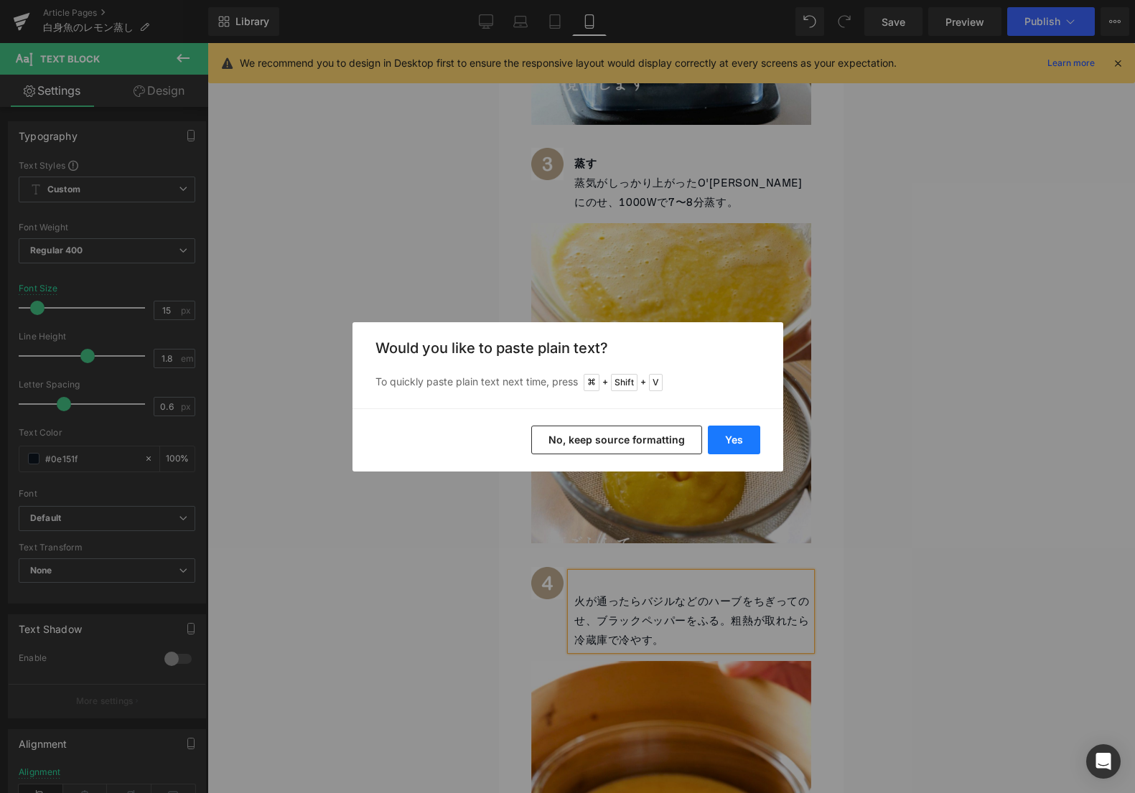
click at [749, 435] on button "Yes" at bounding box center [734, 440] width 52 height 29
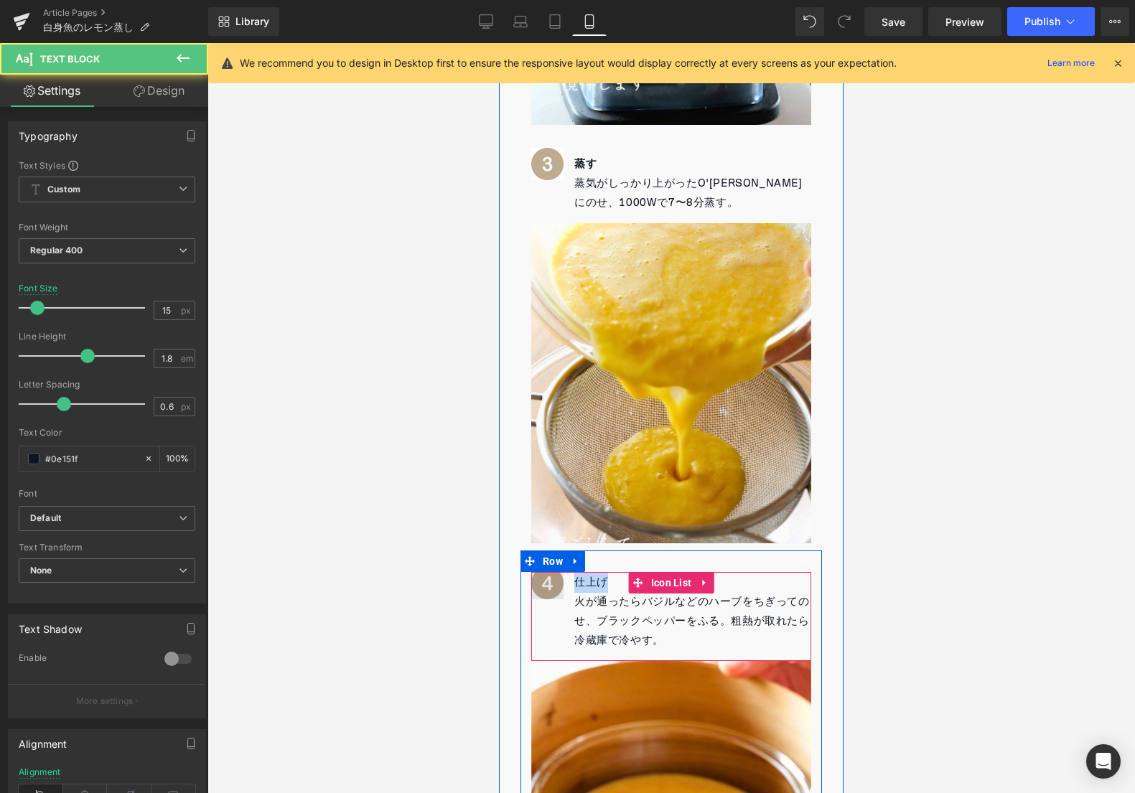
drag, startPoint x: 615, startPoint y: 560, endPoint x: 542, endPoint y: 560, distance: 72.5
click at [542, 573] on li "Image 仕上げ 火が通ったらバジルなどのハーブをちぎってのせ、ブラックペッパーをふる。粗熱が取れたら冷蔵庫で冷やす。 Text Block" at bounding box center [671, 612] width 280 height 78
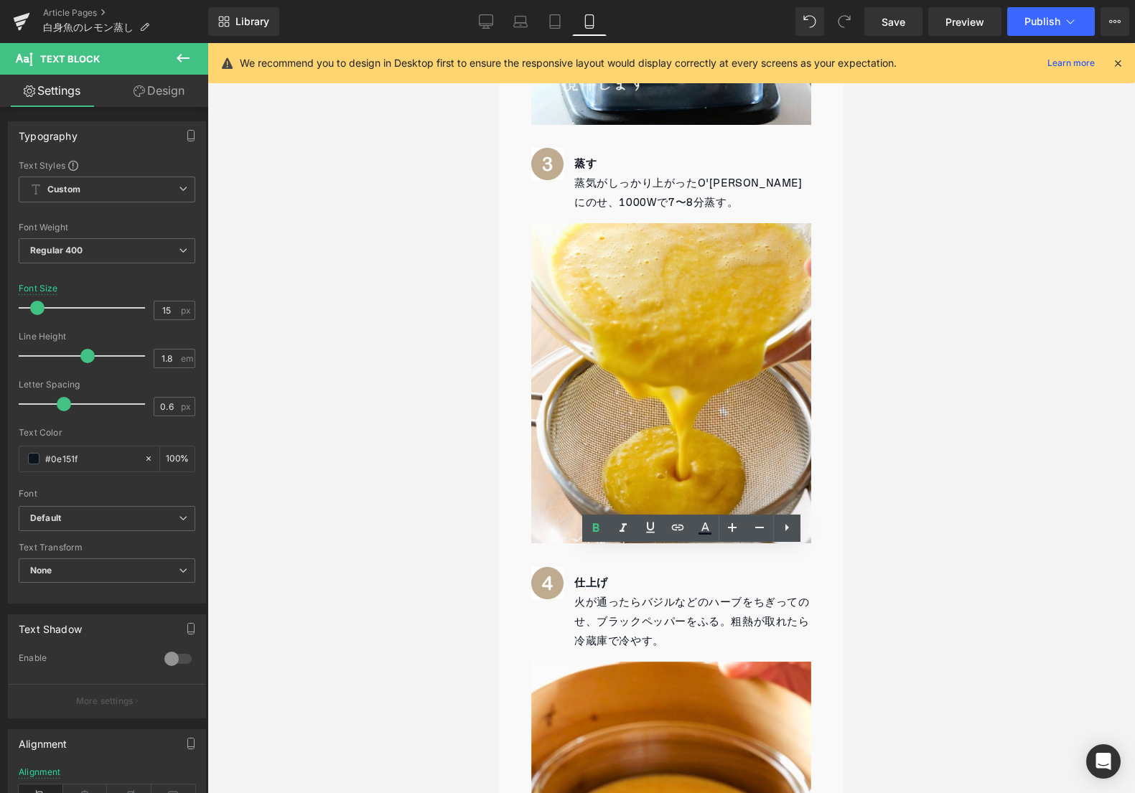
click at [453, 541] on div at bounding box center [670, 418] width 927 height 750
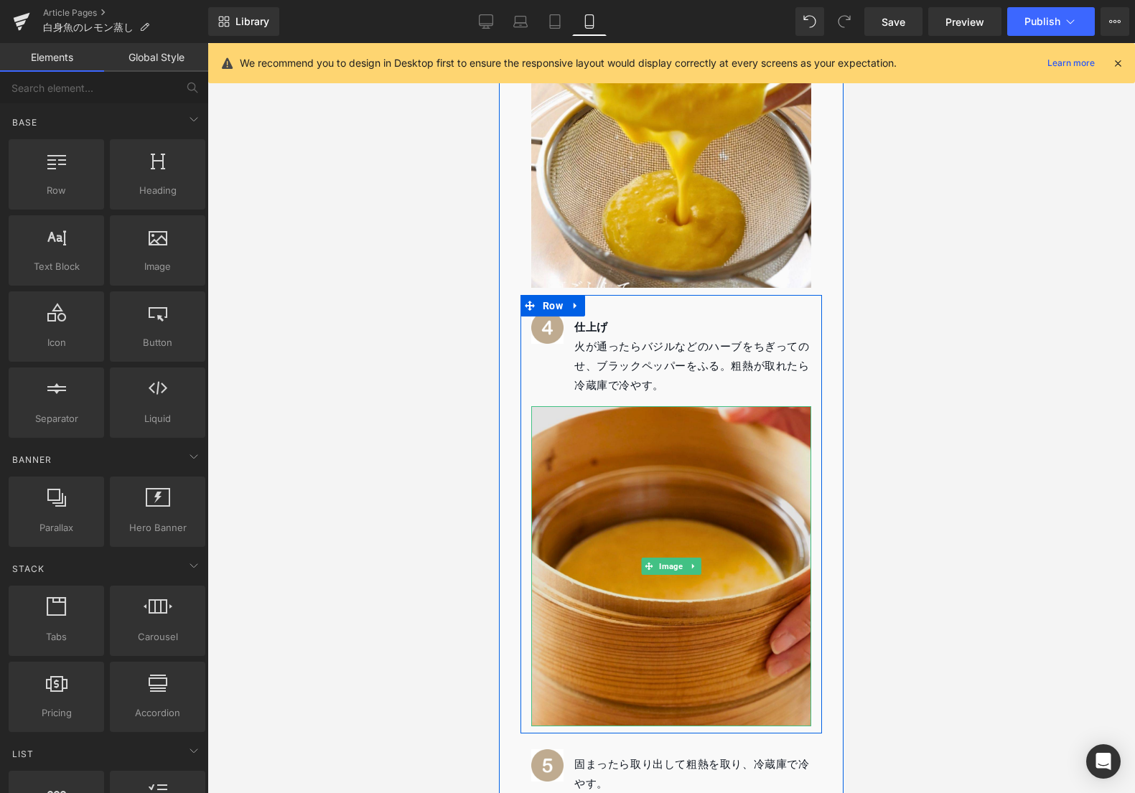
scroll to position [2312, 0]
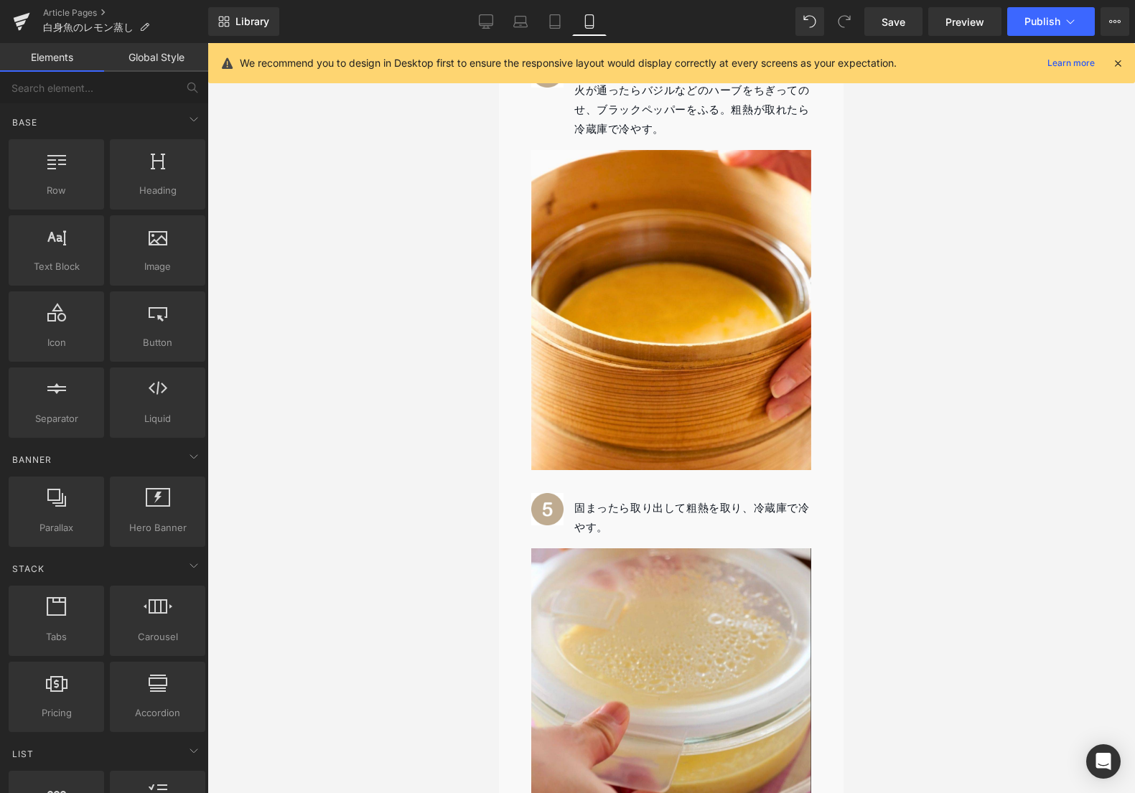
click at [1013, 383] on div at bounding box center [670, 418] width 927 height 750
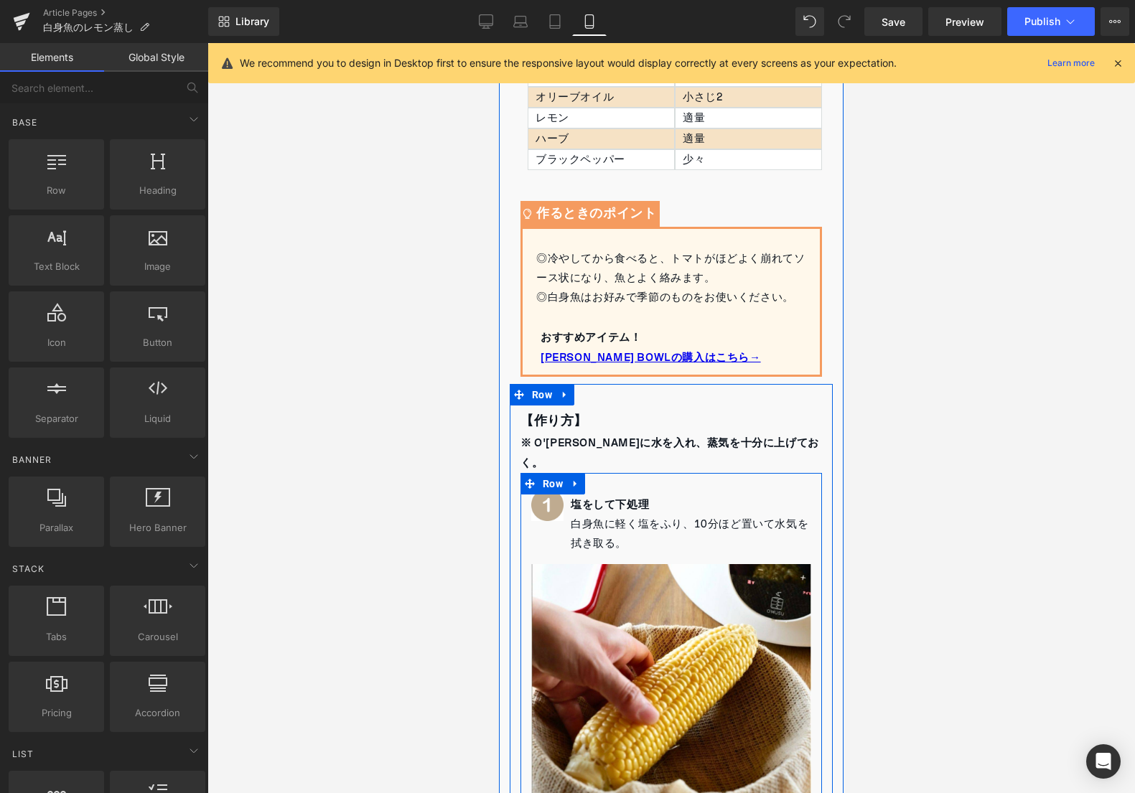
scroll to position [914, 0]
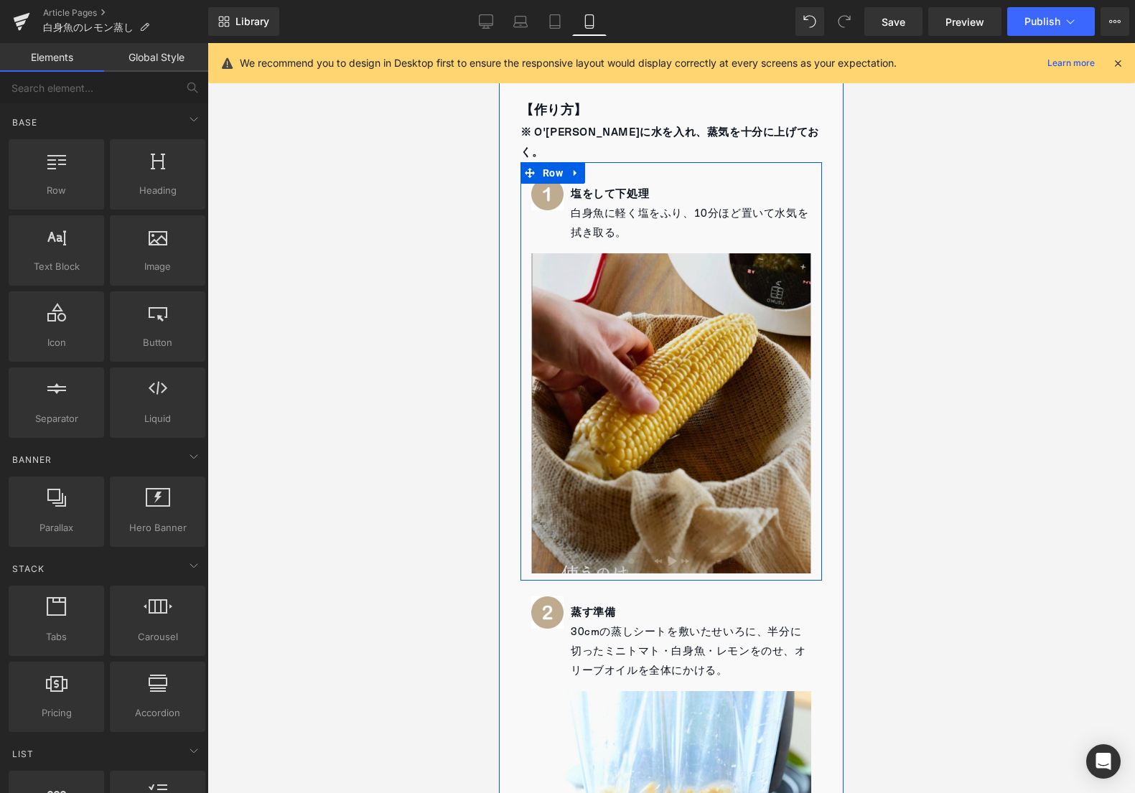
click at [618, 414] on img at bounding box center [671, 413] width 280 height 320
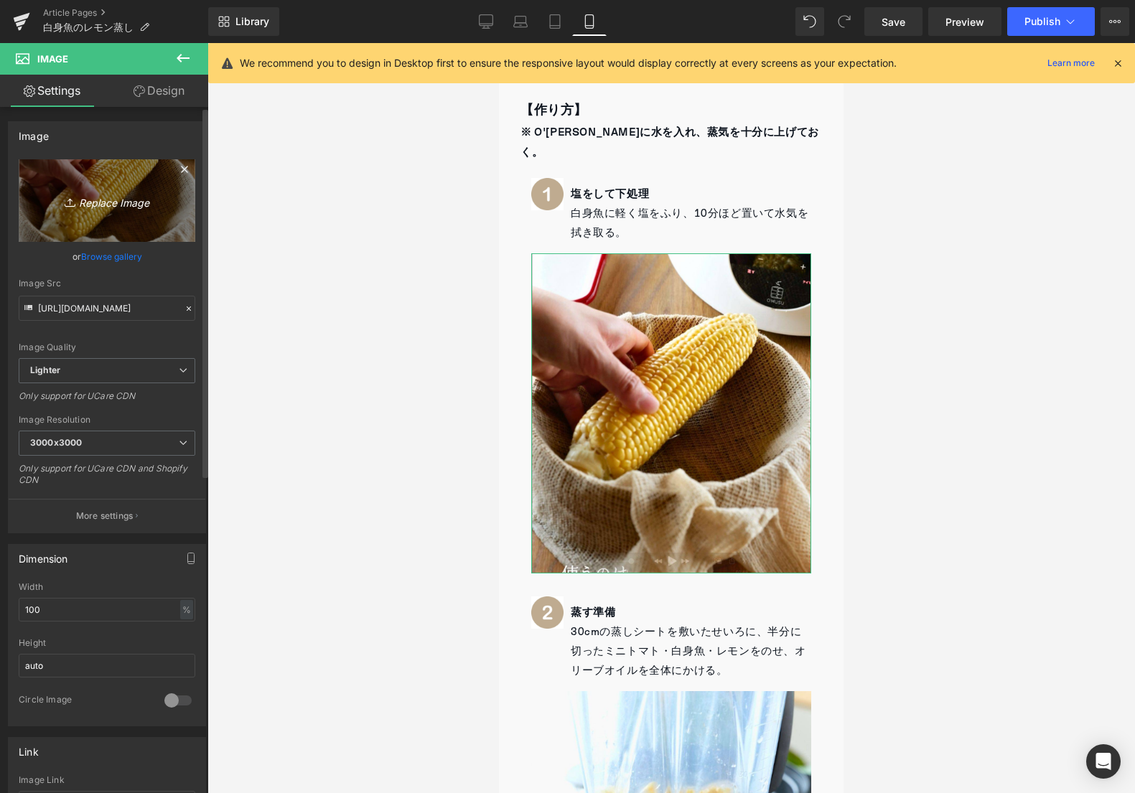
click at [102, 228] on link "Replace Image" at bounding box center [107, 200] width 177 height 83
type input "C:\fakepath\1.jpg"
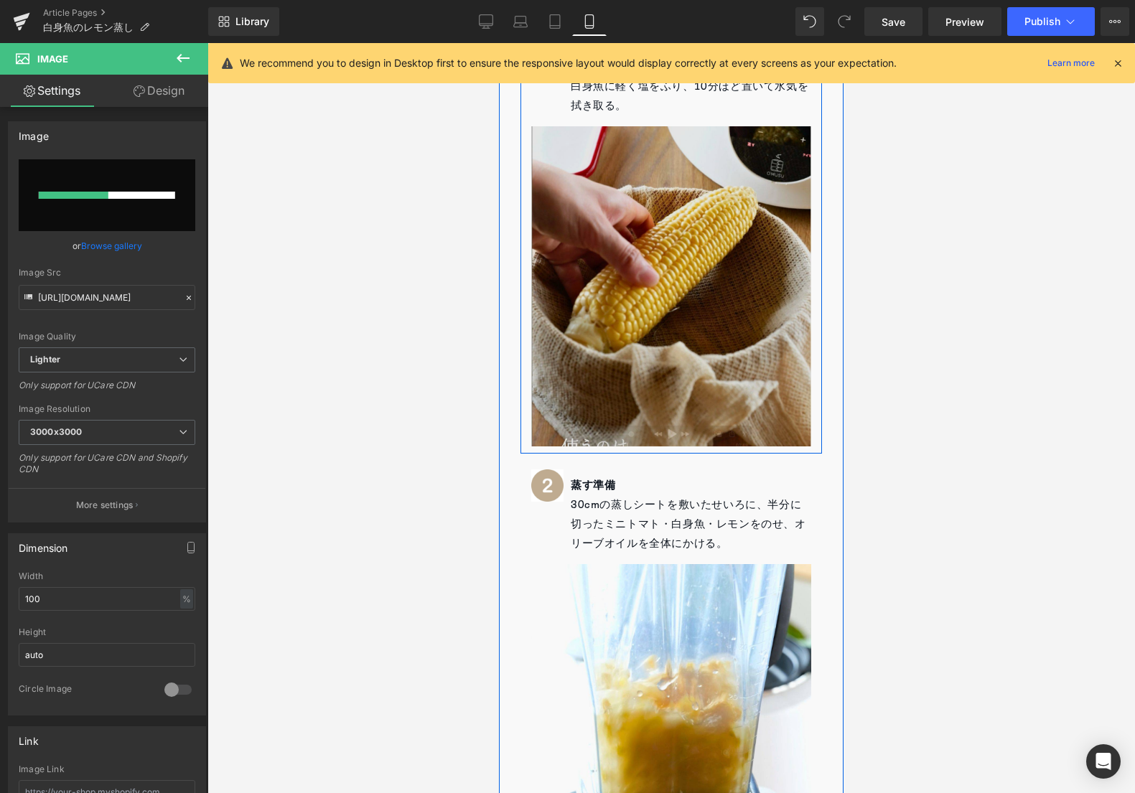
scroll to position [1032, 0]
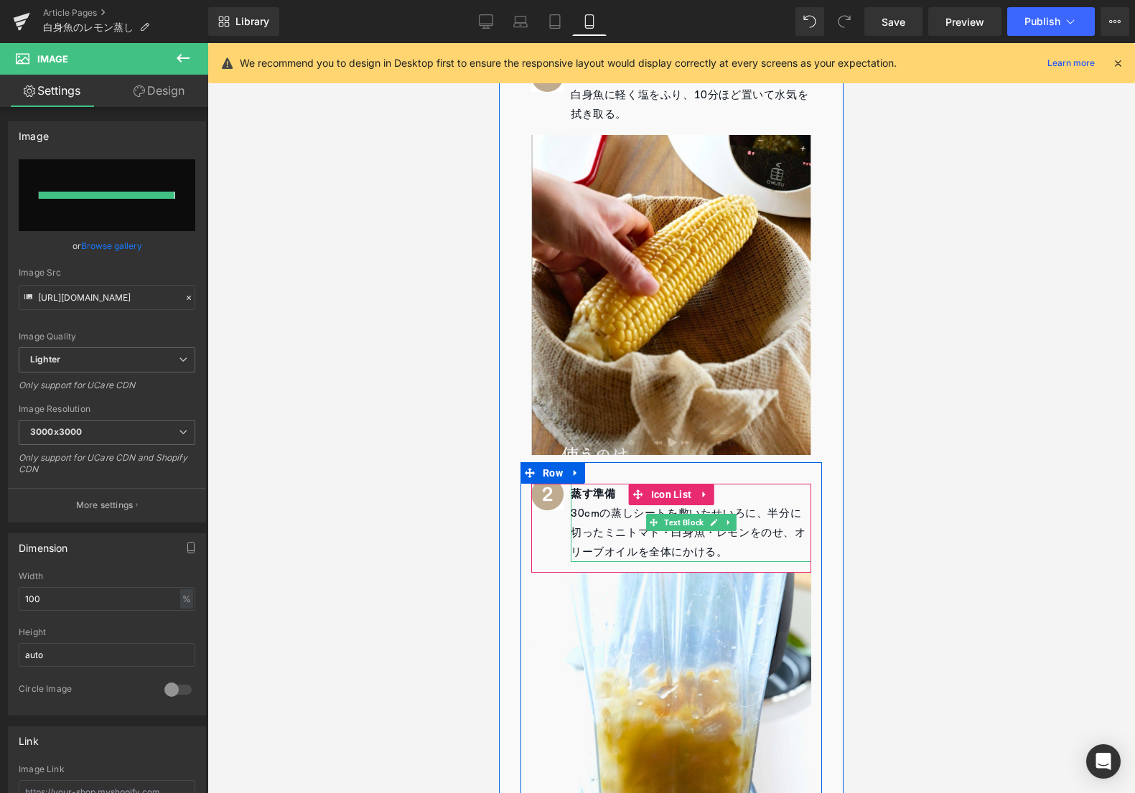
type input "[URL][DOMAIN_NAME]"
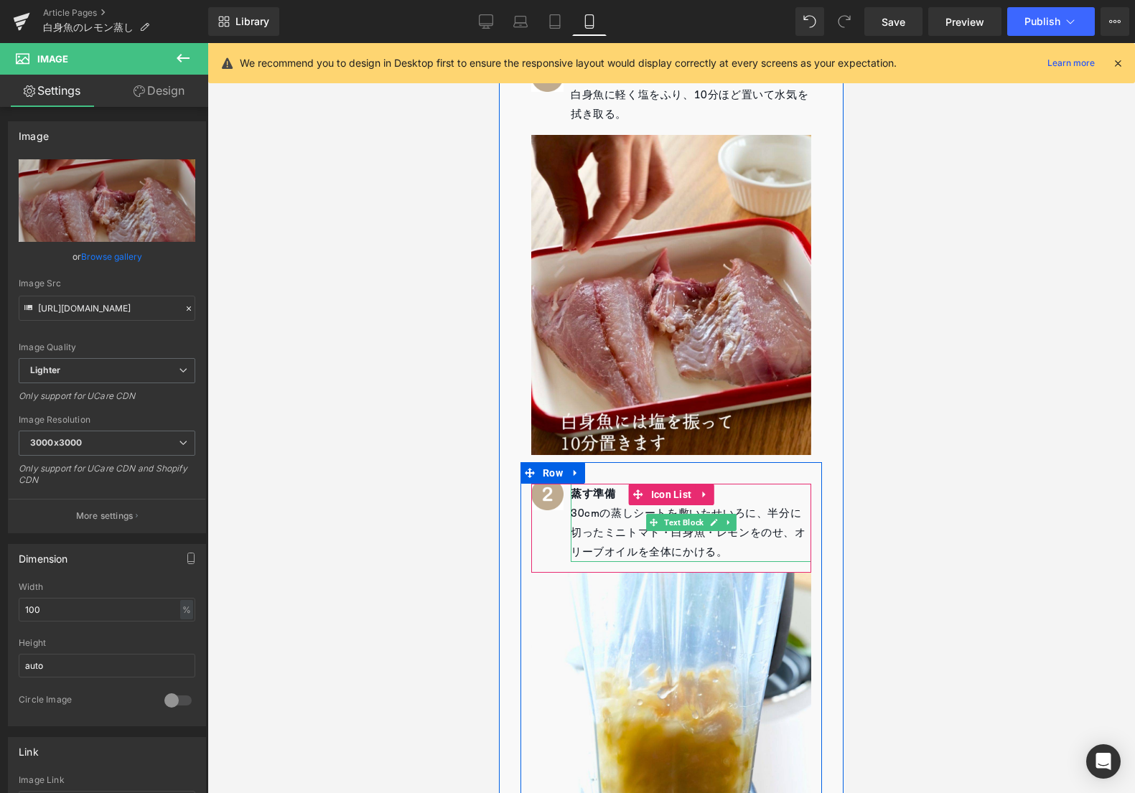
scroll to position [1050, 0]
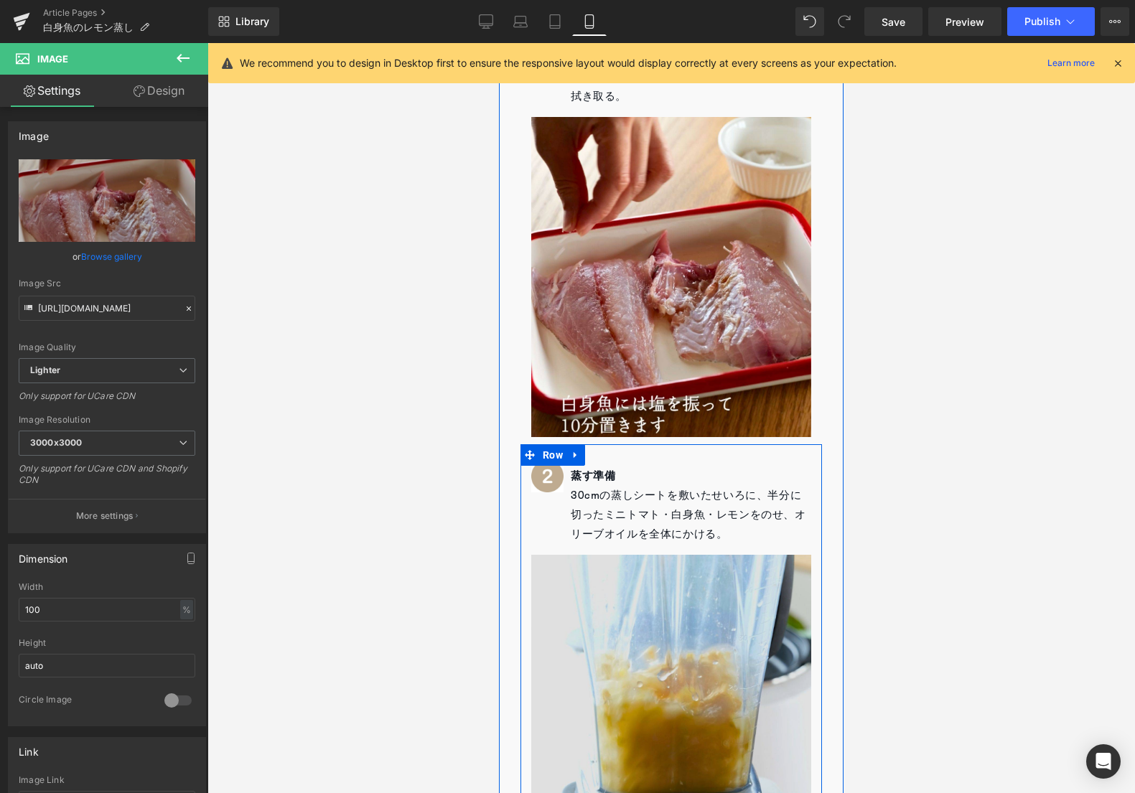
click at [677, 679] on img at bounding box center [671, 715] width 280 height 320
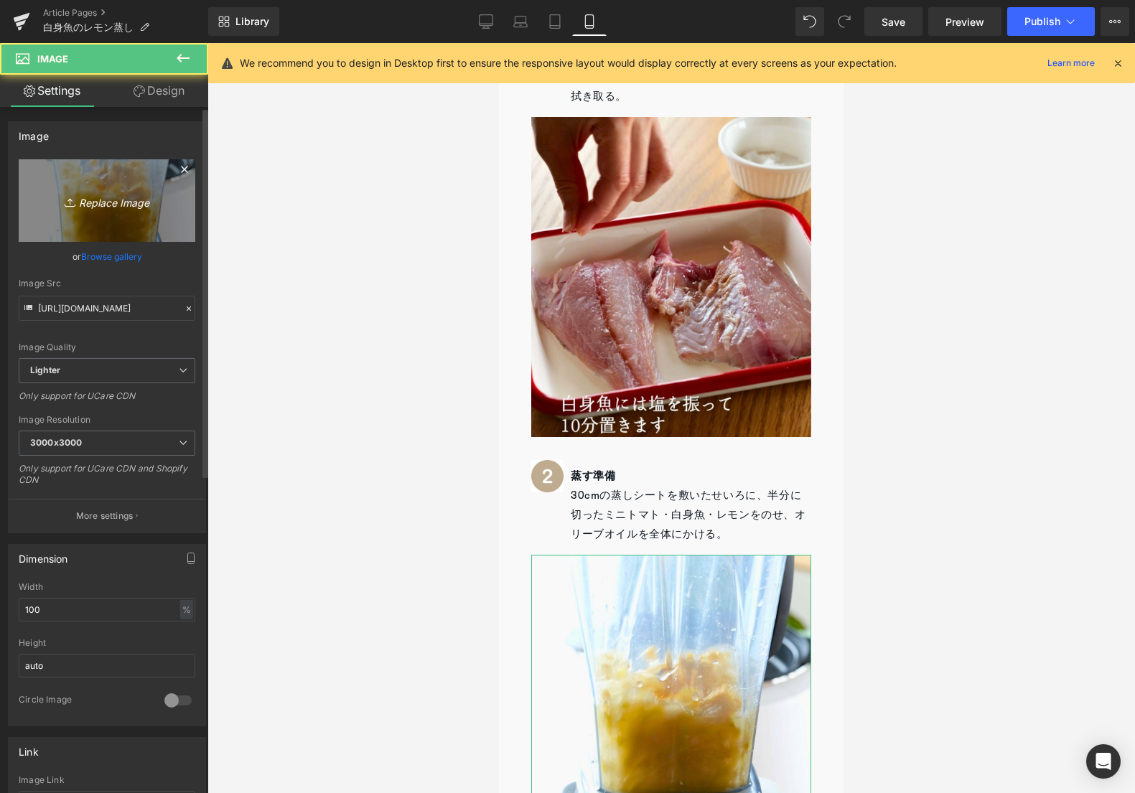
click at [95, 218] on link "Replace Image" at bounding box center [107, 200] width 177 height 83
type input "C:\fakepath\2.jpg"
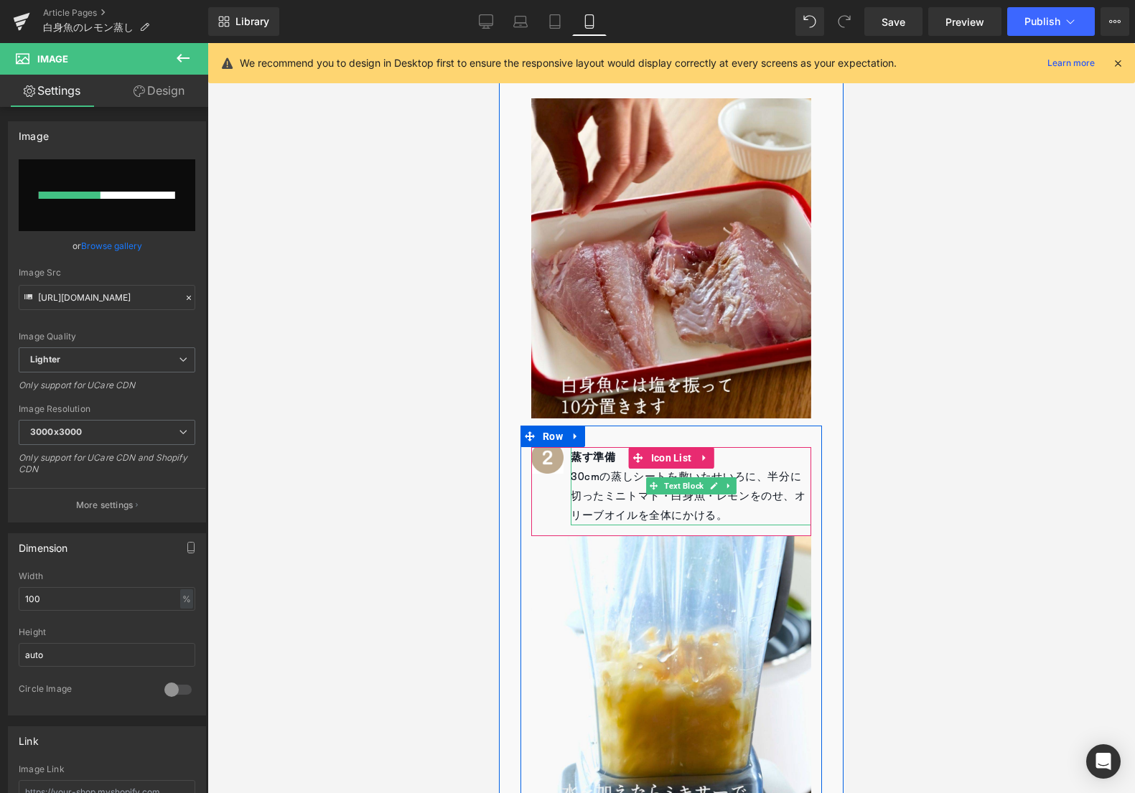
scroll to position [1088, 0]
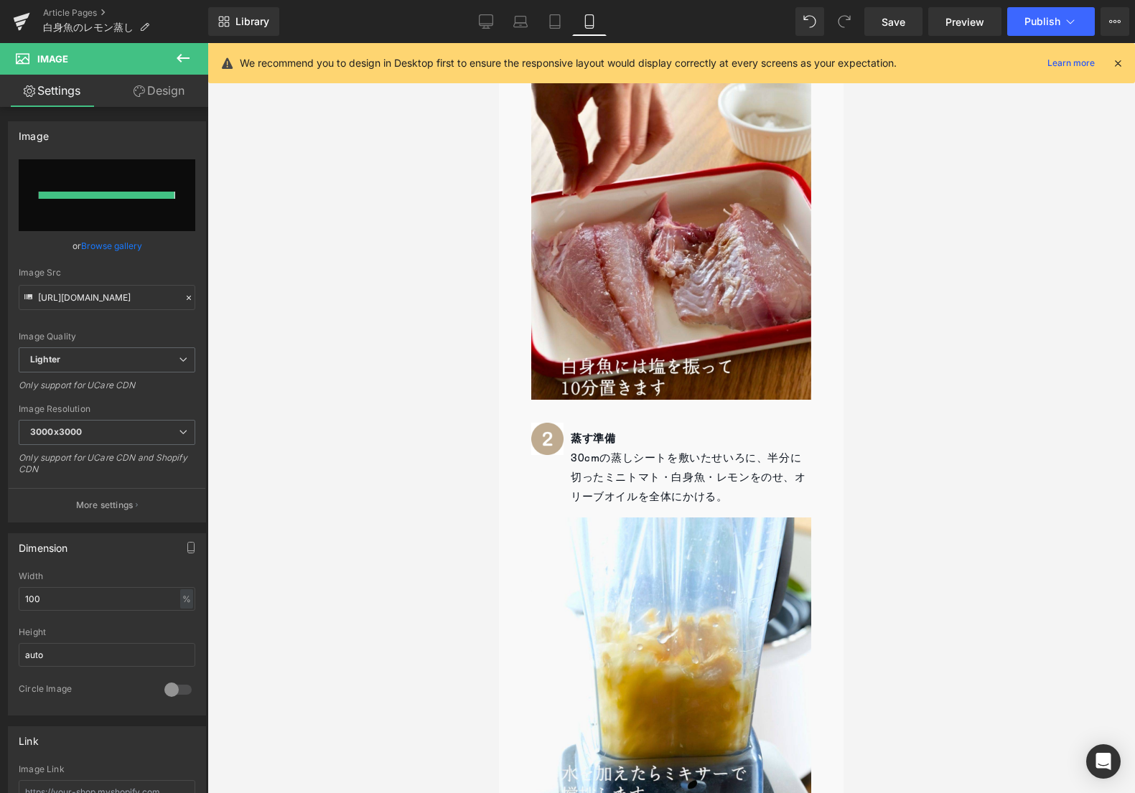
type input "[URL][DOMAIN_NAME]"
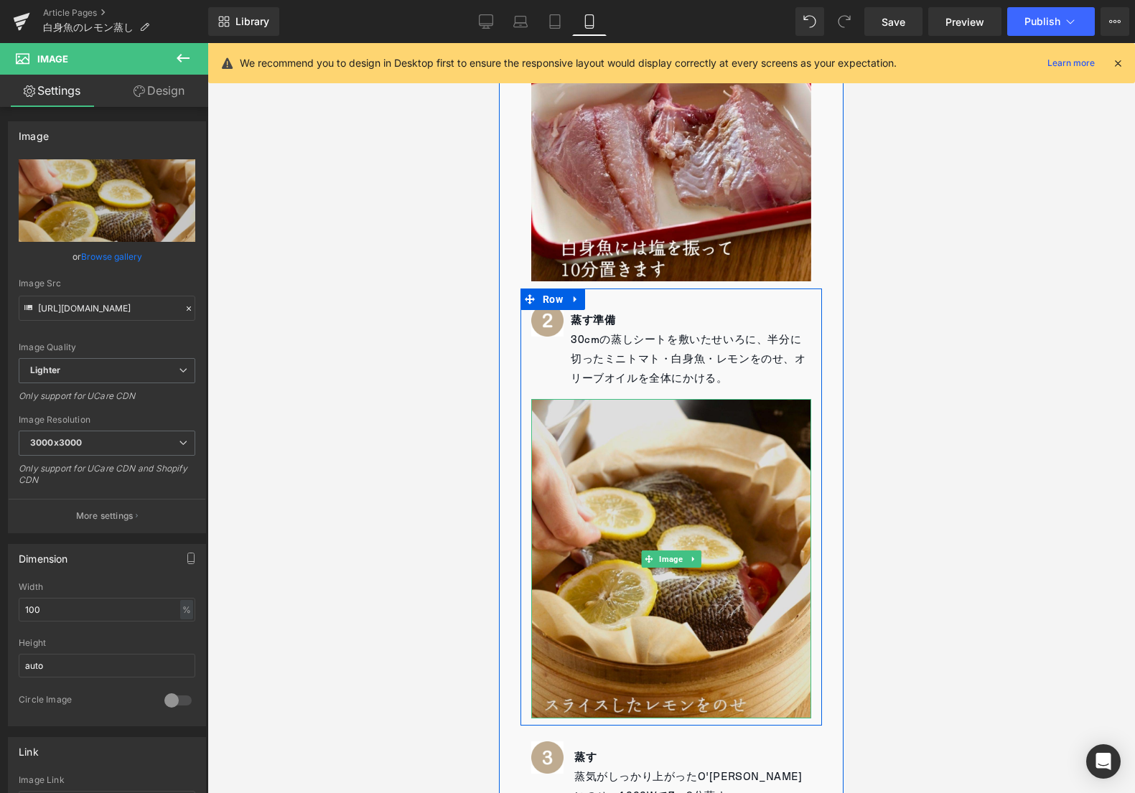
scroll to position [1445, 0]
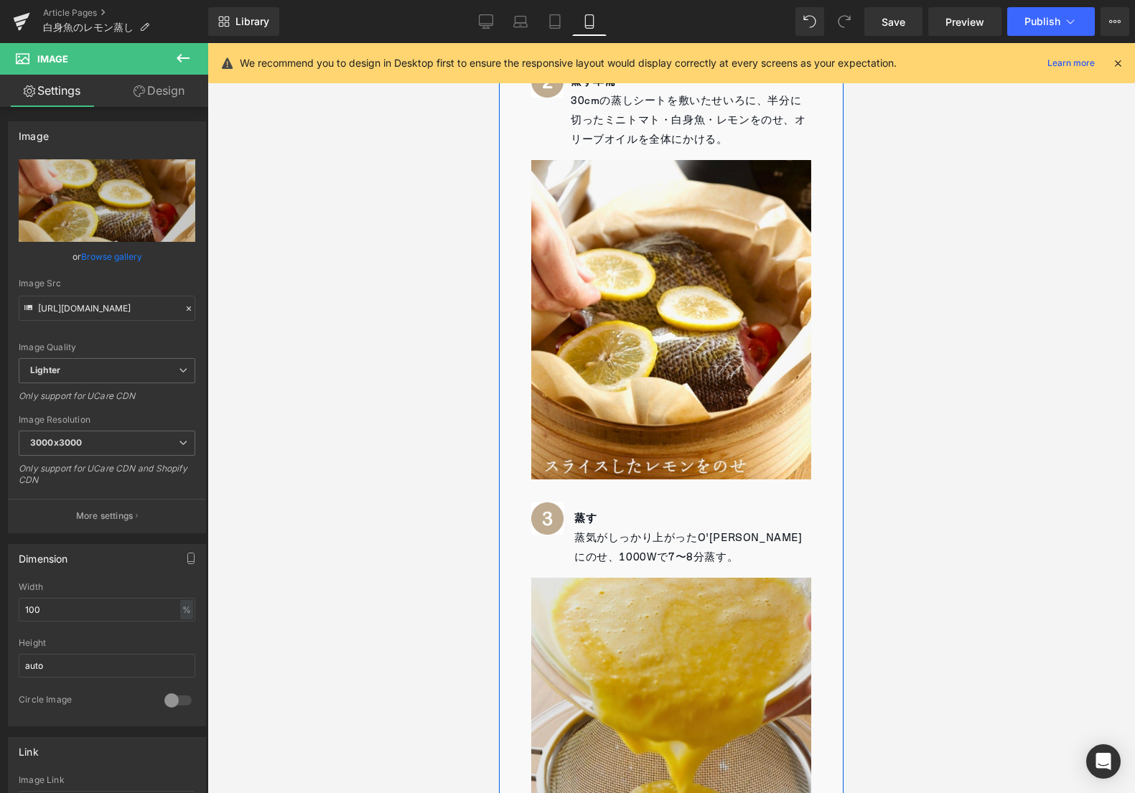
click at [672, 666] on img at bounding box center [671, 738] width 280 height 320
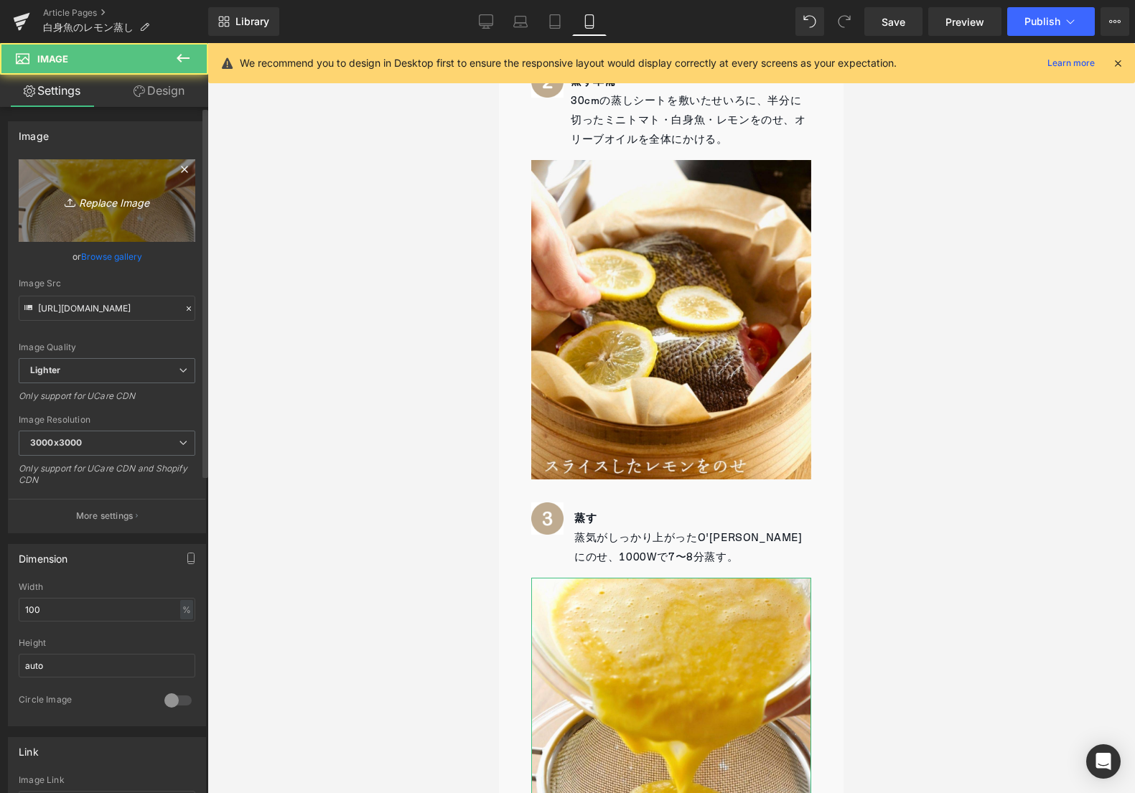
click at [106, 203] on icon "Replace Image" at bounding box center [107, 201] width 115 height 18
type input "C:\fakepath\3.jpg"
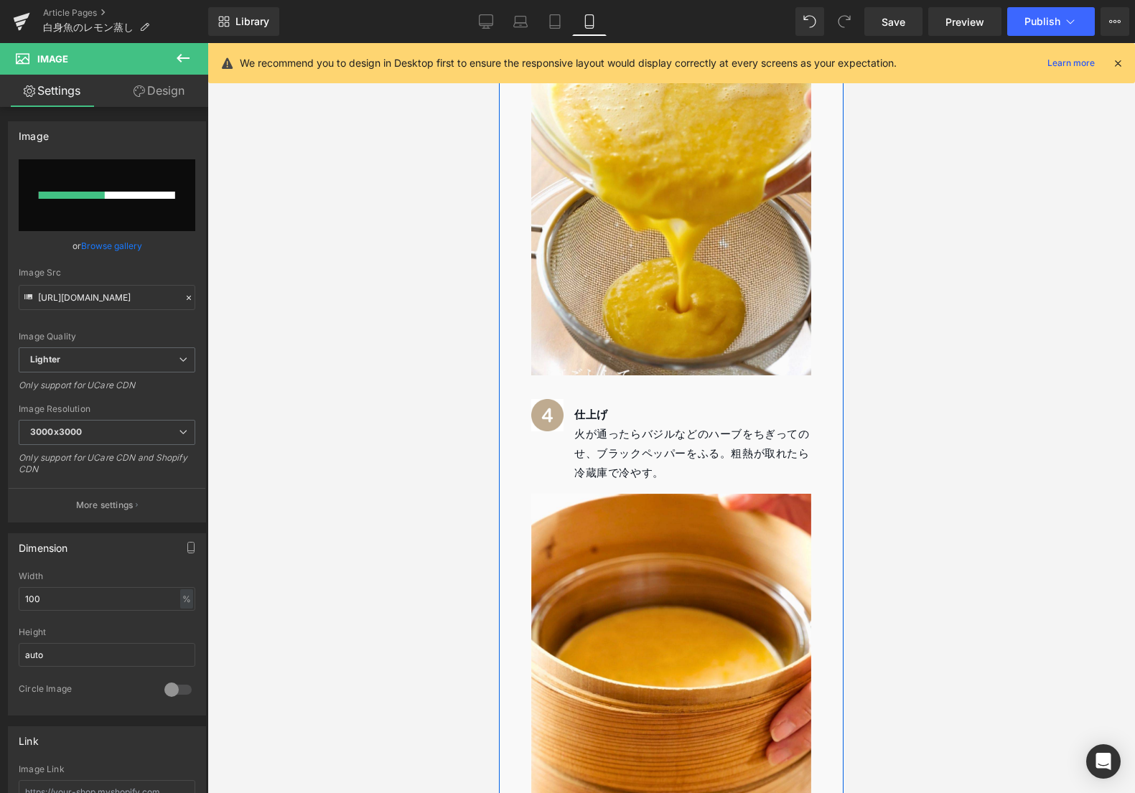
scroll to position [2034, 0]
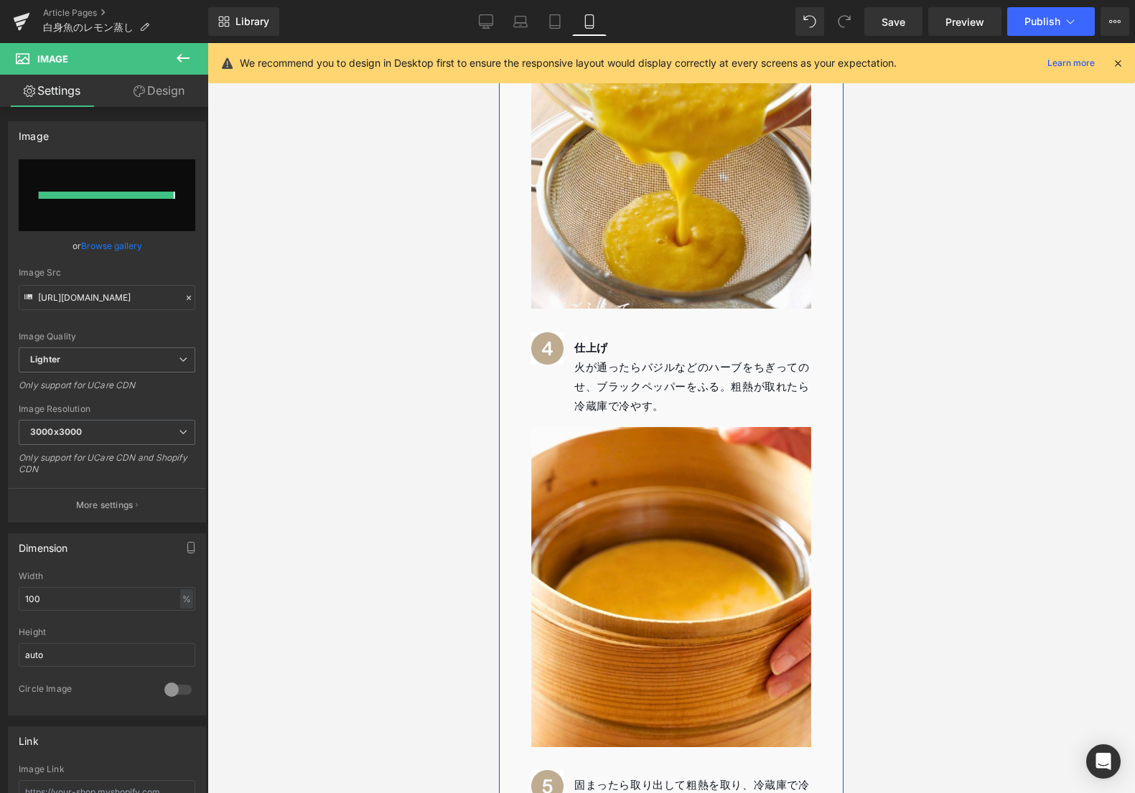
type input "[URL][DOMAIN_NAME]"
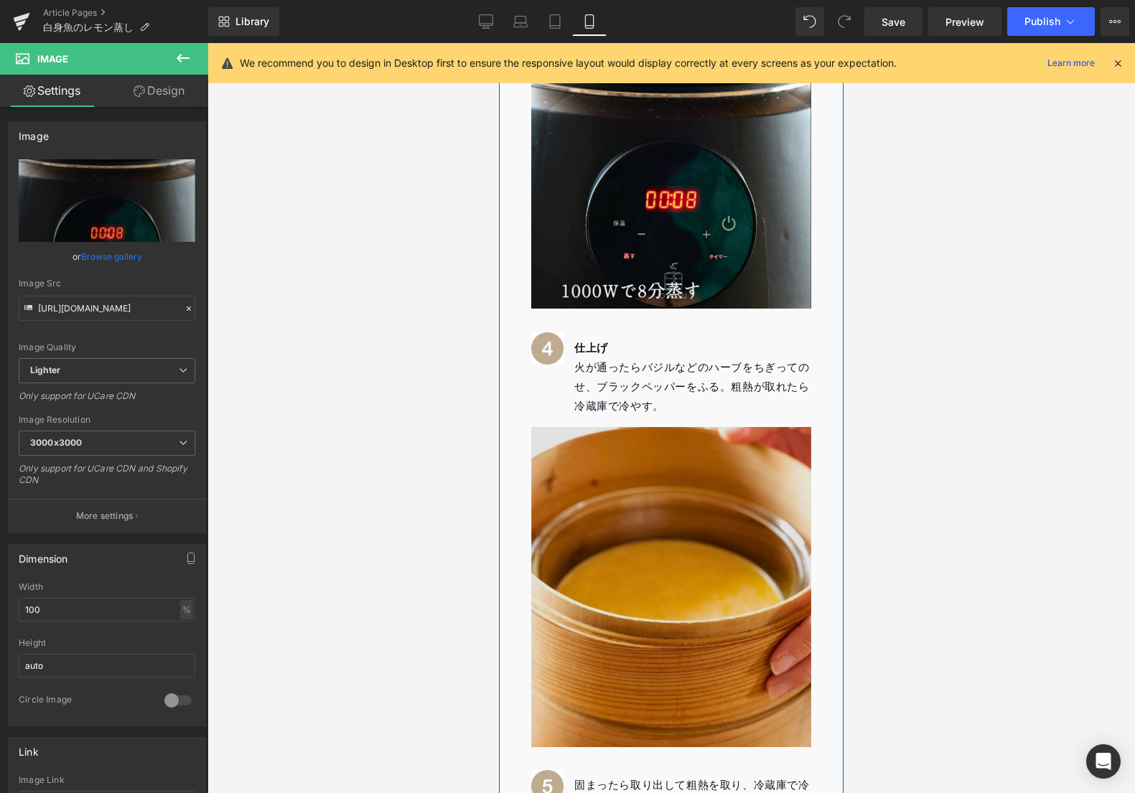
click at [719, 520] on img at bounding box center [671, 587] width 280 height 320
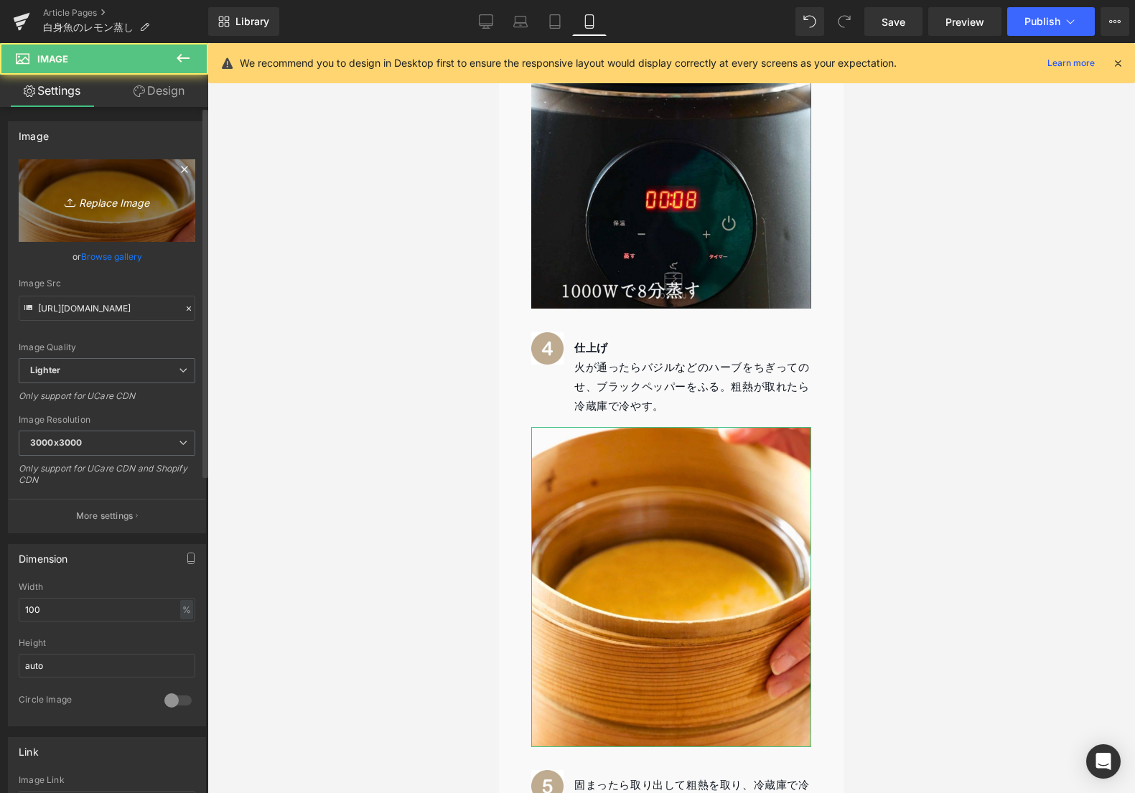
click at [80, 207] on icon "Replace Image" at bounding box center [107, 201] width 115 height 18
type input "C:\fakepath\4.jpg"
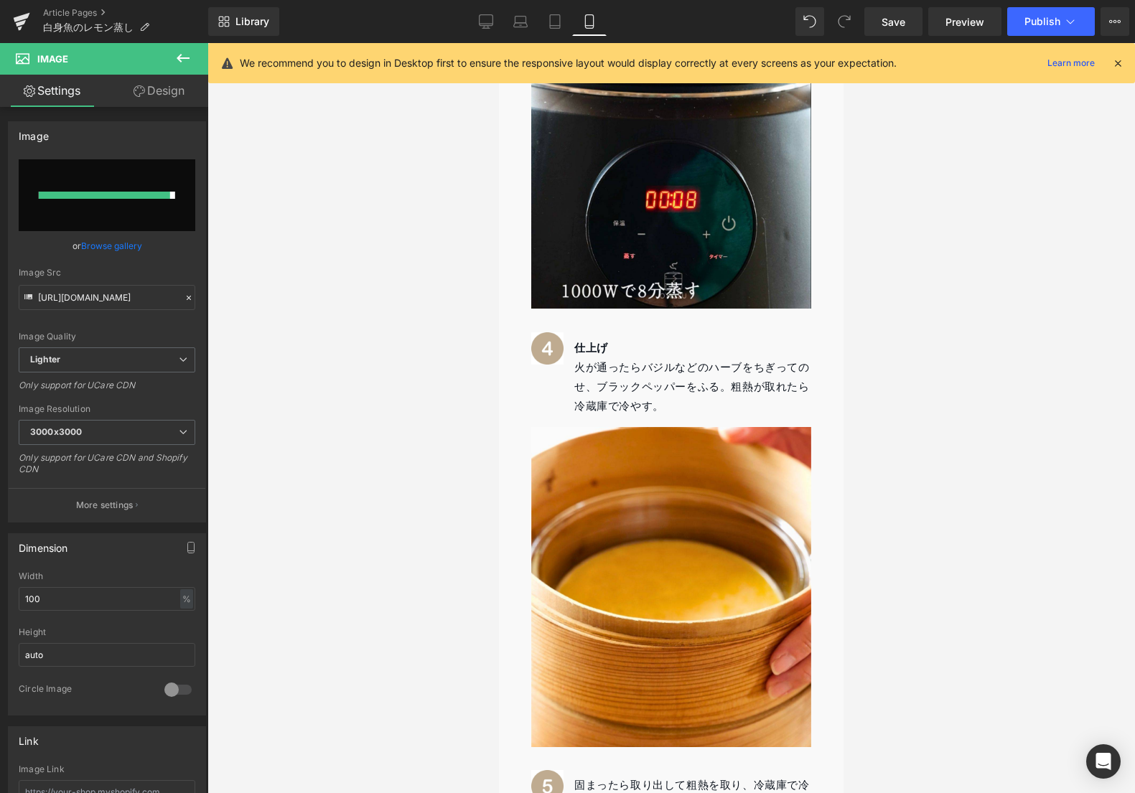
type input "[URL][DOMAIN_NAME]"
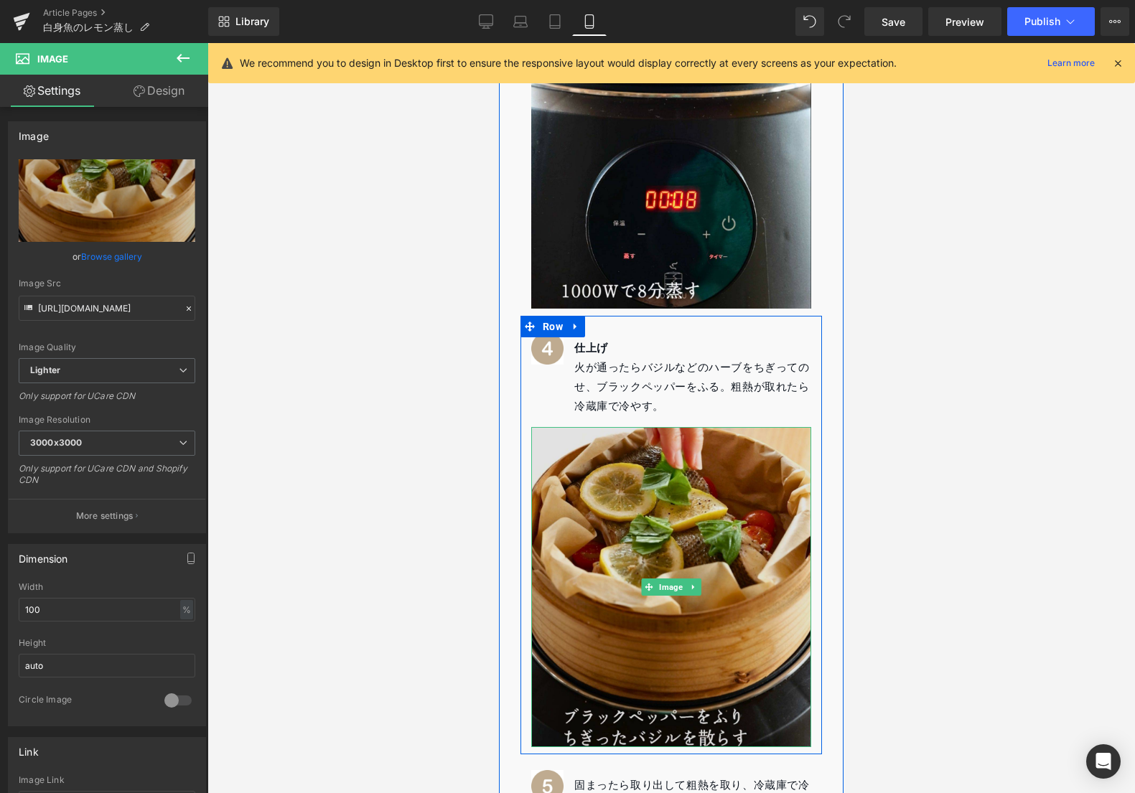
scroll to position [2291, 0]
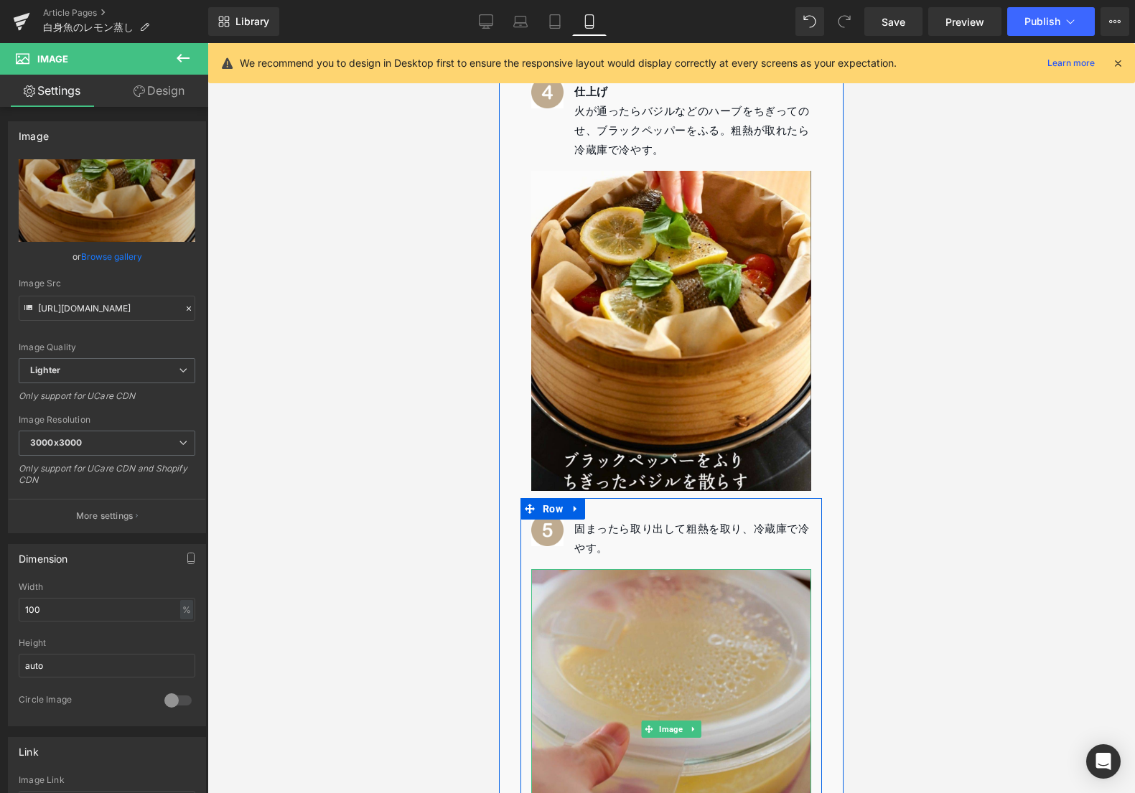
click at [672, 586] on img at bounding box center [671, 729] width 280 height 320
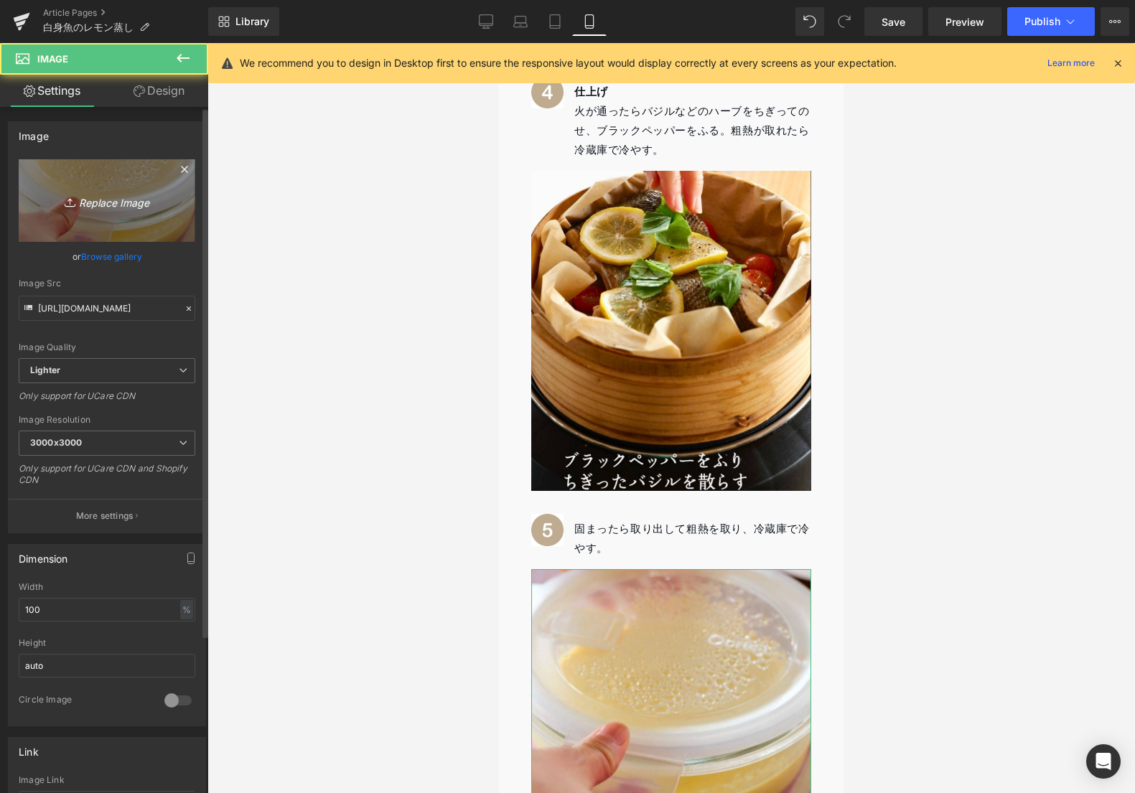
click at [86, 210] on link "Replace Image" at bounding box center [107, 200] width 177 height 83
type input "C:\fakepath\5.jpg"
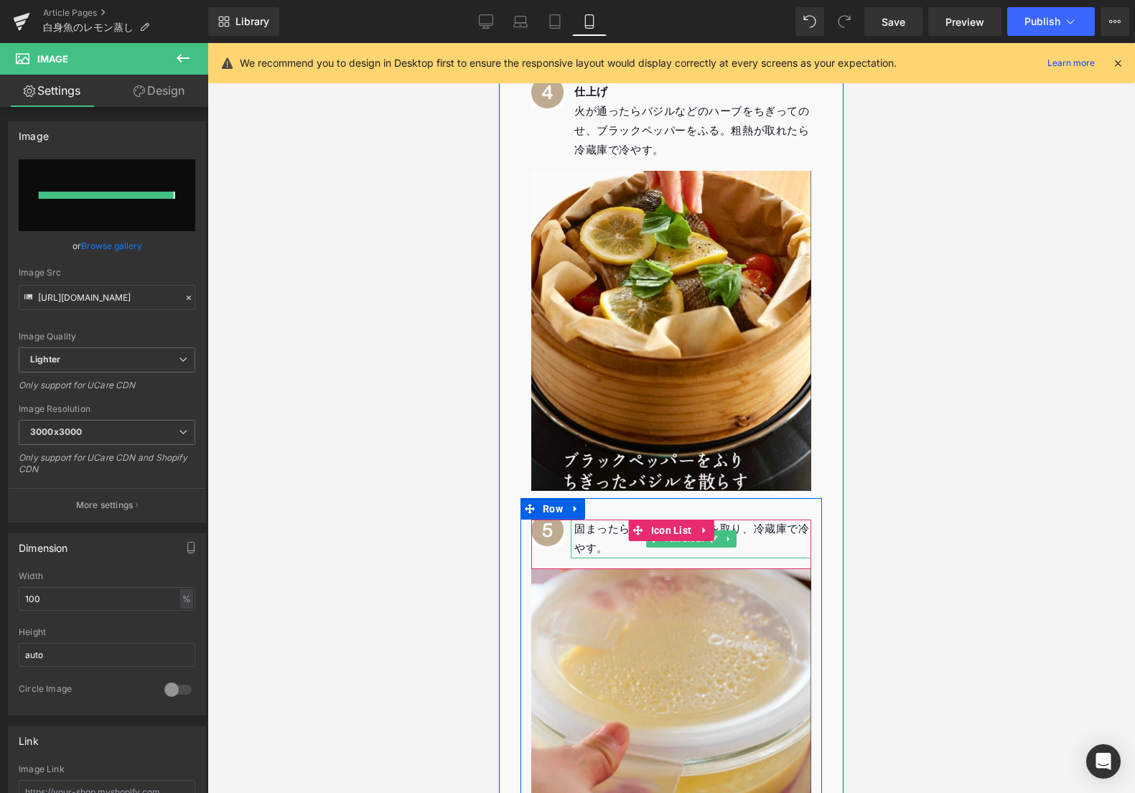
type input "[URL][DOMAIN_NAME]"
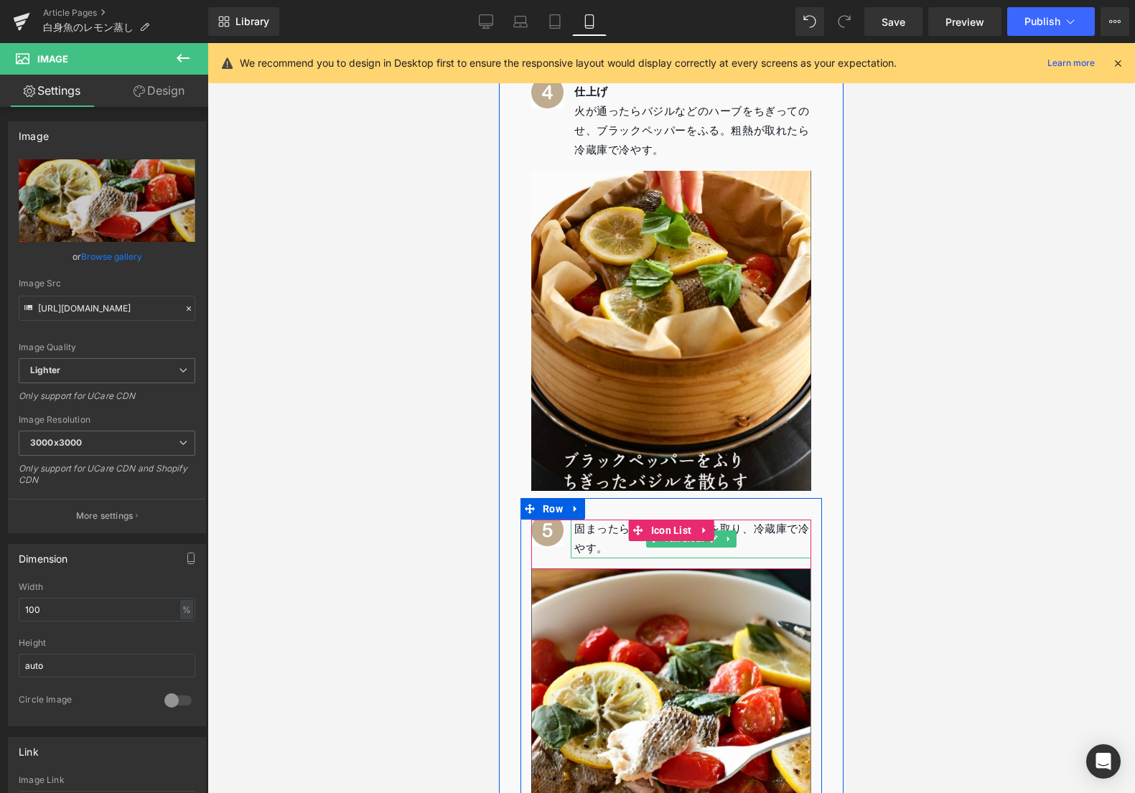
click at [597, 520] on p "固まったら取り出して粗熱を取り、冷蔵庫で冷やす。" at bounding box center [692, 539] width 237 height 39
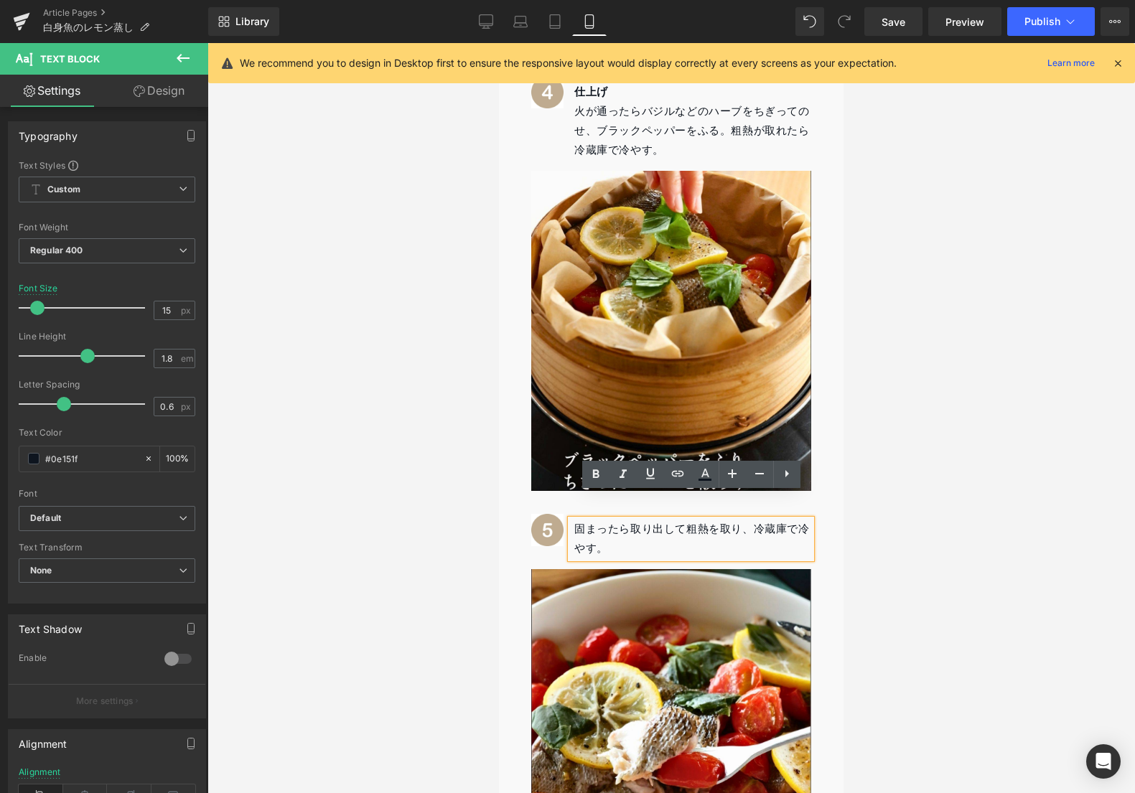
click at [599, 520] on p "固まったら取り出して粗熱を取り、冷蔵庫で冷やす。" at bounding box center [692, 539] width 237 height 39
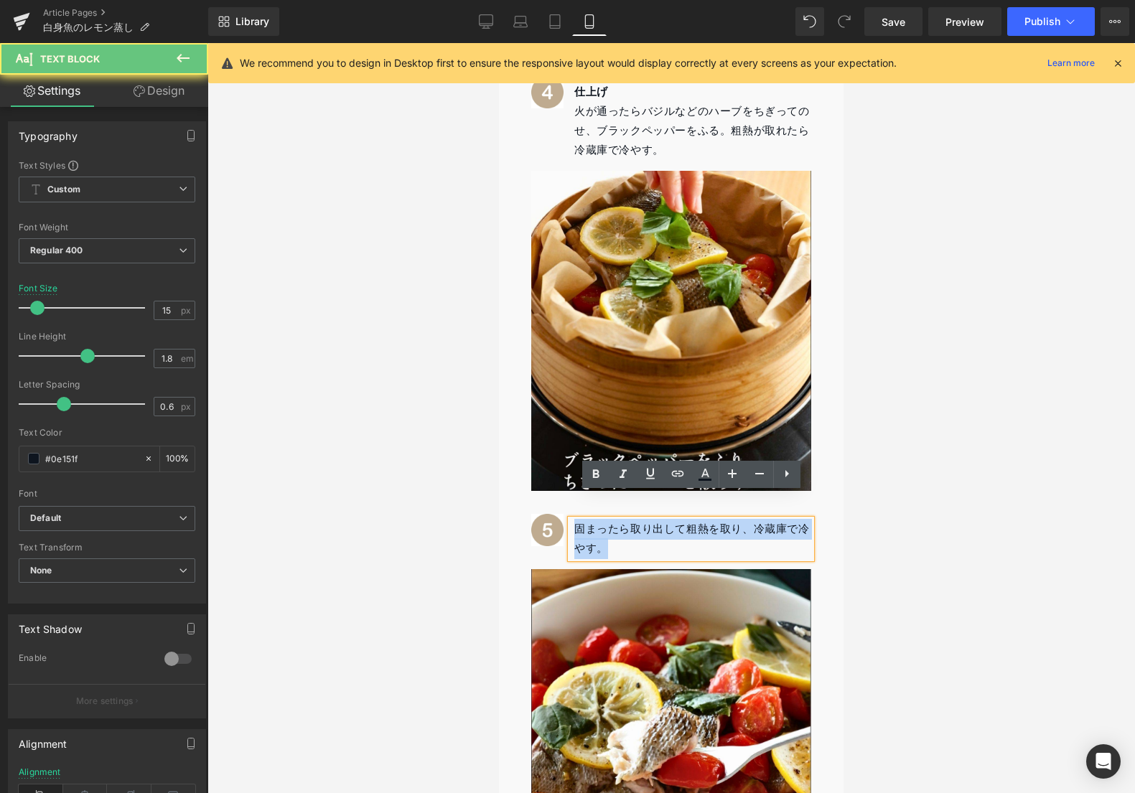
drag, startPoint x: 611, startPoint y: 522, endPoint x: 530, endPoint y: 473, distance: 94.7
click at [530, 498] on div "Image 固まったら取り出して粗熱を取り、冷蔵庫で冷やす。 Text Block Icon List Image Row" at bounding box center [671, 697] width 302 height 398
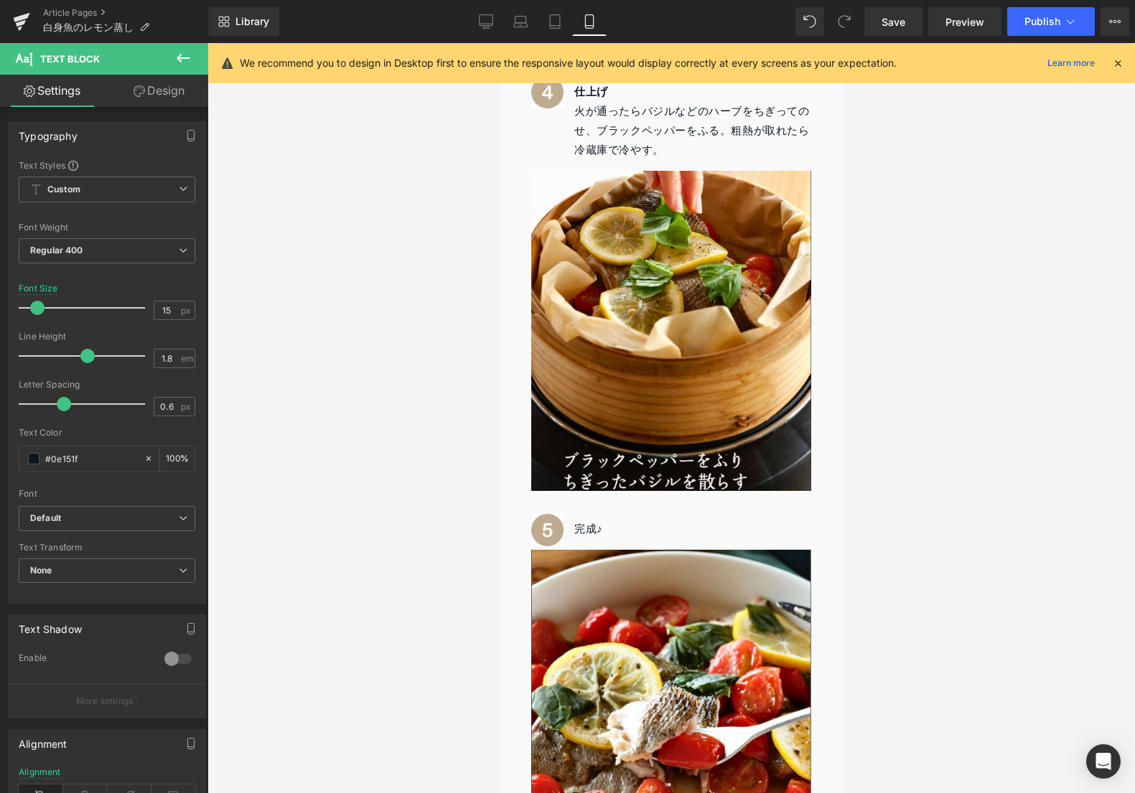
click at [897, 444] on div at bounding box center [670, 418] width 927 height 750
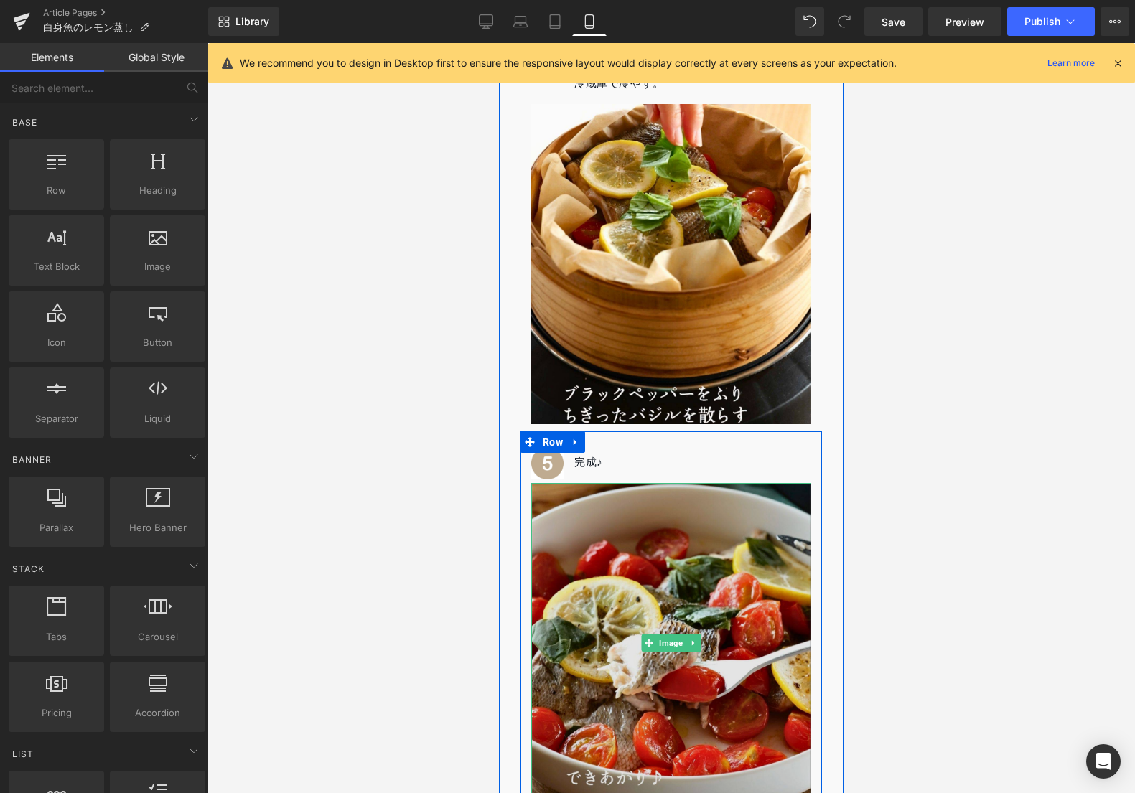
scroll to position [2484, 0]
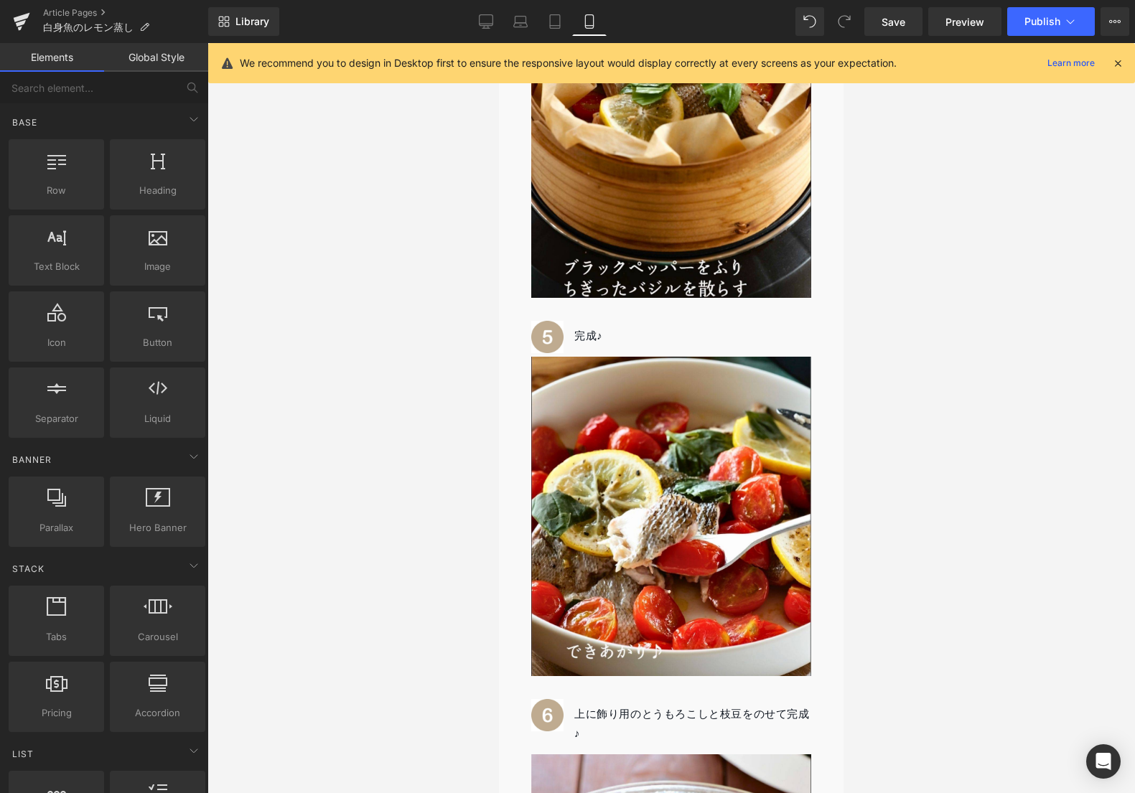
click at [928, 502] on div at bounding box center [670, 418] width 927 height 750
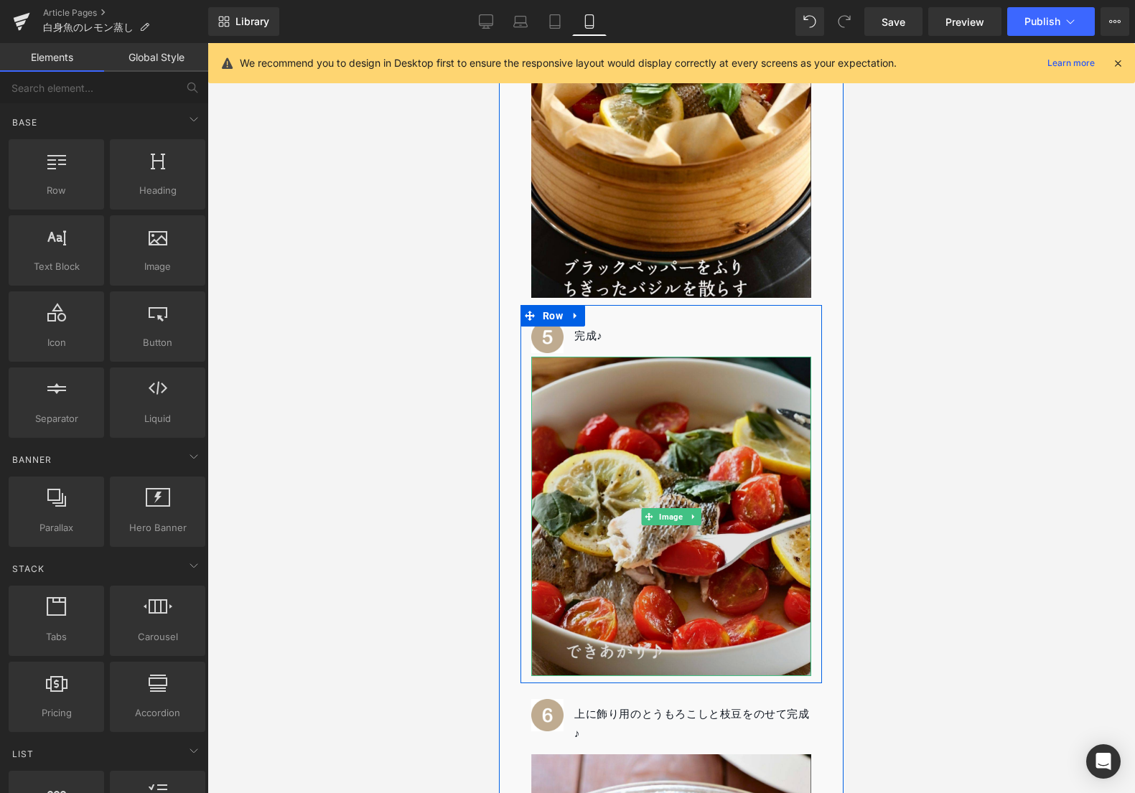
scroll to position [2799, 0]
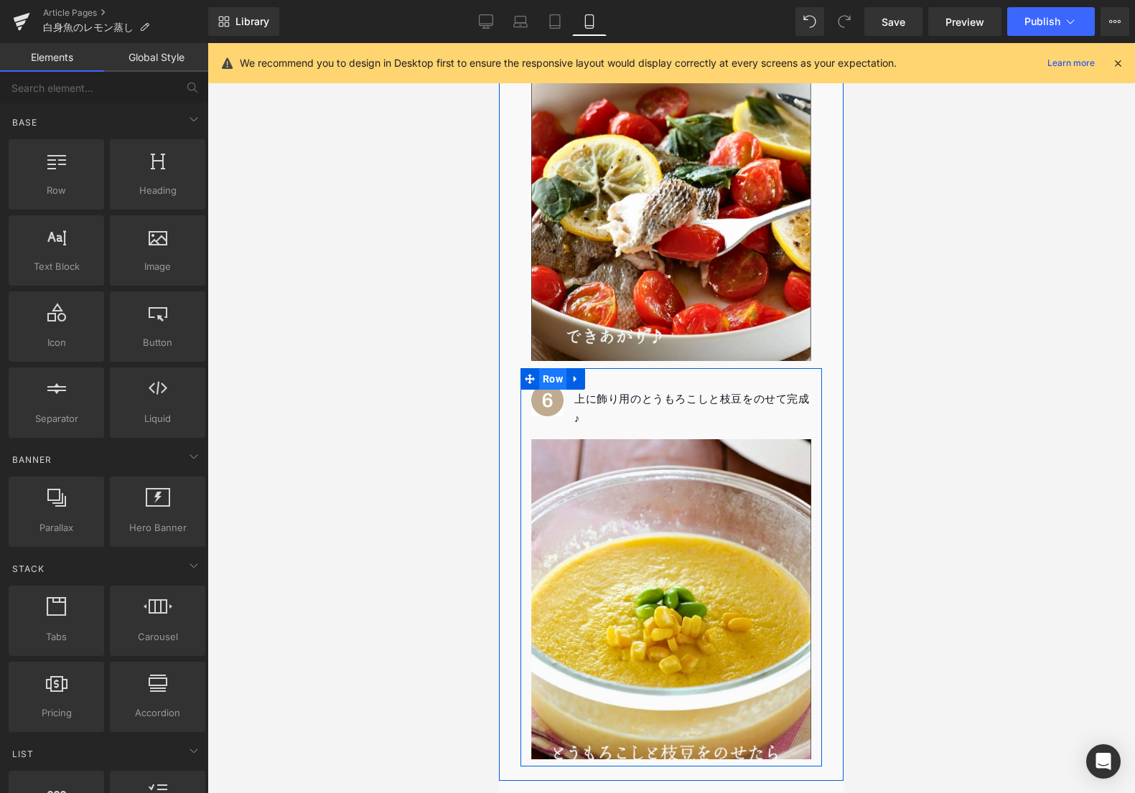
click at [565, 368] on span "Row" at bounding box center [552, 379] width 27 height 22
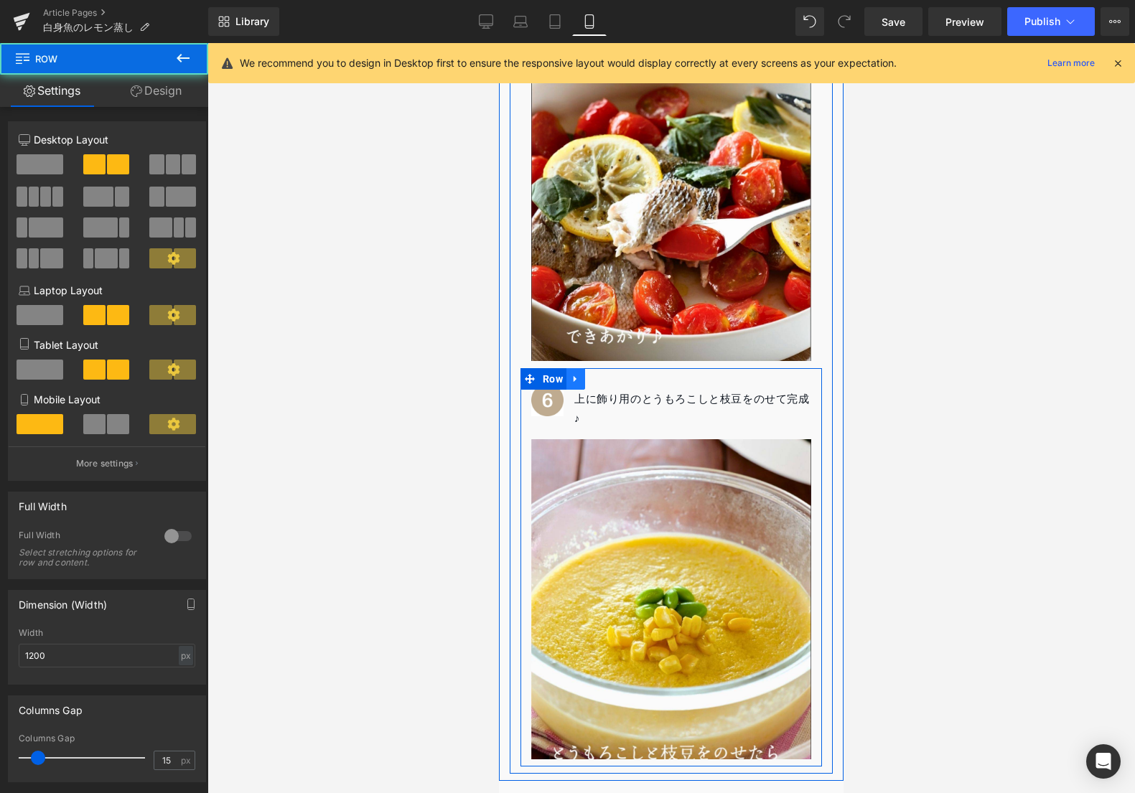
click at [574, 376] on icon at bounding box center [575, 379] width 3 height 6
click at [615, 374] on icon at bounding box center [613, 379] width 10 height 10
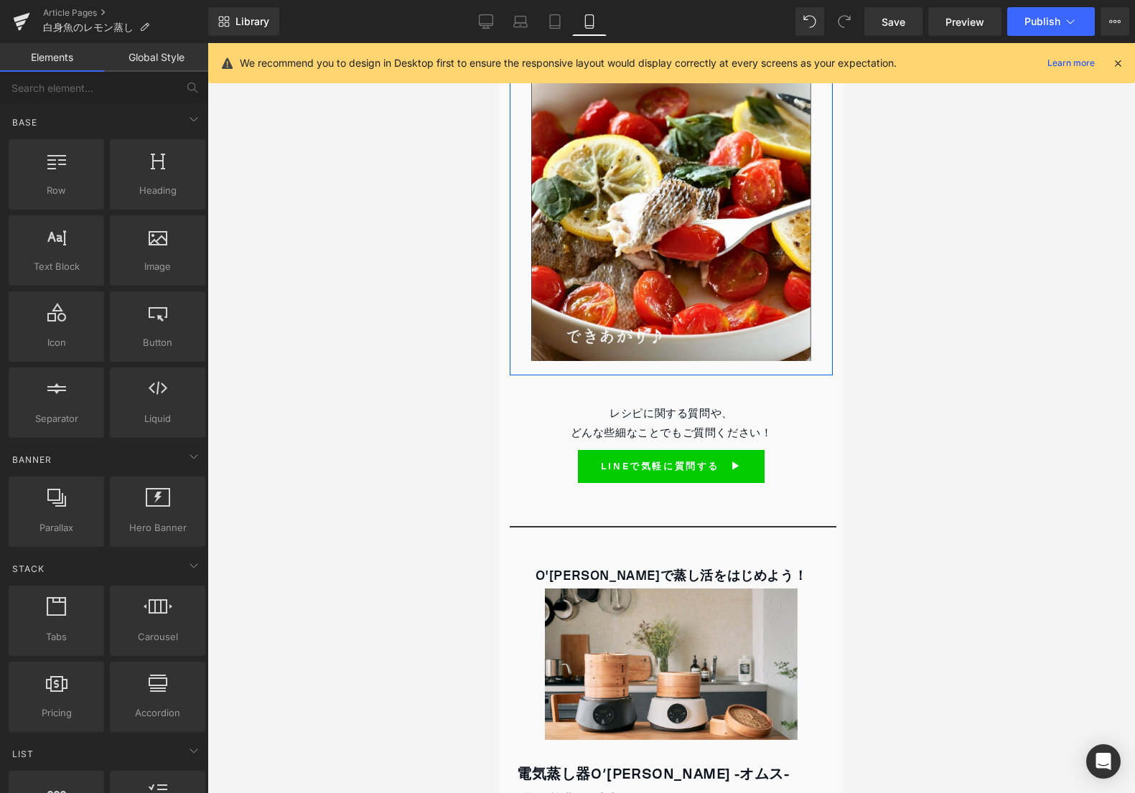
click at [1006, 391] on div at bounding box center [670, 418] width 927 height 750
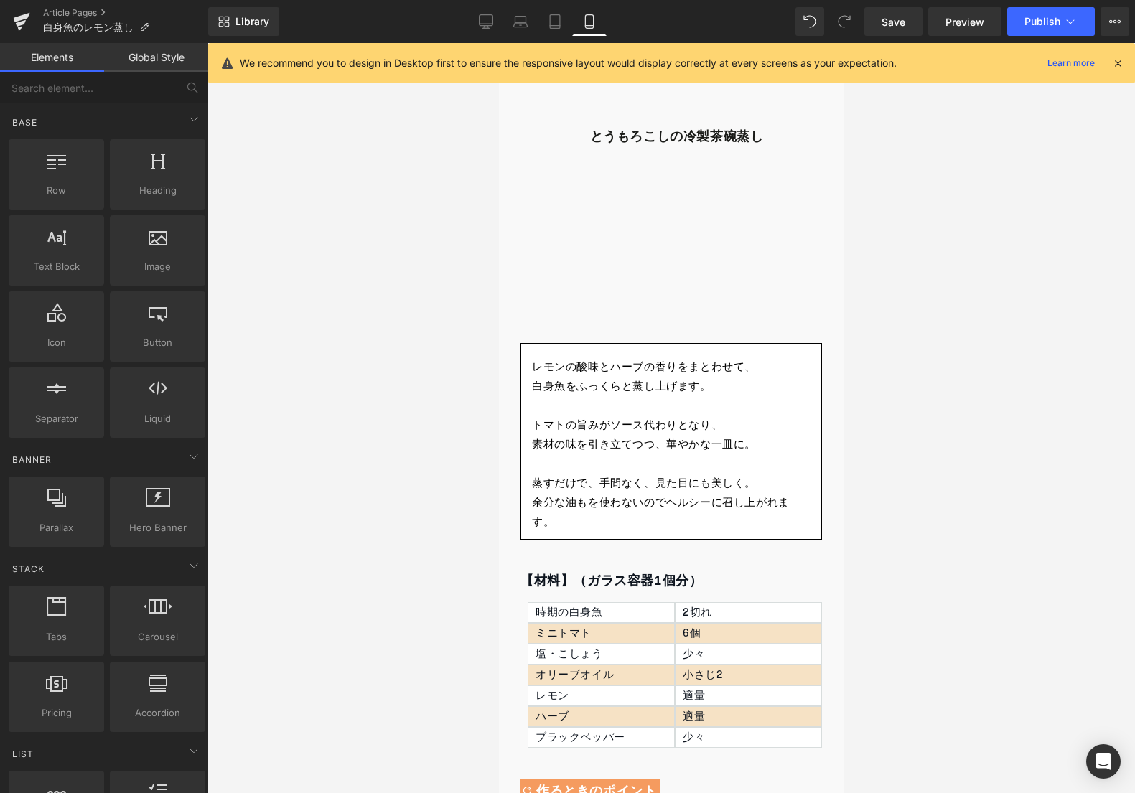
scroll to position [527, 0]
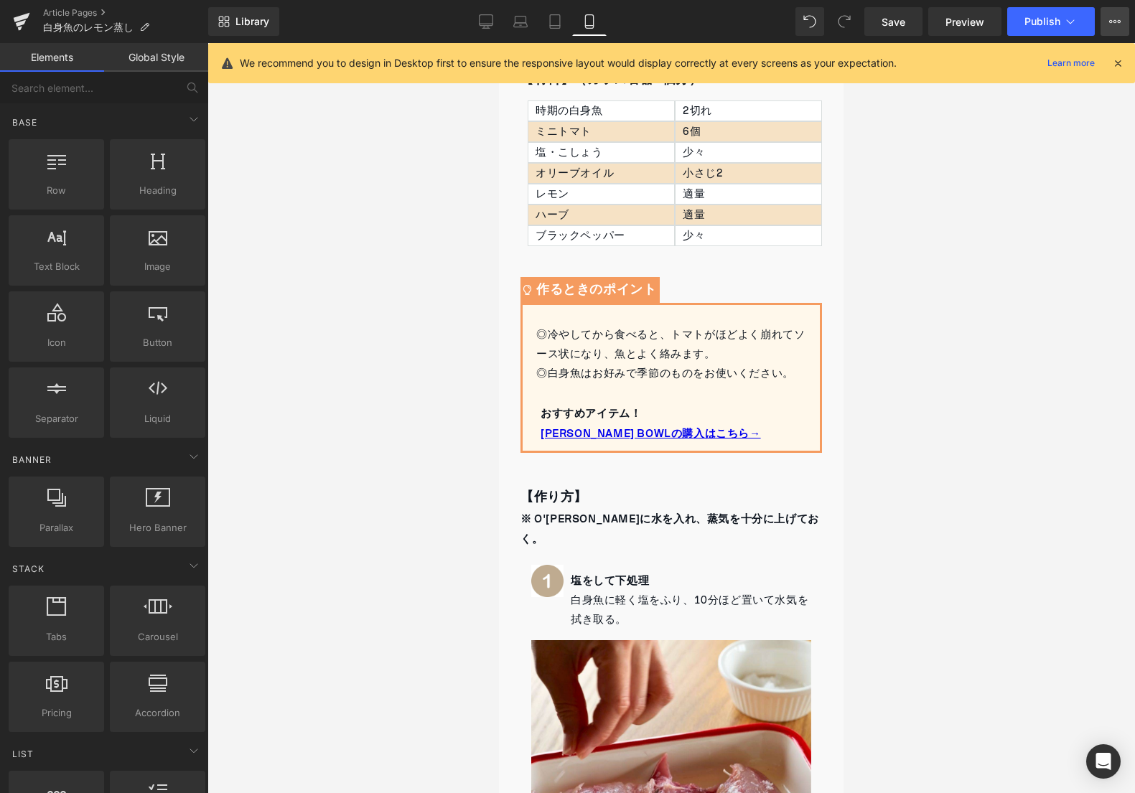
click at [1102, 29] on button "View Live Page View with current Template Save Template to Library Schedule Pub…" at bounding box center [1115, 21] width 29 height 29
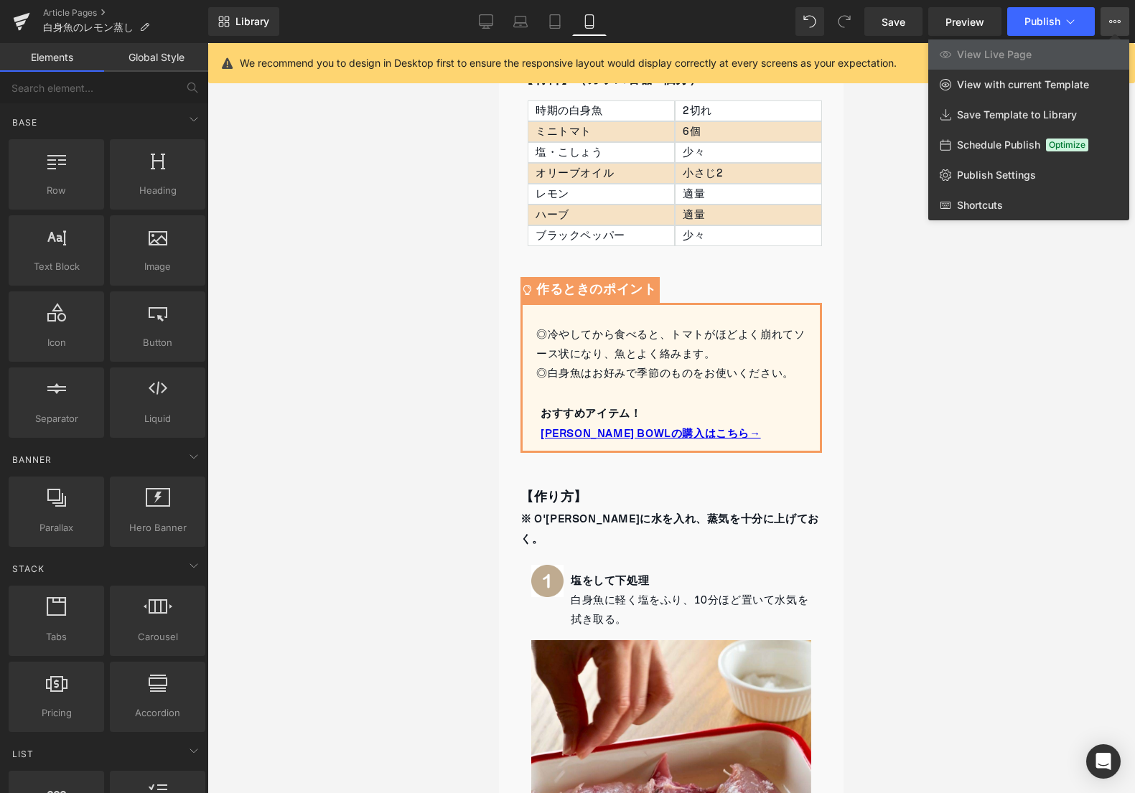
drag, startPoint x: 875, startPoint y: 172, endPoint x: 858, endPoint y: 202, distance: 34.1
click at [874, 173] on div at bounding box center [670, 418] width 927 height 750
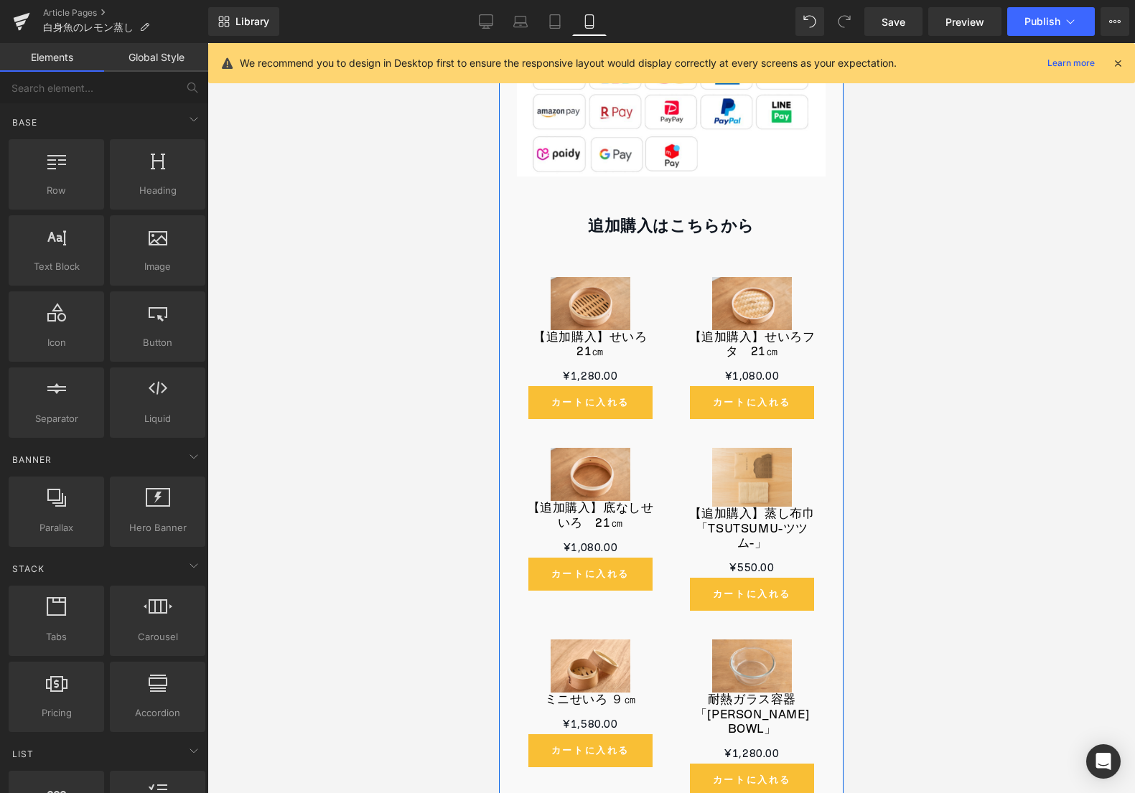
scroll to position [4696, 0]
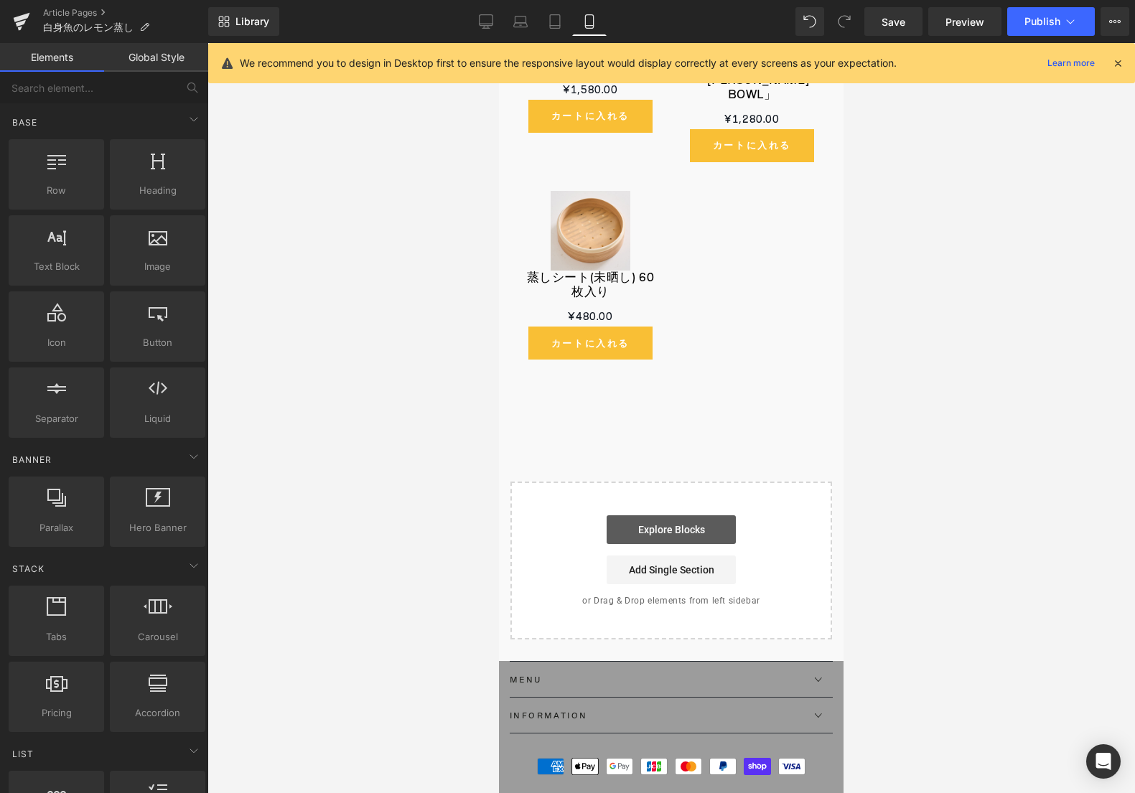
click at [684, 515] on link "Explore Blocks" at bounding box center [671, 529] width 129 height 29
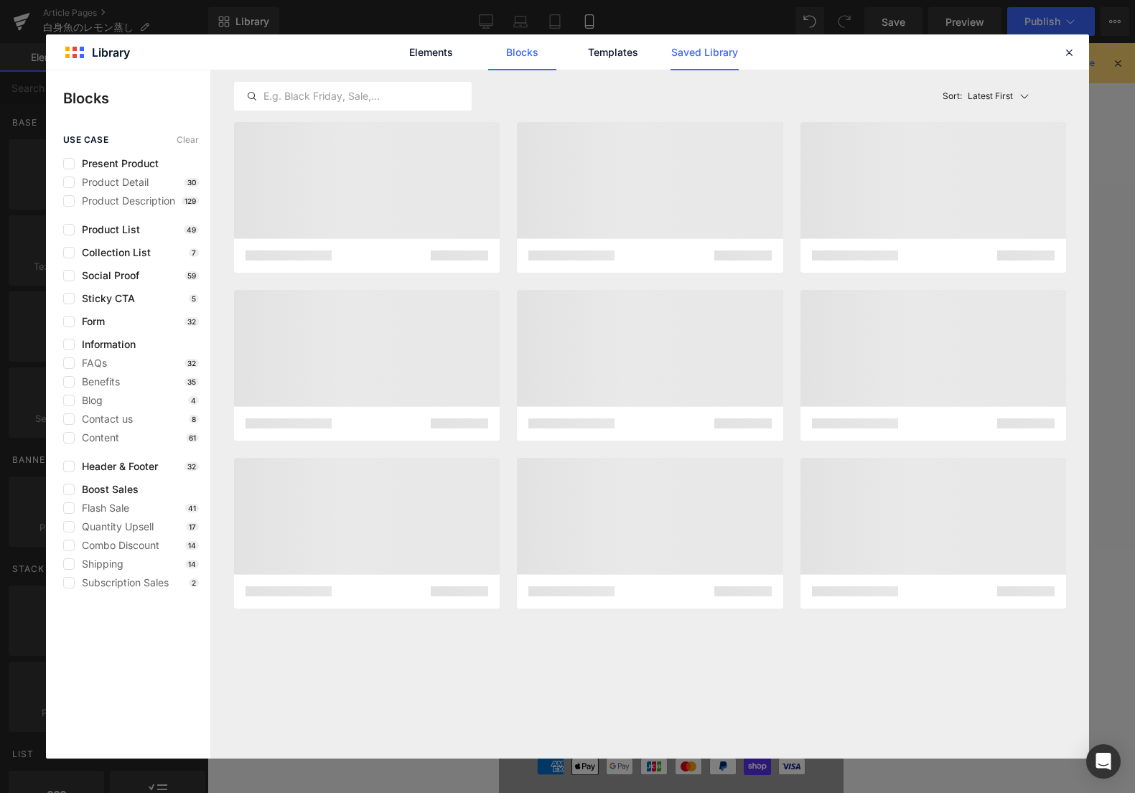
click at [670, 45] on link "Saved Library" at bounding box center [704, 52] width 68 height 36
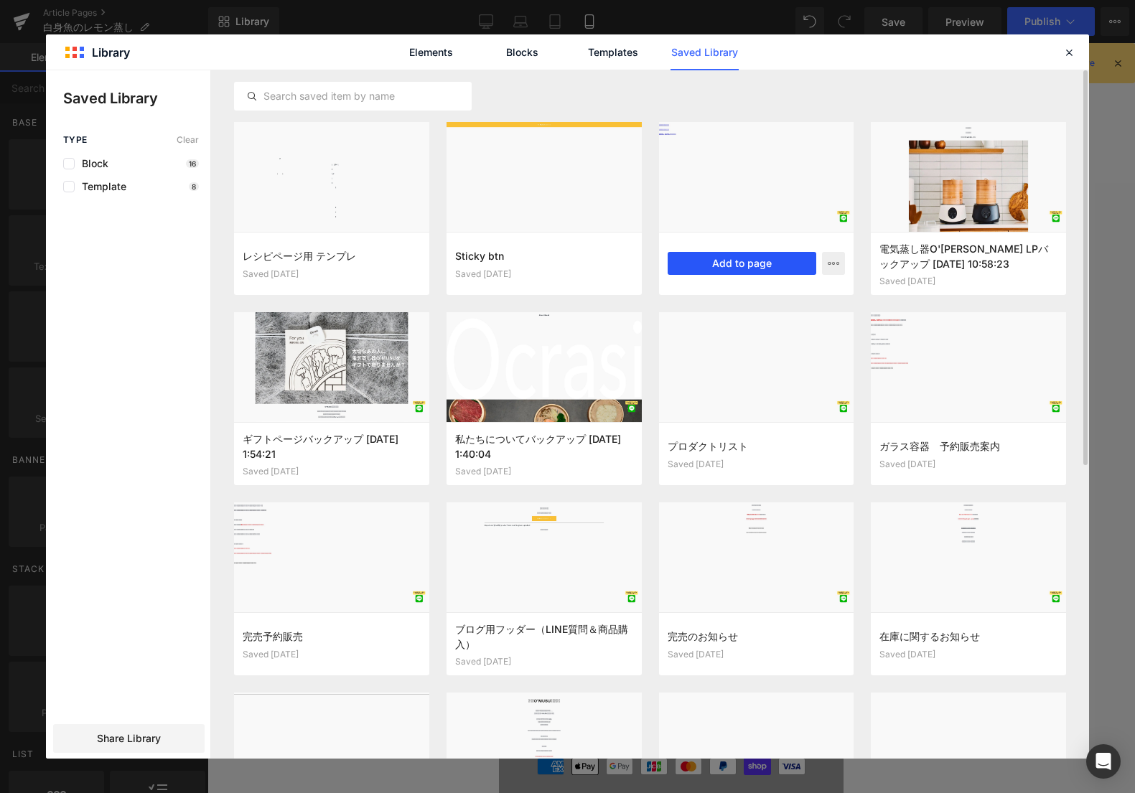
click at [696, 266] on button "Add to page" at bounding box center [742, 263] width 149 height 23
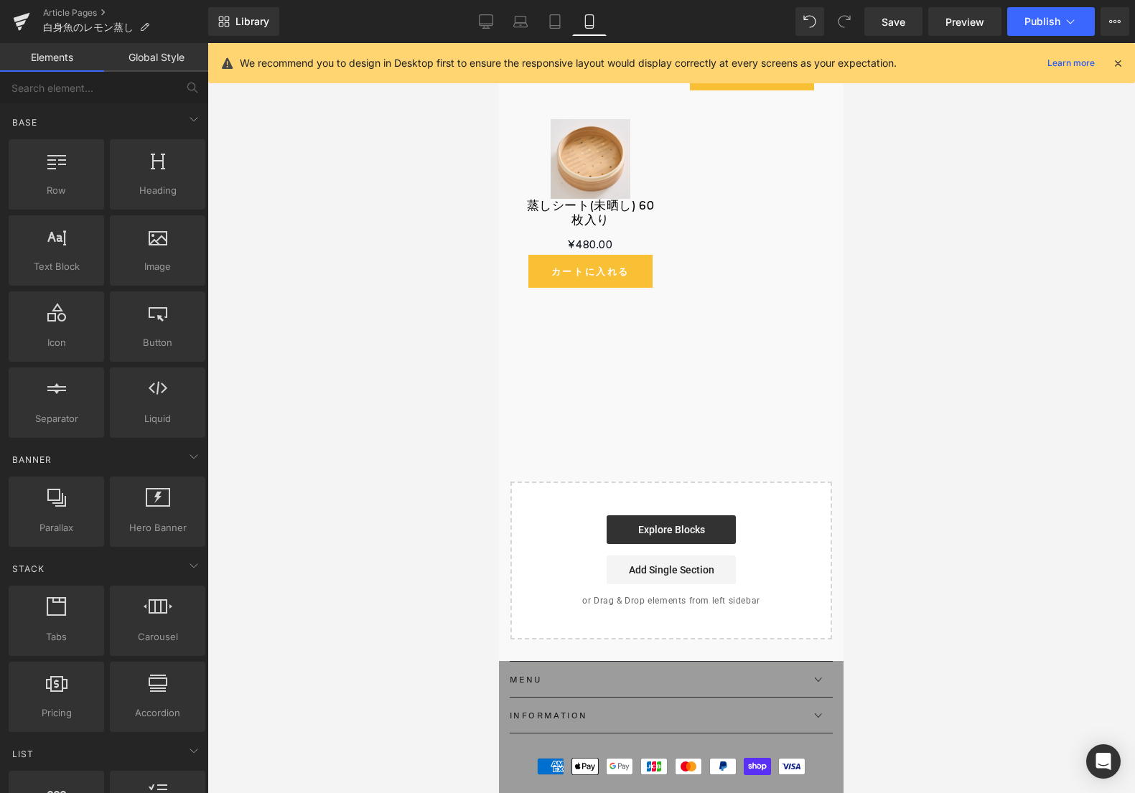
scroll to position [4754, 0]
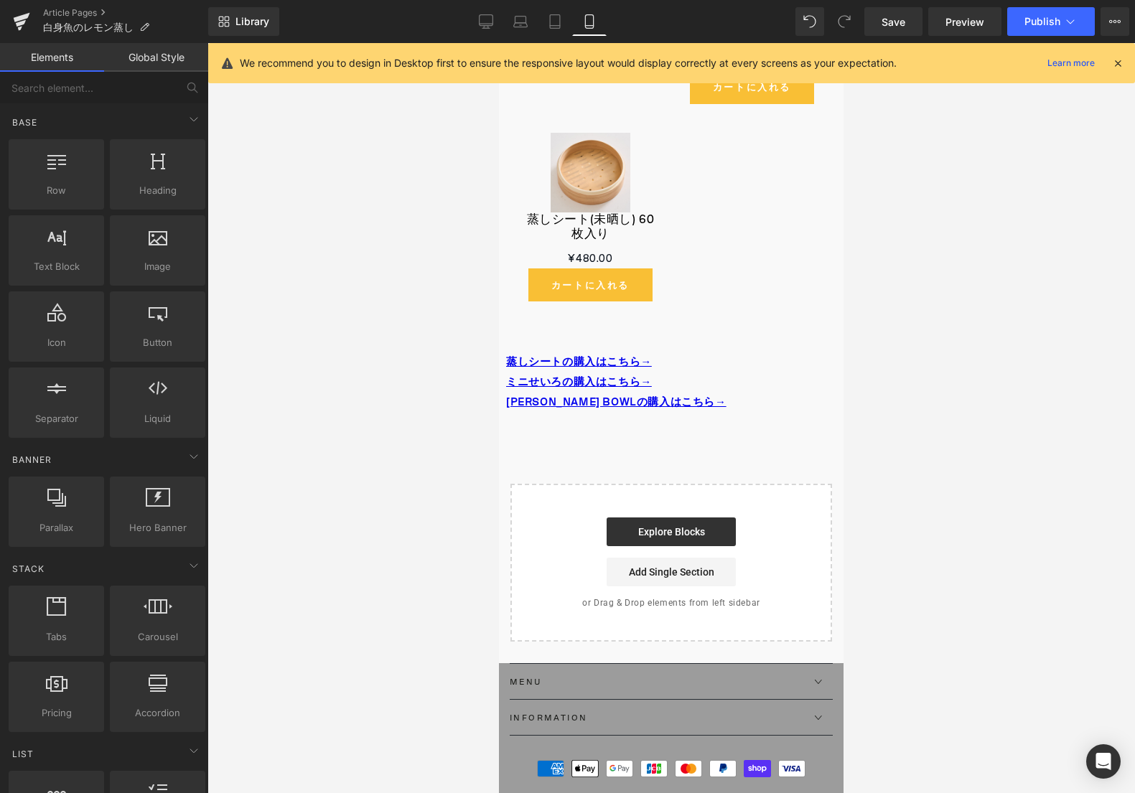
click at [689, 352] on div "蒸しシートの購入はこちら→ ミニせいろの購入はこちら→ [PERSON_NAME] BOWLの購入はこちら→ Text Block" at bounding box center [674, 382] width 337 height 60
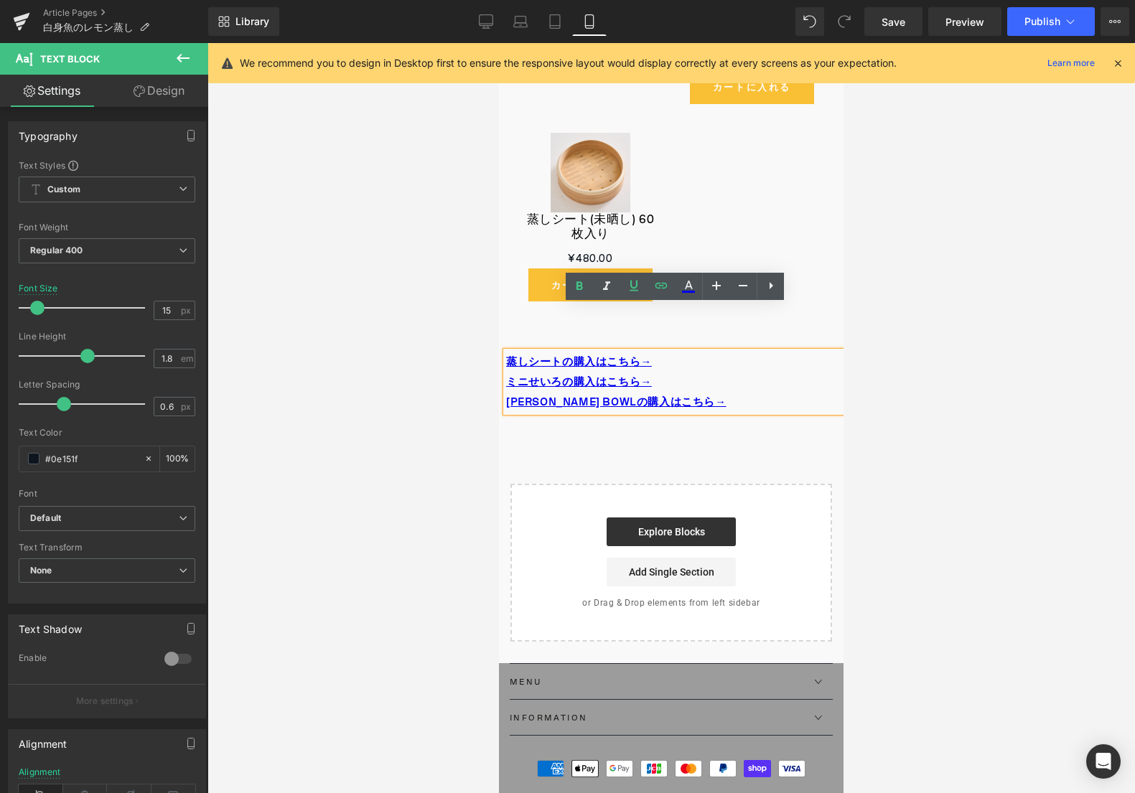
drag, startPoint x: 732, startPoint y: 440, endPoint x: 732, endPoint y: 393, distance: 46.7
click at [732, 485] on div "Start building your page Explore Blocks Add Single Section or Drag & Drop eleme…" at bounding box center [671, 562] width 319 height 155
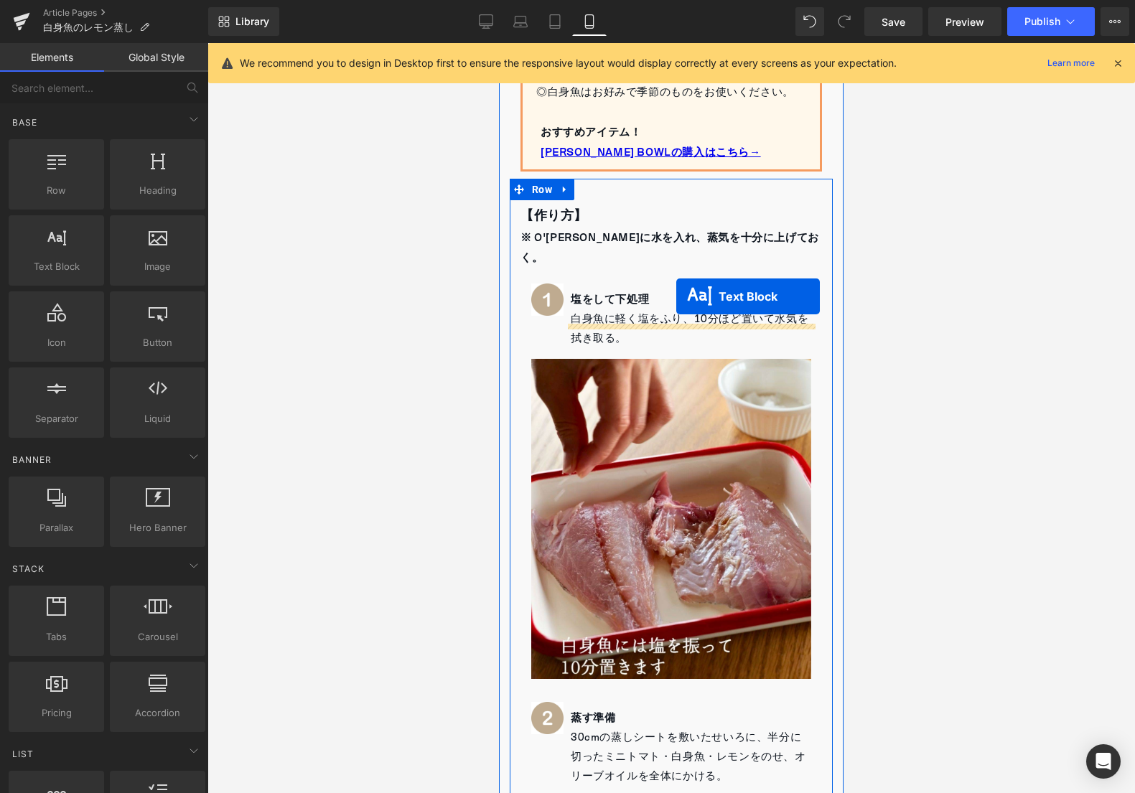
scroll to position [513, 0]
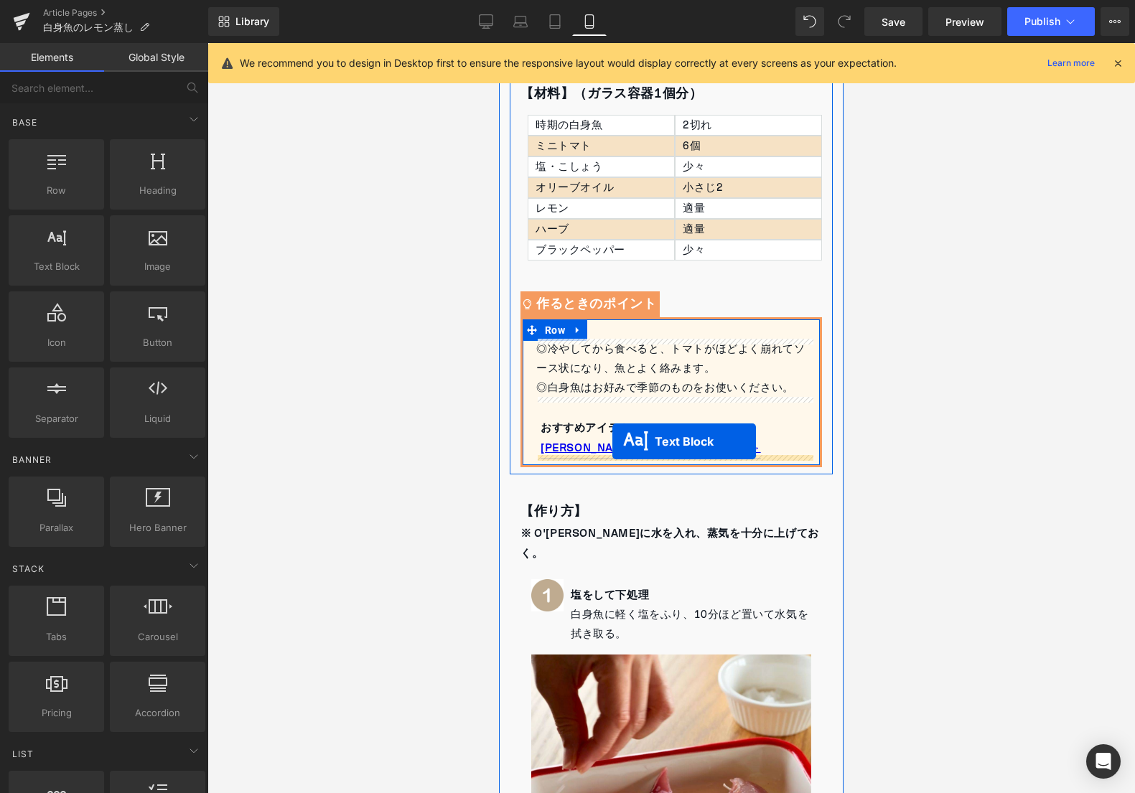
drag, startPoint x: 638, startPoint y: 335, endPoint x: 612, endPoint y: 446, distance: 114.2
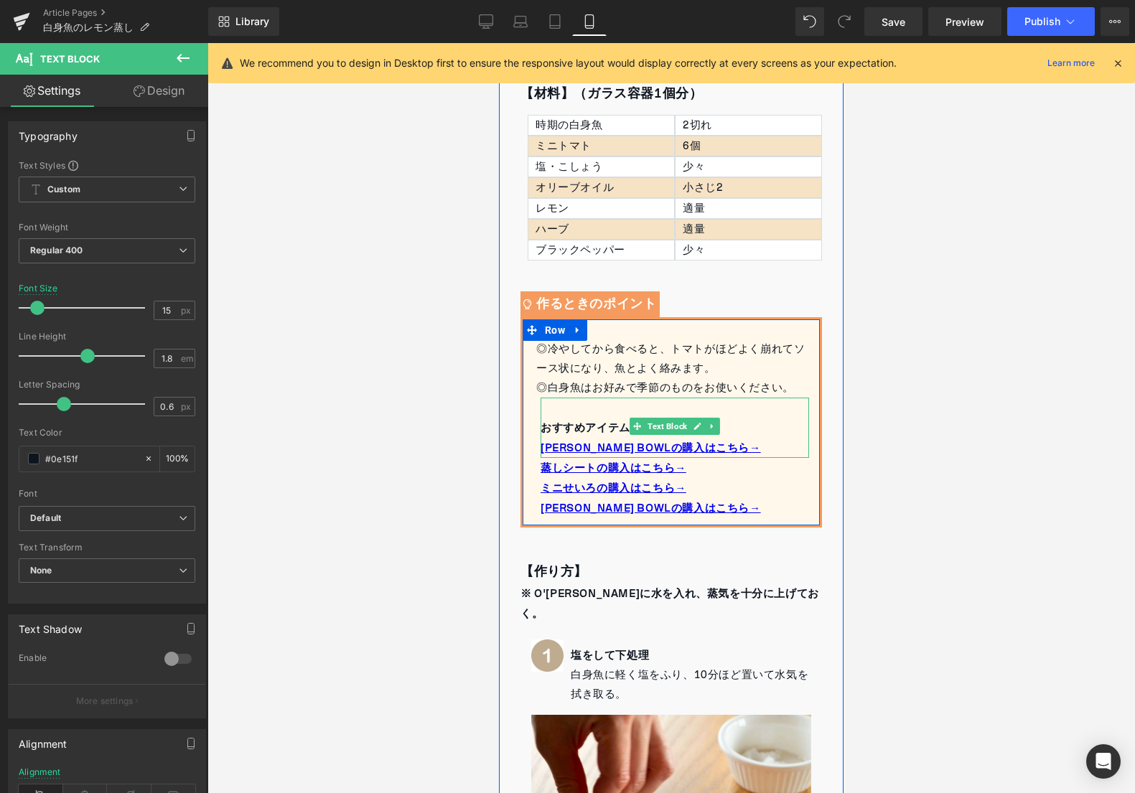
click at [724, 447] on p "[PERSON_NAME] BOWLの購入はこちら→" at bounding box center [675, 448] width 268 height 20
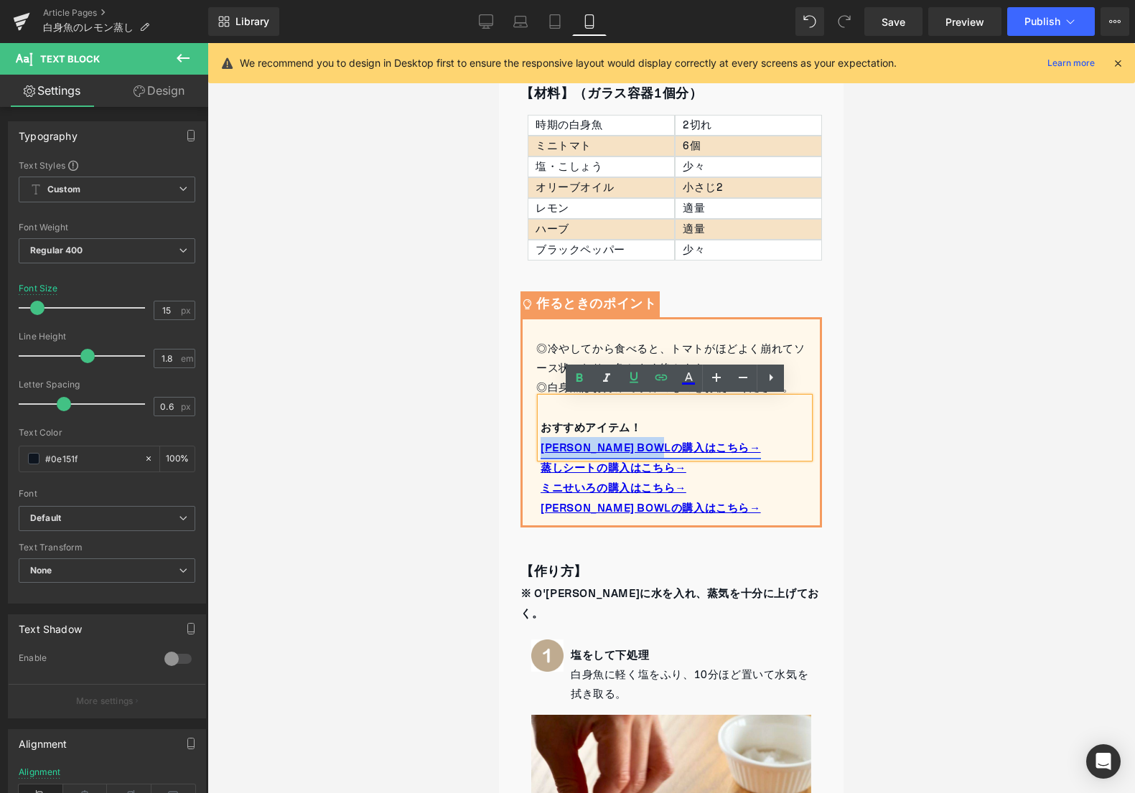
drag, startPoint x: 724, startPoint y: 447, endPoint x: 541, endPoint y: 449, distance: 183.1
click at [541, 449] on p "[PERSON_NAME] BOWLの購入はこちら→" at bounding box center [675, 448] width 268 height 20
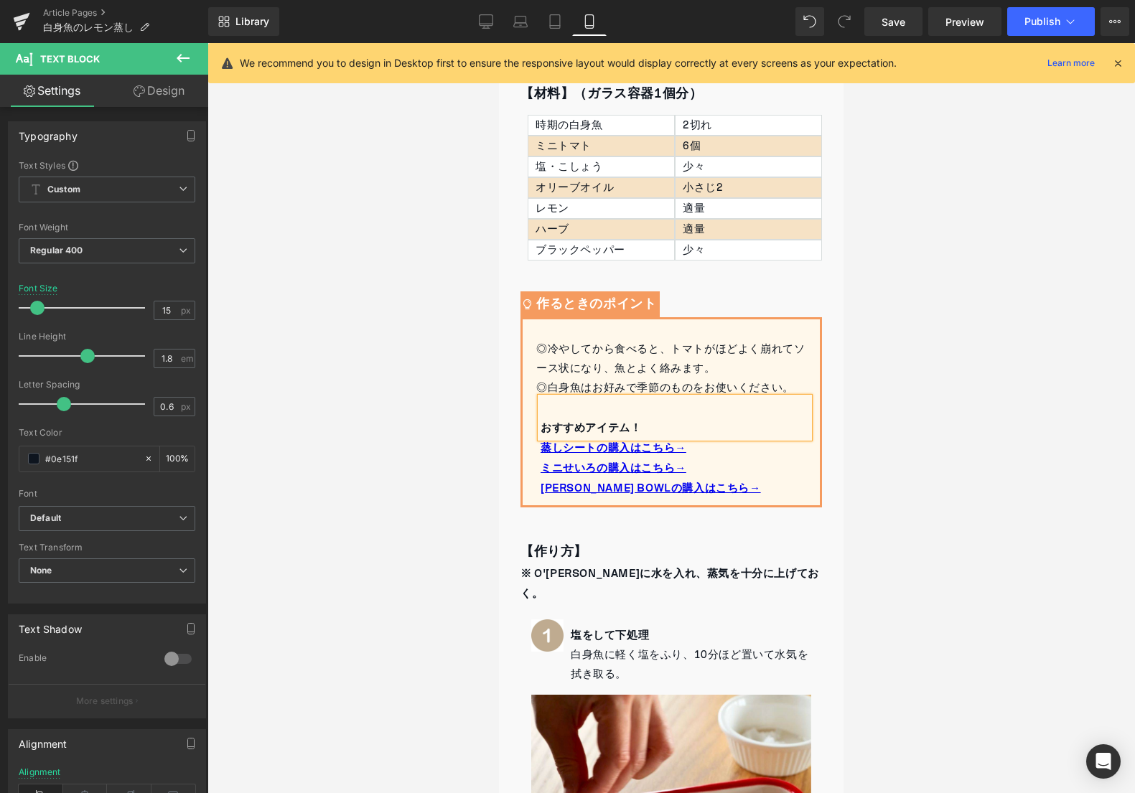
click at [876, 427] on div at bounding box center [670, 418] width 927 height 750
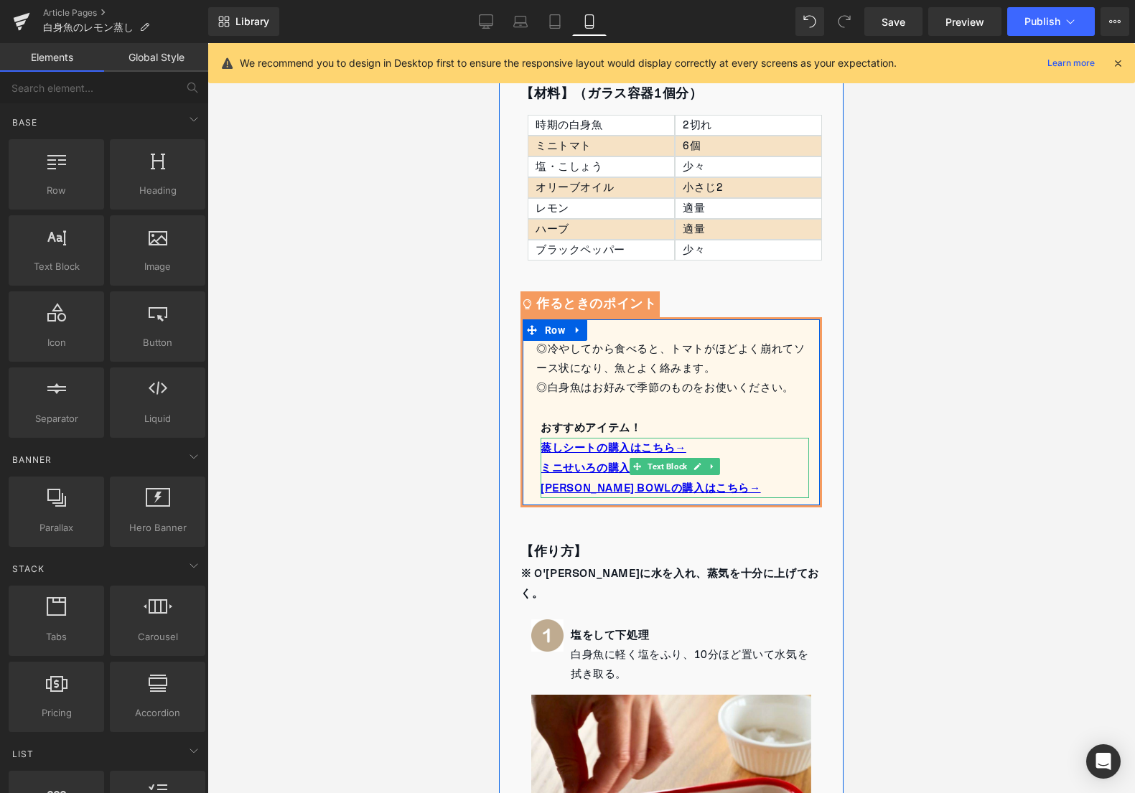
click at [737, 485] on p "[PERSON_NAME] BOWLの購入はこちら→" at bounding box center [675, 488] width 268 height 20
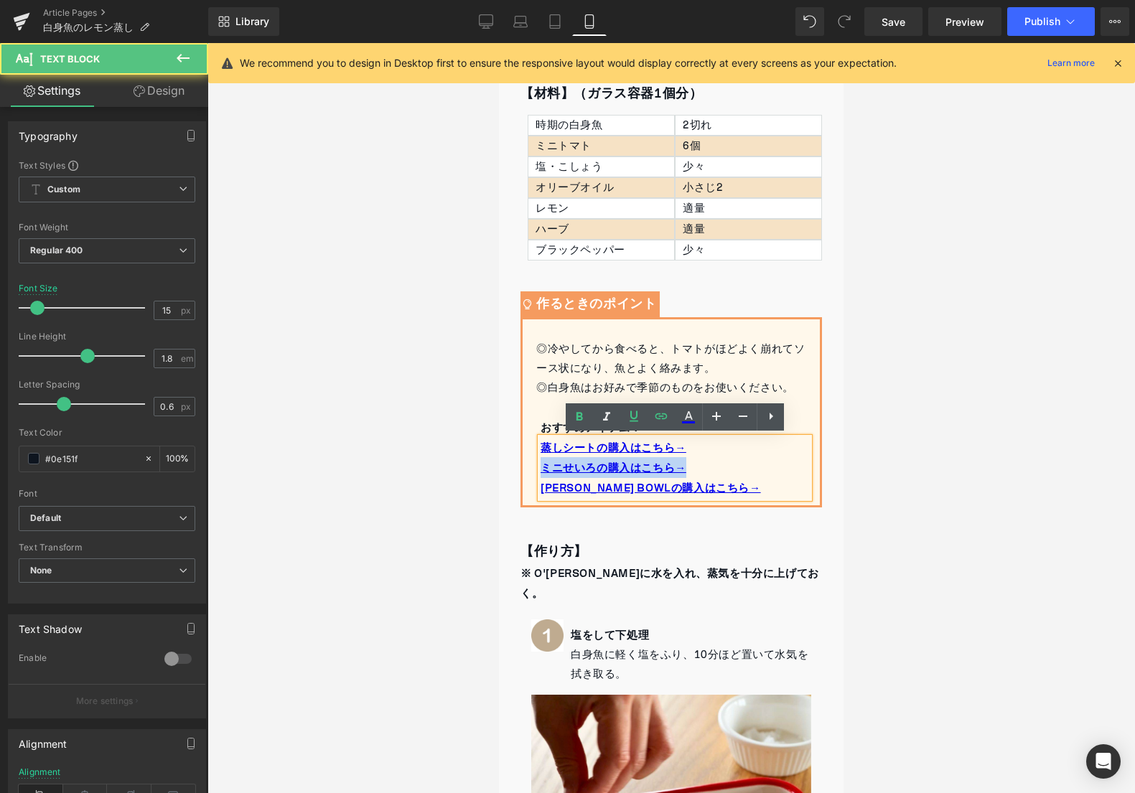
drag, startPoint x: 708, startPoint y: 464, endPoint x: 521, endPoint y: 470, distance: 186.7
click at [521, 470] on div "◎冷やしてから食べると、トマトがほどよく崩れてソース状になり、魚とよく絡みます。 ◎白身魚はお好みで季節のものをお使いください。 Text Block おすす…" at bounding box center [671, 412] width 302 height 190
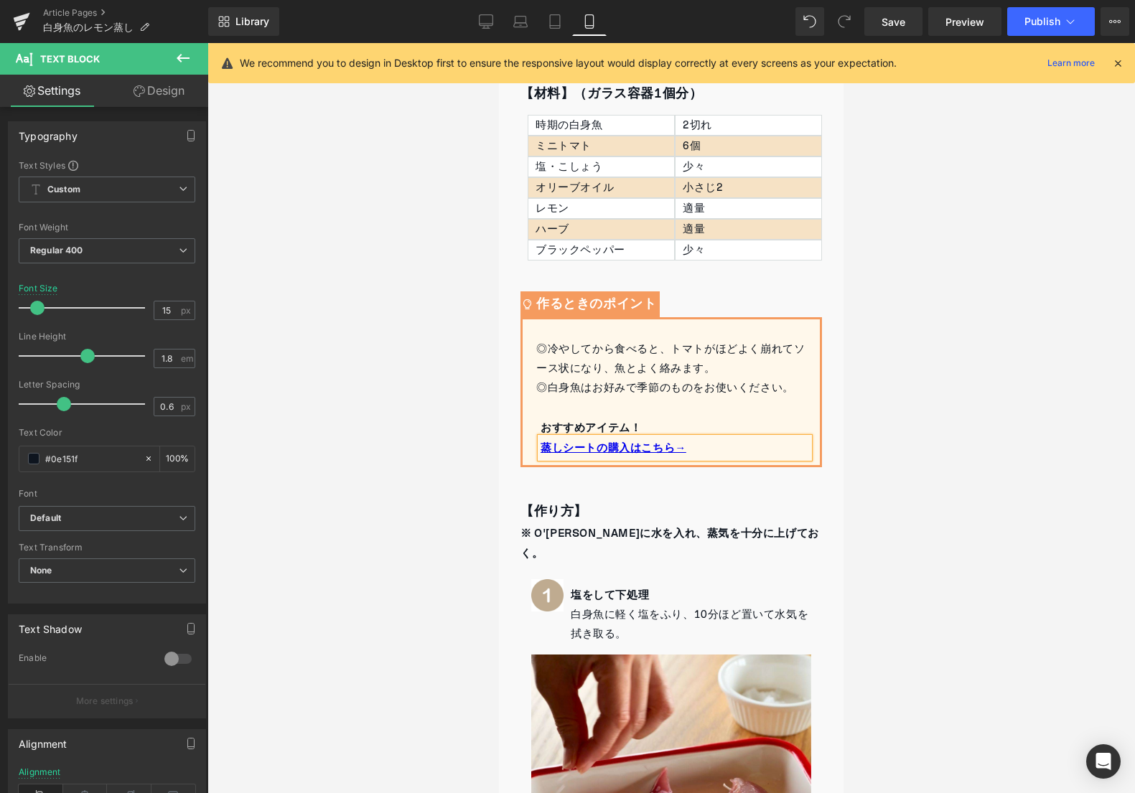
click at [897, 358] on div at bounding box center [670, 418] width 927 height 750
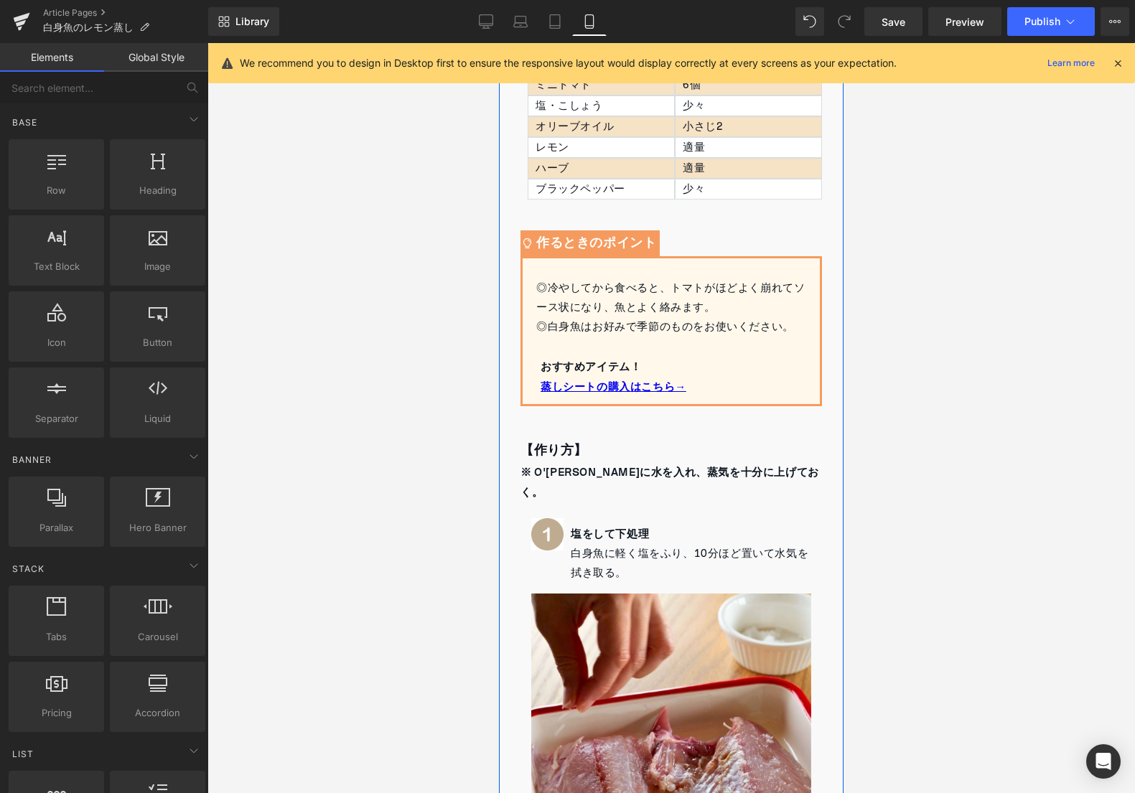
scroll to position [546, 0]
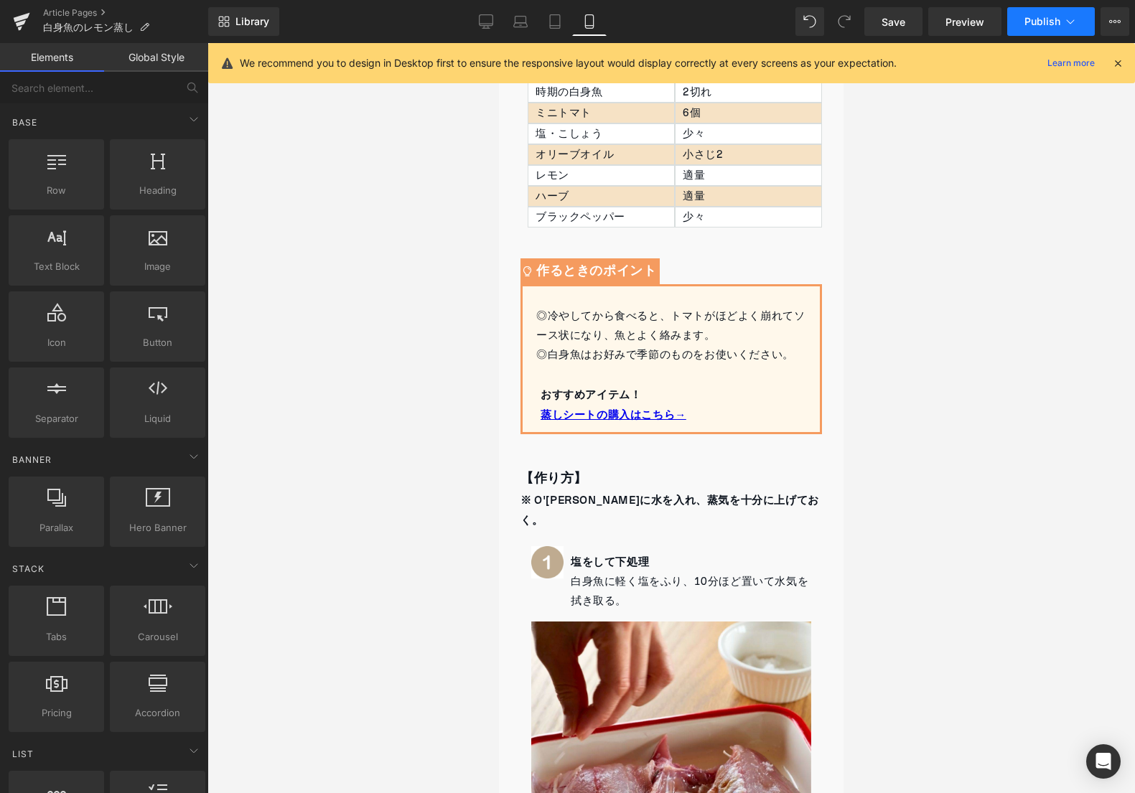
click at [1070, 14] on icon at bounding box center [1070, 21] width 14 height 14
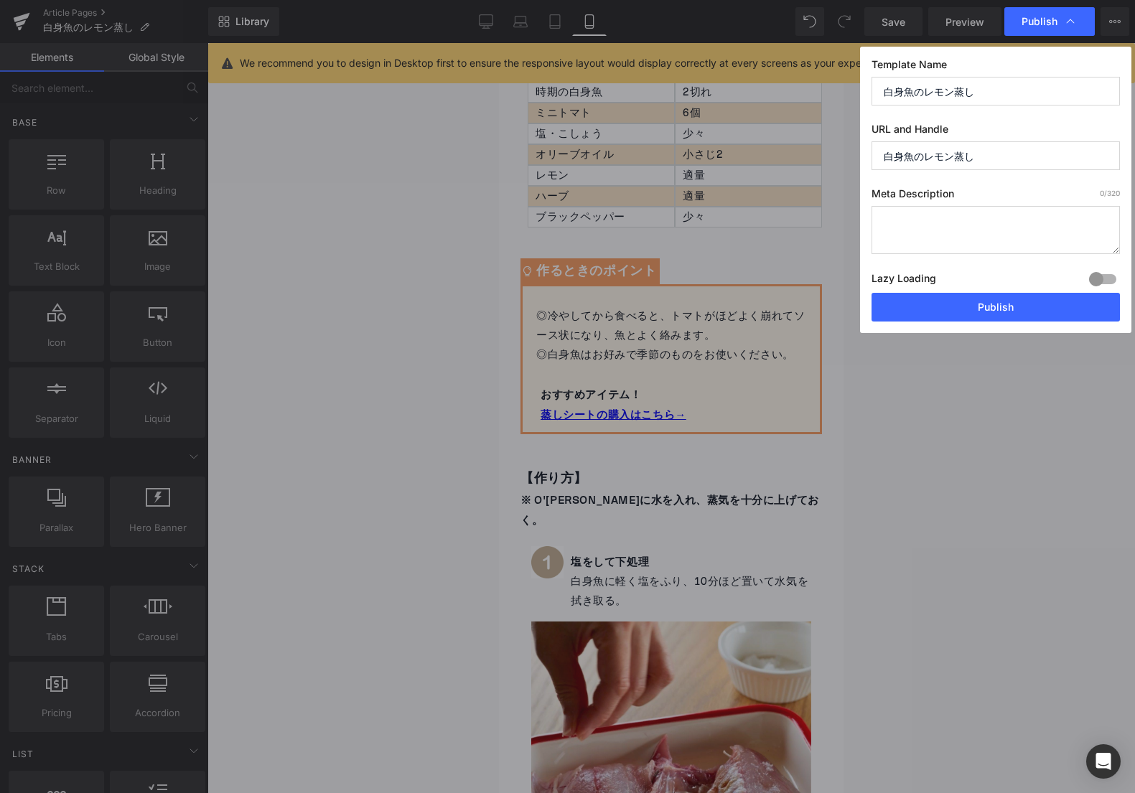
drag, startPoint x: 986, startPoint y: 154, endPoint x: 873, endPoint y: 152, distance: 113.4
click at [873, 152] on input "白身魚のレモン蒸し" at bounding box center [996, 155] width 248 height 29
paste input "Steamed white fish with lemon"
click at [935, 157] on input "steamed-white-fish-with-lemon" at bounding box center [996, 155] width 248 height 29
drag, startPoint x: 931, startPoint y: 157, endPoint x: 955, endPoint y: 156, distance: 24.4
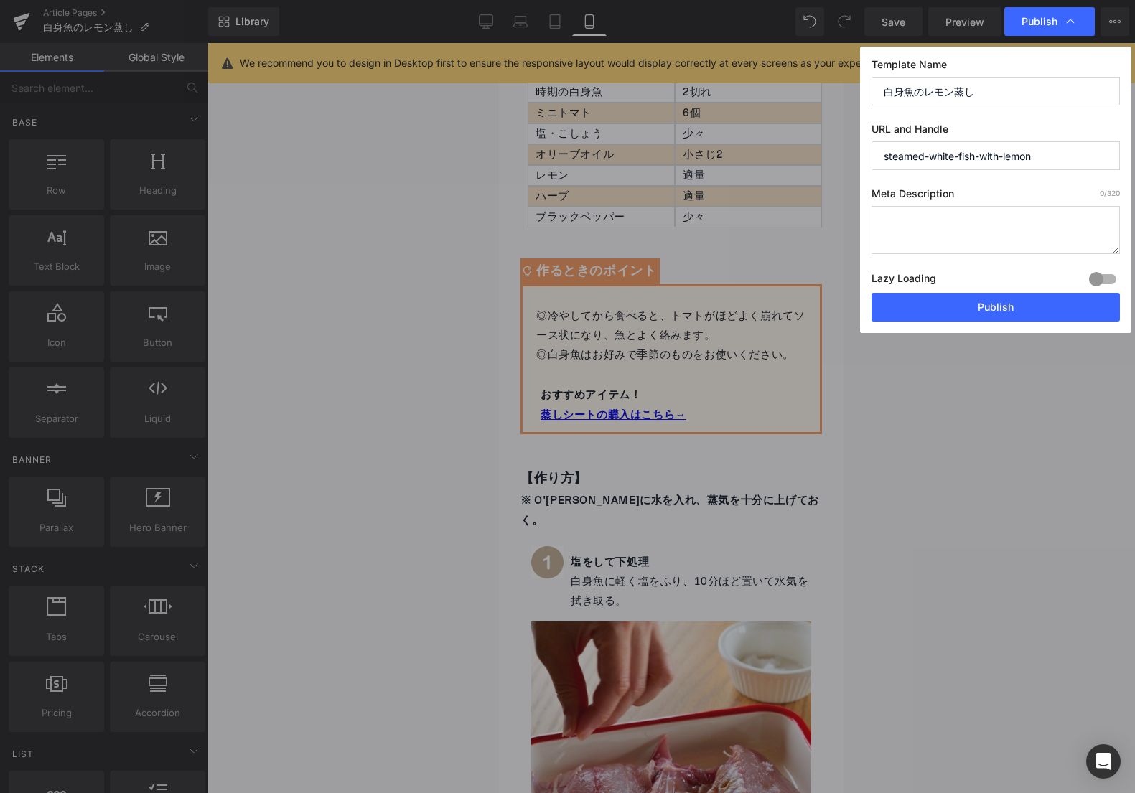
click at [955, 156] on input "steamed-white-fish-with-lemon" at bounding box center [996, 155] width 248 height 29
type input "steamed-fish-with-lemon"
click at [995, 175] on div "Template Name 白身魚のレモン蒸し URL and Handle steamed-fish-with-lemon Meta Description…" at bounding box center [995, 190] width 271 height 286
click at [990, 299] on button "Publish" at bounding box center [996, 307] width 248 height 29
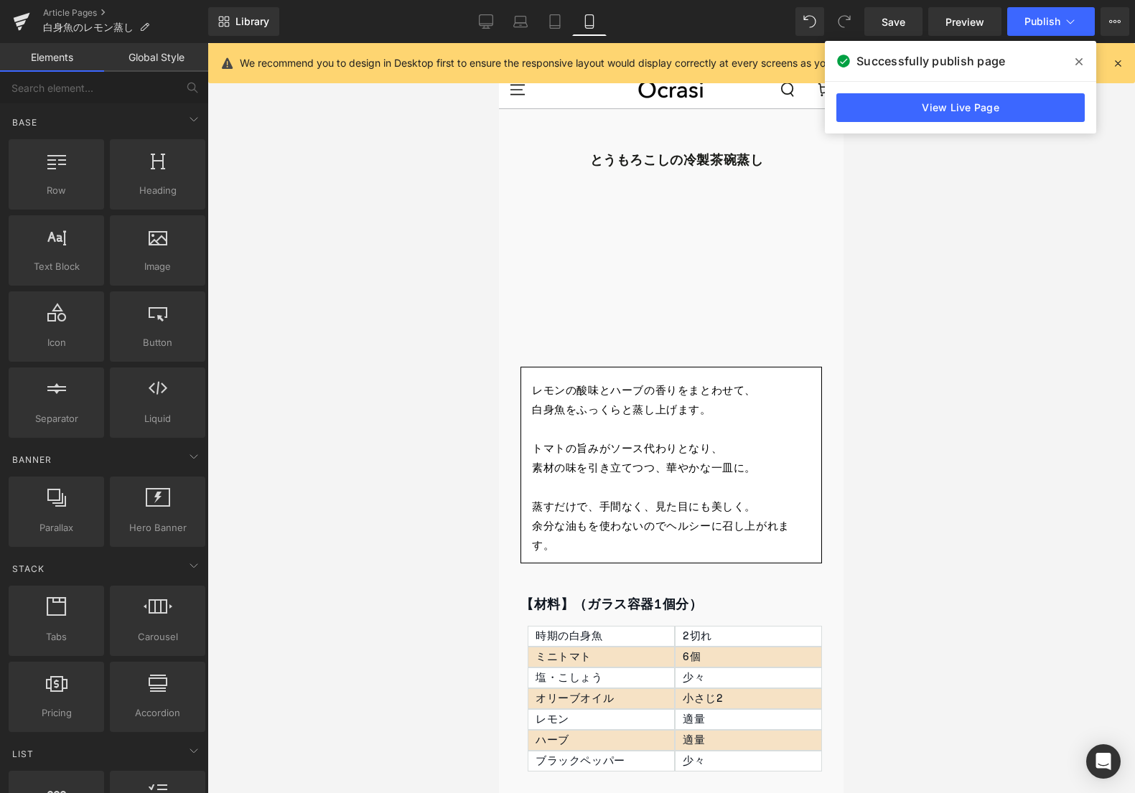
click at [1082, 60] on icon at bounding box center [1078, 61] width 7 height 11
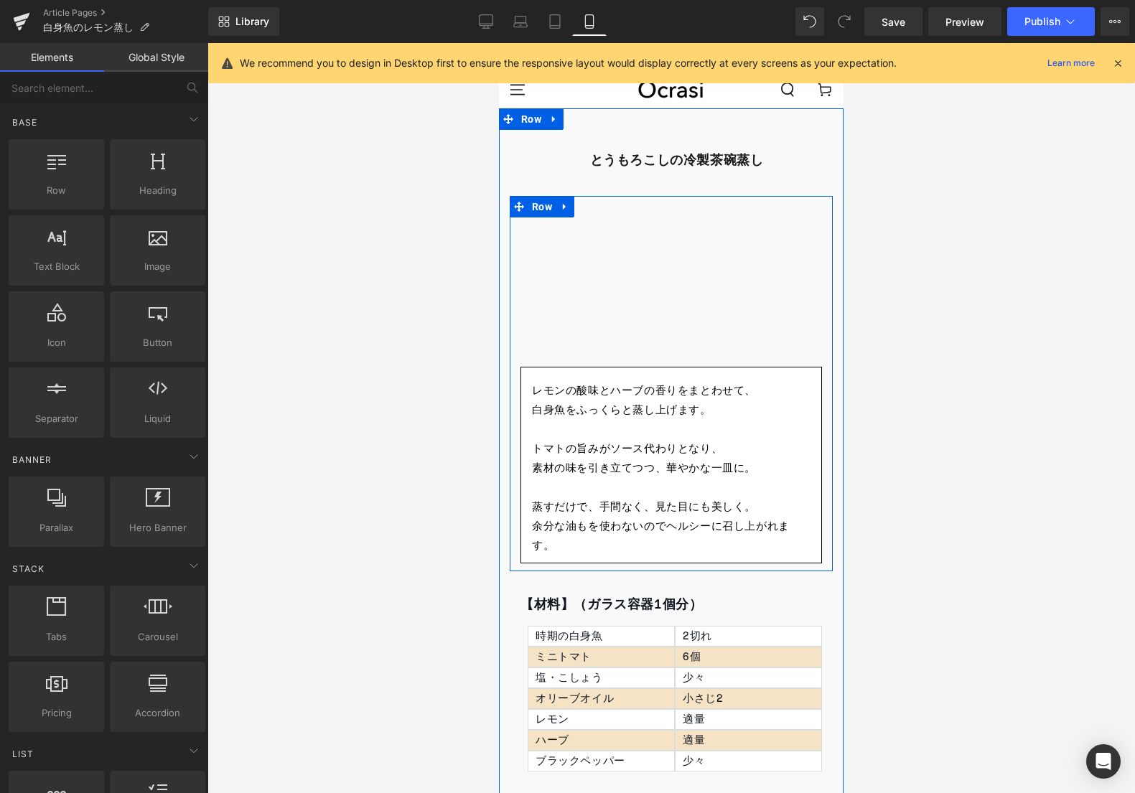
click at [586, 406] on p "白身魚をふっくらと蒸し上げます。" at bounding box center [671, 410] width 279 height 19
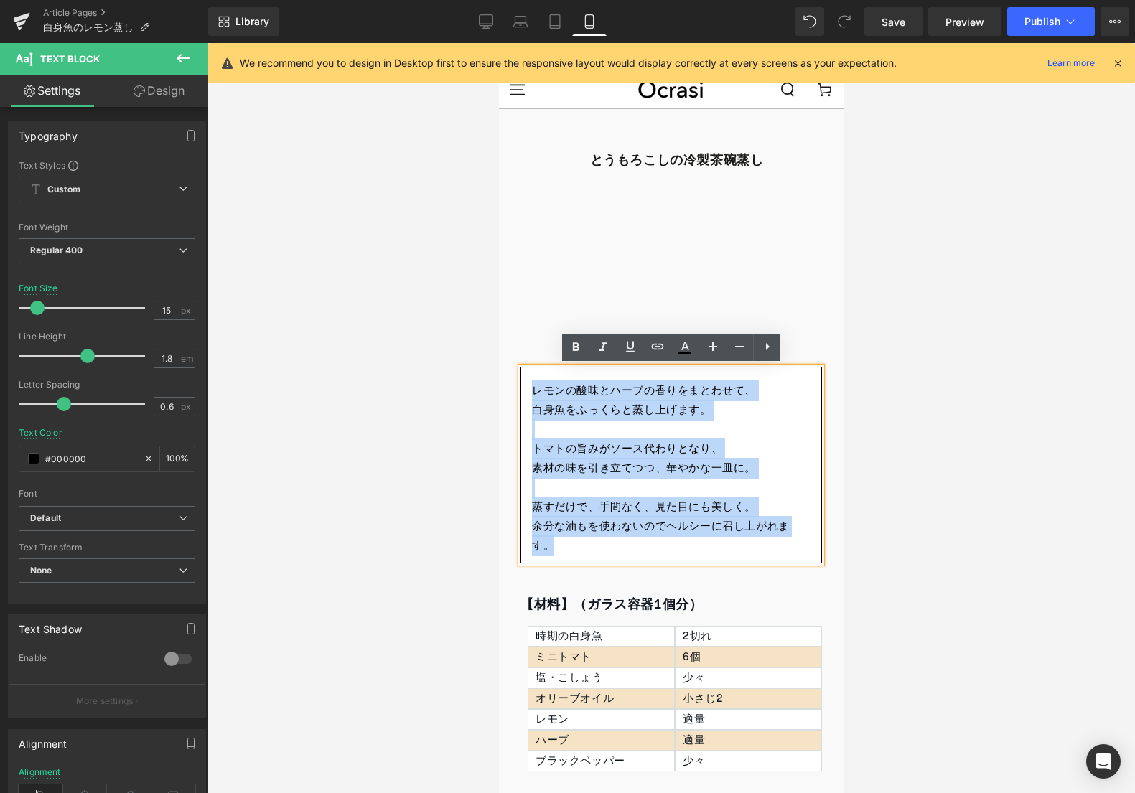
drag, startPoint x: 536, startPoint y: 386, endPoint x: 724, endPoint y: 551, distance: 249.7
click at [724, 551] on div "レモンの酸味とハーブの香りをまとわせて、 白身魚をふっくらと蒸し上げます。 トマトの旨みがソース代わりとなり、 素材の味を引き立てつつ、華やかな一皿に。 蒸す…" at bounding box center [671, 465] width 302 height 197
copy div "レモンの酸味とハーブの香りをまとわせて、 白身魚をふっくらと蒸し上げます。 トマトの旨みがソース代わりとなり、 素材の味を引き立てつつ、華やかな一皿に。 蒸す…"
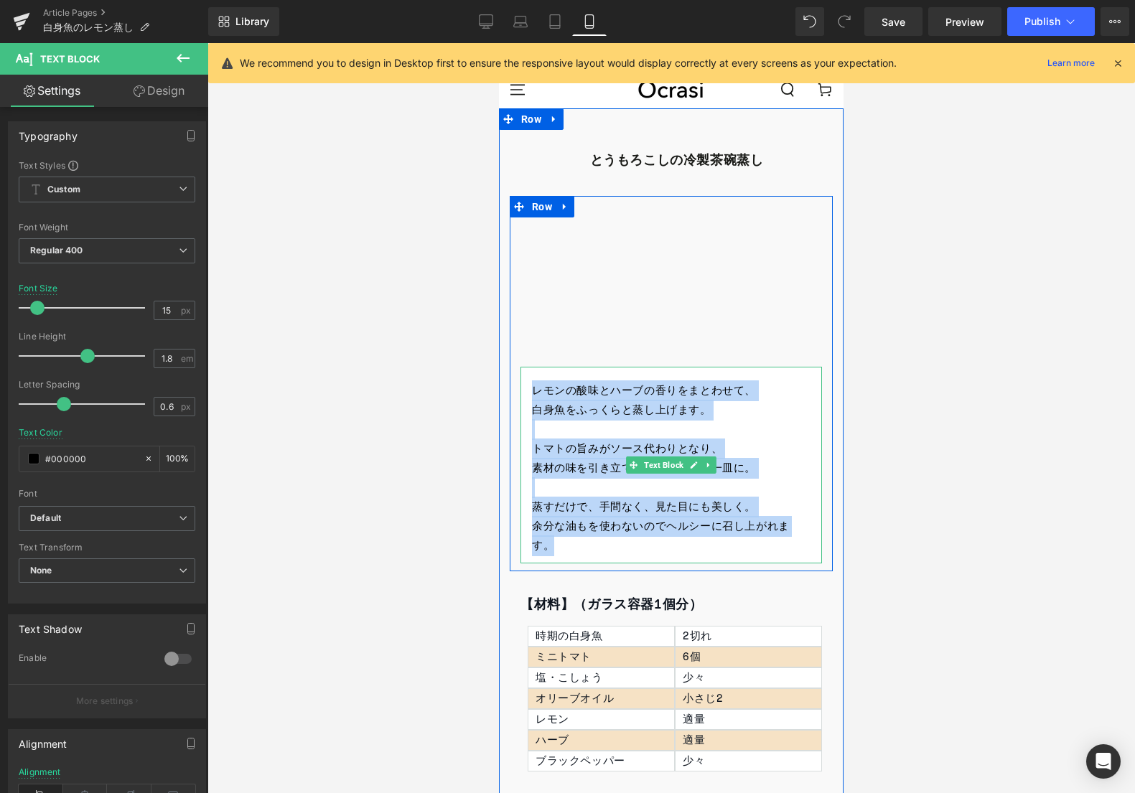
click at [550, 484] on p at bounding box center [671, 487] width 279 height 19
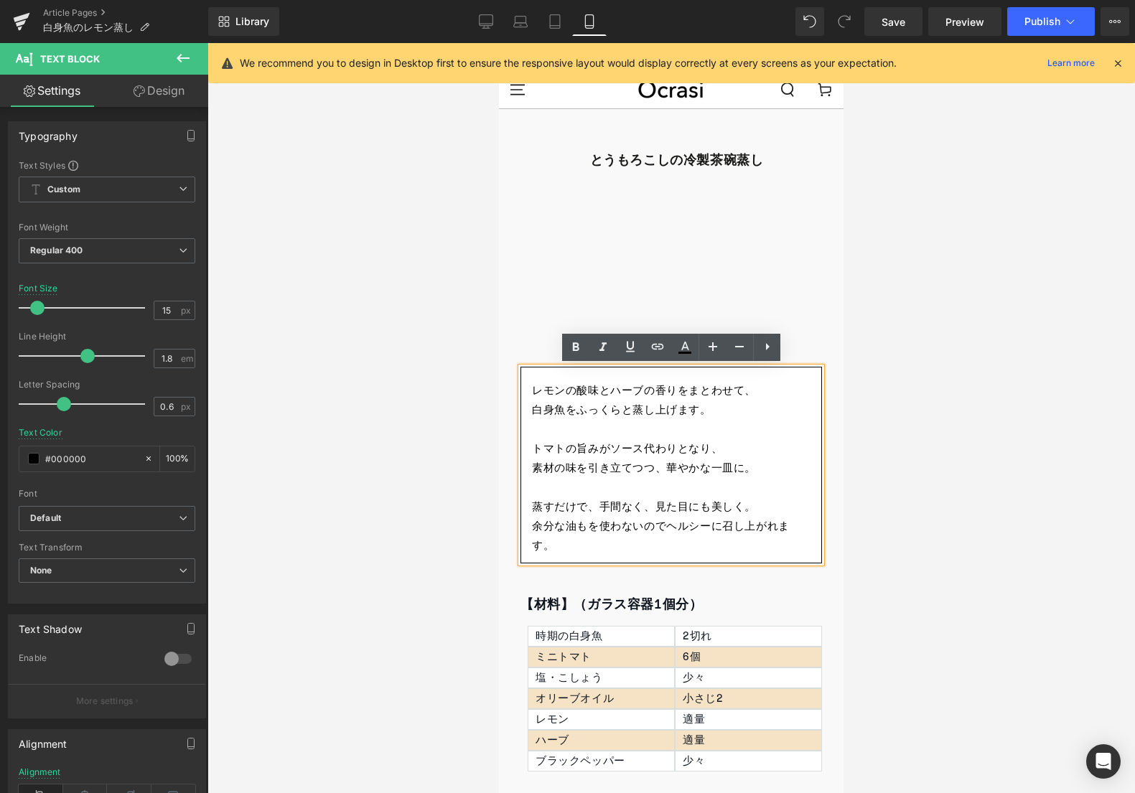
click at [587, 529] on p "余分な油もを使わないのでヘルシーに召し上がれます。" at bounding box center [671, 536] width 279 height 39
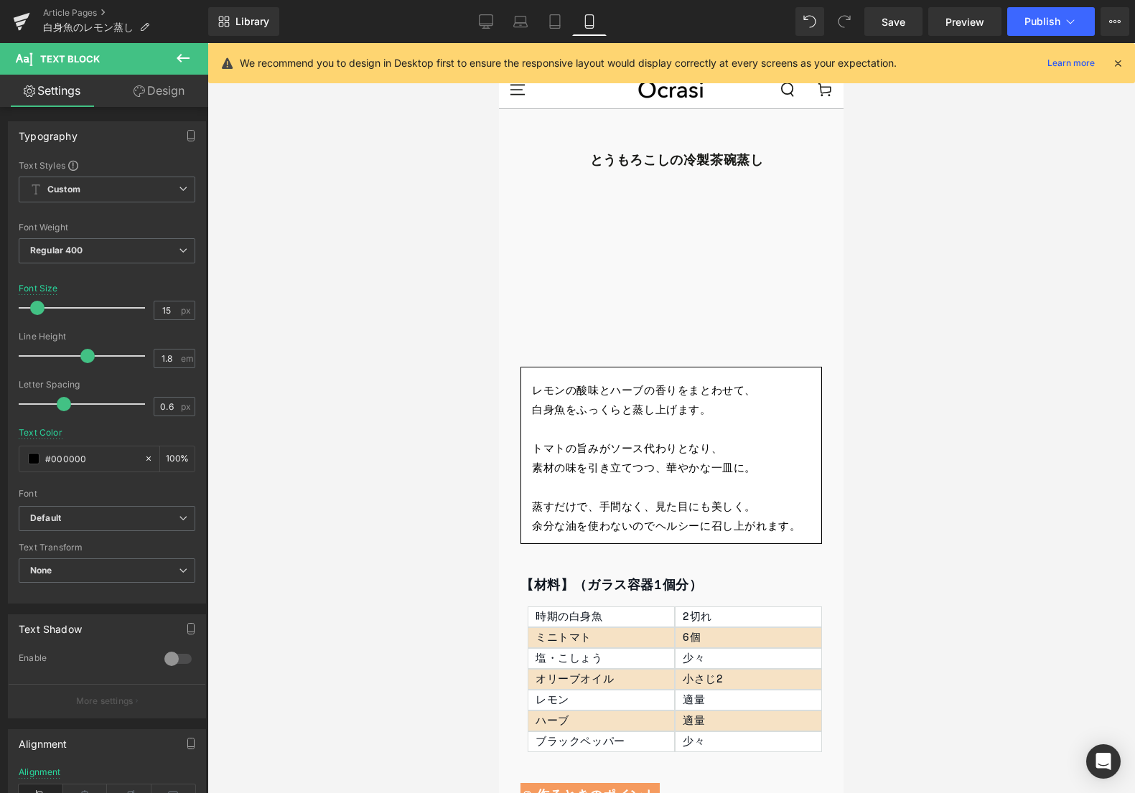
click at [903, 408] on div at bounding box center [670, 418] width 927 height 750
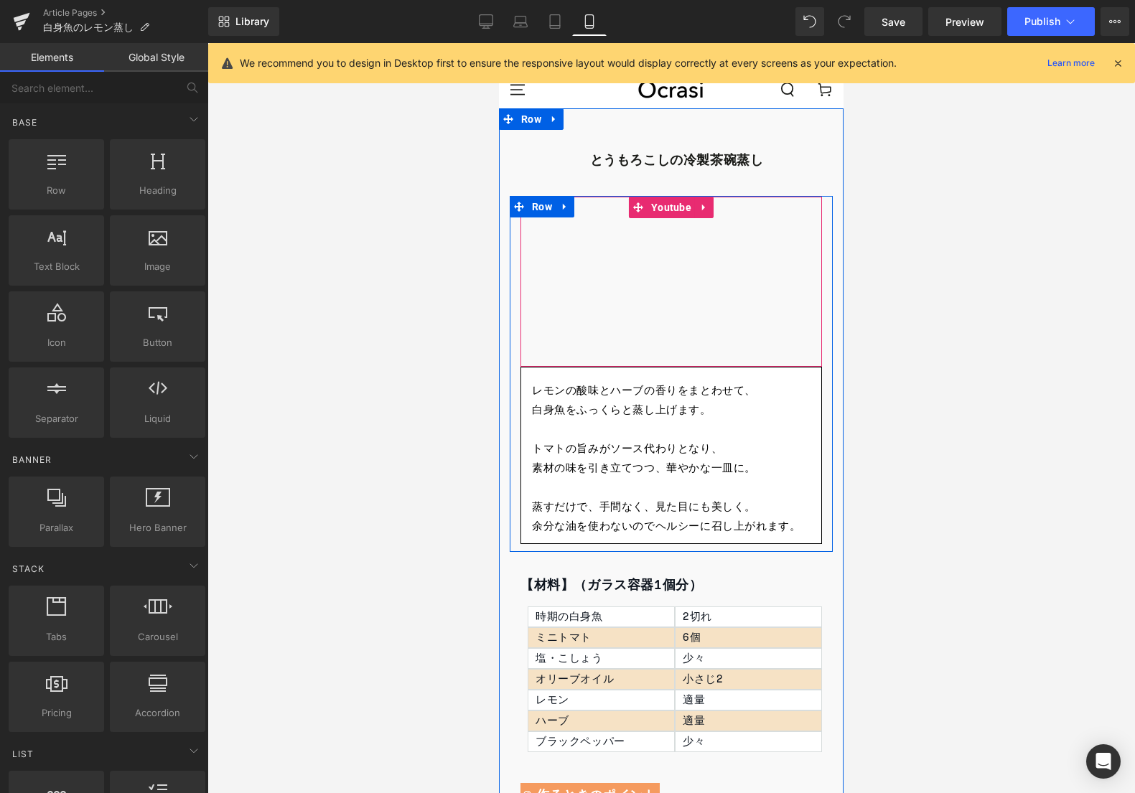
click at [672, 207] on div at bounding box center [671, 281] width 302 height 169
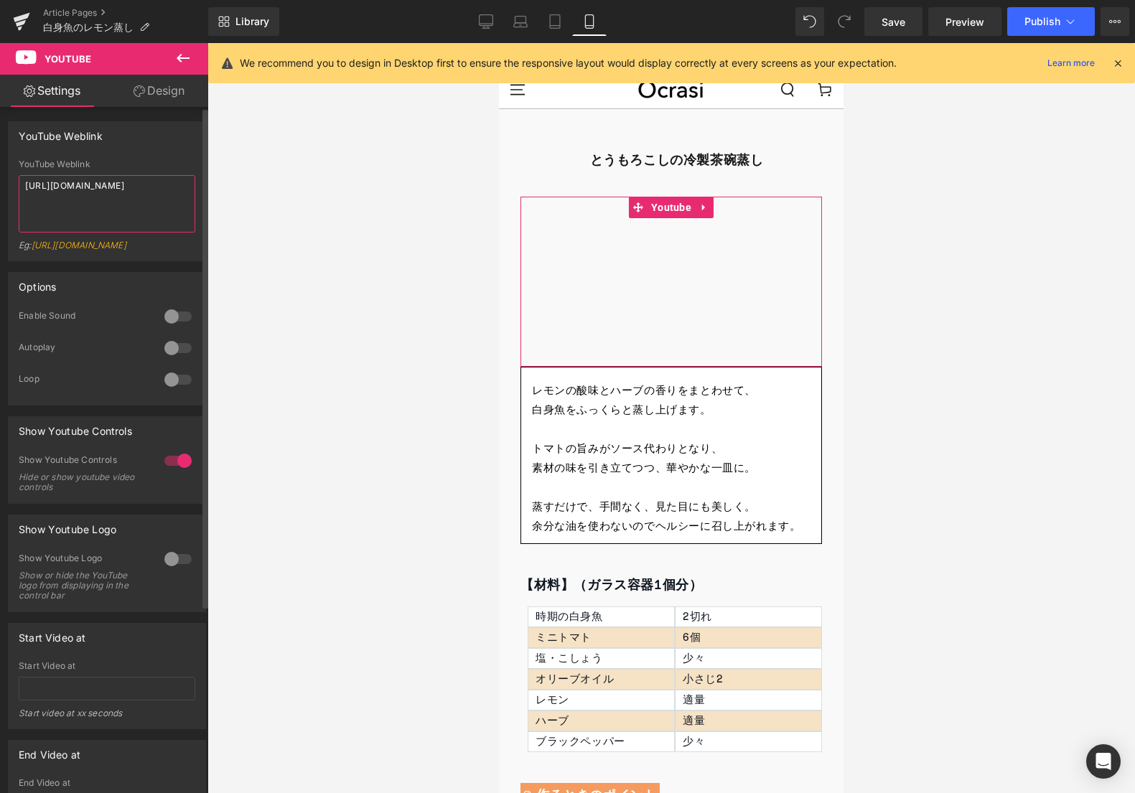
drag, startPoint x: 98, startPoint y: 184, endPoint x: 184, endPoint y: 189, distance: 87.0
click at [184, 189] on textarea "[URL][DOMAIN_NAME]" at bounding box center [107, 203] width 177 height 57
paste textarea "muHNNK7f1V"
type textarea "[URL][DOMAIN_NAME]"
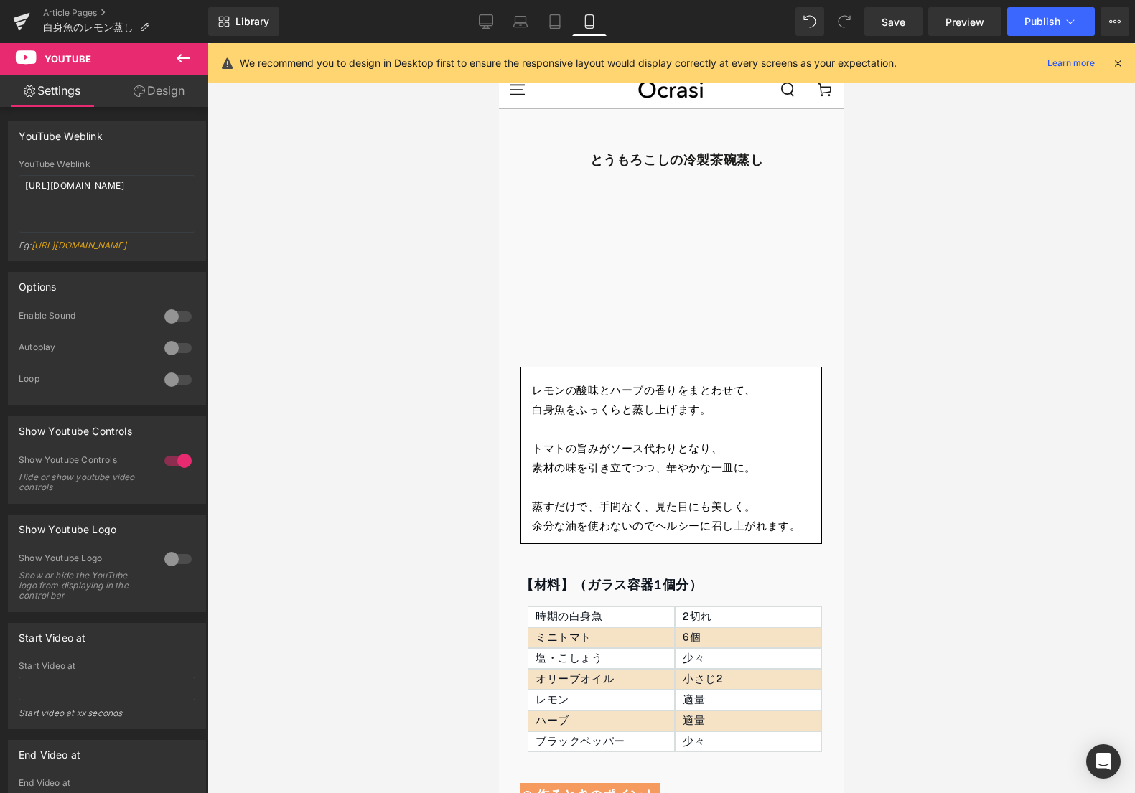
click at [268, 189] on div at bounding box center [670, 418] width 927 height 750
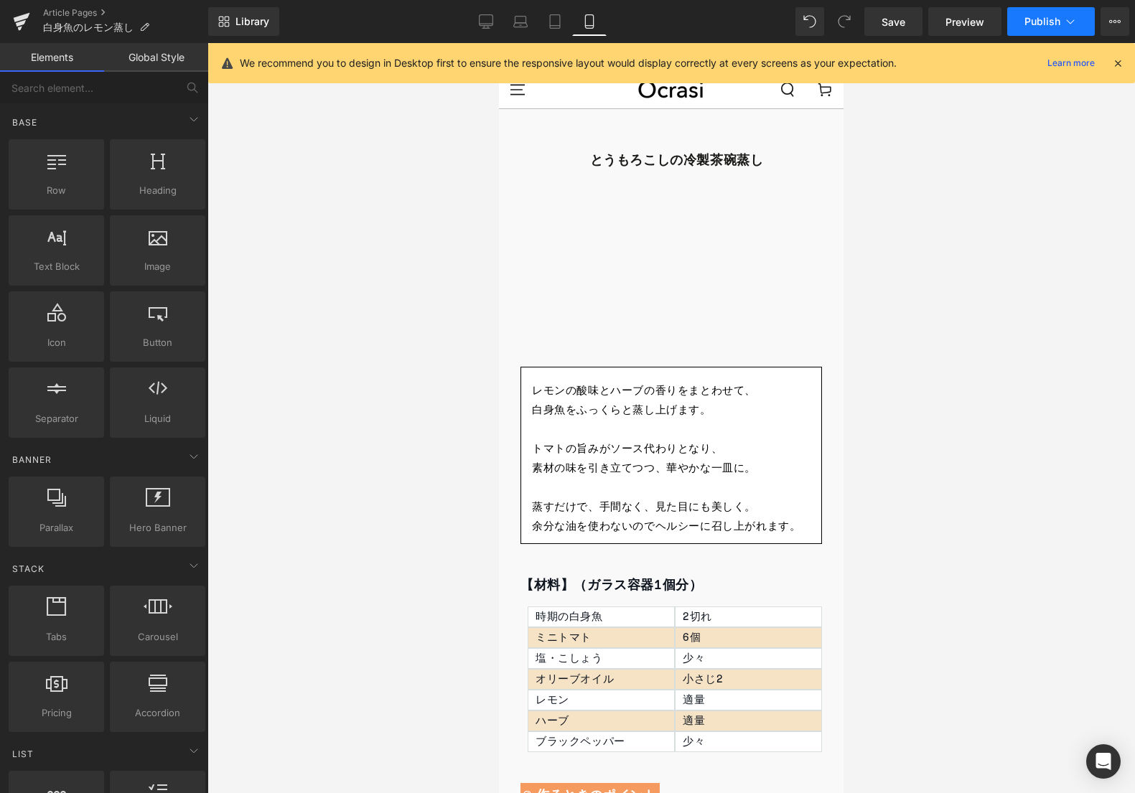
click at [1071, 24] on icon at bounding box center [1070, 21] width 14 height 14
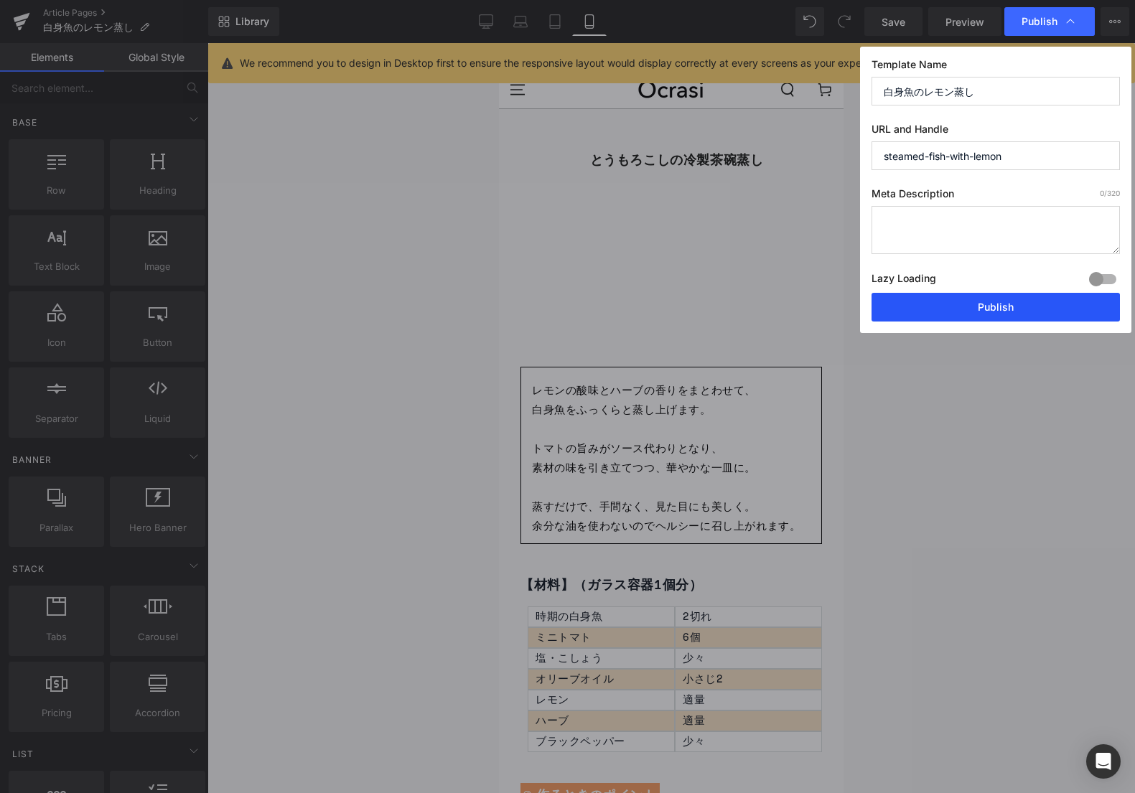
click at [925, 307] on button "Publish" at bounding box center [996, 307] width 248 height 29
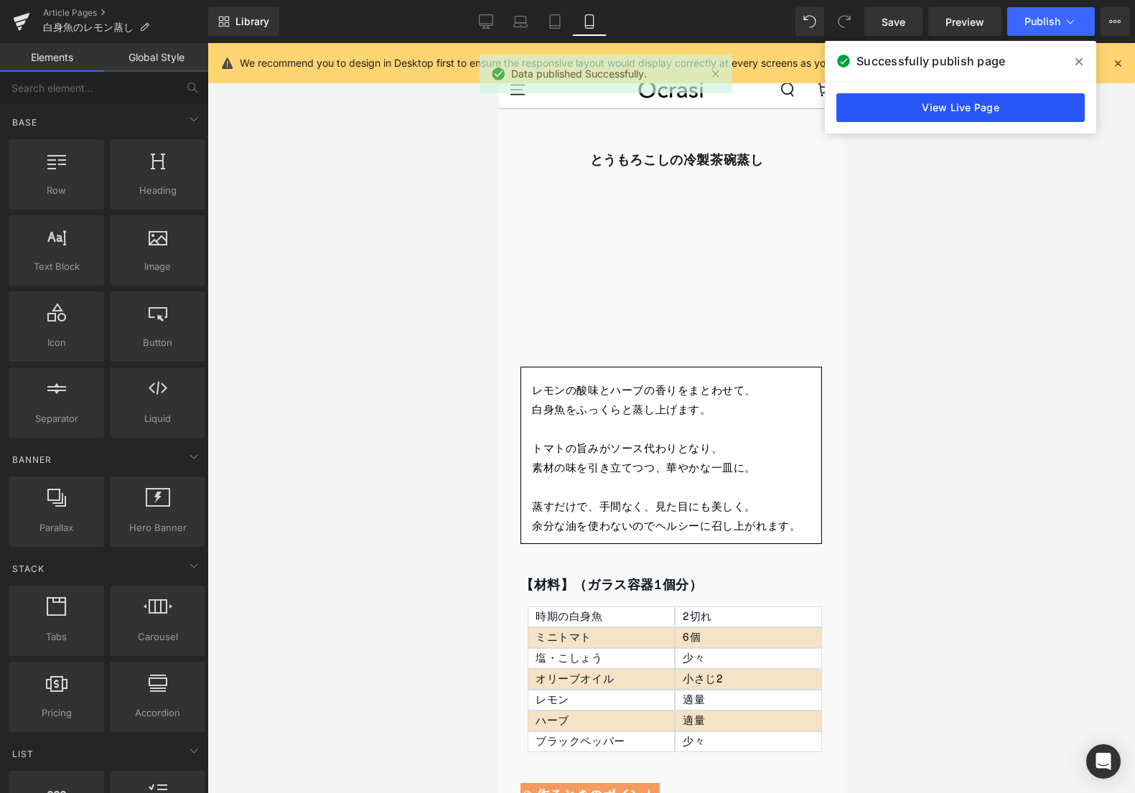
click at [1042, 103] on link "View Live Page" at bounding box center [960, 107] width 248 height 29
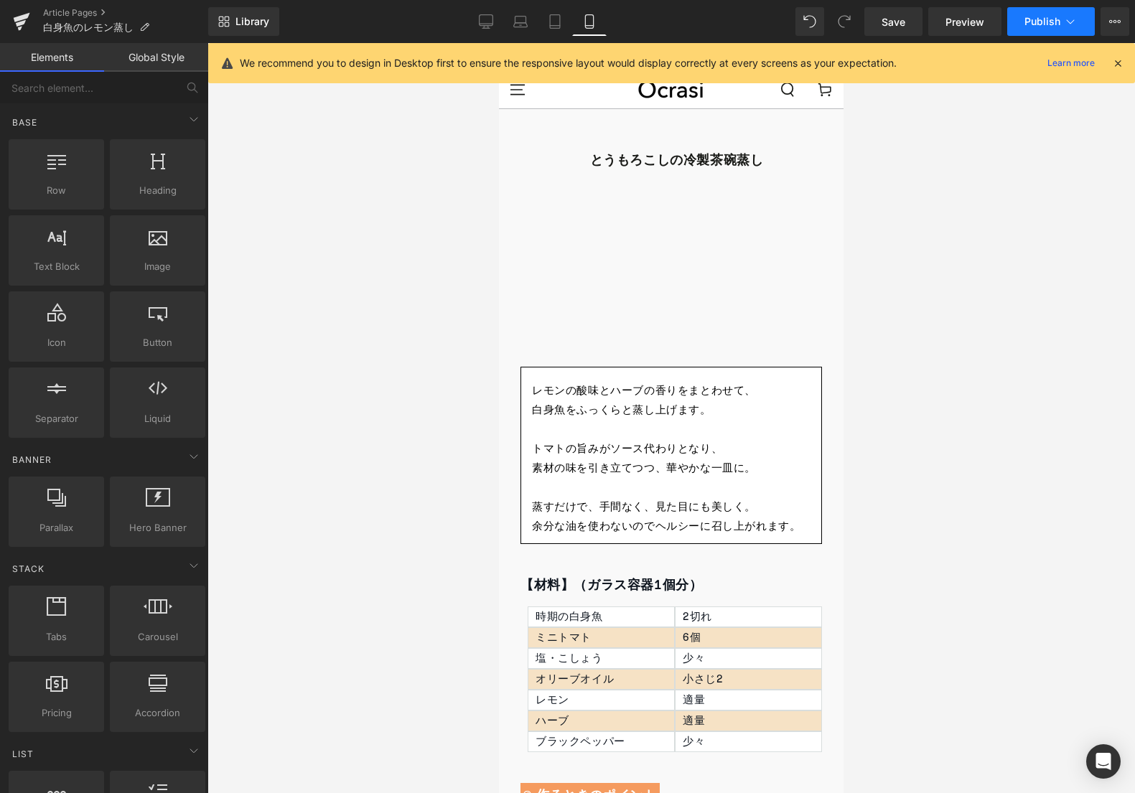
click at [1071, 17] on icon at bounding box center [1070, 21] width 14 height 14
click at [1011, 18] on button "Publish" at bounding box center [1051, 21] width 88 height 29
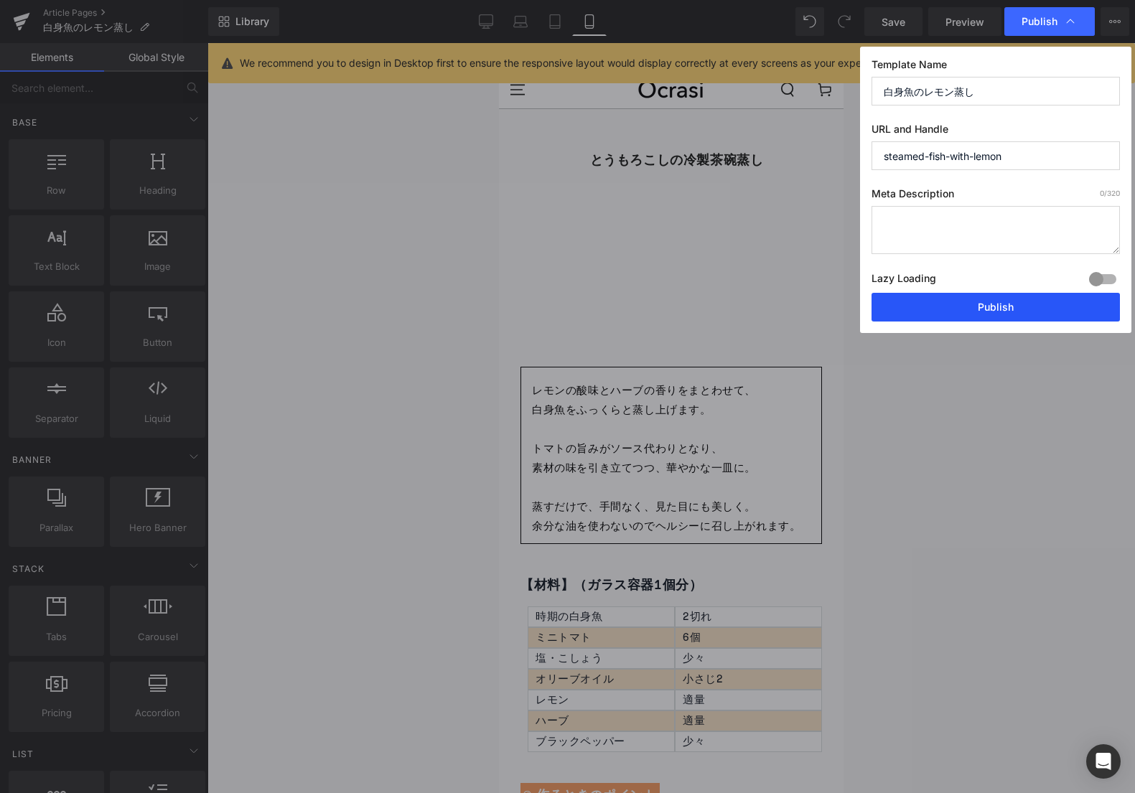
click at [941, 301] on button "Publish" at bounding box center [996, 307] width 248 height 29
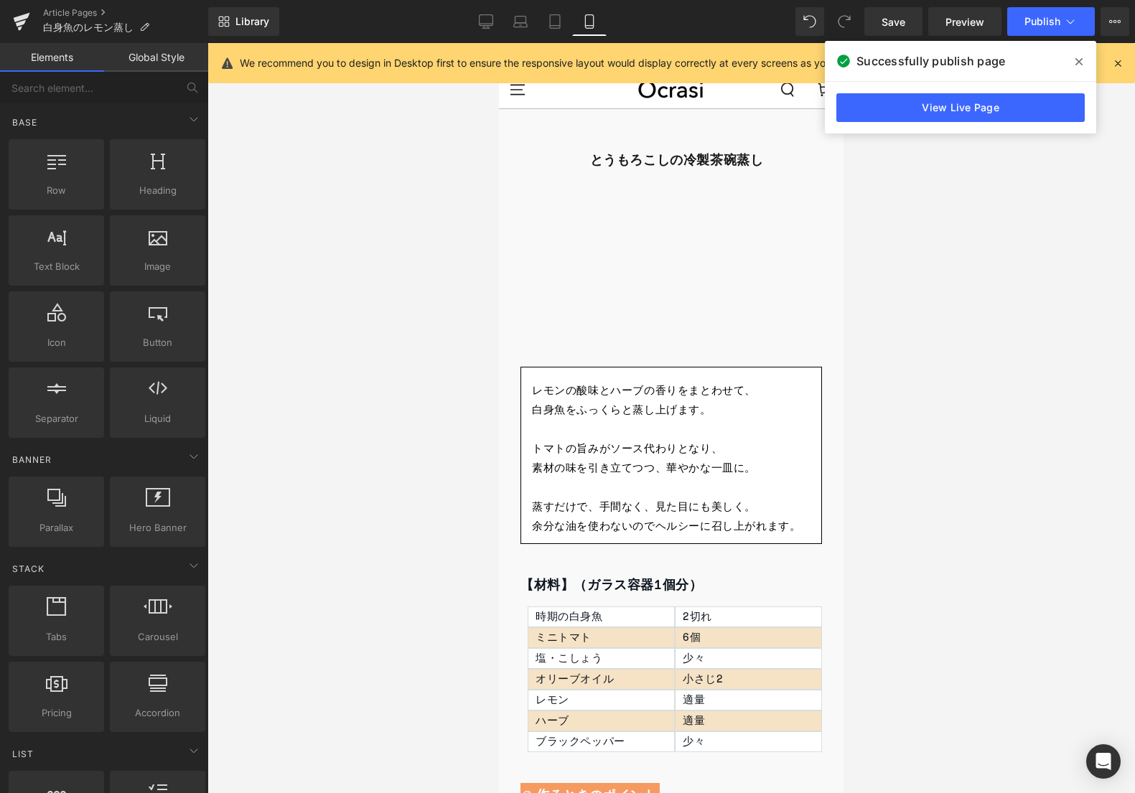
click at [427, 319] on div at bounding box center [670, 418] width 927 height 750
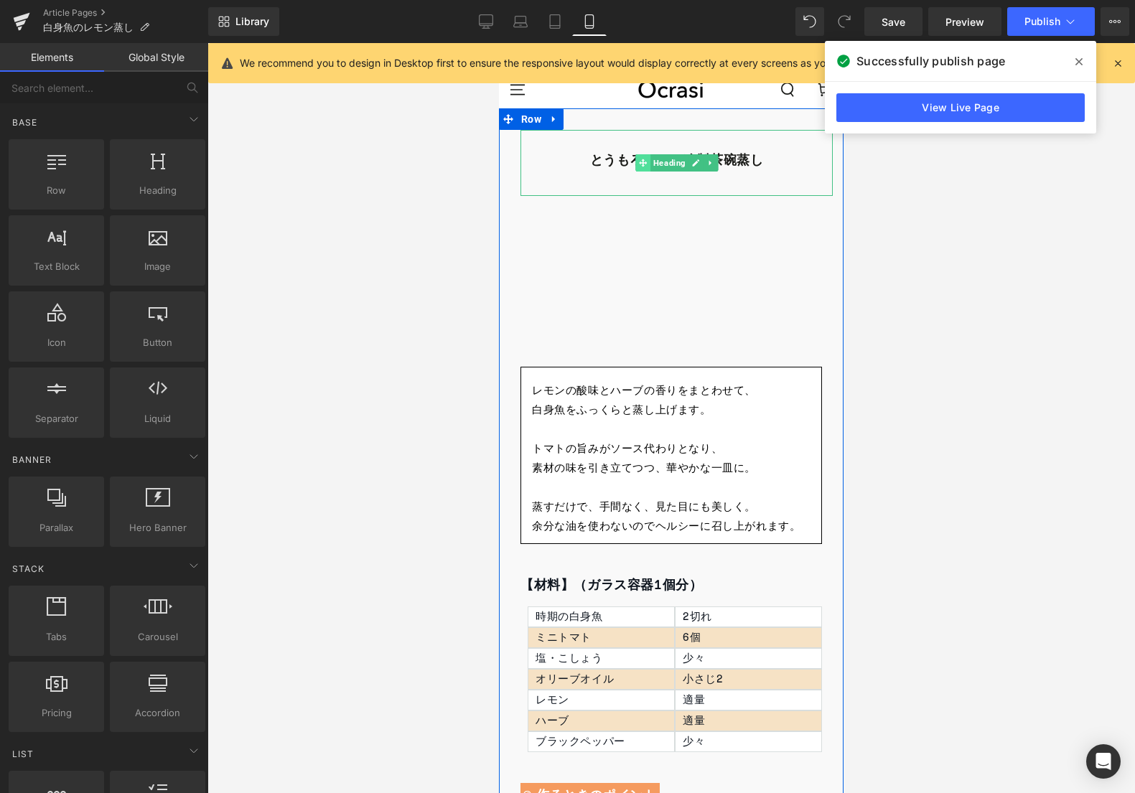
click at [640, 155] on span at bounding box center [642, 162] width 15 height 17
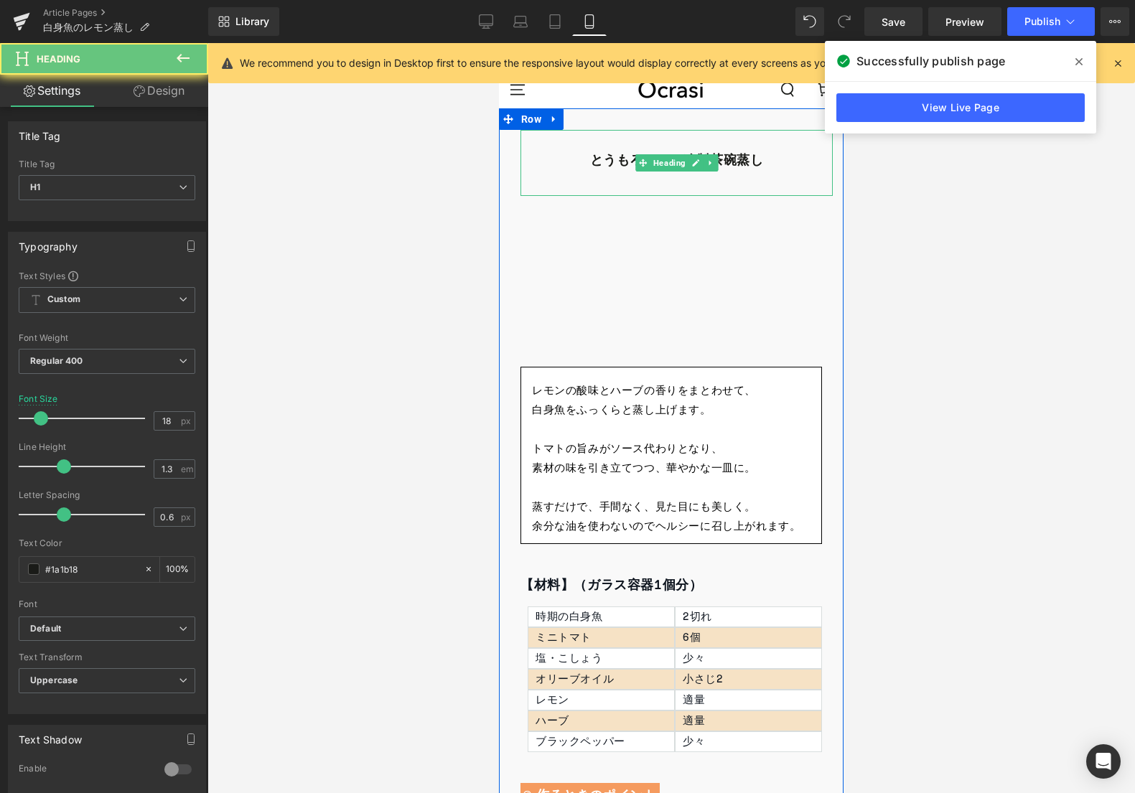
click at [624, 163] on b "とうもろこしの冷製茶碗蒸し" at bounding box center [677, 160] width 174 height 25
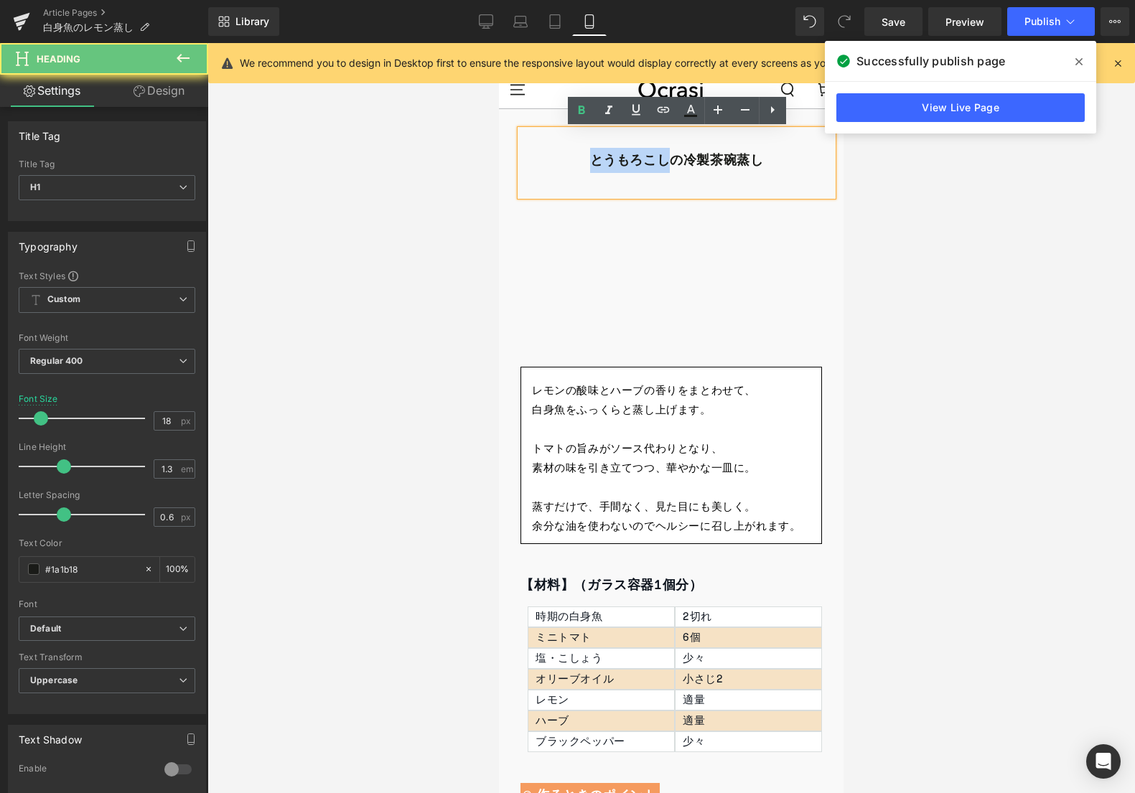
click at [624, 163] on b "とうもろこしの冷製茶碗蒸し" at bounding box center [677, 160] width 174 height 25
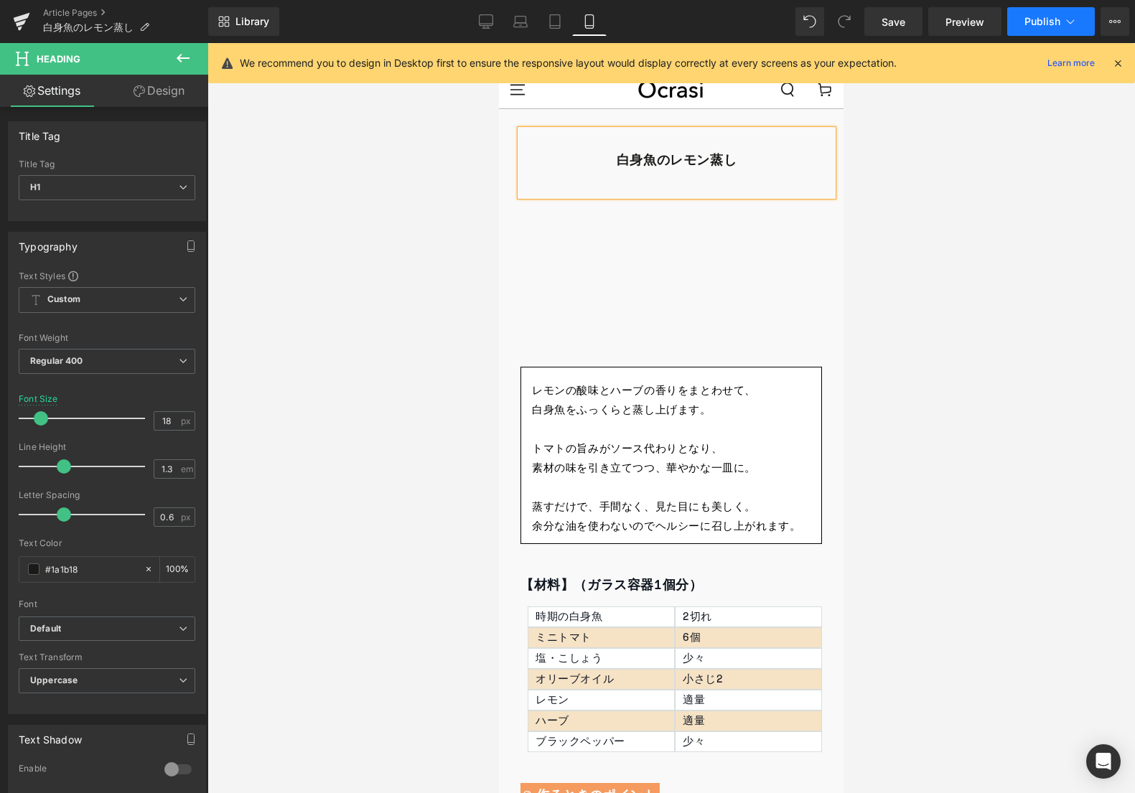
drag, startPoint x: 1099, startPoint y: 2, endPoint x: 1067, endPoint y: 18, distance: 35.3
click at [1092, 6] on div "Library Mobile Desktop Laptop Tablet Mobile Save Preview Publish Scheduled View…" at bounding box center [671, 21] width 927 height 43
click at [1064, 21] on icon at bounding box center [1070, 21] width 14 height 14
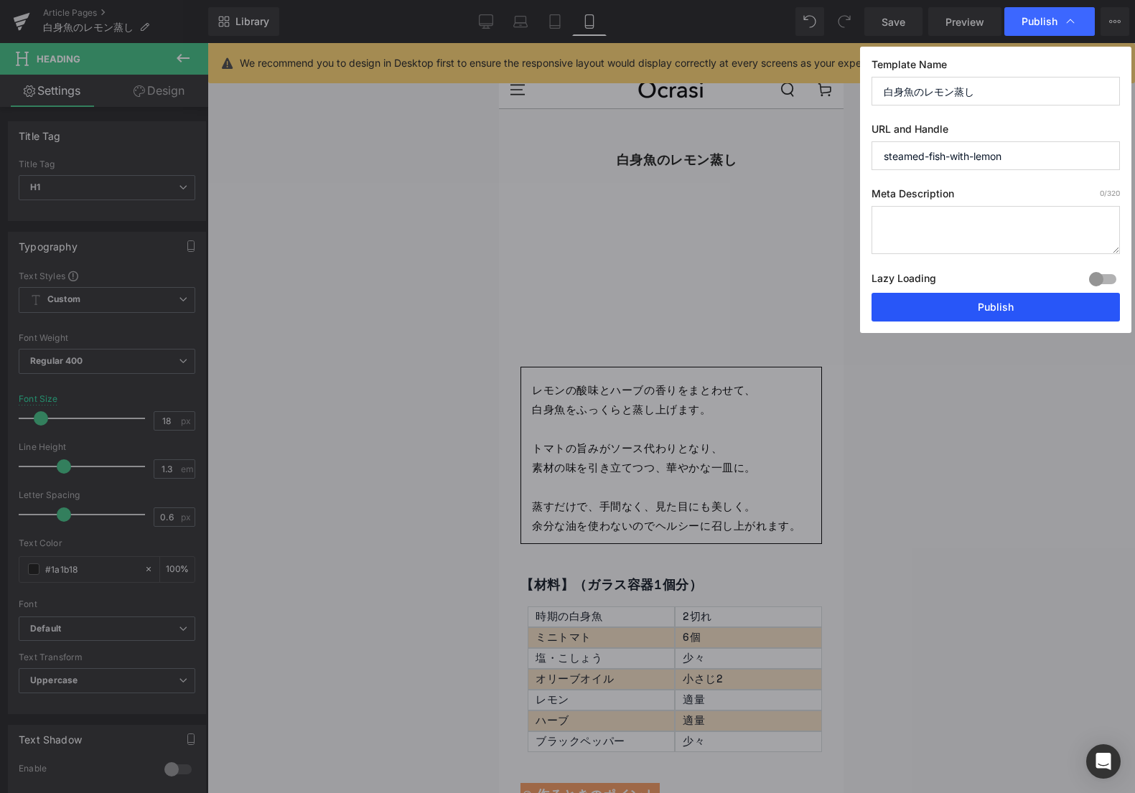
click at [943, 296] on button "Publish" at bounding box center [996, 307] width 248 height 29
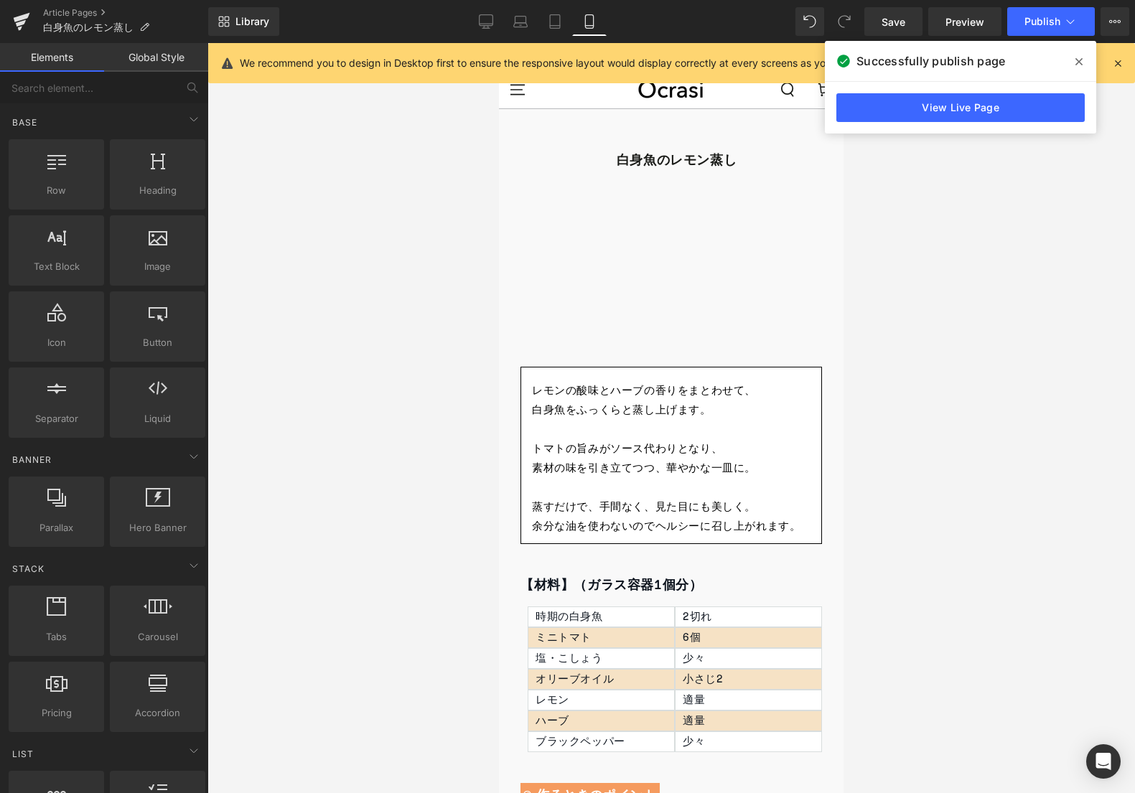
click at [1042, 145] on div at bounding box center [670, 418] width 927 height 750
click at [1051, 101] on link "View Live Page" at bounding box center [960, 107] width 248 height 29
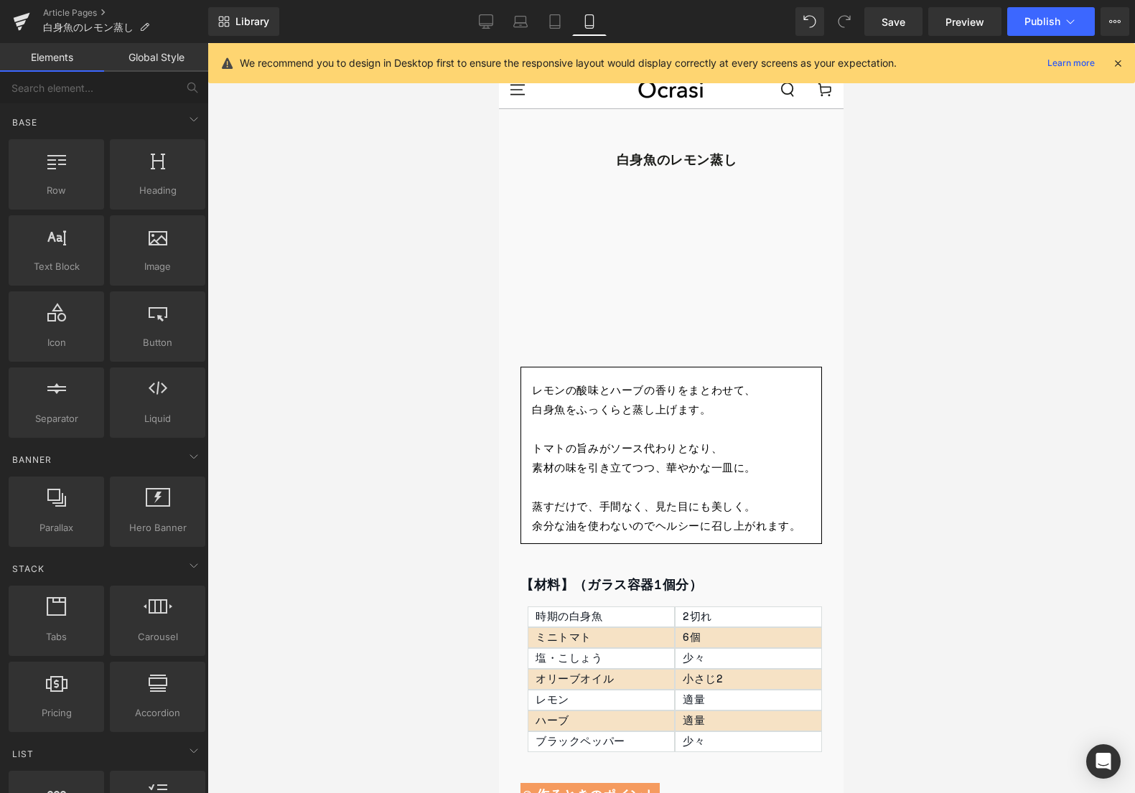
click at [347, 199] on div at bounding box center [670, 418] width 927 height 750
